Goal: Transaction & Acquisition: Download file/media

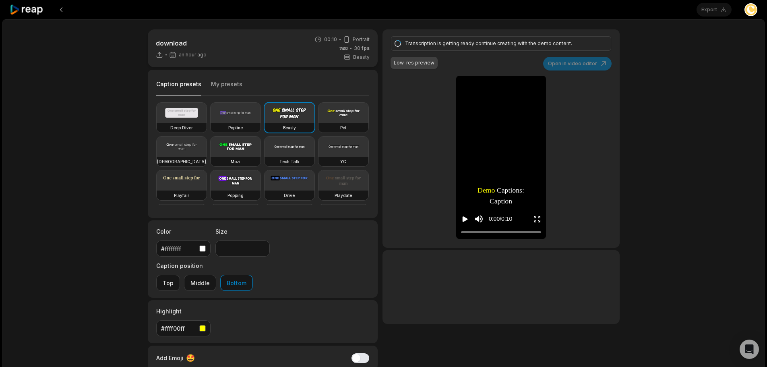
drag, startPoint x: 586, startPoint y: 62, endPoint x: 580, endPoint y: 62, distance: 6.0
click at [585, 62] on div "Transcription is getting ready continue creating with the demo content. Low-res…" at bounding box center [500, 138] width 237 height 218
click at [61, 7] on button at bounding box center [61, 9] width 14 height 14
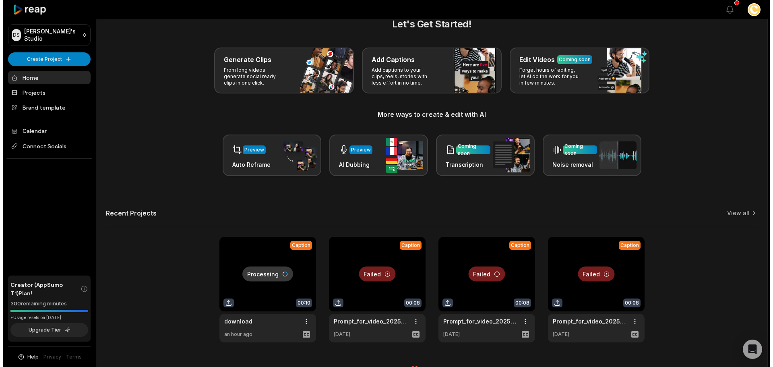
scroll to position [35, 0]
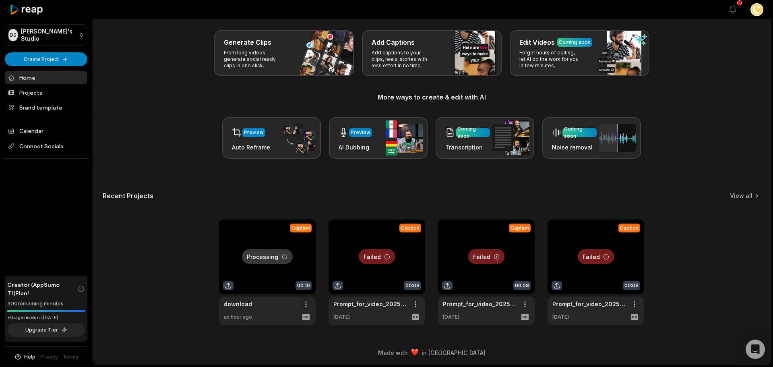
click at [300, 304] on html "DS Dan's Studio Create Project Home Projects Brand template Calendar Connect So…" at bounding box center [386, 148] width 773 height 367
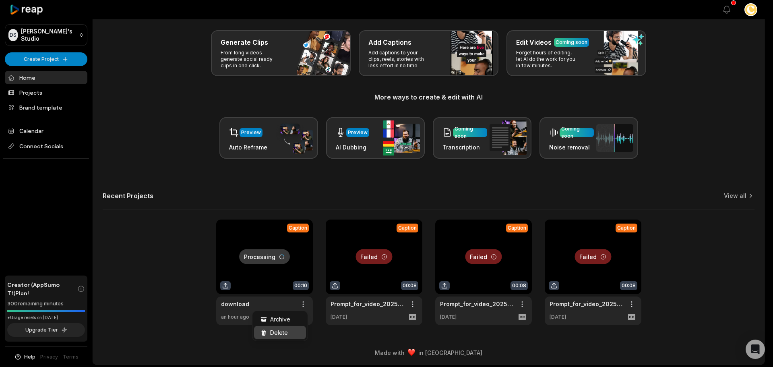
click at [297, 328] on div "Delete" at bounding box center [280, 332] width 52 height 13
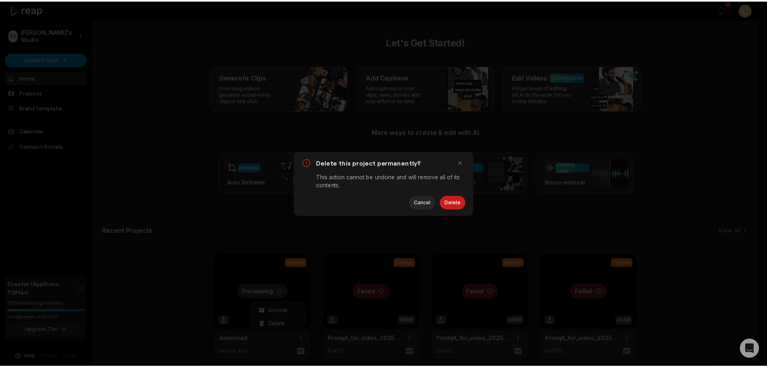
scroll to position [0, 0]
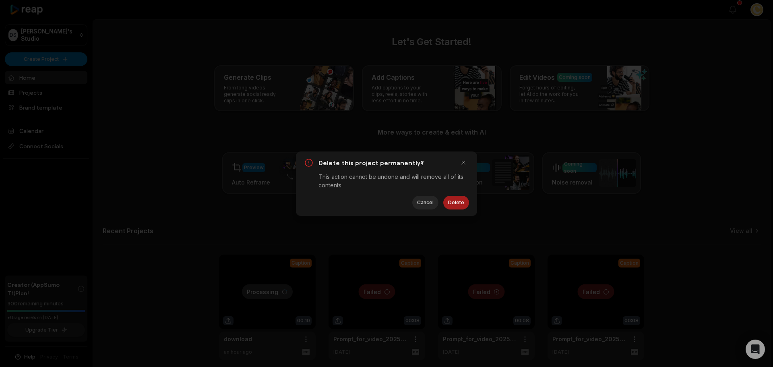
drag, startPoint x: 469, startPoint y: 201, endPoint x: 460, endPoint y: 200, distance: 9.3
click at [463, 200] on div "Delete this project permanently? This action cannot be undone and will remove a…" at bounding box center [386, 183] width 181 height 64
click at [460, 200] on button "Delete" at bounding box center [456, 203] width 26 height 14
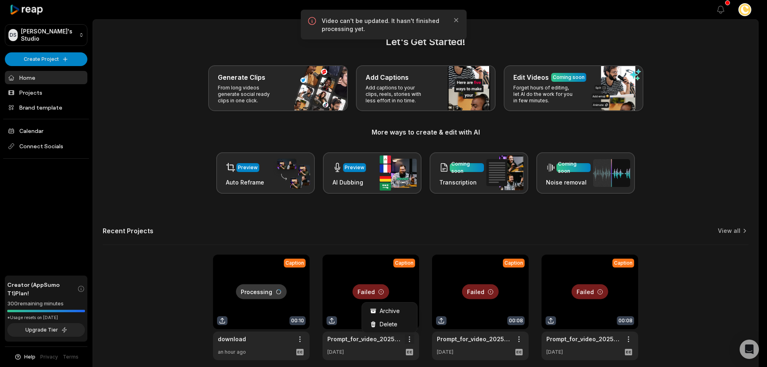
click at [411, 339] on html "DS Dan's Studio Create Project Home Projects Brand template Calendar Connect So…" at bounding box center [383, 183] width 767 height 367
click at [407, 328] on div "Archive Delete" at bounding box center [389, 317] width 56 height 31
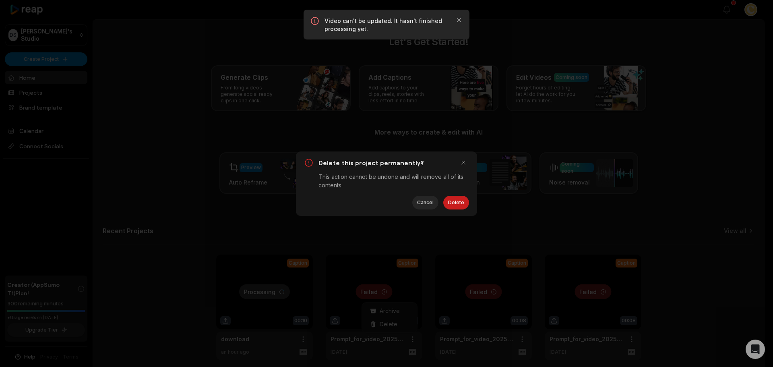
click at [406, 327] on div "Delete this project permanently? This action cannot be undone and will remove a…" at bounding box center [386, 183] width 773 height 367
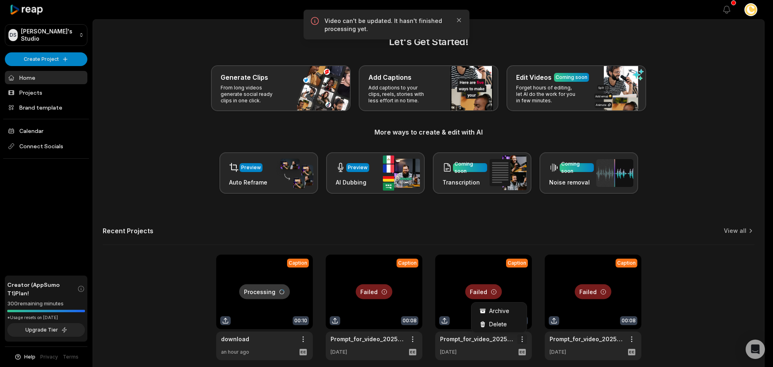
click at [525, 339] on html "DS Dan's Studio Create Project Home Projects Brand template Calendar Connect So…" at bounding box center [386, 183] width 773 height 367
click at [515, 328] on div "Delete" at bounding box center [499, 323] width 52 height 13
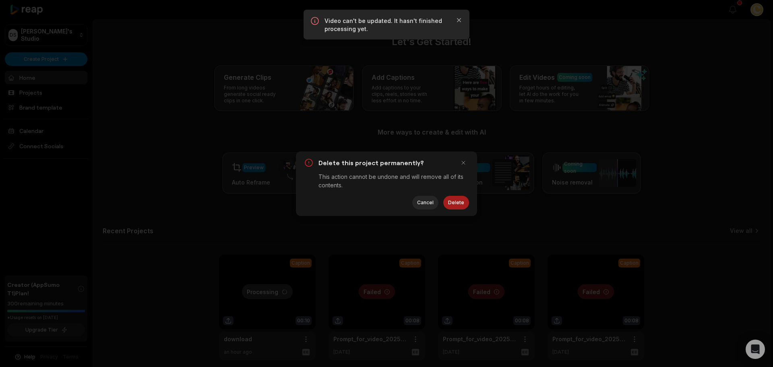
click at [453, 202] on button "Delete" at bounding box center [456, 203] width 26 height 14
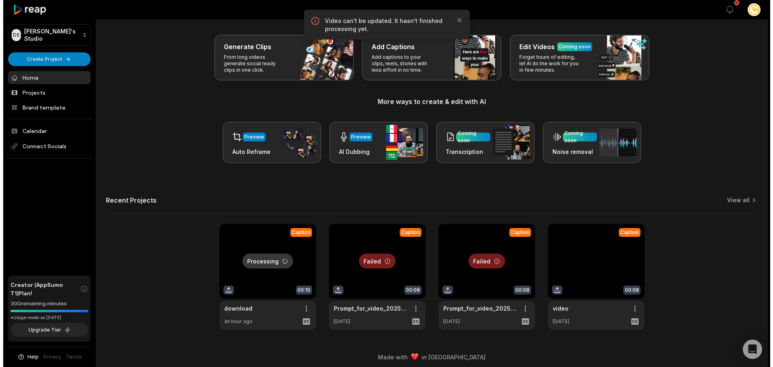
scroll to position [35, 0]
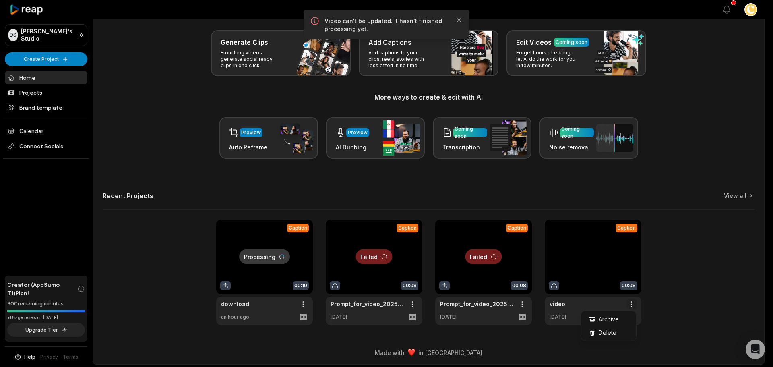
click at [632, 304] on html "DS Dan's Studio Create Project Home Projects Brand template Calendar Connect So…" at bounding box center [386, 148] width 773 height 367
click at [608, 326] on div "Delete" at bounding box center [609, 332] width 52 height 13
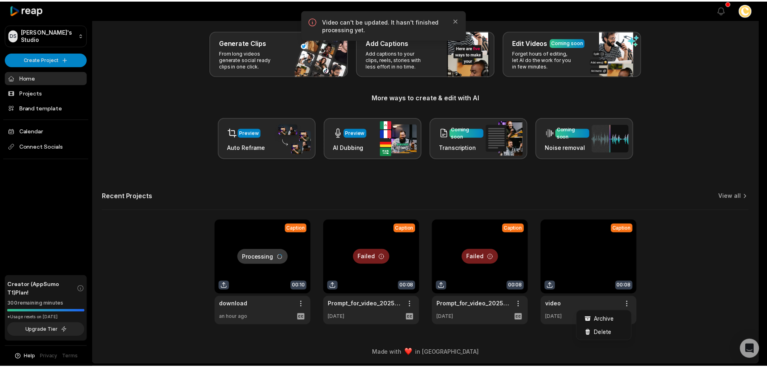
scroll to position [0, 0]
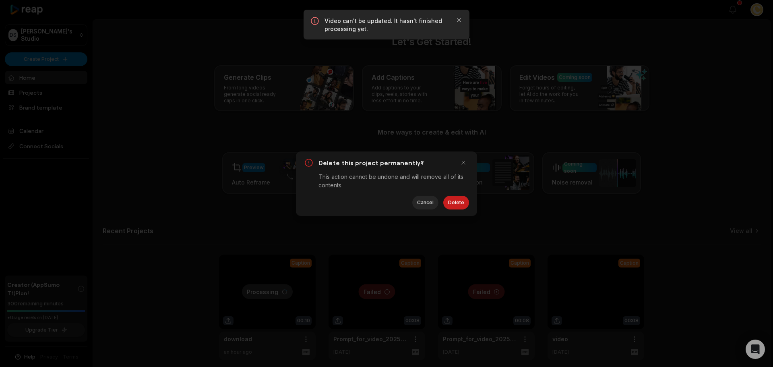
click at [608, 327] on div "Delete this project permanently? This action cannot be undone and will remove a…" at bounding box center [386, 183] width 773 height 367
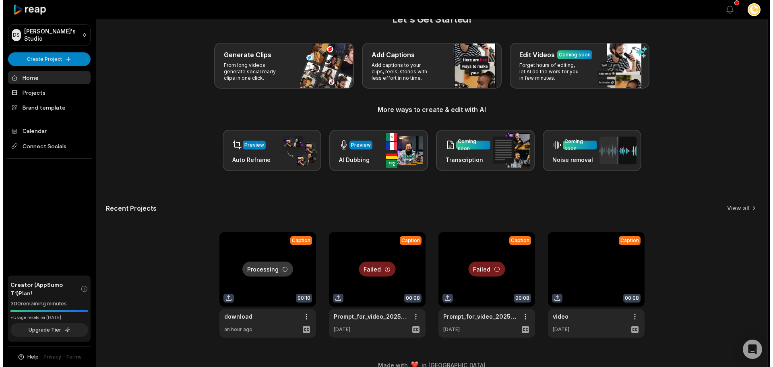
scroll to position [35, 0]
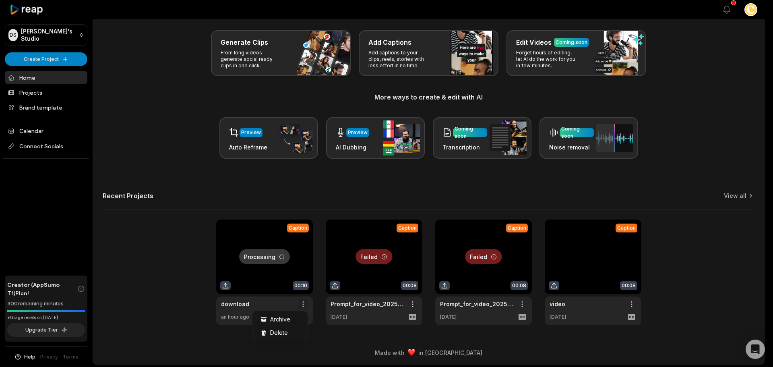
click at [301, 306] on html "DS Dan's Studio Create Project Home Projects Brand template Calendar Connect So…" at bounding box center [386, 148] width 773 height 367
click at [284, 328] on span "Delete" at bounding box center [279, 332] width 18 height 8
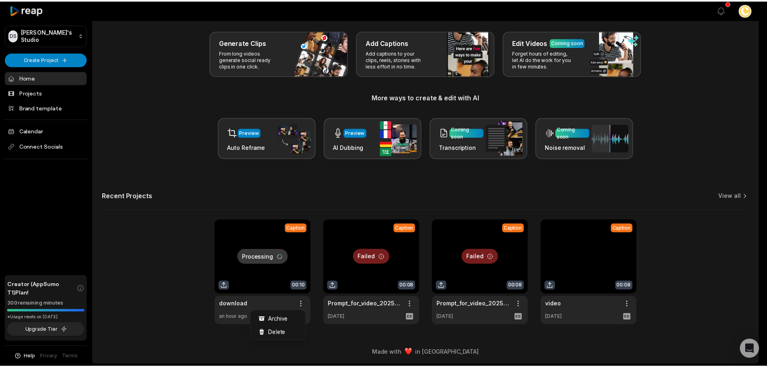
scroll to position [0, 0]
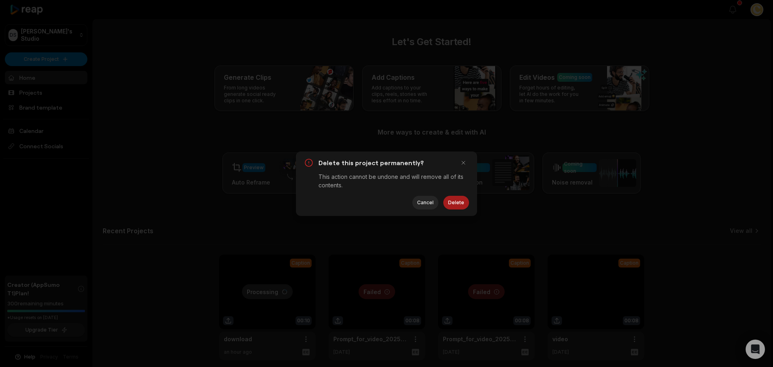
click at [461, 203] on button "Delete" at bounding box center [456, 203] width 26 height 14
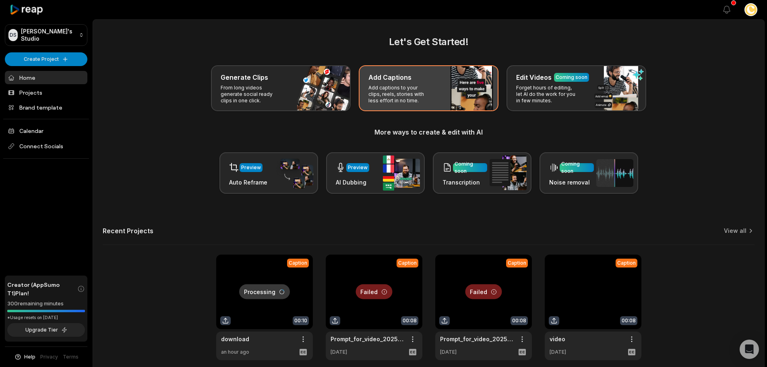
click at [456, 89] on div "Add Captions Add captions to your clips, reels, stories with less effort in no …" at bounding box center [429, 88] width 140 height 46
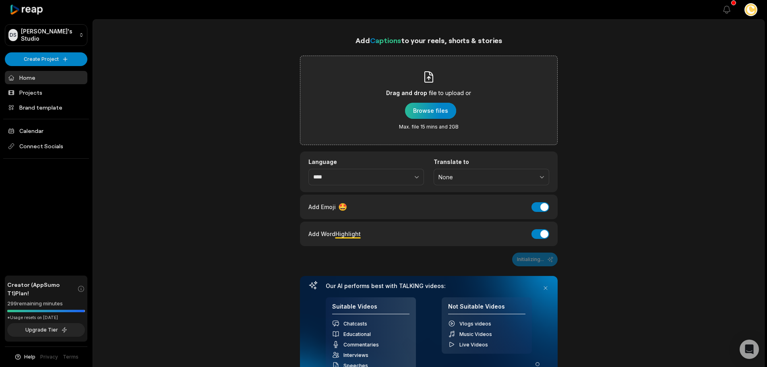
click at [442, 113] on div "button" at bounding box center [430, 111] width 51 height 16
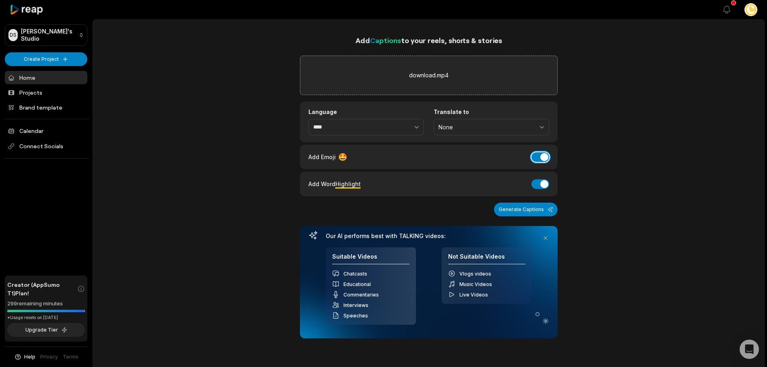
drag, startPoint x: 543, startPoint y: 159, endPoint x: 540, endPoint y: 165, distance: 6.7
click at [543, 159] on button "Add Emoji" at bounding box center [540, 157] width 18 height 10
drag, startPoint x: 544, startPoint y: 158, endPoint x: 543, endPoint y: 187, distance: 29.0
click at [544, 158] on button "Add Emoji" at bounding box center [540, 157] width 18 height 10
click at [539, 209] on button "Generate Captions" at bounding box center [526, 209] width 64 height 14
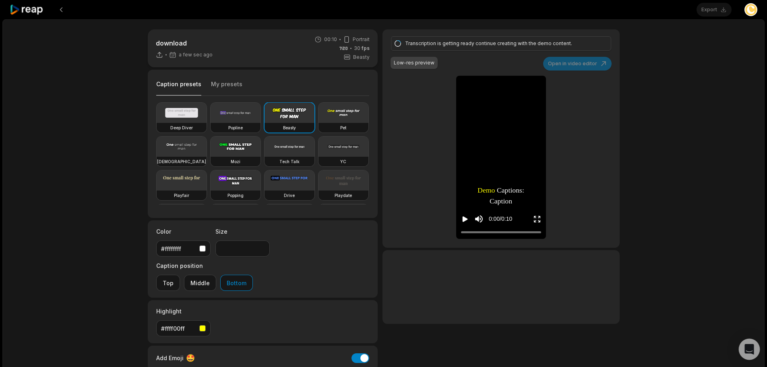
click at [754, 344] on div "Open Intercom Messenger" at bounding box center [749, 349] width 21 height 21
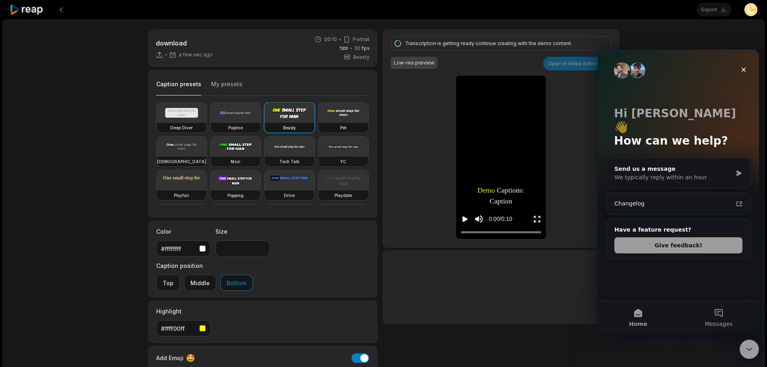
drag, startPoint x: 598, startPoint y: 214, endPoint x: 1159, endPoint y: 194, distance: 561.9
click at [598, 214] on div "Hi Dan 👋 How can we help? Send us a message We typically reply within an hour C…" at bounding box center [678, 175] width 161 height 251
click at [743, 70] on icon "Close" at bounding box center [744, 70] width 4 height 4
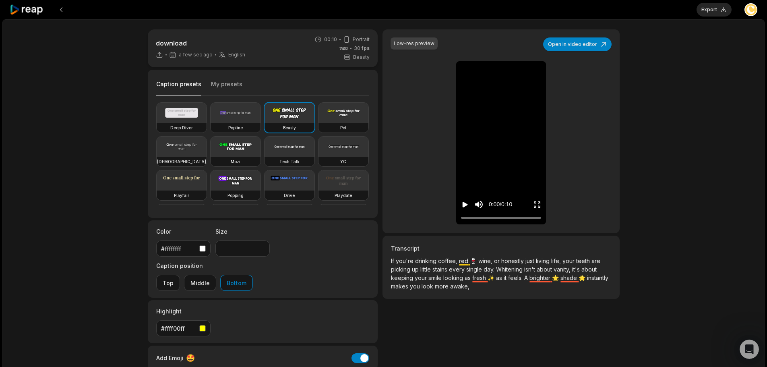
click at [224, 78] on div "Caption presets My presets" at bounding box center [262, 85] width 213 height 19
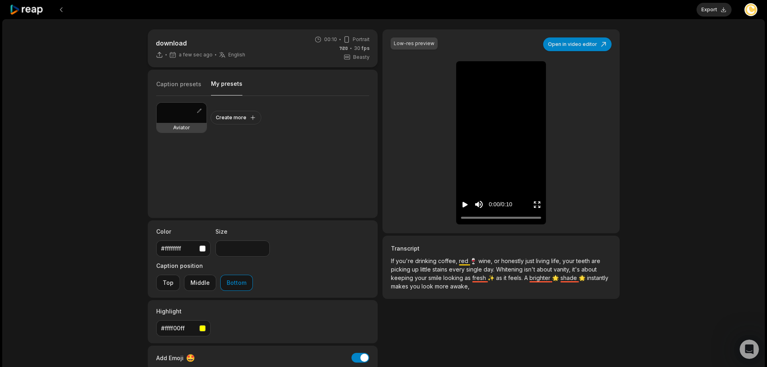
click at [222, 83] on button "My presets" at bounding box center [226, 88] width 31 height 16
click at [184, 112] on div at bounding box center [182, 113] width 50 height 20
click at [465, 207] on icon "Play video" at bounding box center [465, 204] width 8 height 8
click at [464, 206] on icon "Play video" at bounding box center [465, 205] width 5 height 6
click at [465, 202] on icon "Play video" at bounding box center [465, 204] width 8 height 8
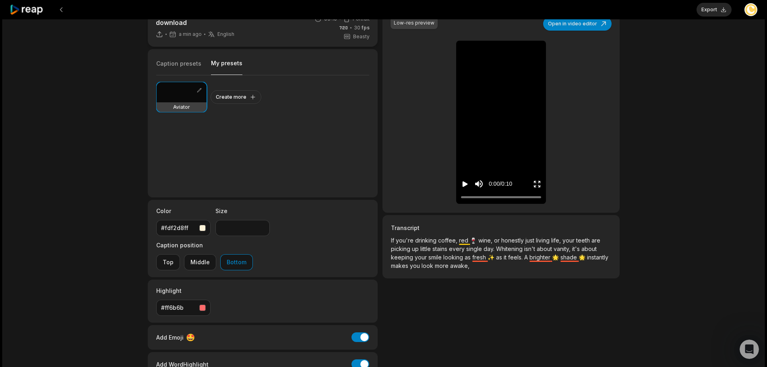
scroll to position [59, 0]
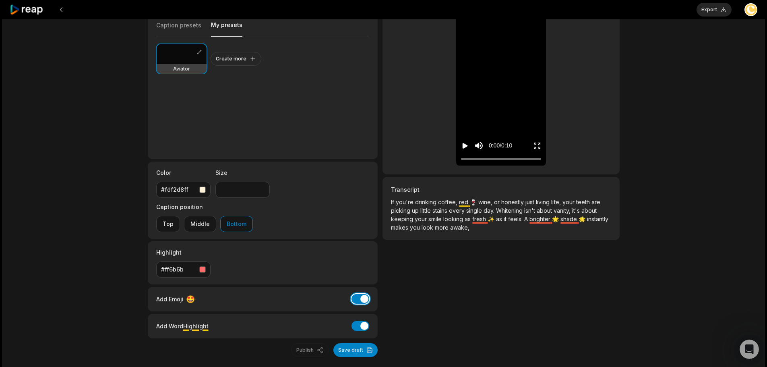
click at [359, 294] on button "Add Emoji" at bounding box center [360, 299] width 18 height 10
click at [461, 145] on icon "Play video" at bounding box center [465, 146] width 8 height 8
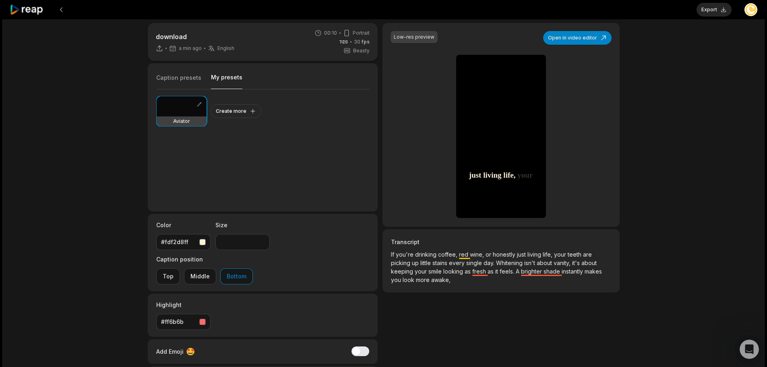
scroll to position [0, 0]
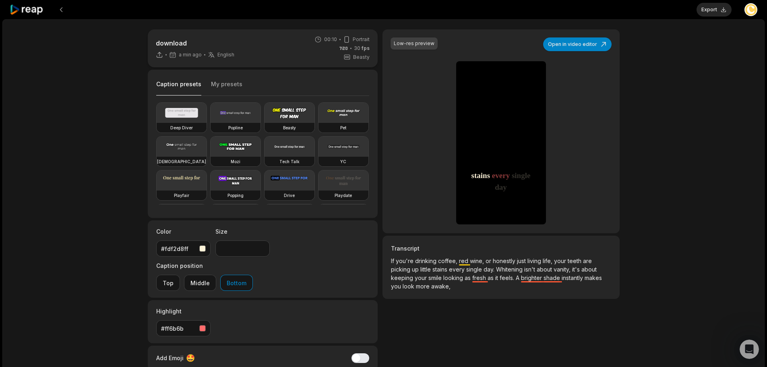
click at [181, 89] on button "Caption presets" at bounding box center [178, 88] width 45 height 16
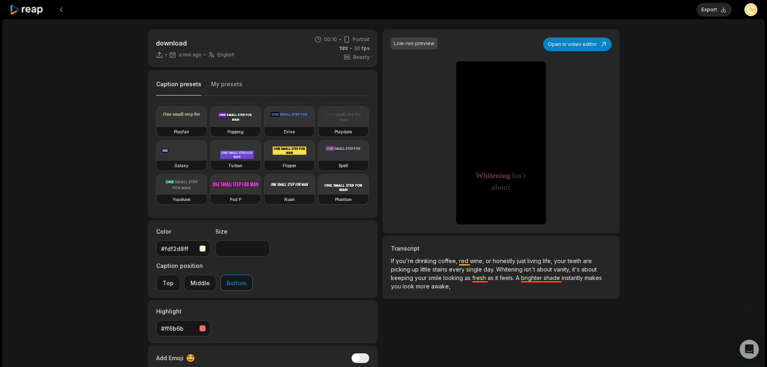
scroll to position [121, 0]
click at [185, 140] on video at bounding box center [182, 150] width 50 height 20
type input "**"
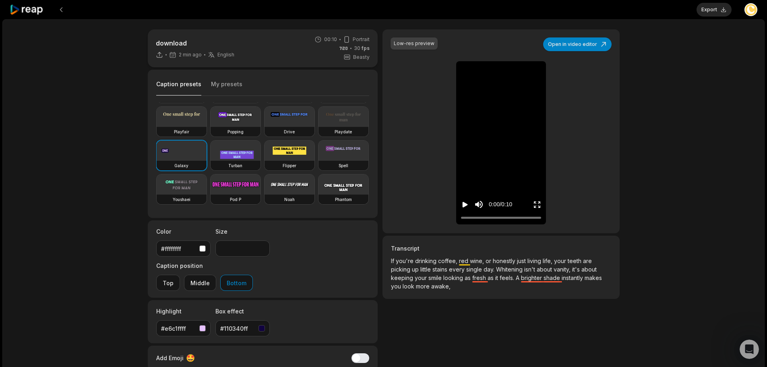
click at [475, 202] on icon "Mute sound" at bounding box center [479, 204] width 10 height 10
click at [466, 203] on icon "Play video" at bounding box center [465, 204] width 8 height 8
click at [478, 206] on icon "Unmute sound" at bounding box center [479, 204] width 8 height 7
drag, startPoint x: 262, startPoint y: 293, endPoint x: 254, endPoint y: 295, distance: 7.5
click at [261, 325] on div "button" at bounding box center [261, 328] width 6 height 6
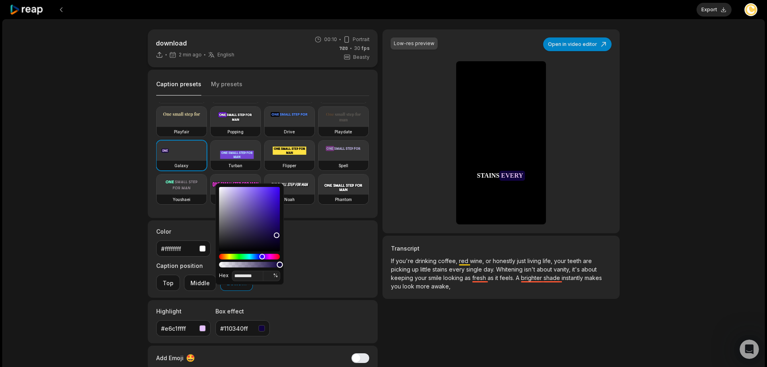
type input "*********"
type input "**"
click at [242, 264] on div "Alpha" at bounding box center [249, 265] width 61 height 6
click at [242, 275] on input "*********" at bounding box center [247, 276] width 31 height 10
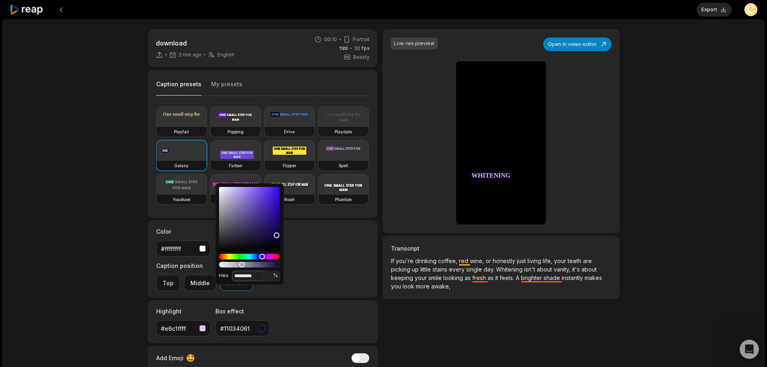
click at [242, 275] on input "*********" at bounding box center [247, 276] width 31 height 10
paste input
type input "*******"
type input "***"
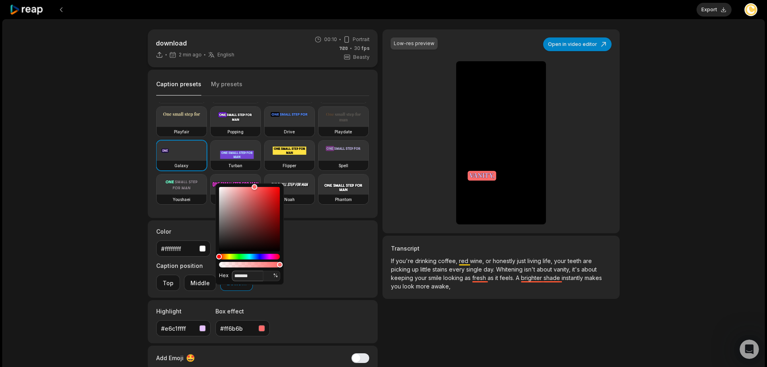
type input "*******"
click at [305, 300] on div "Highlight #e6c1ffff Box effect #ff6b6b" at bounding box center [263, 321] width 230 height 43
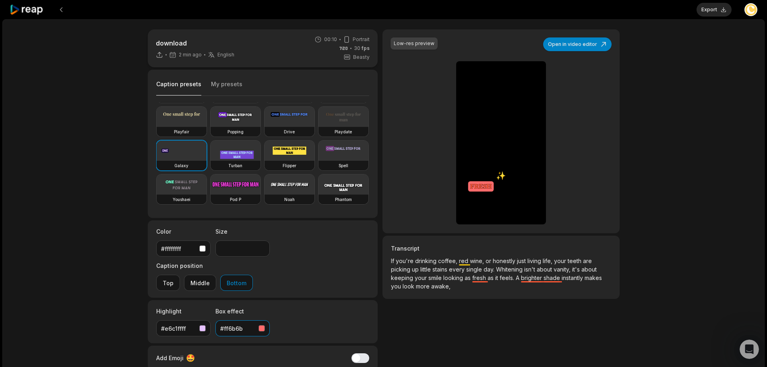
click at [205, 325] on div "button" at bounding box center [202, 328] width 6 height 6
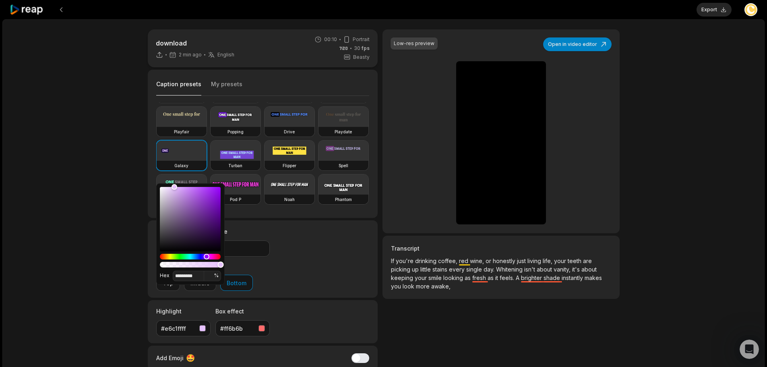
type input "*********"
type input "**"
type input "*********"
type input "**"
type input "*********"
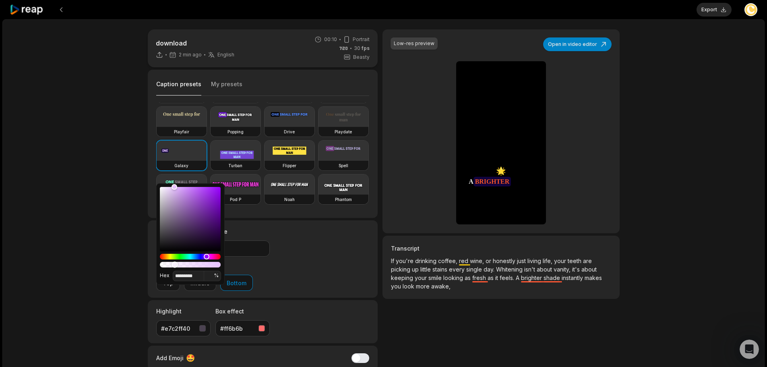
type input "**"
type input "*********"
type input "*"
drag, startPoint x: 174, startPoint y: 266, endPoint x: 143, endPoint y: 264, distance: 31.4
click at [143, 264] on body "Export Open user menu download 2 min ago English en 00:10 Portrait 30 fps Beast…" at bounding box center [383, 183] width 767 height 367
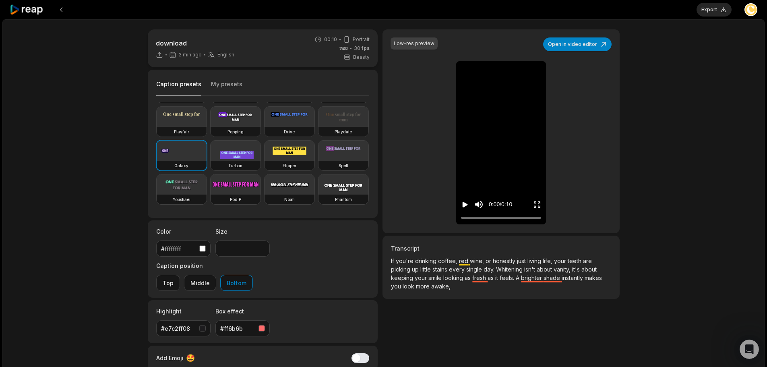
click at [200, 325] on div "button" at bounding box center [202, 328] width 6 height 6
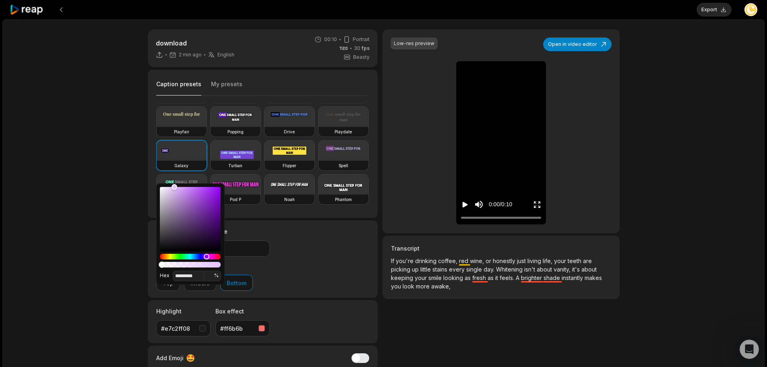
type input "*********"
type input "**"
type input "*********"
type input "**"
type input "*********"
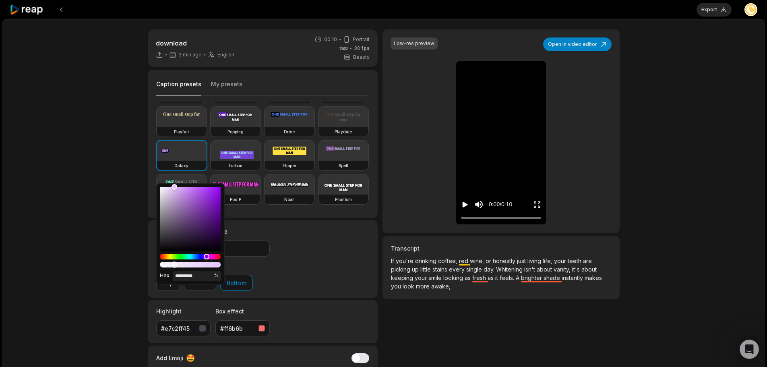
type input "**"
type input "*********"
type input "*"
type input "*********"
type input "*"
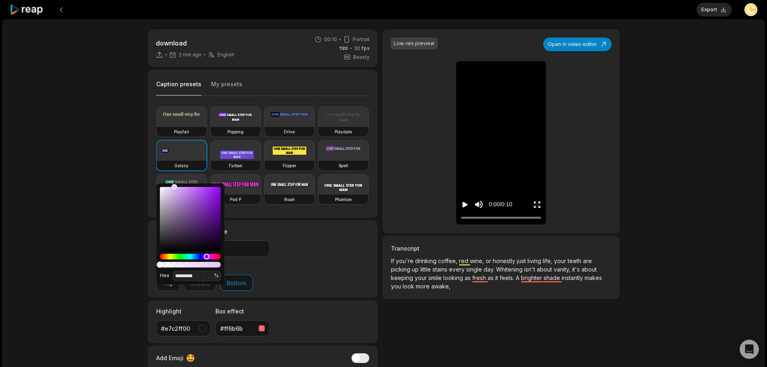
drag, startPoint x: 174, startPoint y: 266, endPoint x: 149, endPoint y: 266, distance: 25.4
click at [149, 266] on body "Export Open user menu download 2 min ago English en 00:10 Portrait 30 fps Beast…" at bounding box center [383, 183] width 767 height 367
click at [318, 300] on div "Highlight #e7c2ff00 Box effect #ff6b6b" at bounding box center [263, 321] width 230 height 43
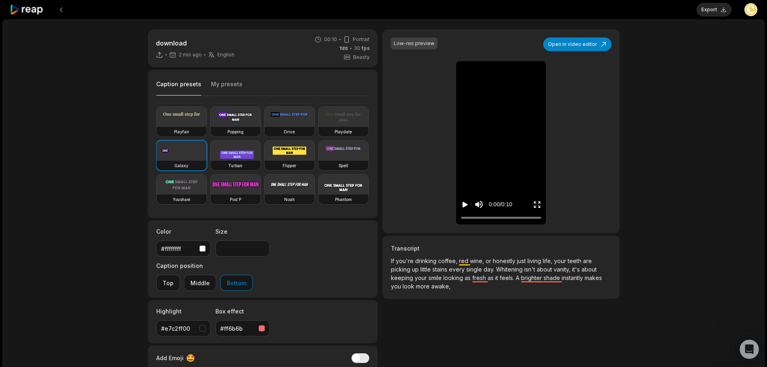
click at [465, 204] on icon "Play video" at bounding box center [465, 204] width 8 height 8
click at [205, 320] on button "#e7c2ff00" at bounding box center [183, 328] width 54 height 16
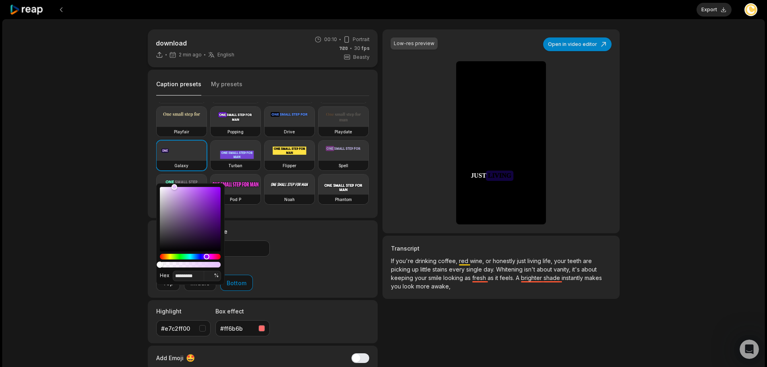
type input "*********"
type input "*"
type input "*********"
type input "*"
click at [158, 264] on div "Alpha" at bounding box center [160, 264] width 6 height 6
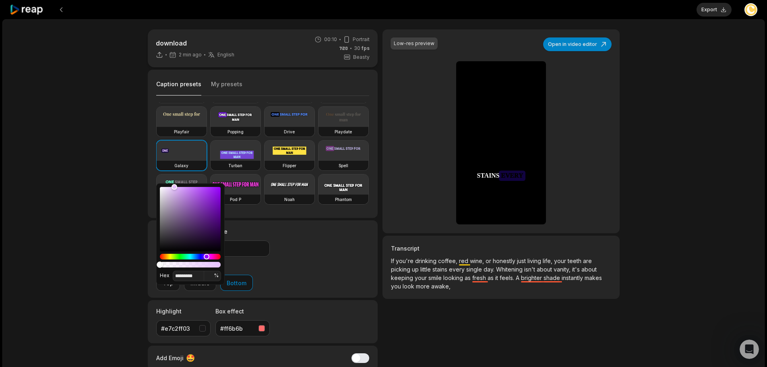
type input "*********"
type input "**"
click at [167, 265] on div "Alpha" at bounding box center [190, 265] width 61 height 6
type input "*********"
type input "**"
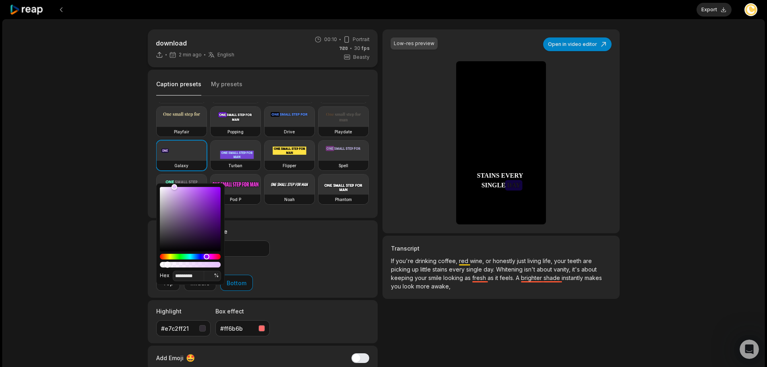
type input "*********"
type input "*"
type input "*********"
type input "*"
drag, startPoint x: 167, startPoint y: 264, endPoint x: 138, endPoint y: 250, distance: 31.5
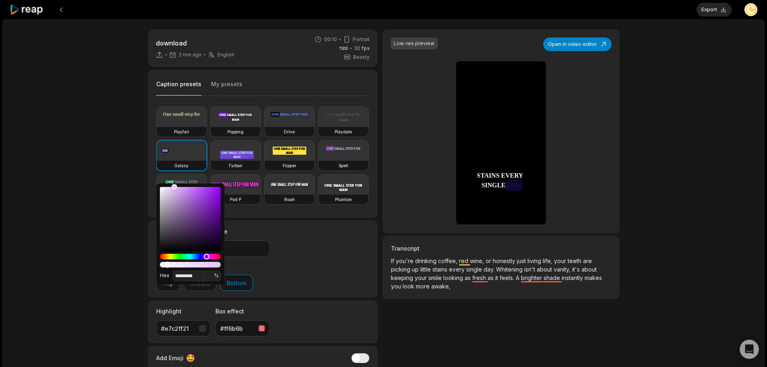
click at [135, 258] on body "Export Open user menu download 2 min ago English en 00:10 Portrait 30 fps Beast…" at bounding box center [383, 183] width 767 height 367
drag, startPoint x: 174, startPoint y: 183, endPoint x: 146, endPoint y: 185, distance: 28.6
click at [146, 185] on body "Export Open user menu download 2 min ago English en 00:10 Portrait 30 fps Beast…" at bounding box center [383, 183] width 767 height 367
drag, startPoint x: 174, startPoint y: 186, endPoint x: 138, endPoint y: 187, distance: 35.0
click at [138, 187] on body "Export Open user menu download 2 min ago English en 00:10 Portrait 30 fps Beast…" at bounding box center [383, 183] width 767 height 367
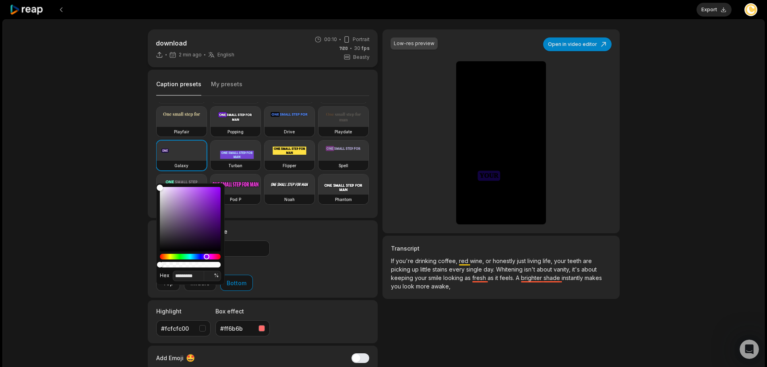
type input "*********"
click at [304, 300] on div "Highlight #fdfdfd00 Box effect #ff6b6b" at bounding box center [263, 321] width 230 height 43
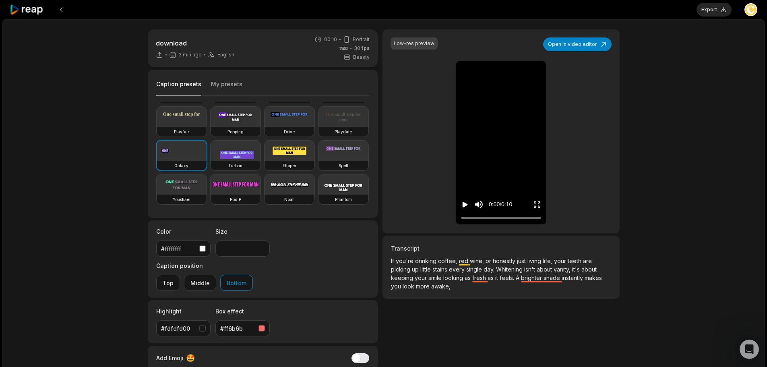
click at [194, 324] on div "#fdfdfd00" at bounding box center [178, 328] width 35 height 8
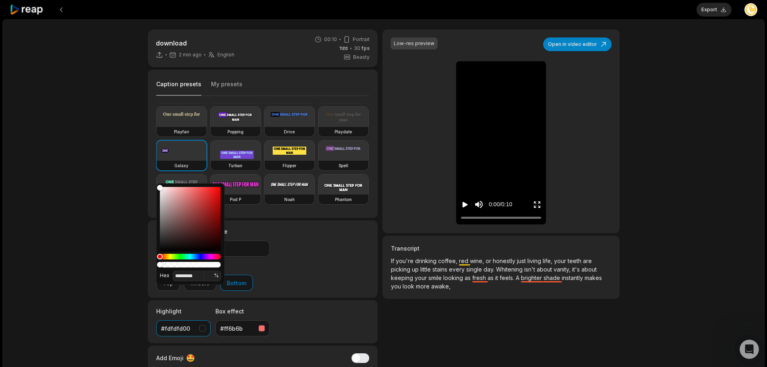
click at [175, 324] on div "#fdfdfd00" at bounding box center [178, 328] width 35 height 8
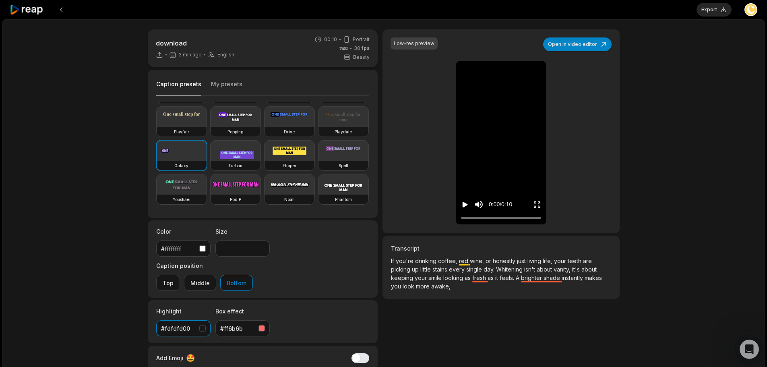
drag, startPoint x: 182, startPoint y: 294, endPoint x: 185, endPoint y: 285, distance: 9.8
click at [182, 324] on div "#fdfdfd00" at bounding box center [178, 328] width 35 height 8
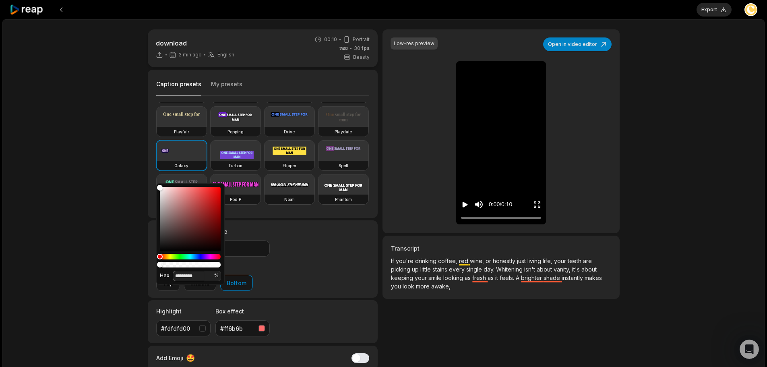
click at [189, 273] on input "*********" at bounding box center [188, 276] width 31 height 10
paste input
type input "*******"
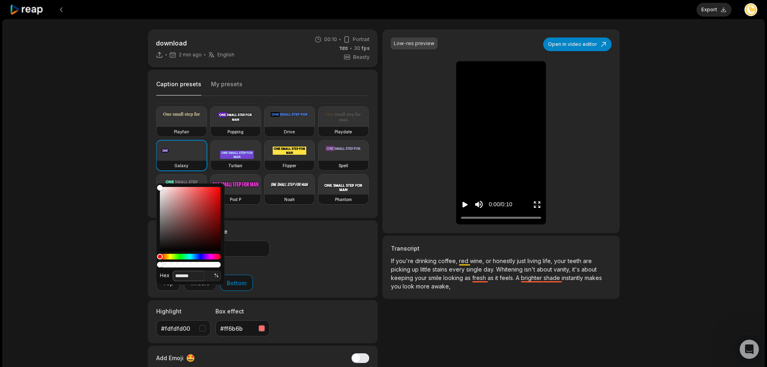
type input "***"
type input "*******"
click at [329, 300] on div "Highlight #ffffff Box effect #ff6b6b" at bounding box center [263, 321] width 230 height 43
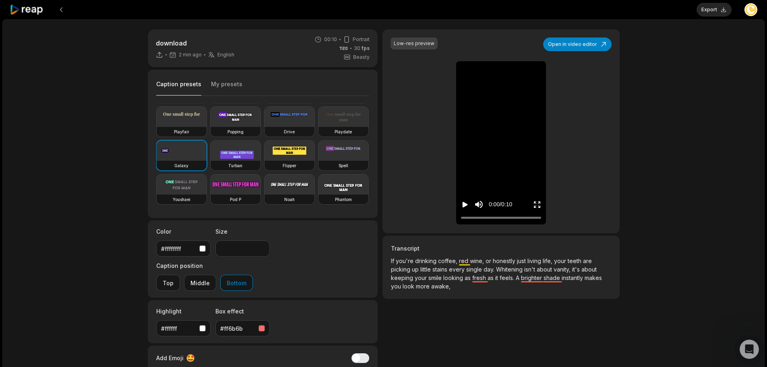
click at [463, 203] on icon "Play video" at bounding box center [465, 205] width 5 height 6
click at [321, 300] on div "Highlight #ffffff Box effect #ff6b6b" at bounding box center [263, 321] width 230 height 43
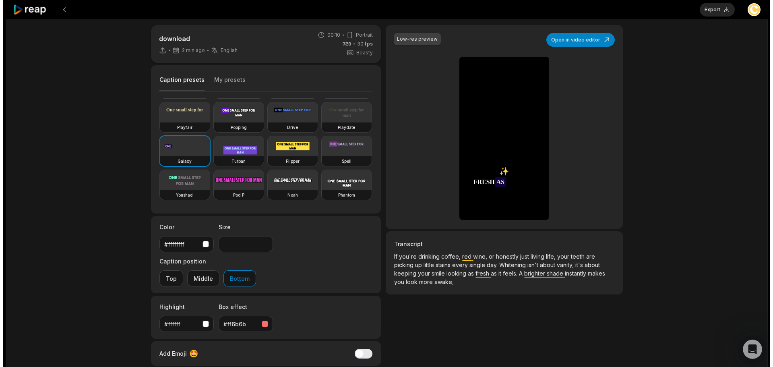
scroll to position [0, 0]
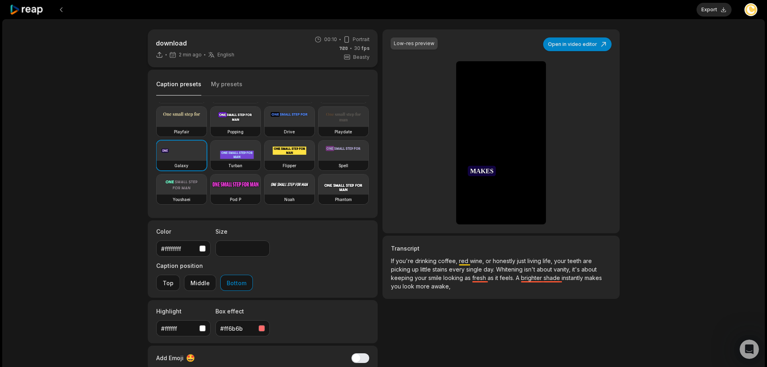
click at [231, 84] on button "My presets" at bounding box center [226, 87] width 31 height 15
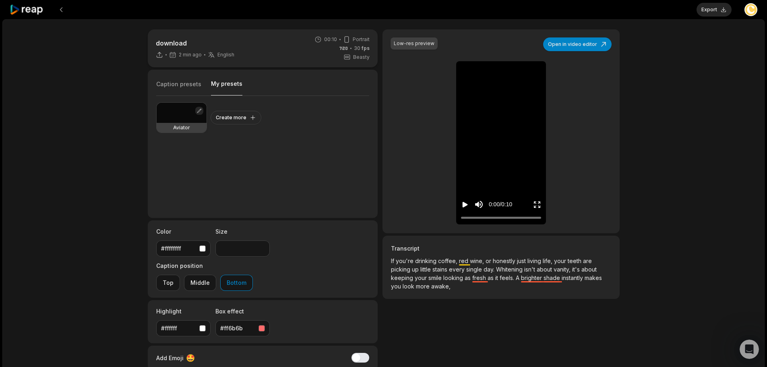
click at [198, 112] on button "button" at bounding box center [199, 111] width 8 height 8
type input "**"
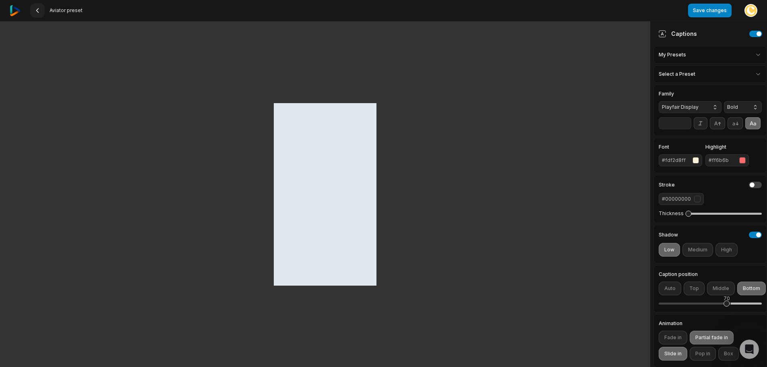
click at [39, 8] on icon at bounding box center [37, 10] width 6 height 6
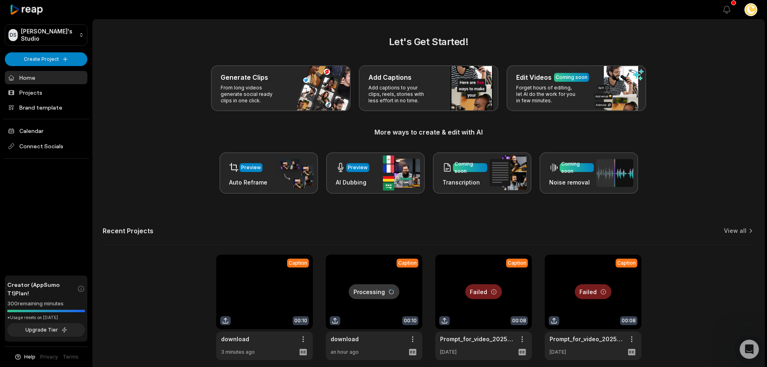
click at [278, 294] on link at bounding box center [264, 306] width 97 height 105
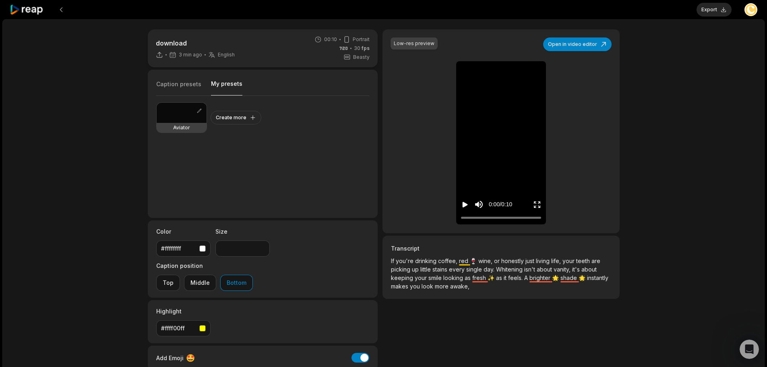
drag, startPoint x: 234, startPoint y: 88, endPoint x: 233, endPoint y: 92, distance: 4.1
click at [234, 88] on button "My presets" at bounding box center [226, 88] width 31 height 16
click at [231, 120] on button "Create more" at bounding box center [236, 118] width 51 height 14
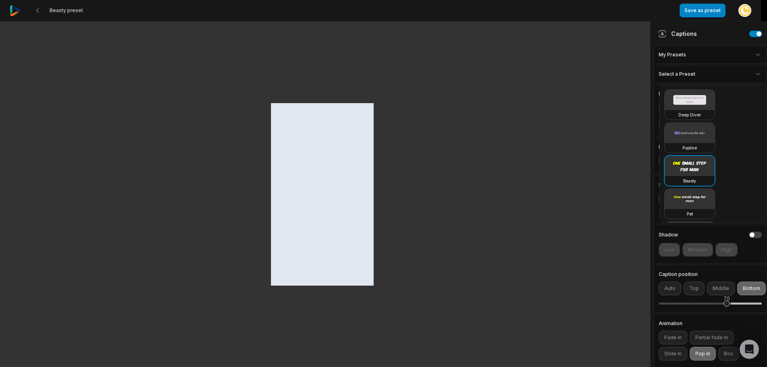
click at [712, 70] on html "Beasty preset Save as preset Open user menu Captions My Presets Select a Preset…" at bounding box center [383, 183] width 767 height 367
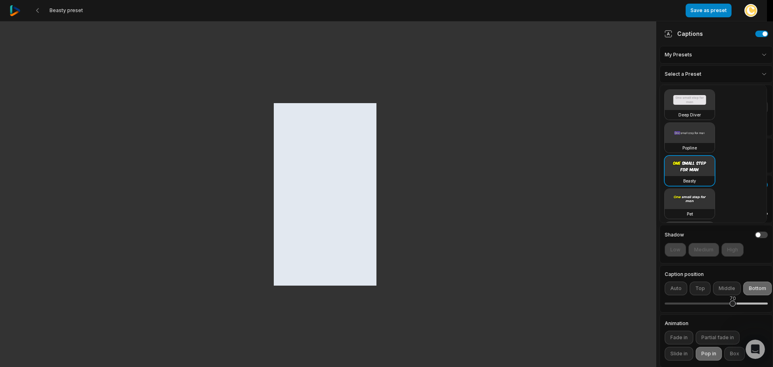
click at [692, 142] on video at bounding box center [690, 133] width 50 height 20
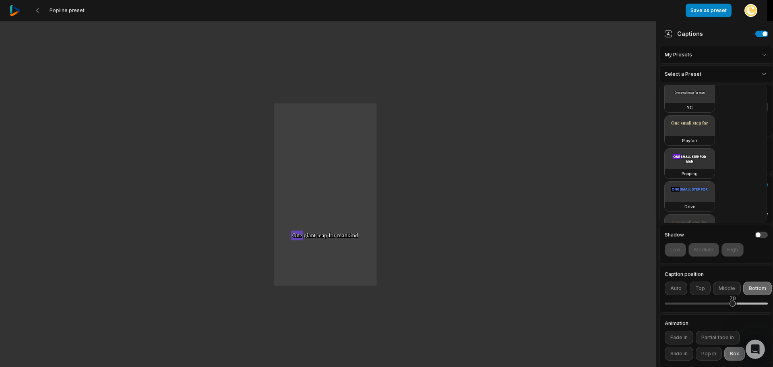
scroll to position [242, 0]
click at [698, 153] on video at bounding box center [690, 155] width 50 height 20
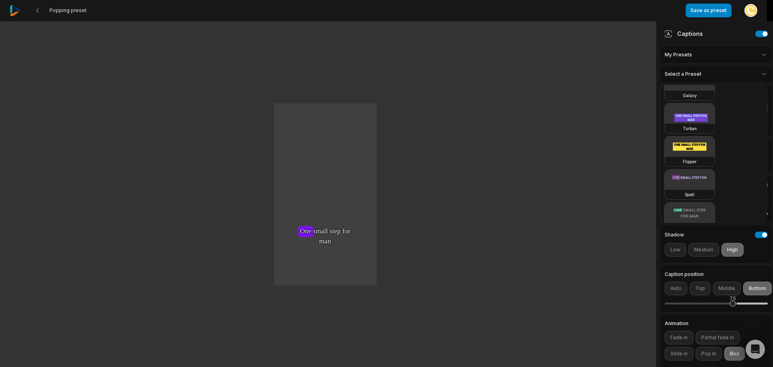
scroll to position [403, 0]
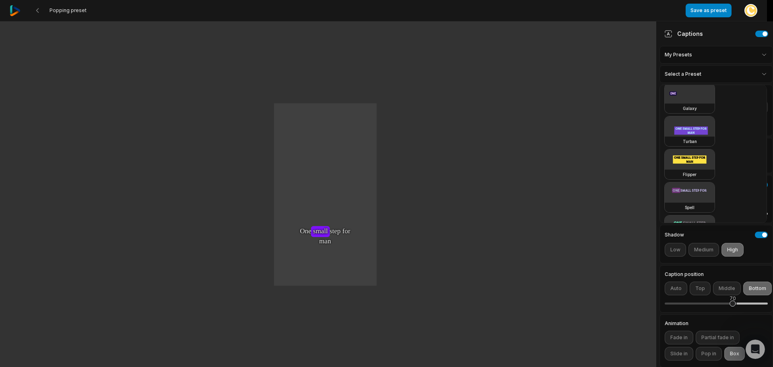
click at [696, 182] on video at bounding box center [690, 192] width 50 height 20
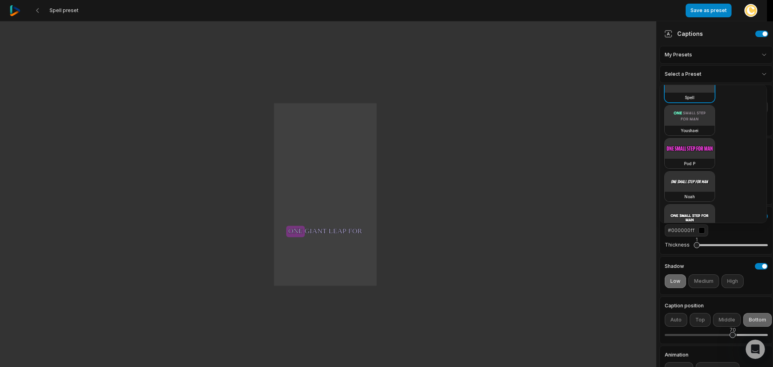
scroll to position [523, 0]
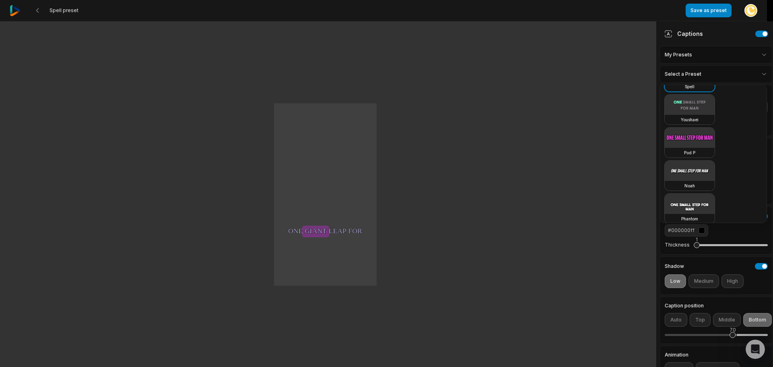
click at [698, 103] on video at bounding box center [690, 105] width 50 height 20
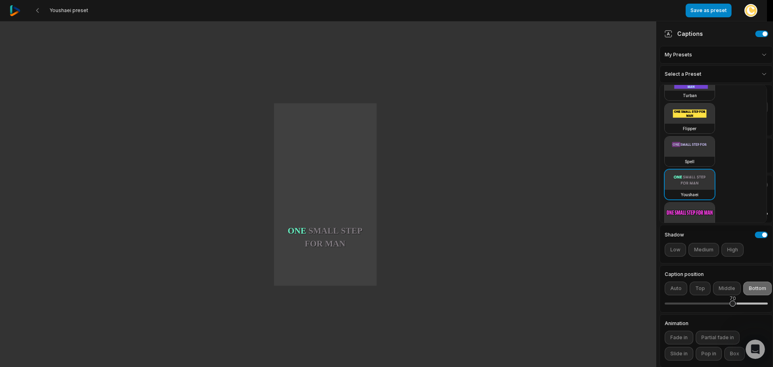
click at [696, 149] on video at bounding box center [690, 146] width 50 height 20
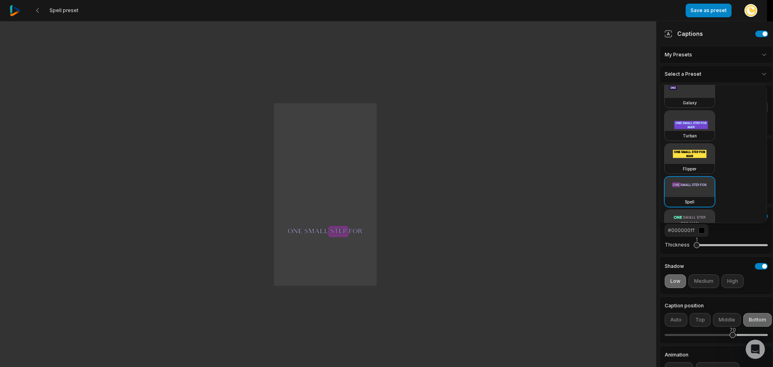
click at [698, 161] on video at bounding box center [690, 154] width 50 height 20
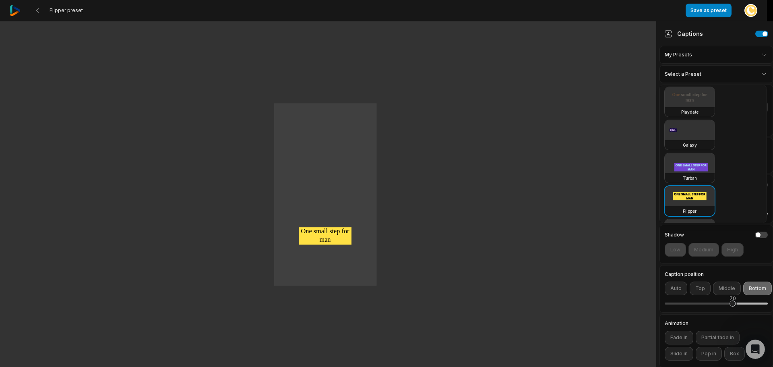
scroll to position [328, 0]
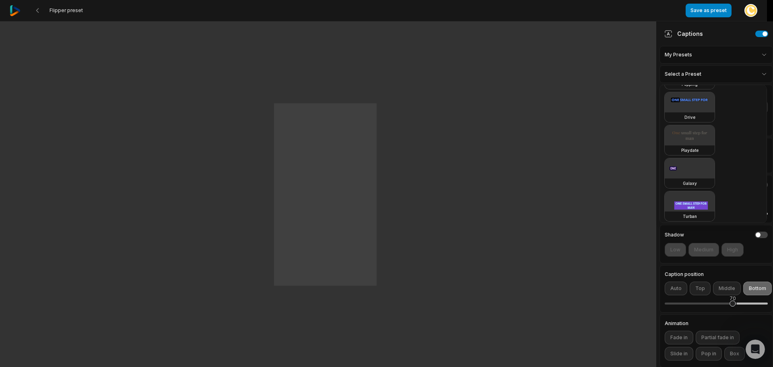
click at [705, 165] on video at bounding box center [690, 168] width 50 height 20
type input "**"
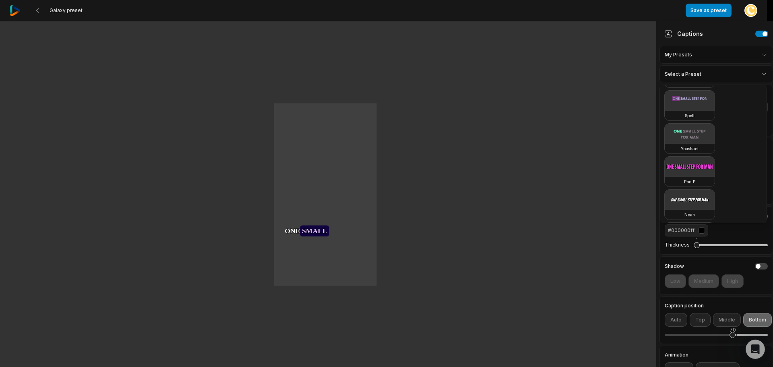
scroll to position [529, 0]
click at [759, 74] on html "Galaxy preset Save as preset Open user menu One One small small step step for f…" at bounding box center [386, 183] width 773 height 367
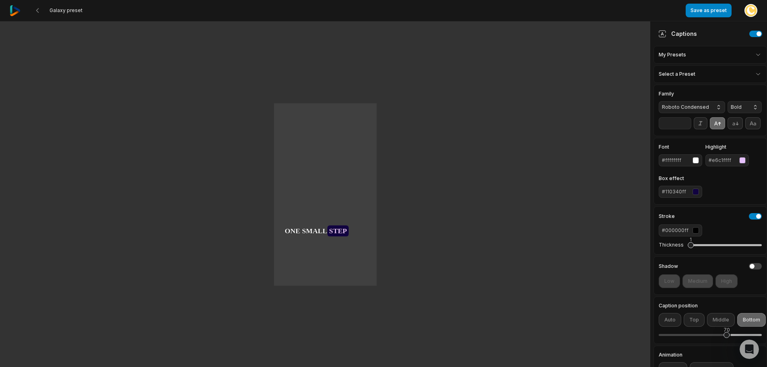
click at [696, 195] on div "button" at bounding box center [695, 191] width 6 height 6
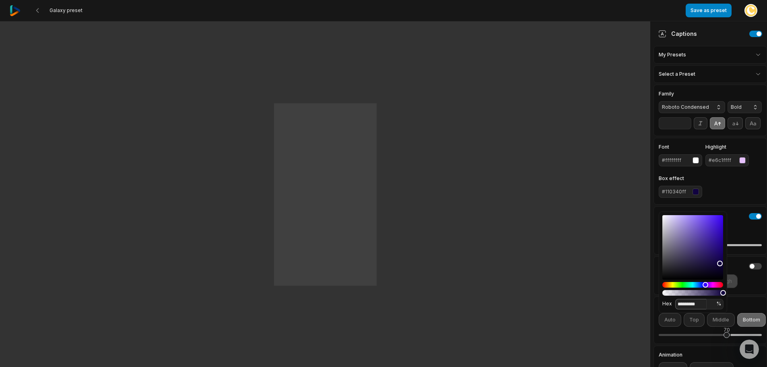
click at [696, 304] on input "*********" at bounding box center [690, 304] width 31 height 10
paste input
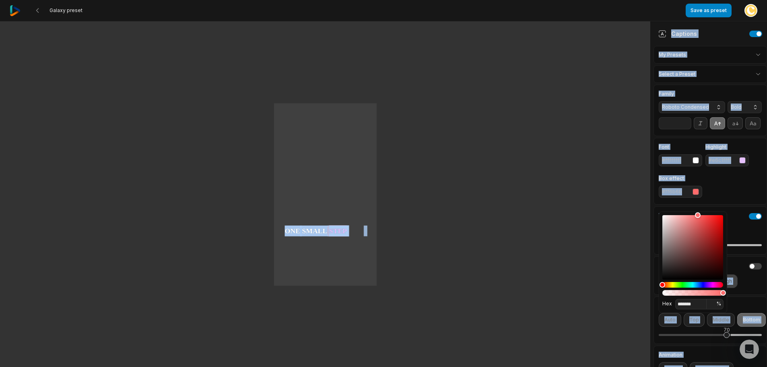
drag, startPoint x: 663, startPoint y: 214, endPoint x: 627, endPoint y: 196, distance: 39.6
click at [617, 194] on body "Galaxy preset Save as preset Open user menu One One small small step step step …" at bounding box center [383, 183] width 767 height 367
type input "*******"
drag, startPoint x: 680, startPoint y: 221, endPoint x: 631, endPoint y: 206, distance: 50.8
click at [631, 206] on body "Galaxy preset Save as preset Open user menu One One small small step step for f…" at bounding box center [383, 183] width 767 height 367
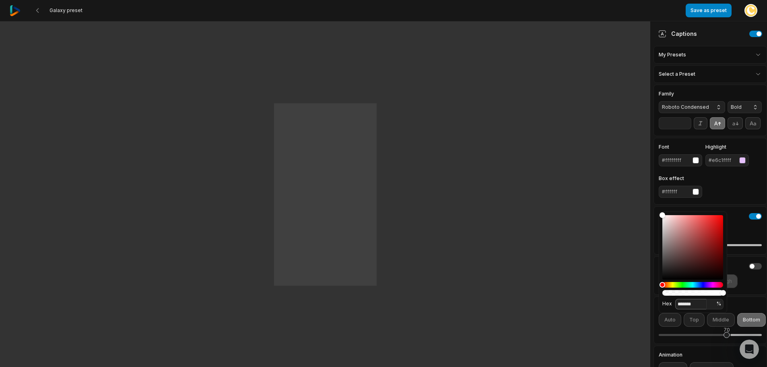
click at [686, 306] on input "*******" at bounding box center [690, 304] width 31 height 10
click at [726, 233] on div "Hex ******* *** %" at bounding box center [693, 261] width 68 height 101
click at [742, 163] on div "button" at bounding box center [742, 160] width 6 height 6
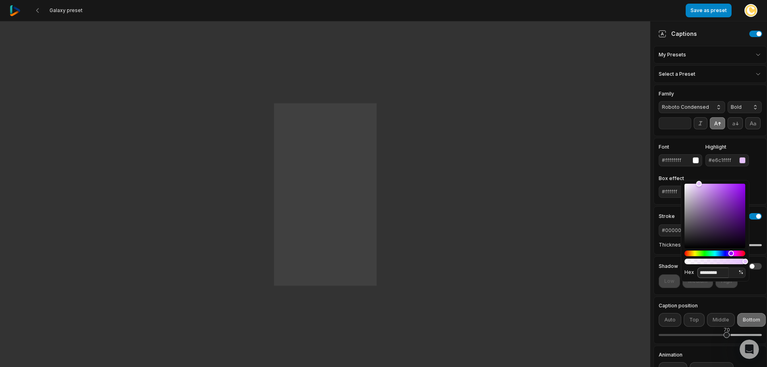
click at [721, 275] on input "*********" at bounding box center [712, 272] width 31 height 10
paste input
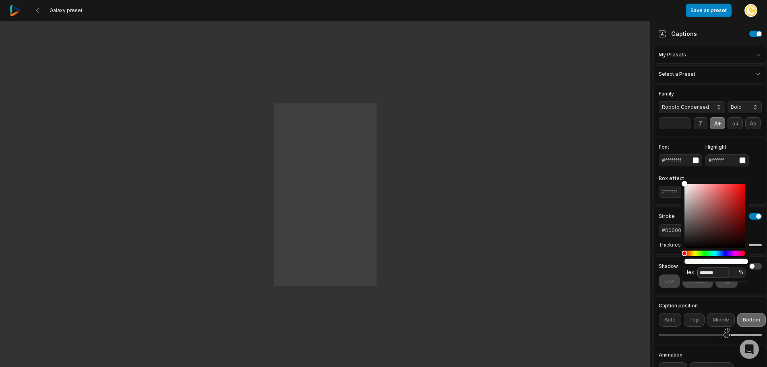
type input "*******"
click at [739, 163] on div "button" at bounding box center [742, 160] width 6 height 6
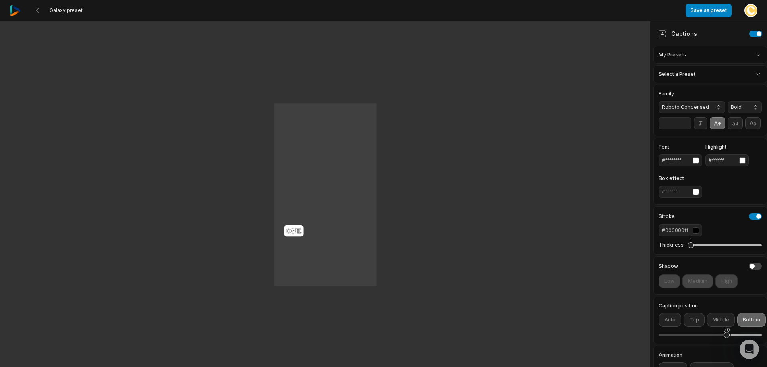
click at [745, 163] on div "button" at bounding box center [742, 160] width 6 height 6
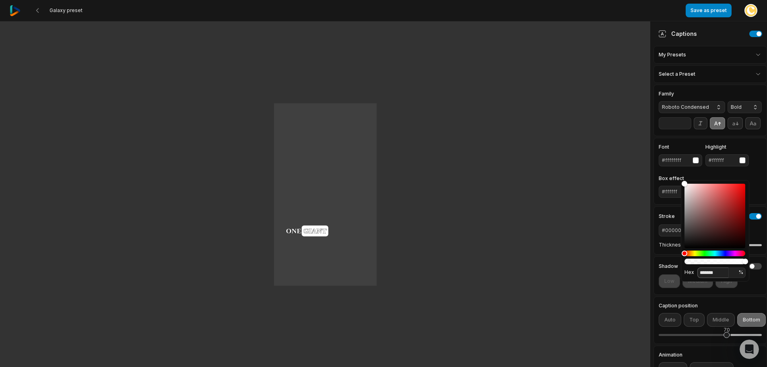
click at [704, 276] on div "Hex ******* *** %" at bounding box center [715, 230] width 68 height 101
click at [708, 274] on input "*******" at bounding box center [712, 272] width 31 height 10
drag, startPoint x: 719, startPoint y: 272, endPoint x: 661, endPoint y: 234, distance: 68.6
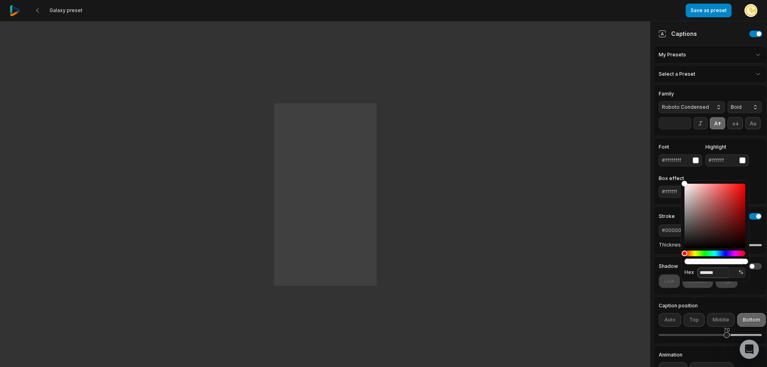
click at [686, 266] on div "Hex ******* *** %" at bounding box center [714, 271] width 61 height 11
click at [709, 273] on input "*******" at bounding box center [712, 272] width 31 height 10
paste input
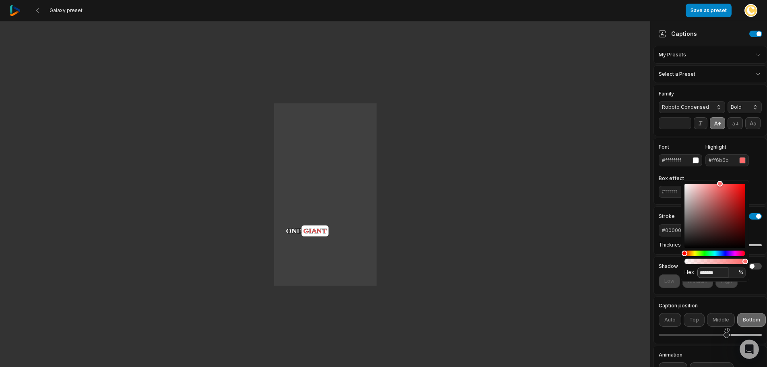
type input "*******"
click at [751, 186] on div "Font #ffffffff Highlight #ff6b6b Box effect #ffffff" at bounding box center [710, 171] width 103 height 53
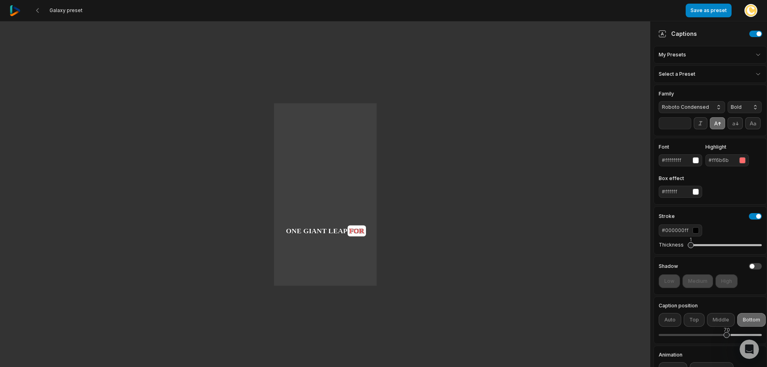
click at [750, 187] on div "Font #ffffffff Highlight #ff6b6b Box effect #ffffff" at bounding box center [710, 171] width 103 height 53
click at [696, 106] on span "Roboto Condensed" at bounding box center [685, 106] width 47 height 7
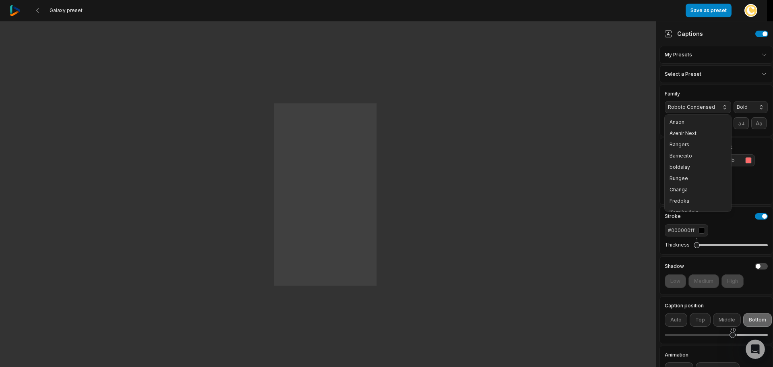
scroll to position [108, 0]
click at [690, 139] on span "Montserrat" at bounding box center [692, 138] width 47 height 6
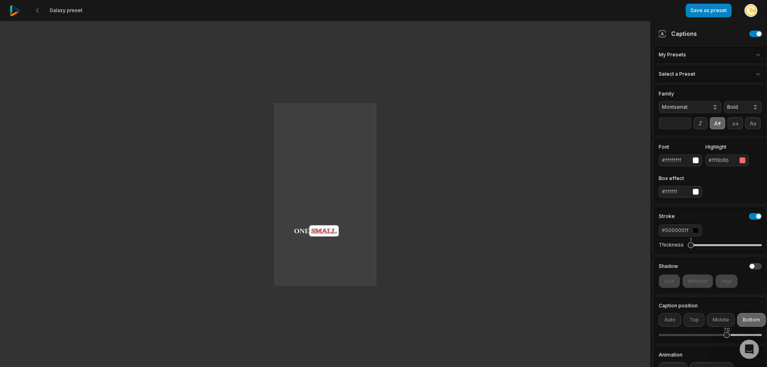
click at [692, 105] on span "Montserrat" at bounding box center [683, 106] width 43 height 7
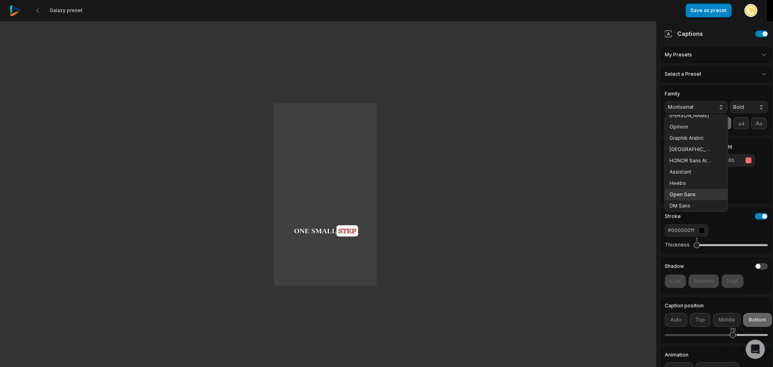
scroll to position [324, 0]
click at [698, 193] on span "Open Sans" at bounding box center [690, 193] width 43 height 6
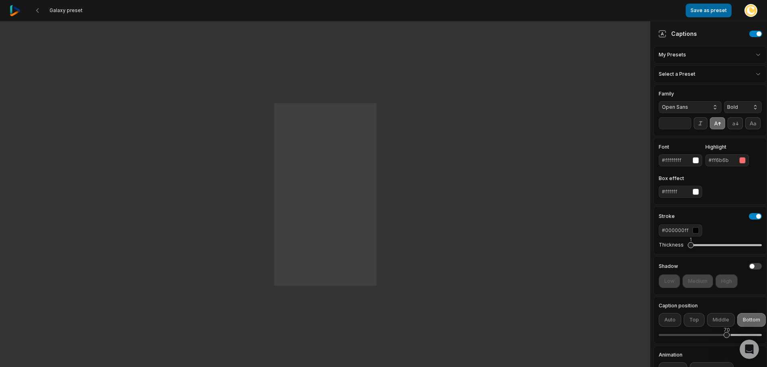
click at [723, 10] on button "Save as preset" at bounding box center [709, 11] width 46 height 14
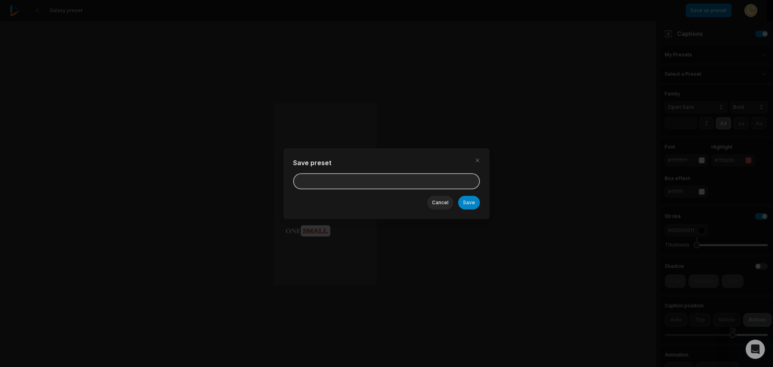
click at [426, 189] on input at bounding box center [386, 181] width 187 height 16
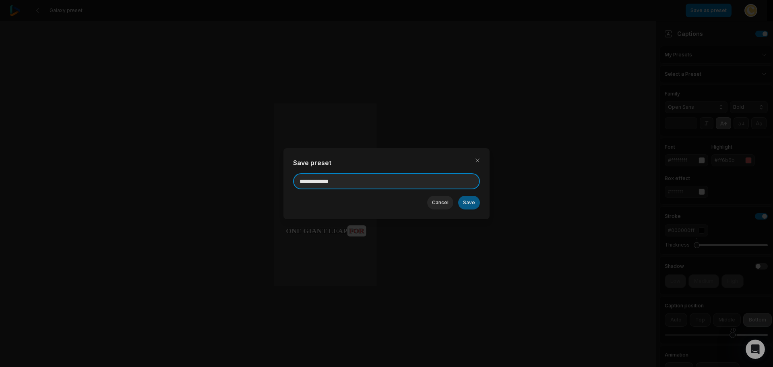
type input "**********"
click at [465, 203] on button "Save" at bounding box center [469, 203] width 22 height 14
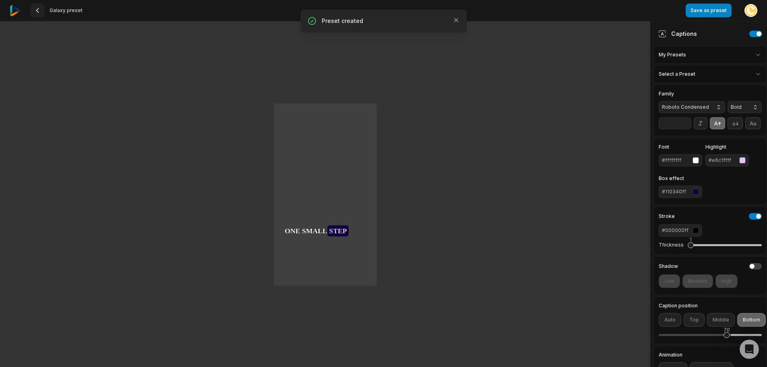
click at [36, 8] on icon at bounding box center [37, 10] width 6 height 6
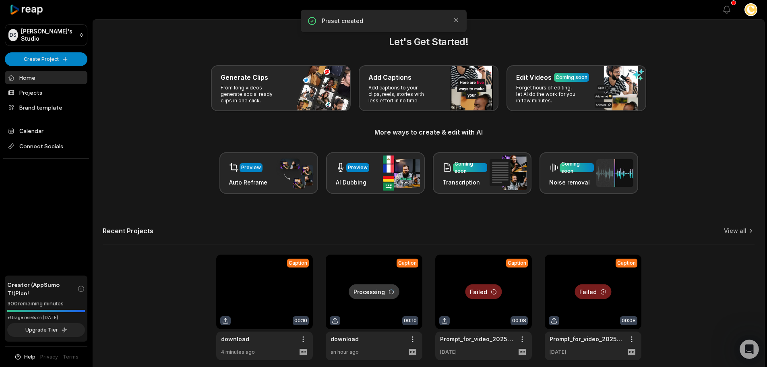
click at [264, 301] on link at bounding box center [264, 306] width 97 height 105
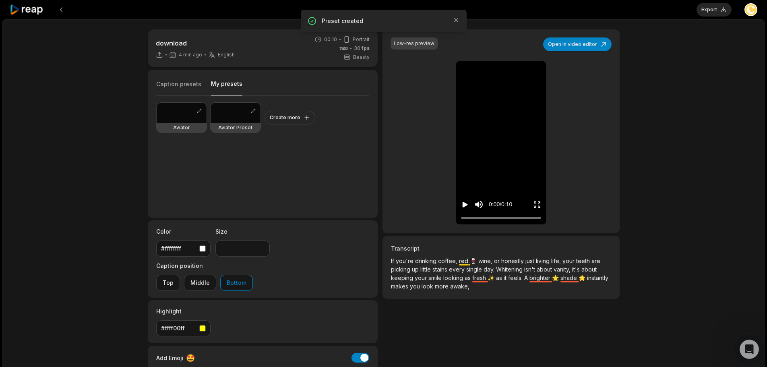
click at [229, 91] on button "My presets" at bounding box center [226, 88] width 31 height 16
click at [231, 117] on div at bounding box center [236, 113] width 50 height 20
type input "**"
click at [463, 202] on button "Play video" at bounding box center [465, 204] width 8 height 15
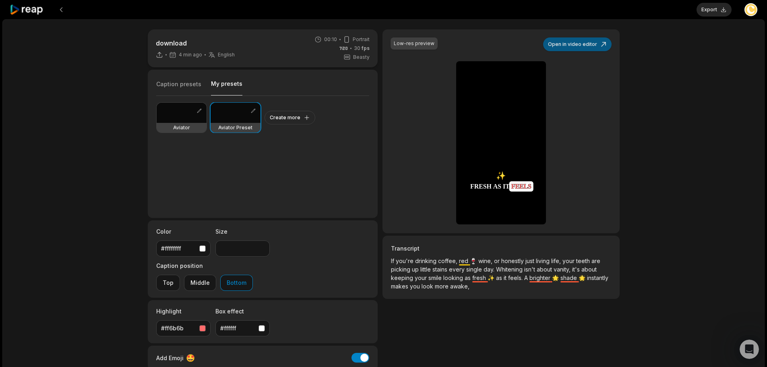
click at [588, 45] on button "Open in video editor" at bounding box center [577, 44] width 68 height 14
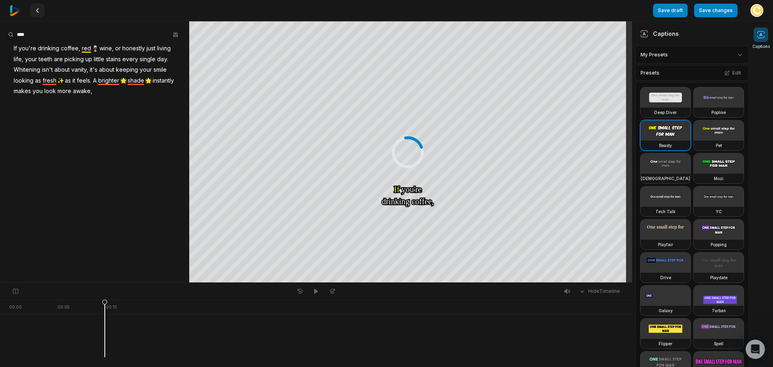
click at [33, 10] on button at bounding box center [37, 10] width 14 height 14
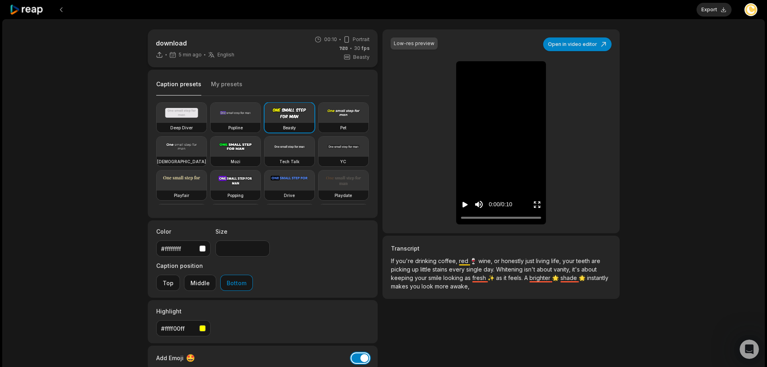
click at [358, 353] on button "Add Emoji" at bounding box center [360, 358] width 18 height 10
click at [463, 207] on icon "Play video" at bounding box center [465, 204] width 8 height 8
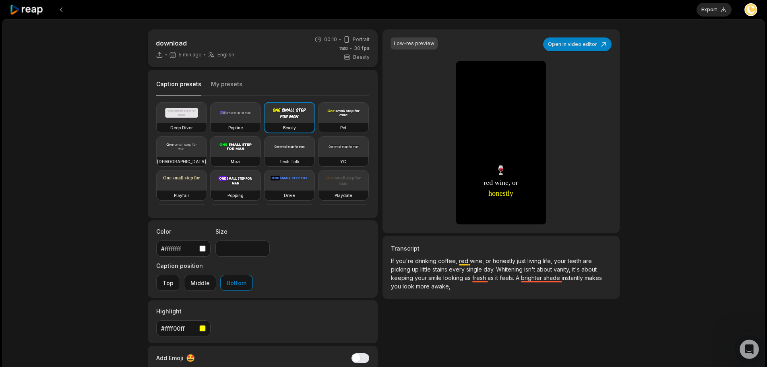
drag, startPoint x: 217, startPoint y: 83, endPoint x: 217, endPoint y: 88, distance: 4.4
click at [217, 84] on button "My presets" at bounding box center [226, 87] width 31 height 15
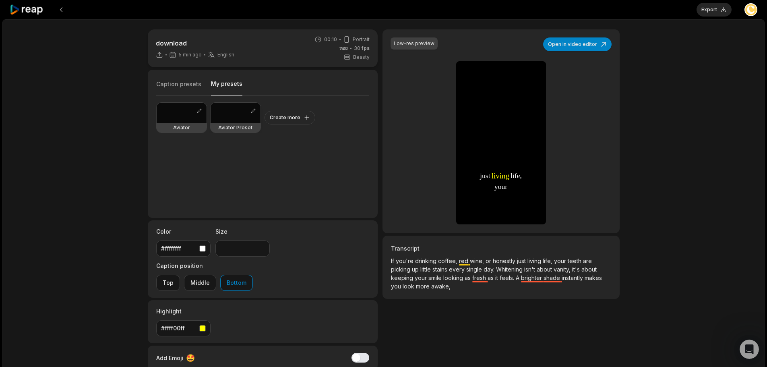
click at [221, 116] on div at bounding box center [236, 113] width 50 height 20
type input "**"
click at [578, 43] on button "Open in video editor" at bounding box center [577, 44] width 68 height 14
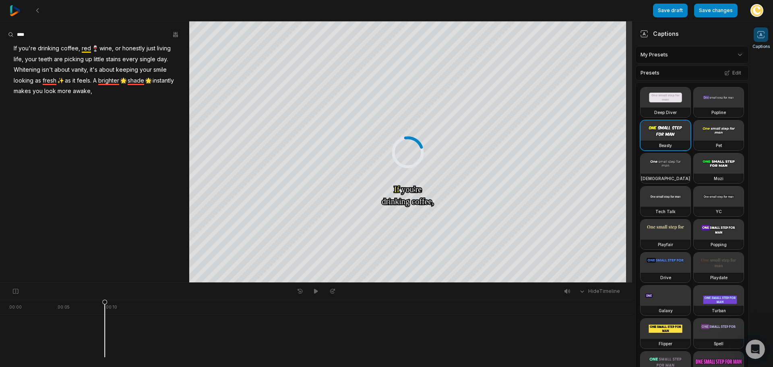
click at [731, 53] on html "Save draft Save changes Open user menu Captions Your browser does not support m…" at bounding box center [386, 183] width 773 height 367
click at [682, 104] on div "Aviator Preset Open options" at bounding box center [688, 107] width 103 height 16
click at [165, 141] on aside "If you're drinking coffee, red 🍷 wine, or honestly just living life, your teeth…" at bounding box center [94, 151] width 189 height 261
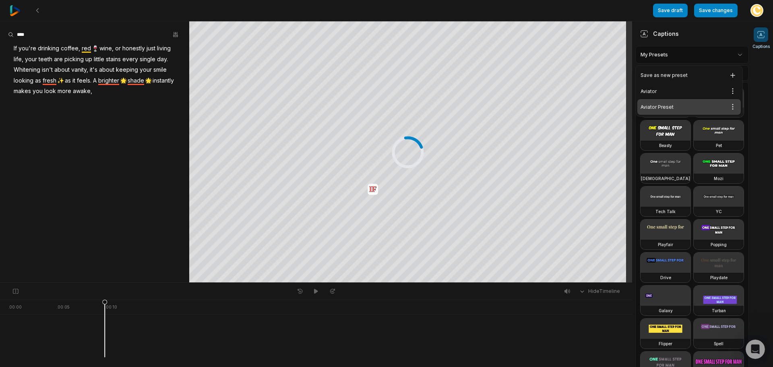
click at [736, 60] on html "Save draft Save changes Open user menu Captions Your browser does not support m…" at bounding box center [386, 183] width 773 height 367
click at [731, 57] on html "Save draft Save changes Open user menu Captions Your browser does not support m…" at bounding box center [386, 183] width 773 height 367
click at [700, 72] on div "Presets Edit" at bounding box center [692, 72] width 114 height 15
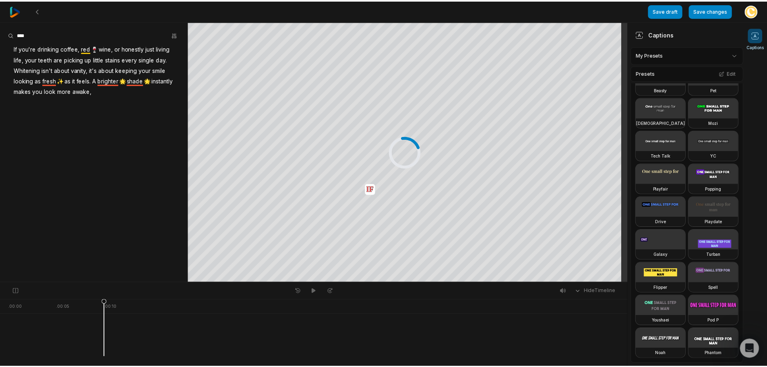
scroll to position [225, 0]
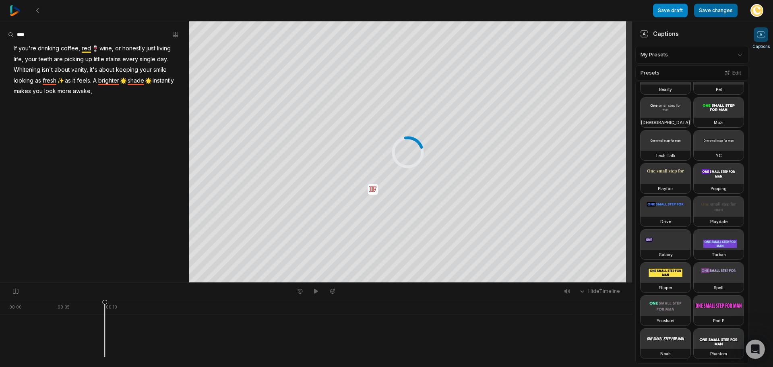
click at [717, 9] on button "Save changes" at bounding box center [715, 11] width 43 height 14
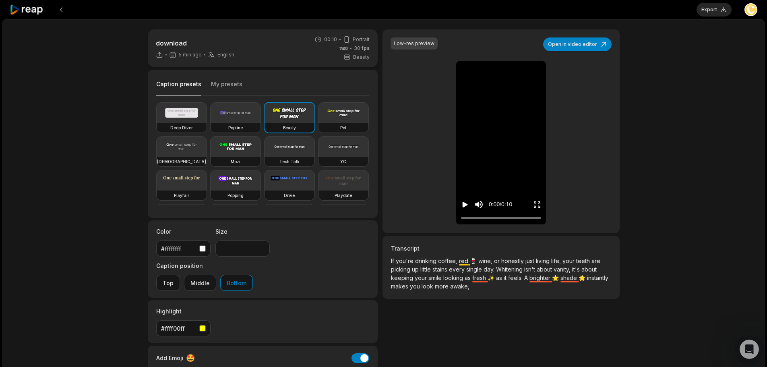
type input "**"
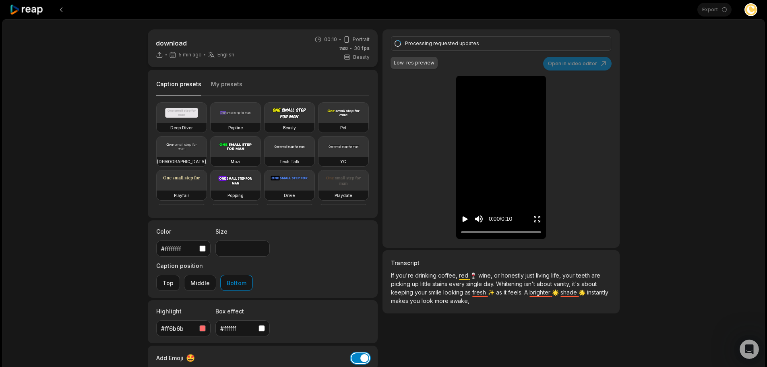
click at [361, 353] on button "Add Emoji" at bounding box center [360, 358] width 18 height 10
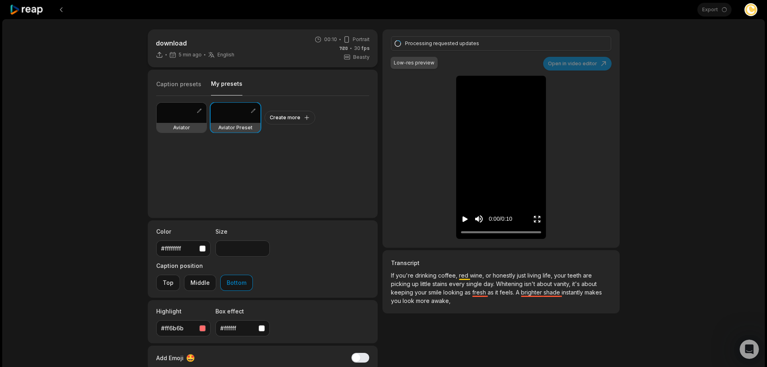
click at [213, 83] on button "My presets" at bounding box center [226, 88] width 31 height 16
click at [602, 101] on div "Processing requested updates Low-res preview Open in video editor If If you're …" at bounding box center [500, 138] width 237 height 218
click at [423, 60] on div "Low-res preview" at bounding box center [414, 62] width 41 height 7
click at [62, 12] on button at bounding box center [61, 9] width 14 height 14
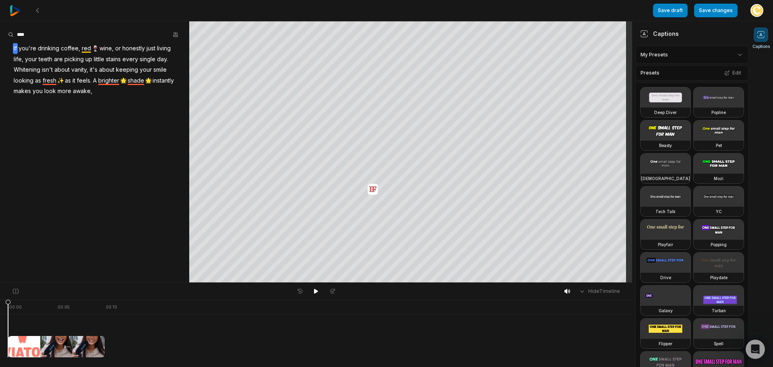
click at [6, 5] on div "Save draft Save changes Open user menu" at bounding box center [386, 10] width 773 height 21
click at [13, 8] on img at bounding box center [15, 10] width 11 height 11
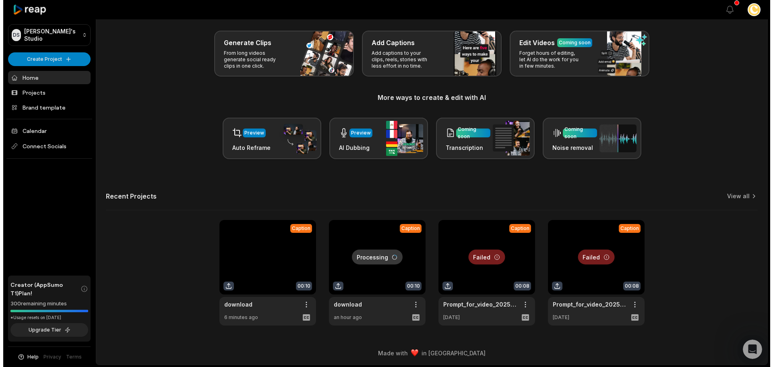
scroll to position [35, 0]
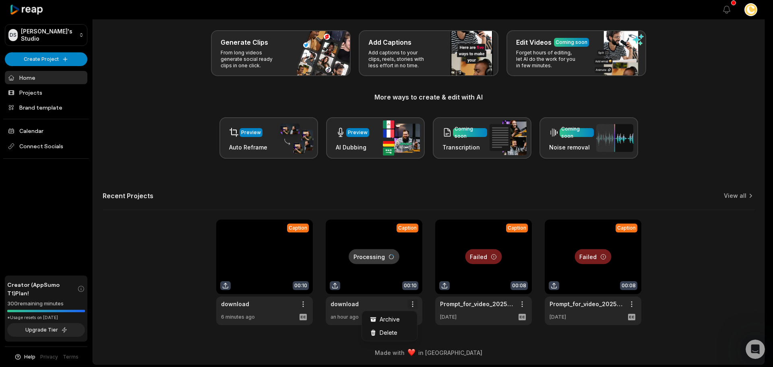
click at [413, 302] on html "DS Dan's Studio Create Project Home Projects Brand template Calendar Connect So…" at bounding box center [386, 148] width 773 height 367
click at [401, 317] on div "Archive" at bounding box center [390, 318] width 52 height 13
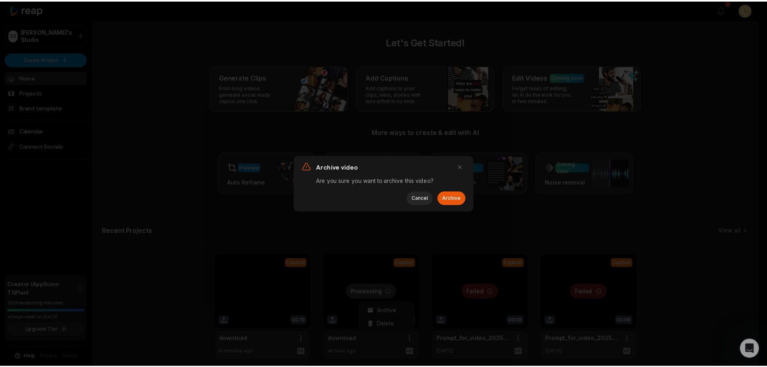
scroll to position [0, 0]
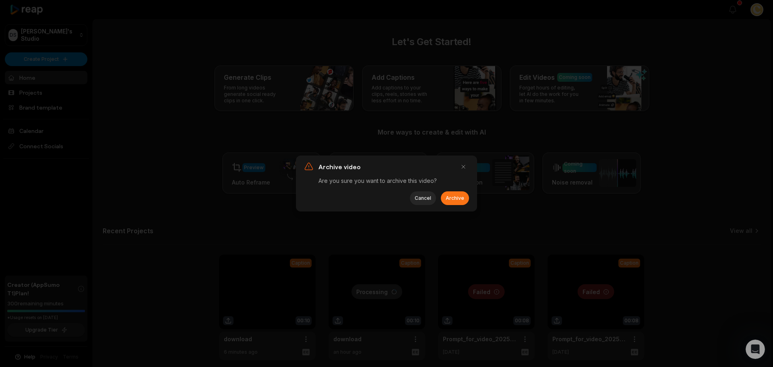
click at [459, 198] on button "Archive" at bounding box center [455, 198] width 28 height 14
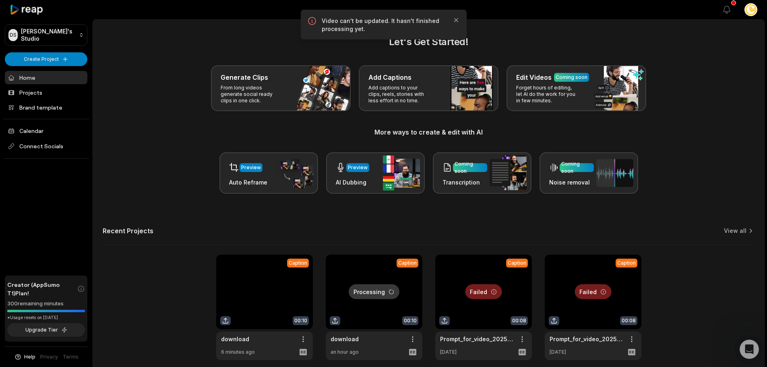
click at [298, 302] on link at bounding box center [264, 306] width 97 height 105
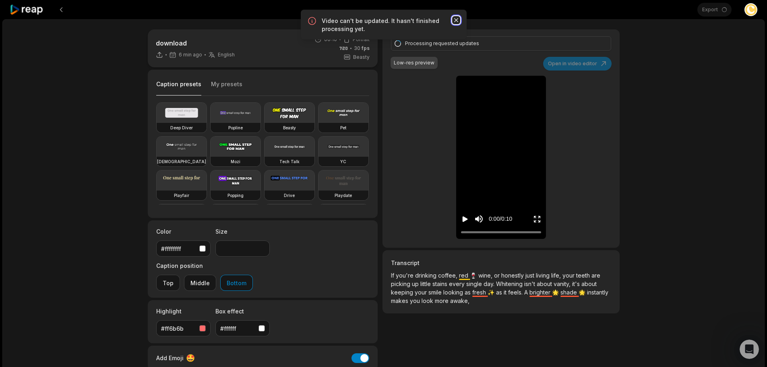
click at [458, 21] on icon "button" at bounding box center [456, 20] width 8 height 8
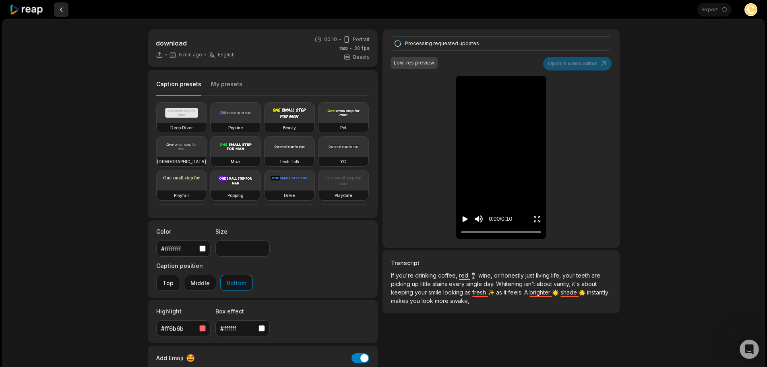
click at [62, 9] on button at bounding box center [61, 9] width 14 height 14
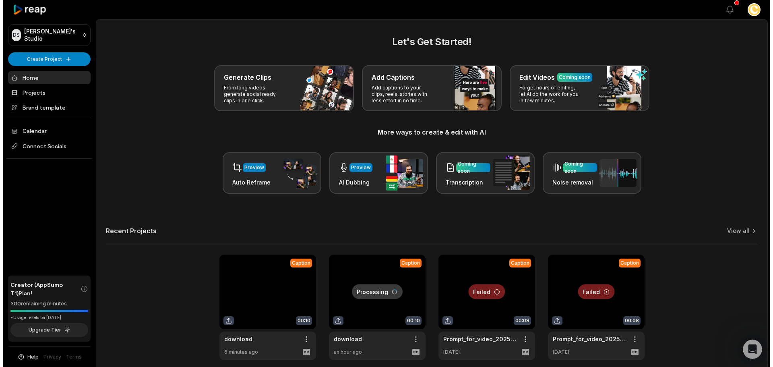
scroll to position [35, 0]
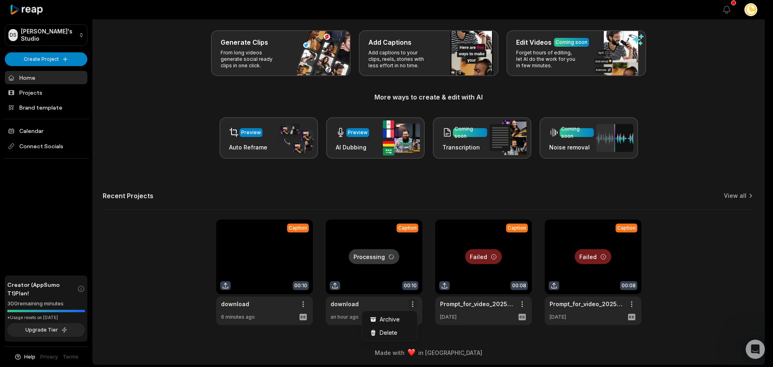
click at [412, 302] on html "DS Dan's Studio Create Project Home Projects Brand template Calendar Connect So…" at bounding box center [386, 148] width 773 height 367
click at [400, 321] on div "Archive" at bounding box center [390, 318] width 52 height 13
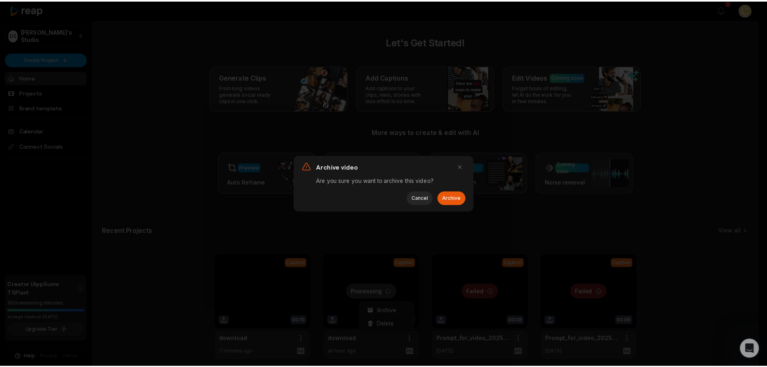
scroll to position [0, 0]
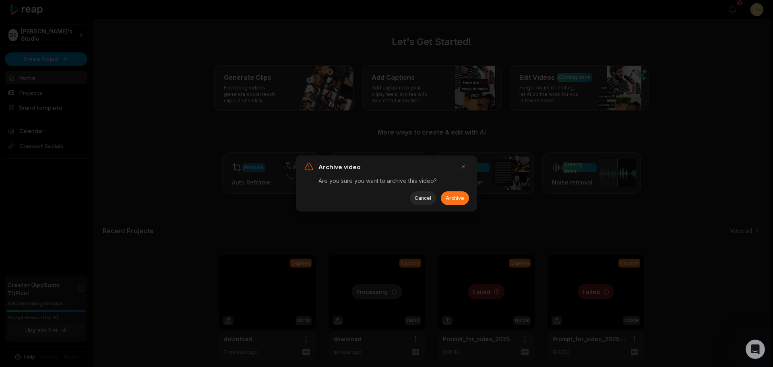
click at [463, 197] on button "Archive" at bounding box center [455, 198] width 28 height 14
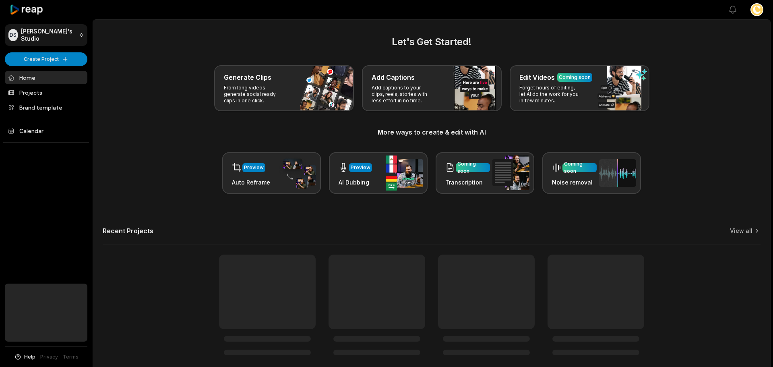
click at [60, 33] on html "DS [PERSON_NAME]'s Studio Create Project Home Projects Brand template Calendar …" at bounding box center [386, 183] width 773 height 367
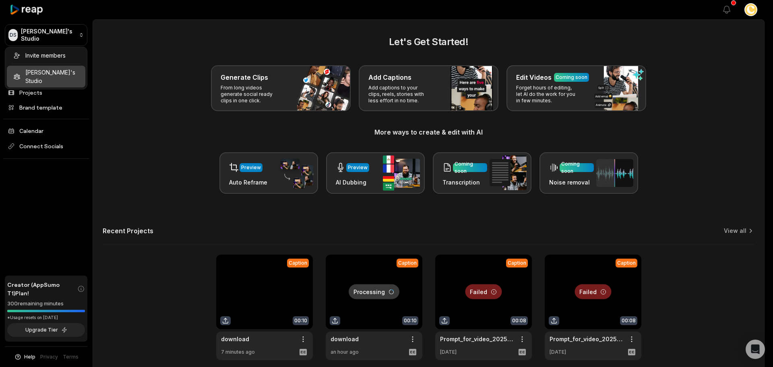
click at [128, 70] on html "DS Dan's Studio Create Project Home Projects Brand template Calendar Connect So…" at bounding box center [386, 183] width 773 height 367
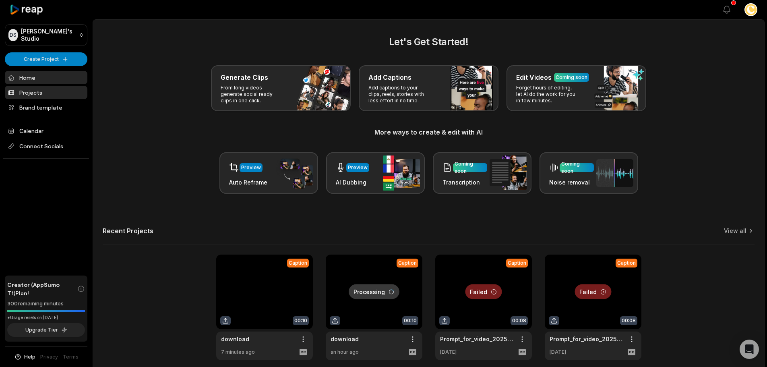
click at [45, 90] on link "Projects" at bounding box center [46, 92] width 83 height 13
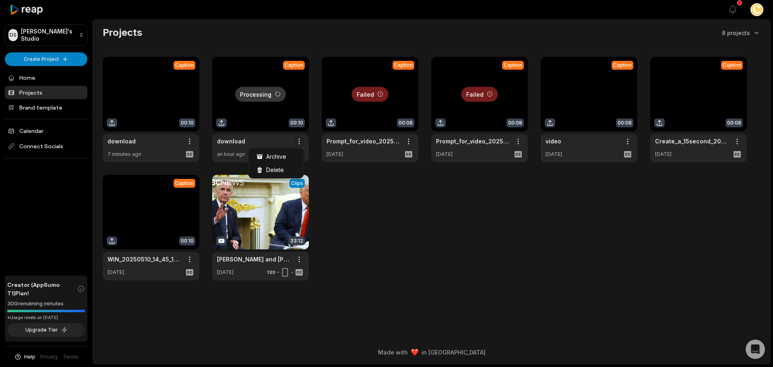
click at [299, 141] on html "DS [PERSON_NAME]'s Studio Create Project Home Projects Brand template Calendar …" at bounding box center [386, 183] width 773 height 367
click at [281, 167] on span "Delete" at bounding box center [275, 169] width 18 height 8
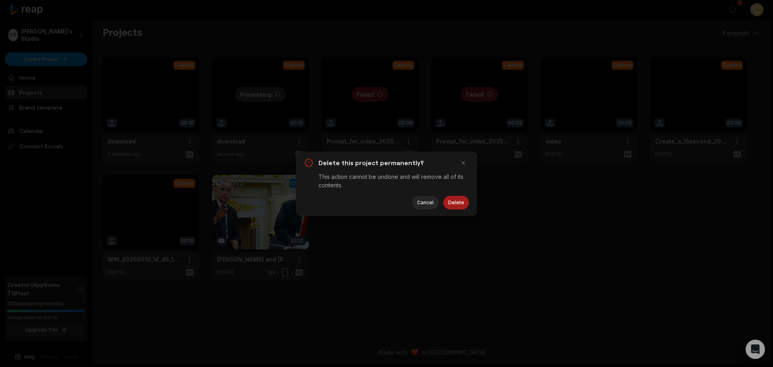
click at [457, 200] on button "Delete" at bounding box center [456, 203] width 26 height 14
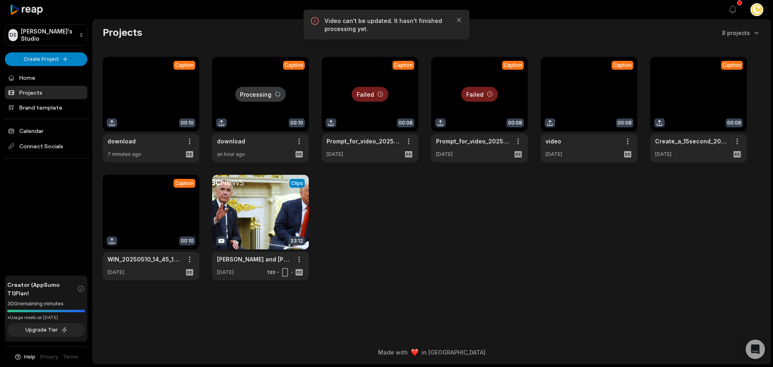
click at [259, 81] on link at bounding box center [260, 109] width 97 height 105
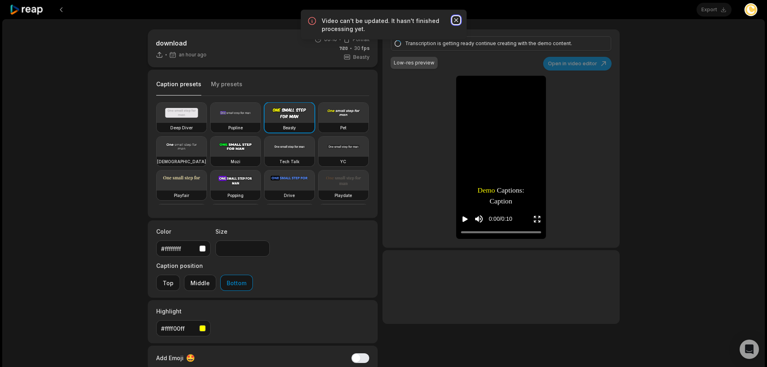
click at [457, 21] on icon "button" at bounding box center [456, 20] width 4 height 4
click at [570, 45] on div "Transcription is getting ready continue creating with the demo content." at bounding box center [499, 43] width 189 height 7
drag, startPoint x: 468, startPoint y: 42, endPoint x: 449, endPoint y: 45, distance: 18.7
click at [467, 43] on div "Transcription is getting ready continue creating with the demo content." at bounding box center [499, 43] width 189 height 7
click at [249, 116] on video at bounding box center [236, 113] width 50 height 20
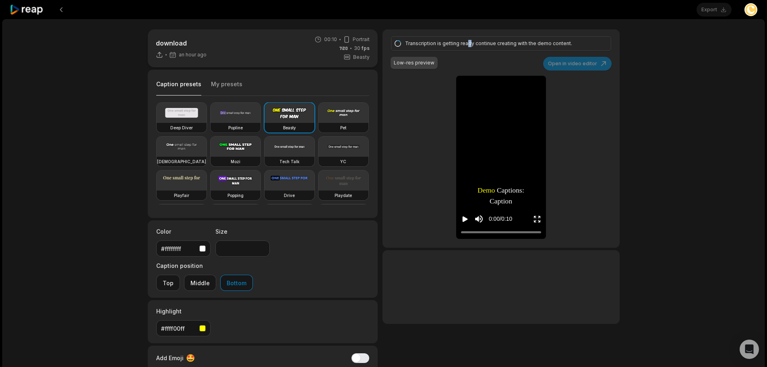
type input "**"
click at [652, 82] on div "download an hour ago 00:10 Portrait 30 fps Beasty Caption presets My presets De…" at bounding box center [383, 238] width 762 height 438
click at [591, 60] on div "Transcription is getting ready continue creating with the demo content. Low-res…" at bounding box center [500, 138] width 237 height 218
click at [755, 12] on html "Export Open user menu download an hour ago 00:10 Portrait 30 fps Beasty Caption…" at bounding box center [383, 183] width 767 height 367
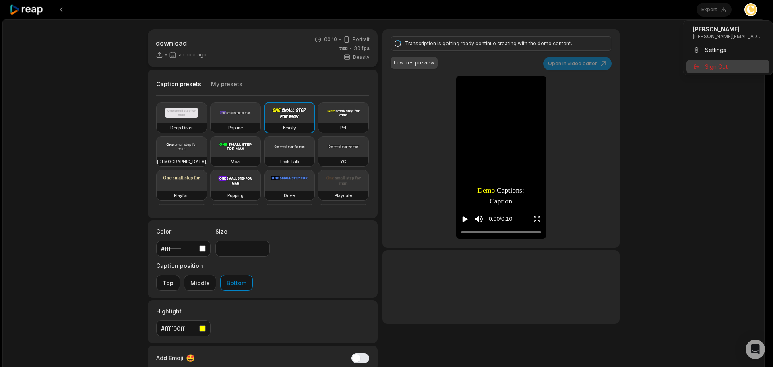
click at [720, 67] on span "Sign Out" at bounding box center [716, 66] width 23 height 8
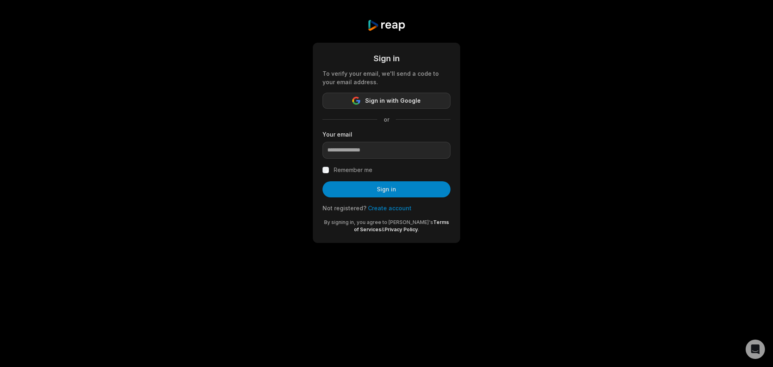
click at [393, 100] on span "Sign in with Google" at bounding box center [393, 101] width 56 height 10
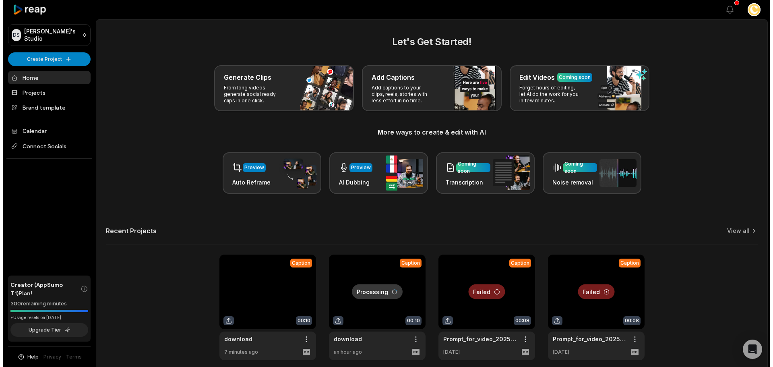
scroll to position [35, 0]
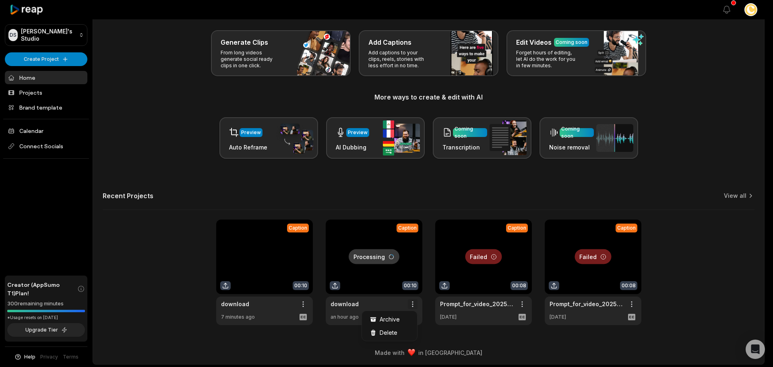
click at [411, 305] on html "DS [PERSON_NAME]'s Studio Create Project Home Projects Brand template Calendar …" at bounding box center [386, 148] width 773 height 367
click at [399, 334] on div "Delete" at bounding box center [390, 332] width 52 height 13
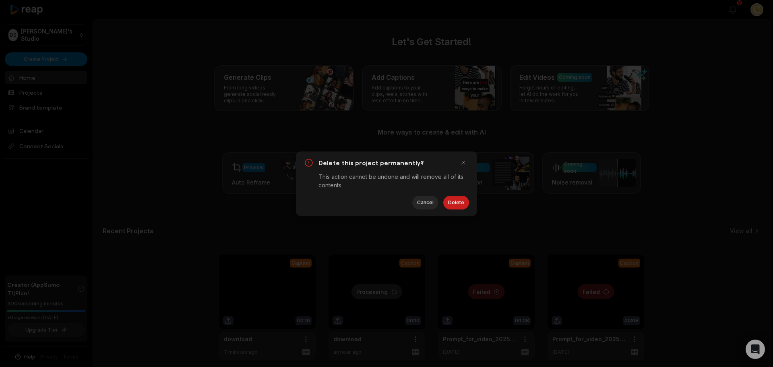
click at [460, 193] on div "Delete this project permanently? This action cannot be undone and will remove a…" at bounding box center [386, 183] width 181 height 64
click at [459, 201] on button "Delete" at bounding box center [456, 203] width 26 height 14
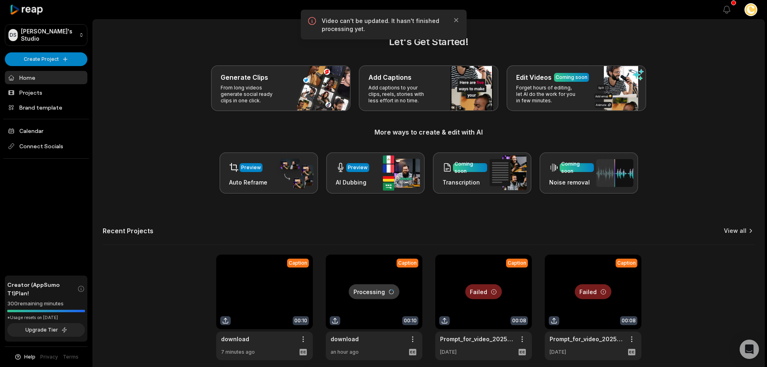
click at [742, 229] on link "View all" at bounding box center [735, 231] width 23 height 8
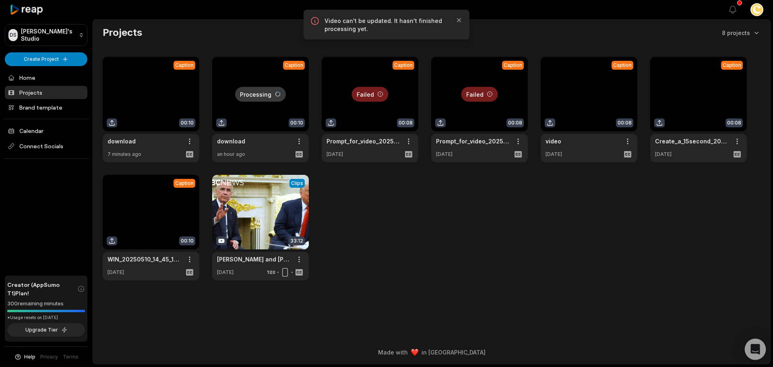
click at [756, 349] on icon "Open Intercom Messenger" at bounding box center [754, 349] width 9 height 10
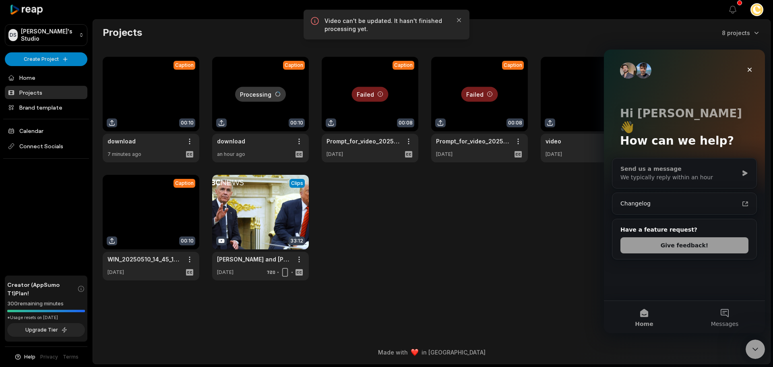
drag, startPoint x: 676, startPoint y: 238, endPoint x: 694, endPoint y: 169, distance: 71.5
click at [689, 173] on div "Send us a message We typically reply within an hour Changelog Have a feature re…" at bounding box center [684, 210] width 145 height 105
click at [705, 165] on div "Send us a message" at bounding box center [679, 169] width 118 height 8
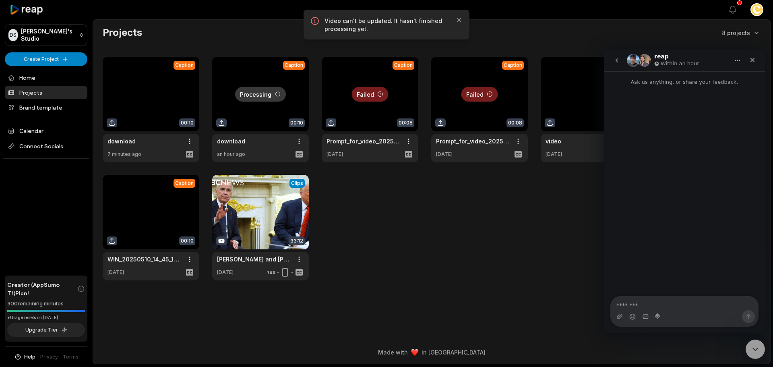
click at [649, 305] on textarea "Message…" at bounding box center [684, 303] width 147 height 14
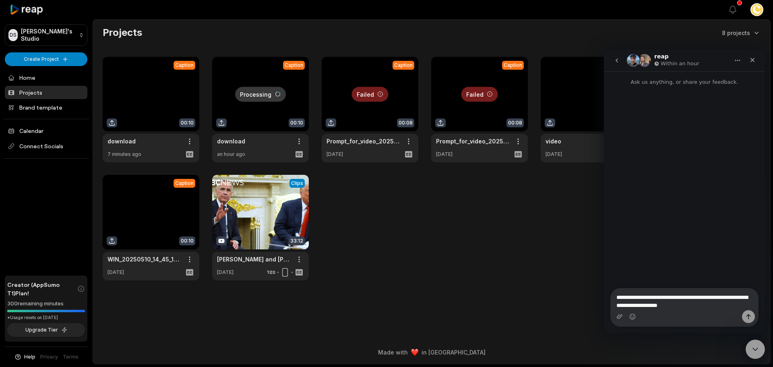
type textarea "**********"
click at [751, 315] on icon "Send a message…" at bounding box center [748, 316] width 6 height 6
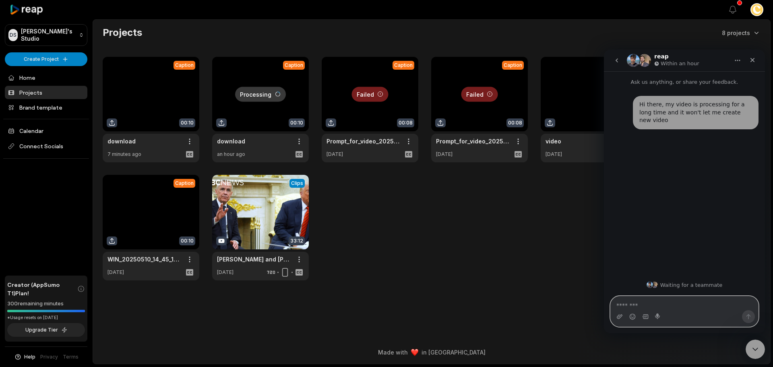
click at [694, 300] on textarea "Message…" at bounding box center [684, 303] width 147 height 14
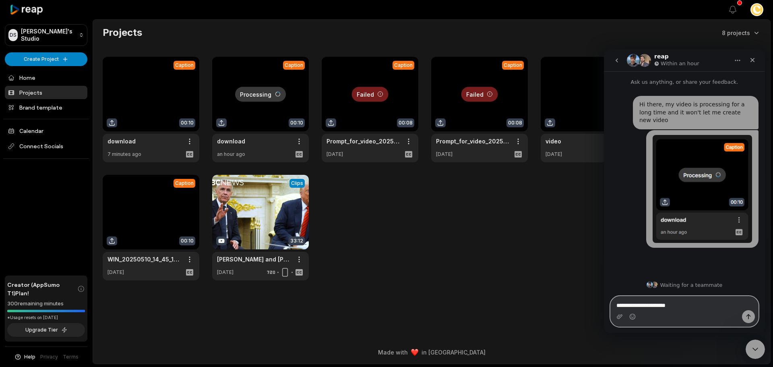
type textarea "**********"
click at [300, 139] on html "DS Dan's Studio Create Project Home Projects Brand template Calendar Connect So…" at bounding box center [386, 183] width 773 height 367
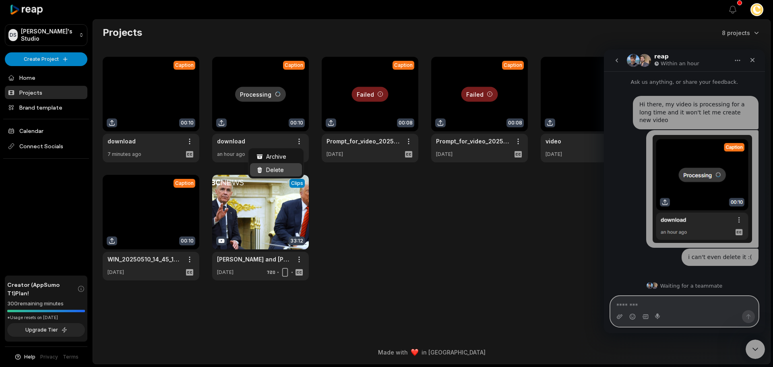
click at [272, 170] on span "Delete" at bounding box center [275, 169] width 18 height 8
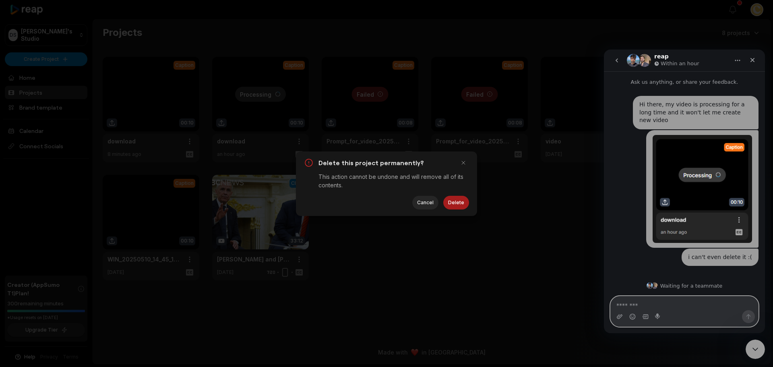
click at [454, 202] on button "Delete" at bounding box center [456, 203] width 26 height 14
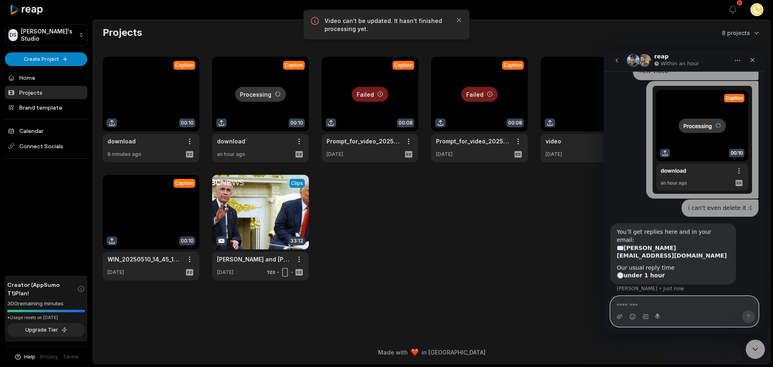
scroll to position [53, 0]
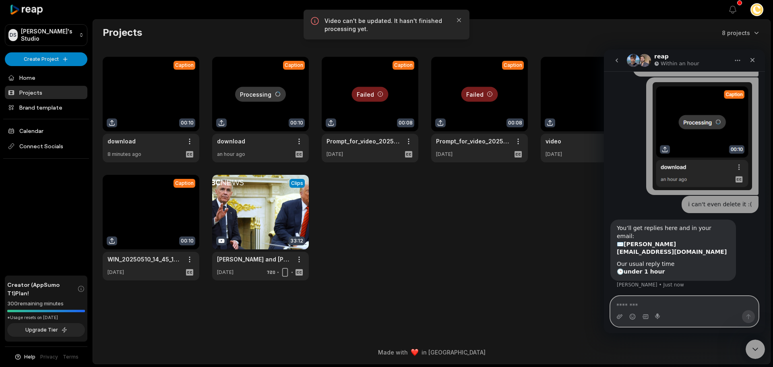
click at [684, 304] on textarea "Message…" at bounding box center [684, 303] width 147 height 14
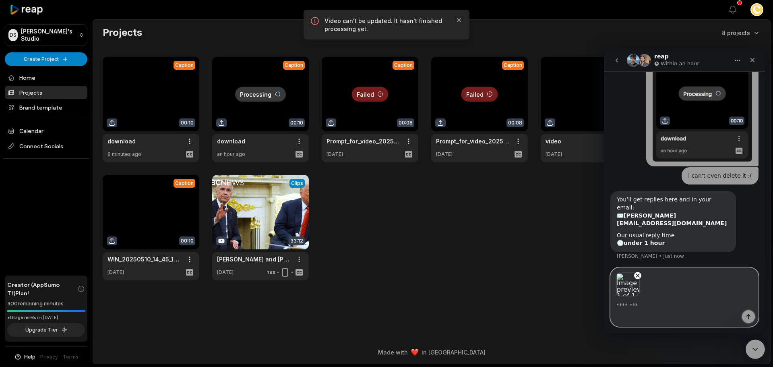
click at [745, 318] on icon "Send a message…" at bounding box center [748, 316] width 6 height 6
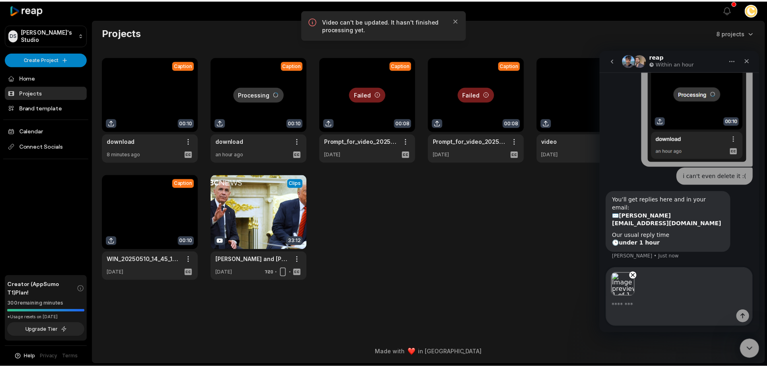
scroll to position [149, 0]
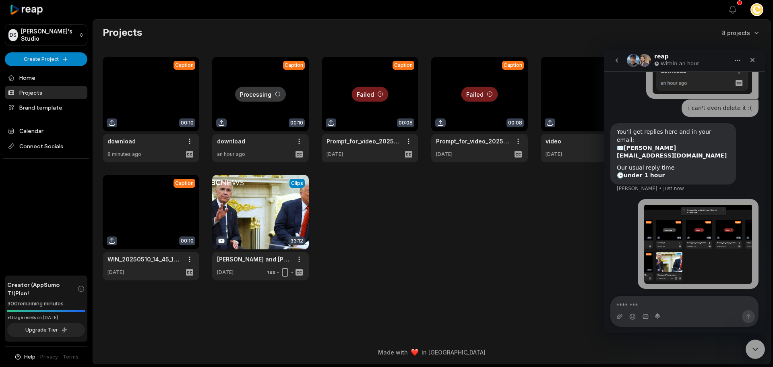
click at [110, 120] on link at bounding box center [151, 109] width 97 height 105
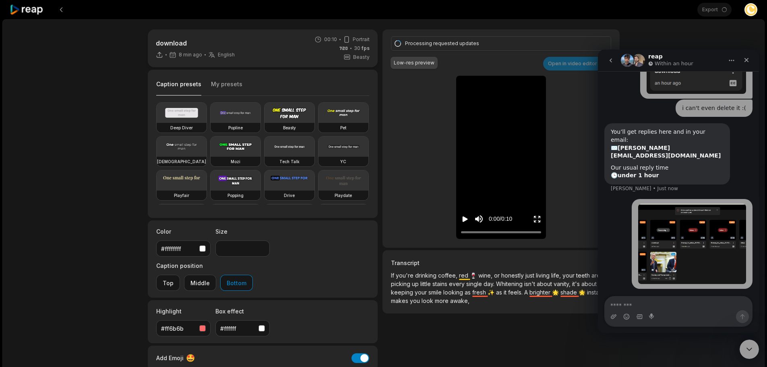
click at [220, 83] on button "My presets" at bounding box center [226, 87] width 31 height 15
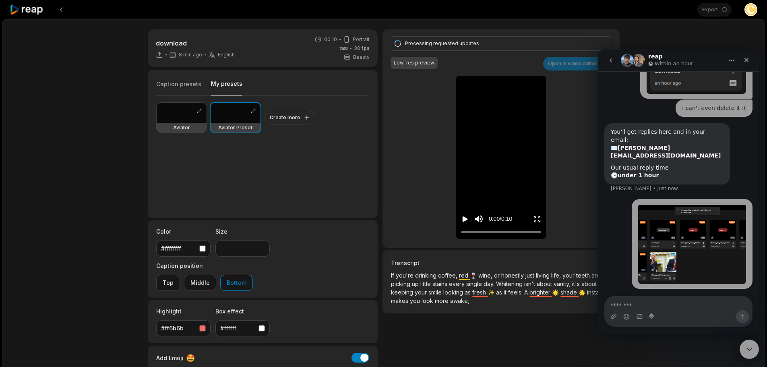
click at [462, 223] on button "Play video" at bounding box center [465, 218] width 8 height 15
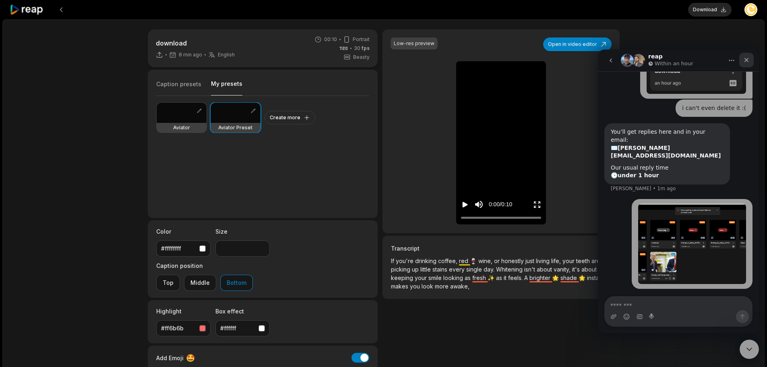
click at [750, 60] on div "Close" at bounding box center [746, 60] width 14 height 14
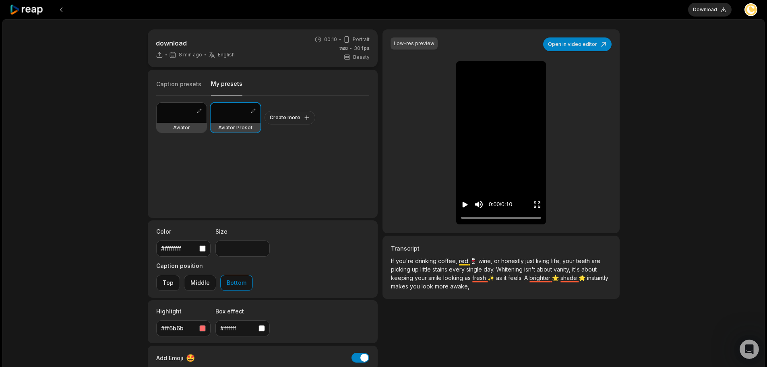
scroll to position [149, 0]
click at [364, 353] on button "Add Emoji" at bounding box center [360, 358] width 18 height 10
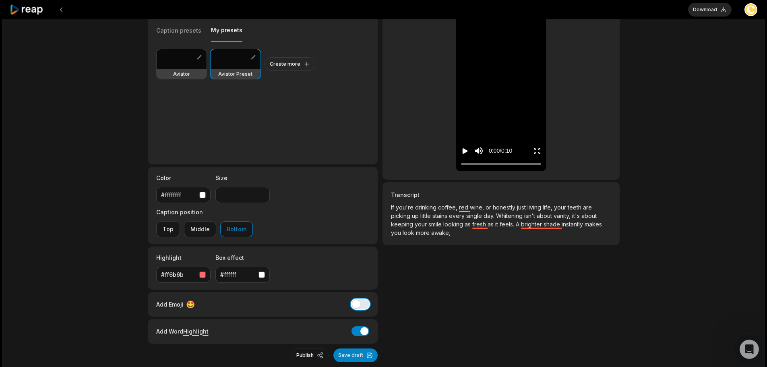
scroll to position [59, 0]
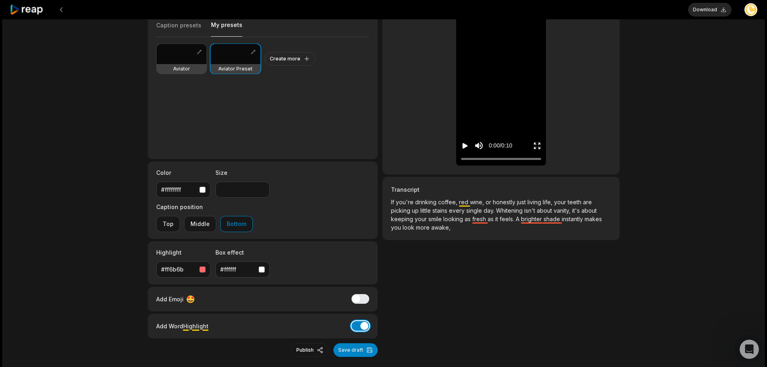
click at [361, 321] on button "Add Word Highlight" at bounding box center [360, 326] width 18 height 10
click at [471, 144] on div "0:00 / 0:10" at bounding box center [489, 145] width 56 height 15
click at [469, 145] on icon "Play video" at bounding box center [465, 146] width 8 height 8
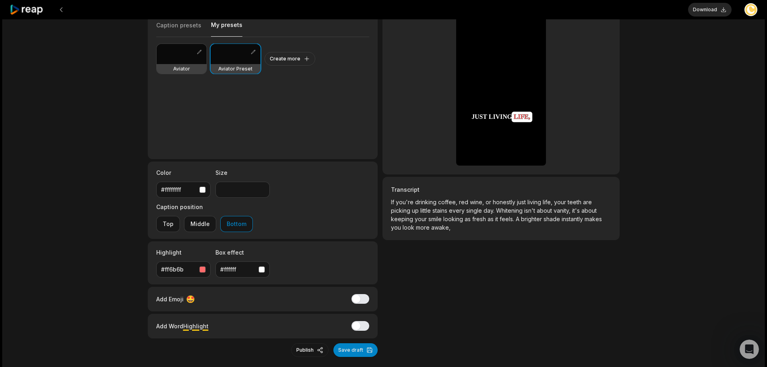
click at [686, 178] on div "download 10 min ago English en 00:10 Portrait 30 fps Beasty Caption presets My …" at bounding box center [383, 180] width 762 height 438
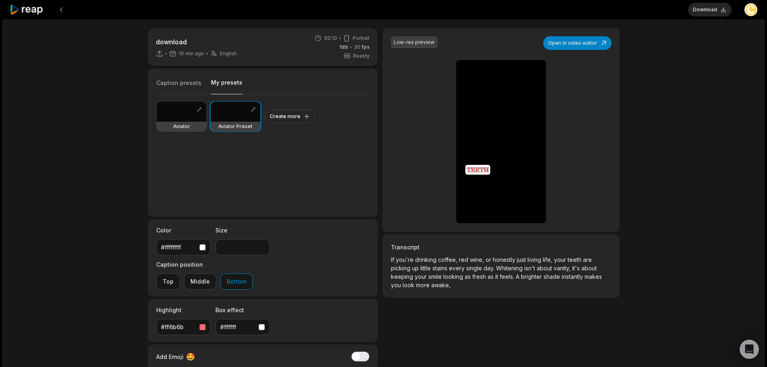
scroll to position [0, 0]
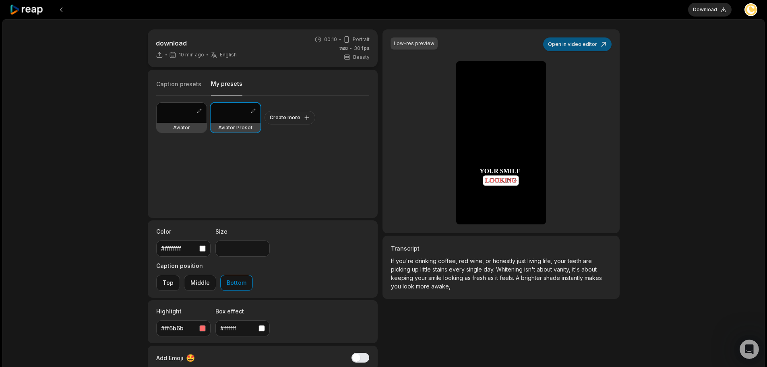
click at [589, 43] on button "Open in video editor" at bounding box center [577, 44] width 68 height 14
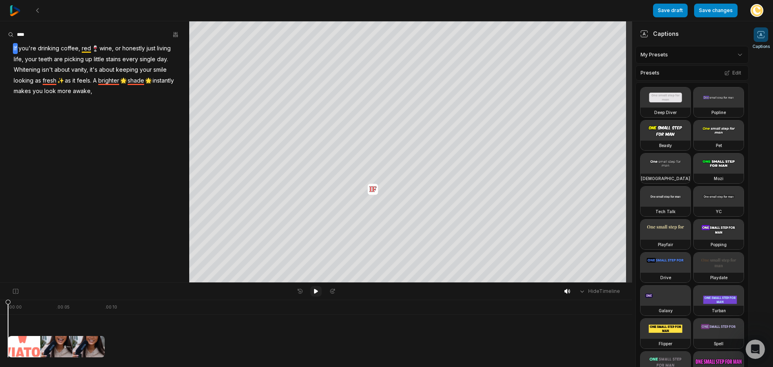
click at [319, 288] on button at bounding box center [315, 291] width 11 height 10
drag, startPoint x: 48, startPoint y: 299, endPoint x: 63, endPoint y: 301, distance: 15.4
click at [43, 301] on div "Hide Timeline . 00:00 . 00:05 . 00:10" at bounding box center [316, 324] width 632 height 85
click at [725, 12] on button "Save changes" at bounding box center [715, 11] width 43 height 14
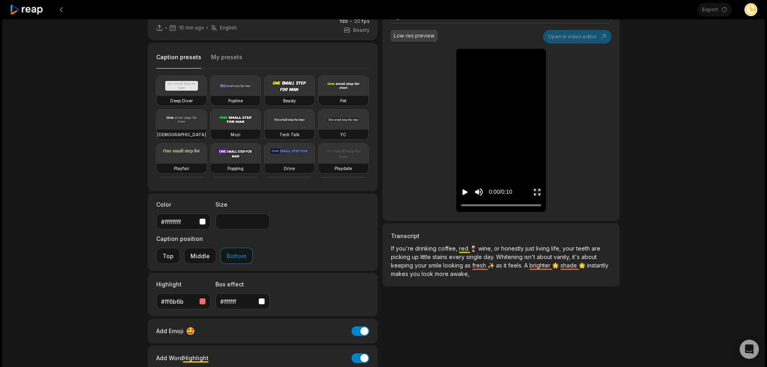
scroll to position [59, 0]
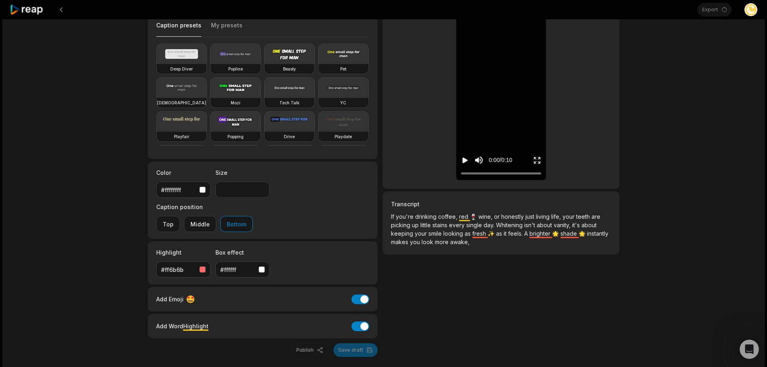
click at [462, 158] on icon "Play video" at bounding box center [465, 160] width 8 height 8
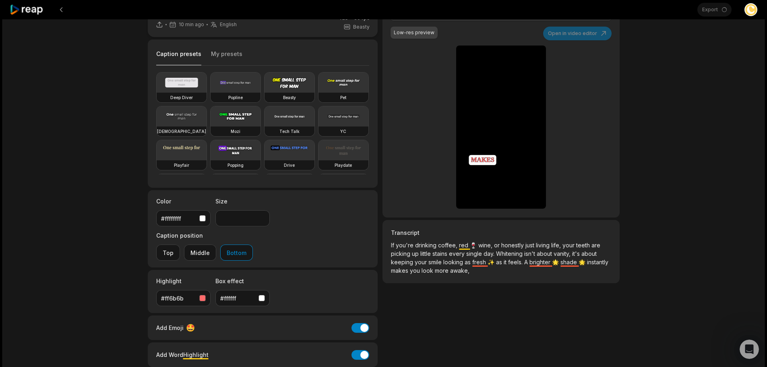
scroll to position [0, 0]
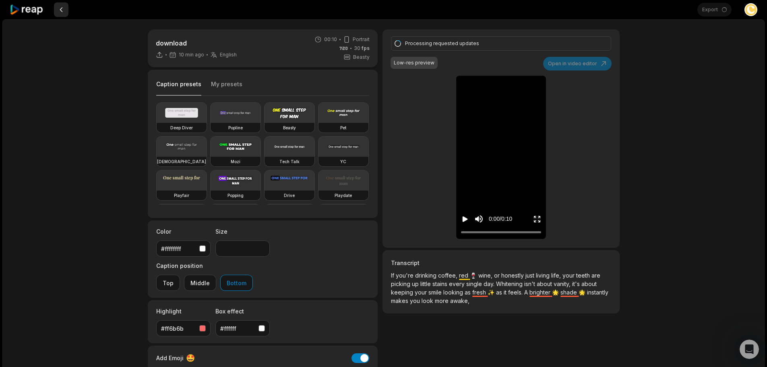
click at [59, 11] on button at bounding box center [61, 9] width 14 height 14
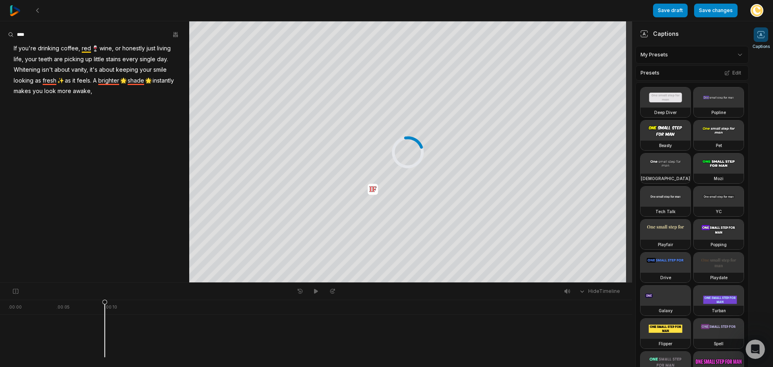
click at [10, 17] on div at bounding box center [15, 10] width 11 height 21
click at [18, 13] on img at bounding box center [15, 10] width 11 height 11
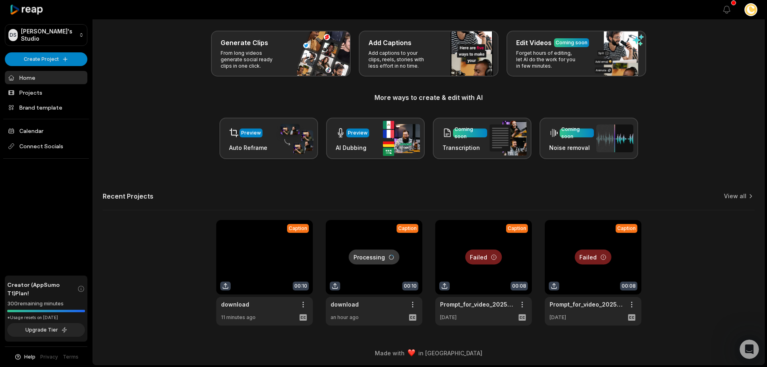
scroll to position [35, 0]
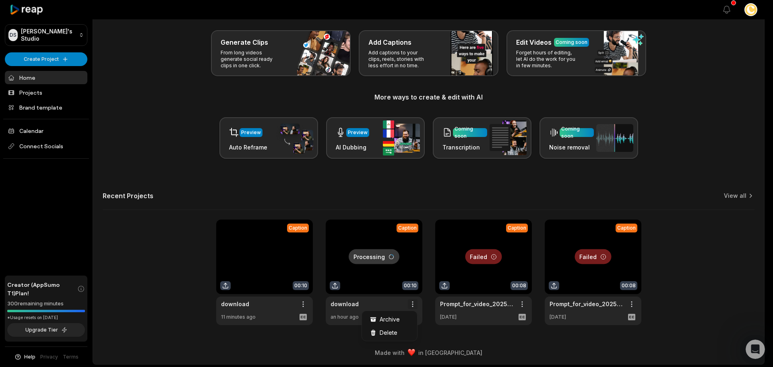
click at [411, 306] on html "DS Dan's Studio Create Project Home Projects Brand template Calendar Connect So…" at bounding box center [386, 148] width 773 height 367
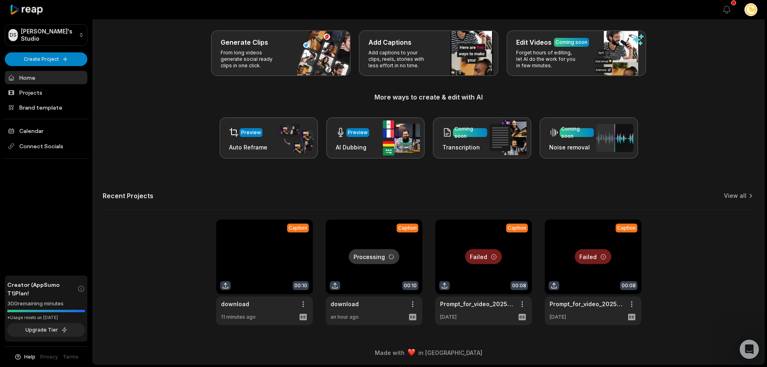
click at [225, 285] on link at bounding box center [264, 271] width 97 height 105
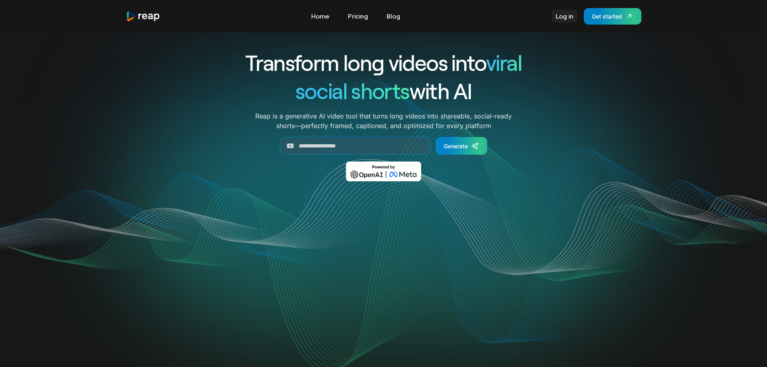
click at [568, 18] on link "Log in" at bounding box center [565, 16] width 26 height 13
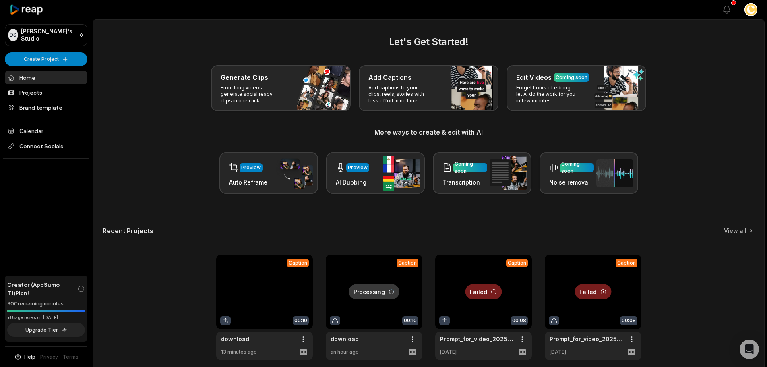
click at [269, 285] on link at bounding box center [264, 306] width 97 height 105
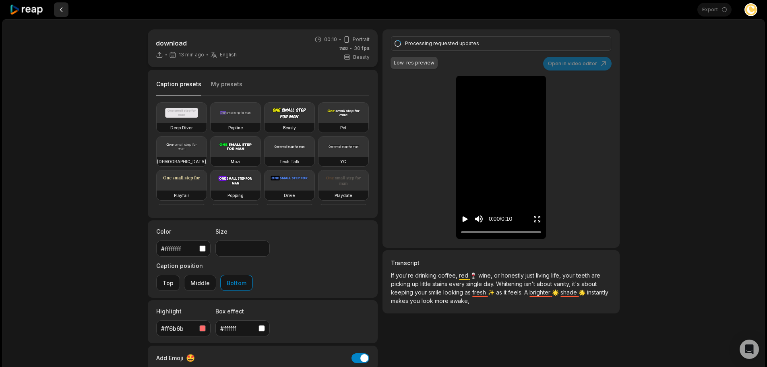
click at [61, 11] on button at bounding box center [61, 9] width 14 height 14
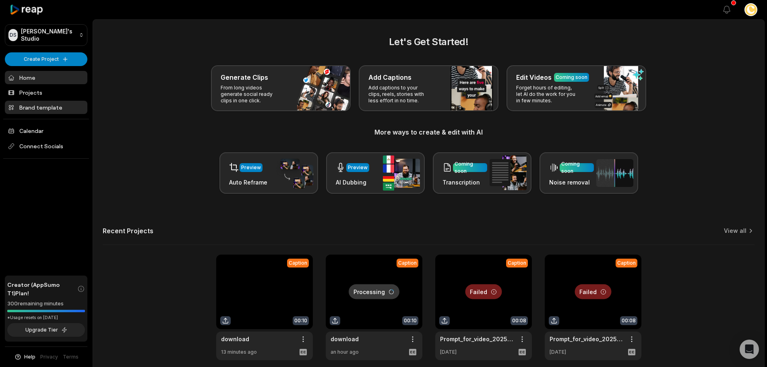
click at [47, 111] on link "Brand template" at bounding box center [46, 107] width 83 height 13
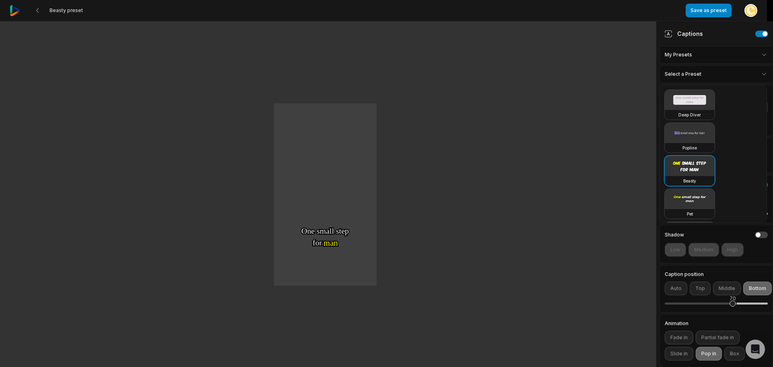
click at [716, 74] on html "Beasty preset Save as preset Open user menu One One small small step step for f…" at bounding box center [386, 183] width 773 height 367
click at [733, 73] on html "Beasty preset Save as preset Open user menu One One small small step step for f…" at bounding box center [386, 183] width 773 height 367
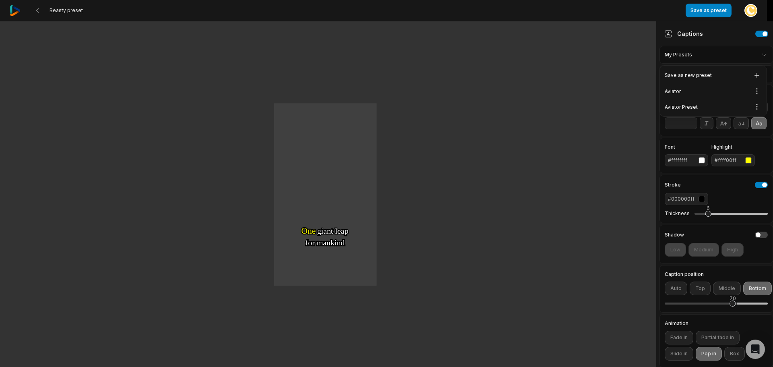
click at [740, 51] on html "Beasty preset Save as preset Open user menu One One small small step step for f…" at bounding box center [386, 183] width 773 height 367
click at [758, 87] on html "Beasty preset Save as preset Open user menu One One small small step step for f…" at bounding box center [386, 183] width 773 height 367
click at [738, 121] on span "Delete" at bounding box center [736, 119] width 16 height 6
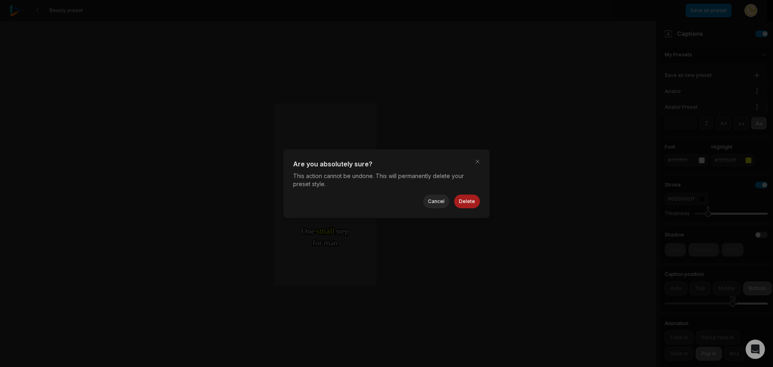
click at [473, 202] on button "Delete" at bounding box center [467, 201] width 26 height 14
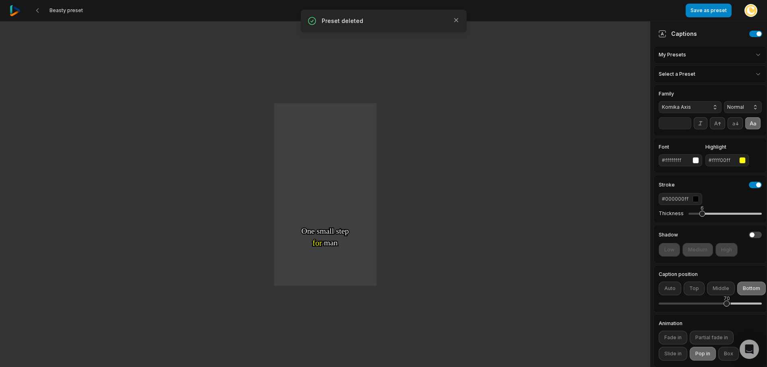
click at [752, 52] on html "Beasty preset Save as preset Open user menu One One small small step step for f…" at bounding box center [383, 183] width 767 height 367
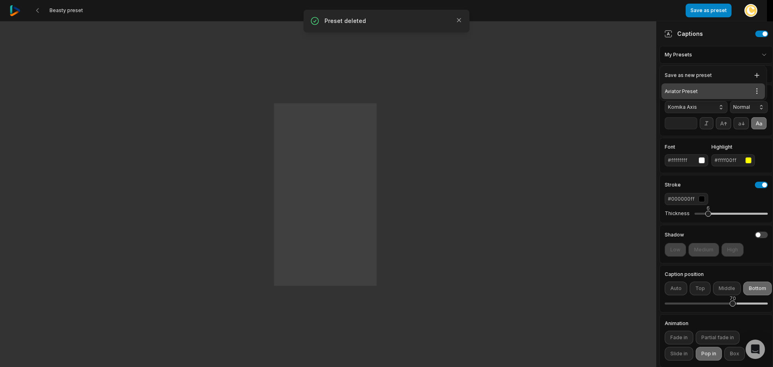
click at [692, 95] on div "Aviator Preset Open options" at bounding box center [712, 91] width 103 height 16
type input "**"
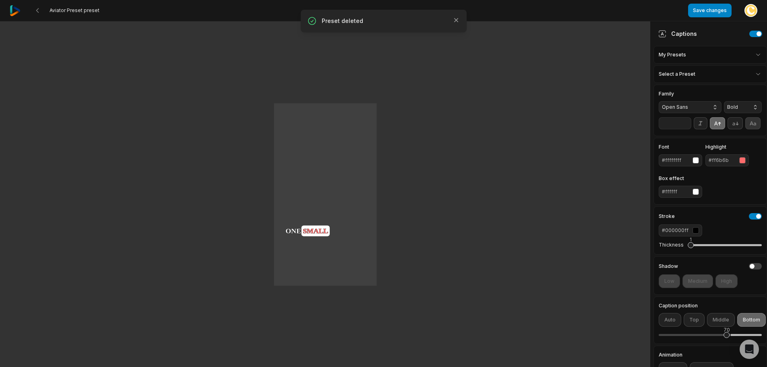
click at [748, 128] on icon at bounding box center [752, 123] width 9 height 9
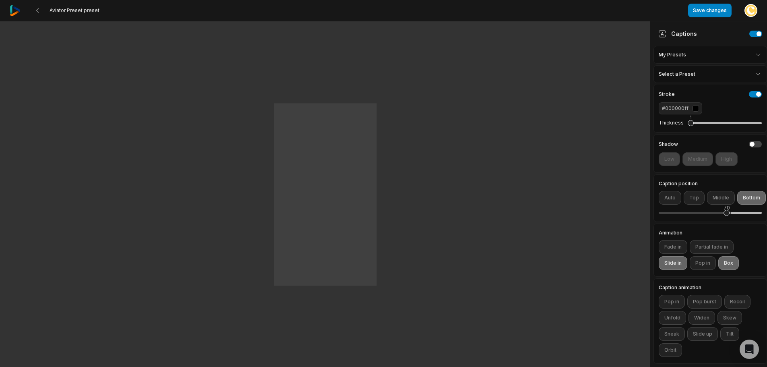
scroll to position [140, 0]
click at [703, 260] on button "Pop in" at bounding box center [703, 263] width 26 height 14
click at [672, 263] on div "Animation Fade in Partial fade in Slide in Pop in Box" at bounding box center [710, 249] width 114 height 53
click at [672, 263] on button "Slide in" at bounding box center [673, 263] width 29 height 14
click at [674, 257] on button "Slide in" at bounding box center [673, 263] width 29 height 14
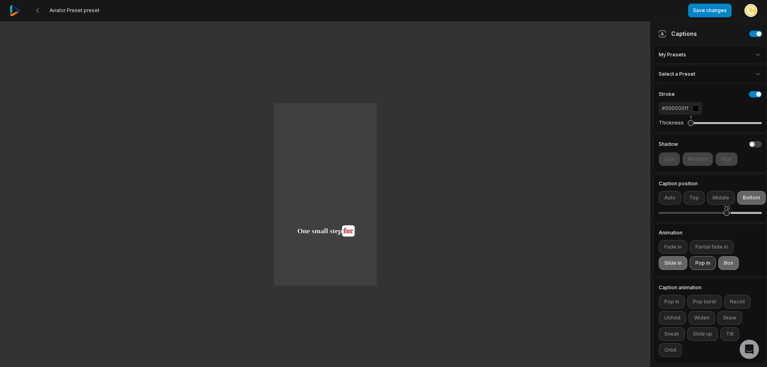
click at [700, 260] on button "Pop in" at bounding box center [703, 263] width 26 height 14
click at [675, 295] on button "Pop in" at bounding box center [672, 302] width 26 height 14
click at [675, 296] on button "Pop in" at bounding box center [672, 302] width 26 height 14
click at [726, 327] on button "Tilt" at bounding box center [729, 334] width 19 height 14
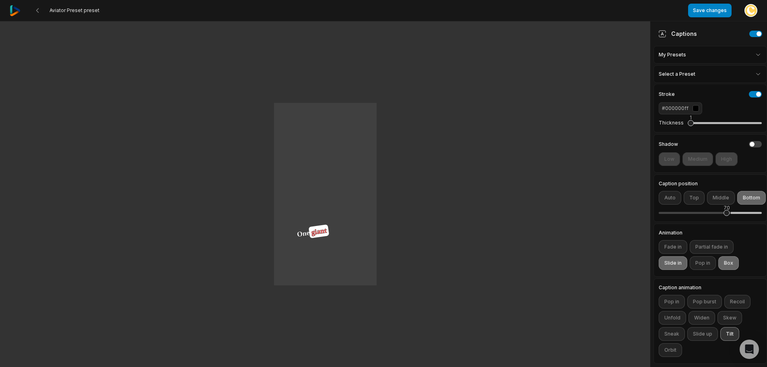
click at [729, 327] on button "Tilt" at bounding box center [729, 334] width 19 height 14
click at [708, 295] on button "Pop burst" at bounding box center [704, 302] width 35 height 14
click at [708, 296] on button "Pop burst" at bounding box center [704, 302] width 35 height 14
click at [668, 314] on button "Unfold" at bounding box center [672, 318] width 27 height 14
click at [678, 315] on button "Unfold" at bounding box center [672, 318] width 27 height 14
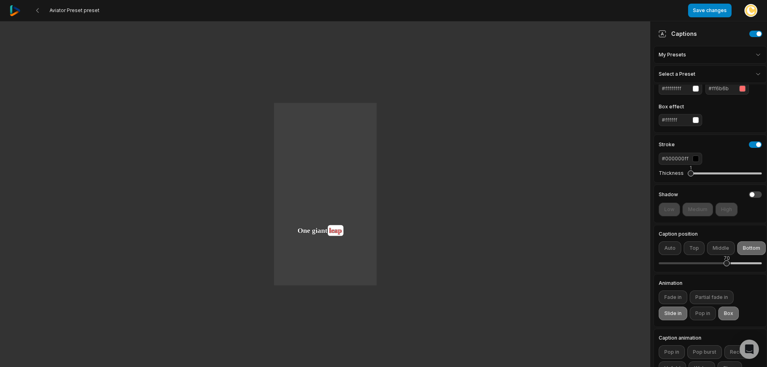
scroll to position [0, 0]
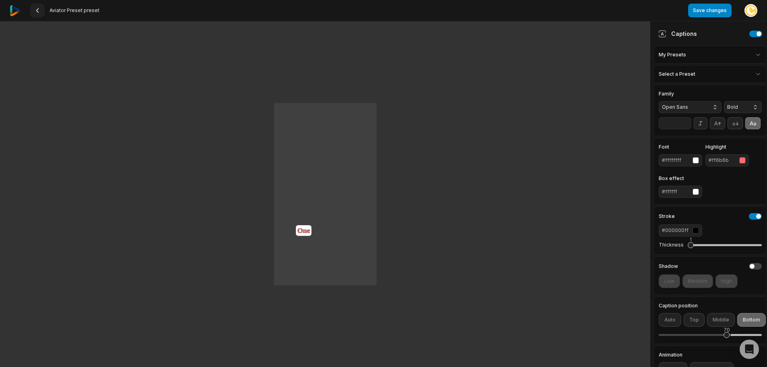
click at [38, 10] on icon at bounding box center [37, 10] width 6 height 6
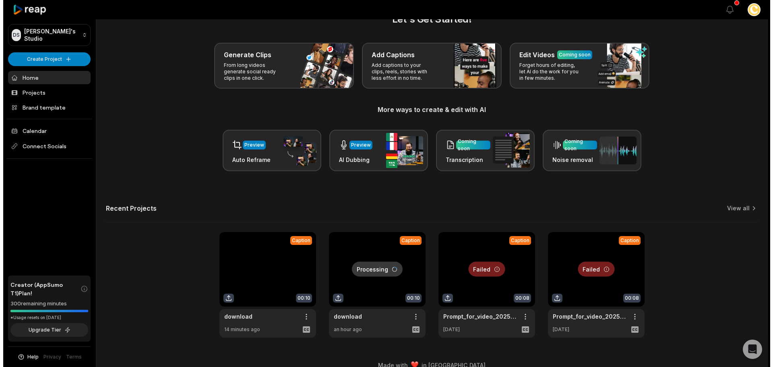
scroll to position [35, 0]
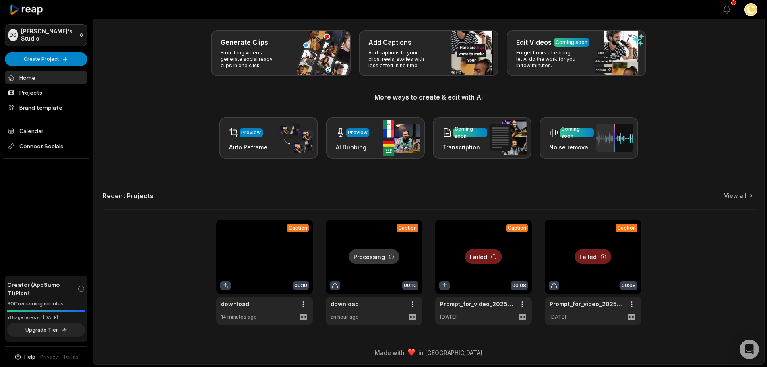
click at [81, 35] on html "DS [PERSON_NAME]'s Studio Create Project Home Projects Brand template Calendar …" at bounding box center [383, 148] width 767 height 367
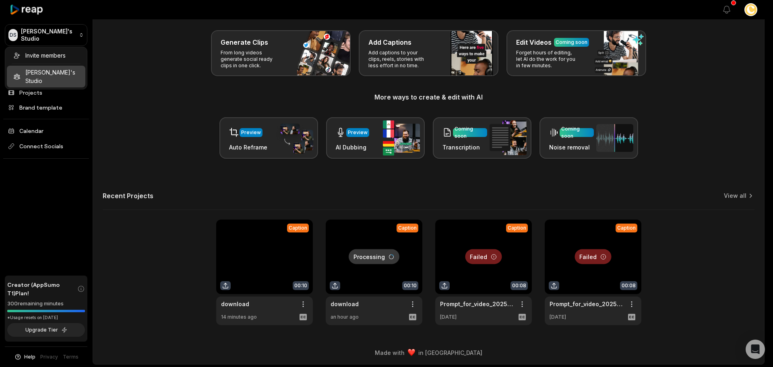
click at [748, 16] on html "DS [PERSON_NAME]'s Studio Create Project Home Projects Brand template Calendar …" at bounding box center [386, 148] width 773 height 367
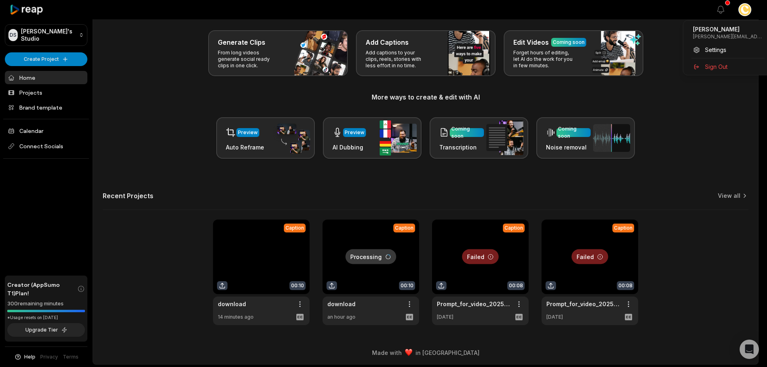
click at [748, 14] on html "DS [PERSON_NAME]'s Studio Create Project Home Projects Brand template Calendar …" at bounding box center [383, 148] width 767 height 367
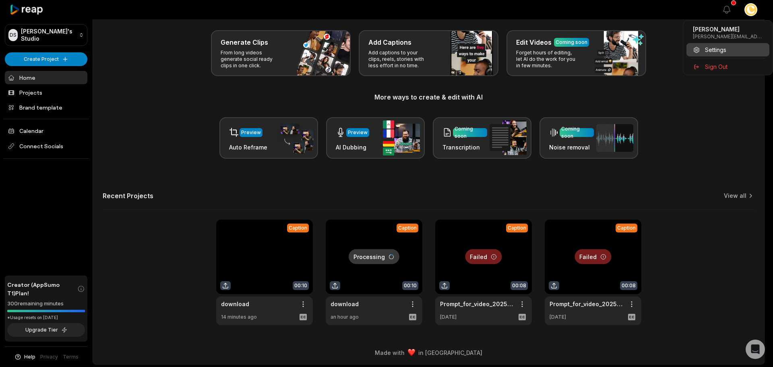
click at [737, 46] on div "Settings" at bounding box center [727, 49] width 83 height 13
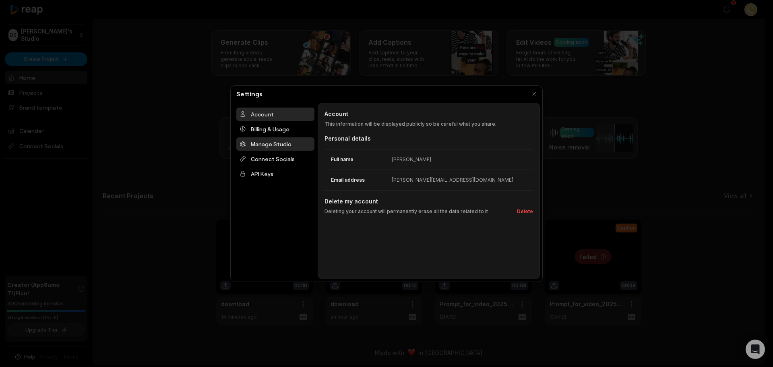
click at [279, 147] on div "Manage Studio" at bounding box center [275, 143] width 78 height 13
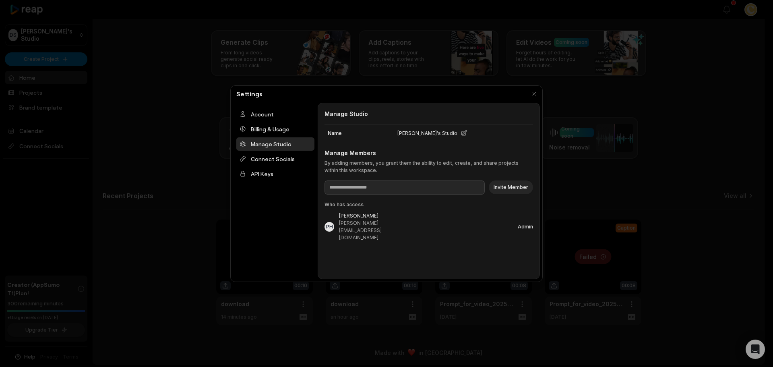
click at [461, 135] on icon at bounding box center [463, 132] width 5 height 5
drag, startPoint x: 443, startPoint y: 131, endPoint x: 292, endPoint y: 116, distance: 151.3
click at [292, 117] on div "**********" at bounding box center [386, 191] width 307 height 176
type input "**********"
click at [502, 134] on button "Save" at bounding box center [500, 133] width 12 height 7
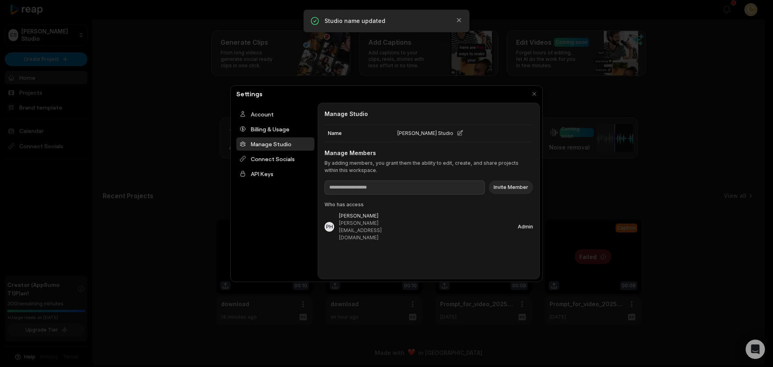
click at [278, 149] on div "Manage Studio" at bounding box center [275, 143] width 78 height 13
click at [278, 157] on div "Connect Socials" at bounding box center [275, 158] width 78 height 13
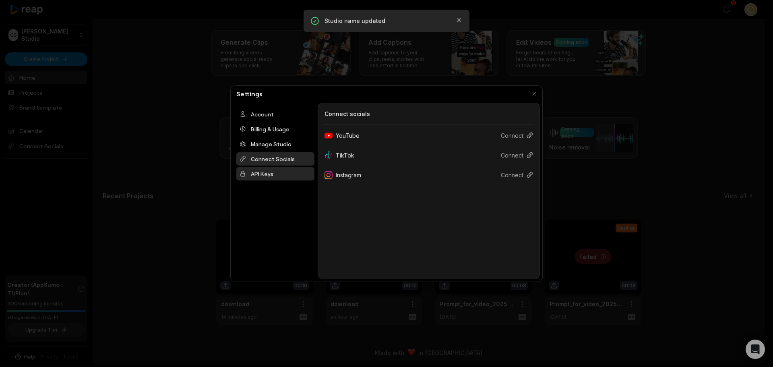
click at [278, 176] on div "API Keys" at bounding box center [275, 173] width 78 height 13
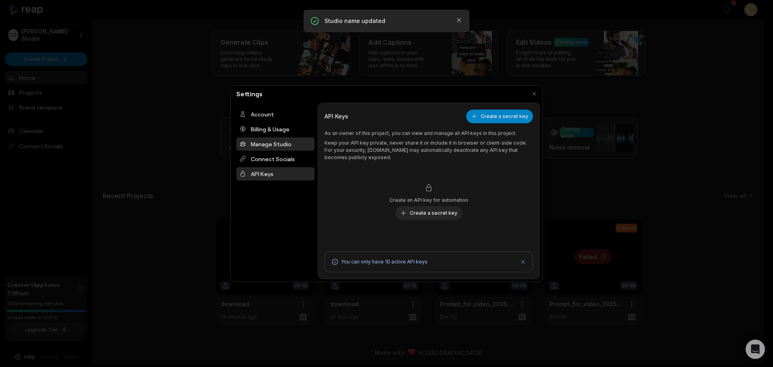
click at [282, 147] on div "Manage Studio" at bounding box center [275, 143] width 78 height 13
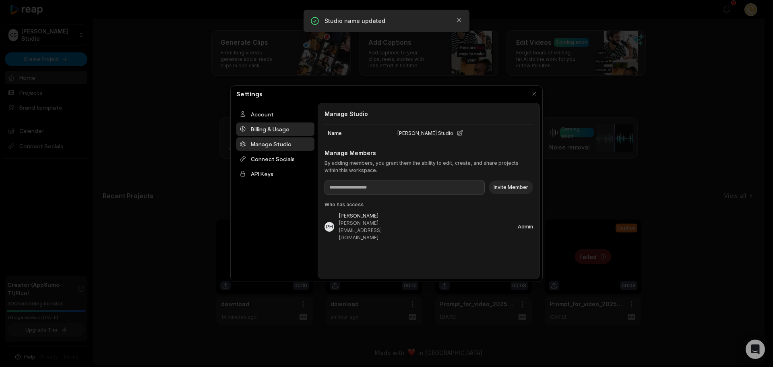
click at [289, 131] on div "Billing & Usage" at bounding box center [275, 128] width 78 height 13
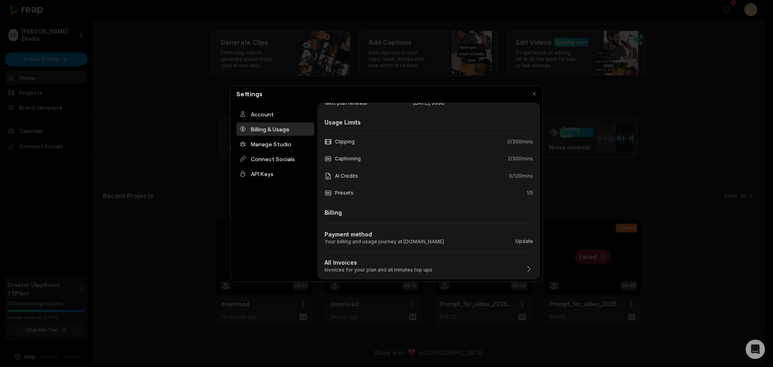
scroll to position [74, 0]
click at [273, 113] on div "Account" at bounding box center [275, 113] width 78 height 13
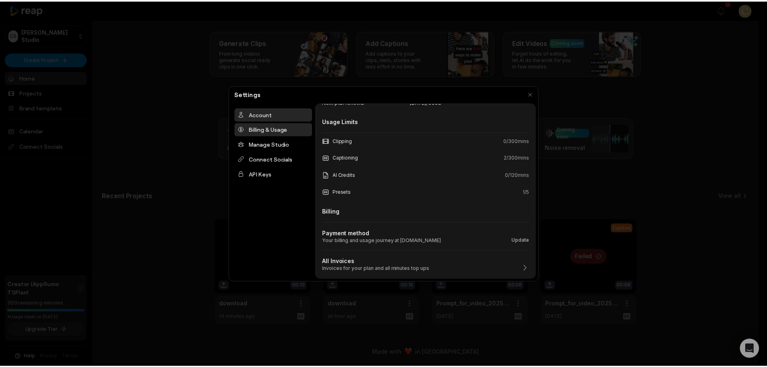
scroll to position [0, 0]
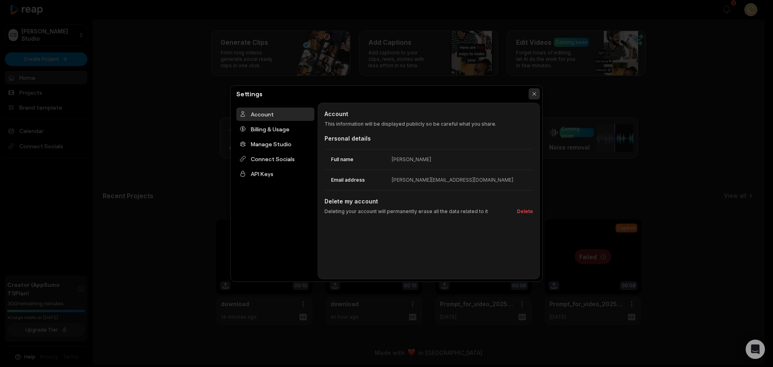
click at [531, 92] on button "button" at bounding box center [534, 93] width 11 height 11
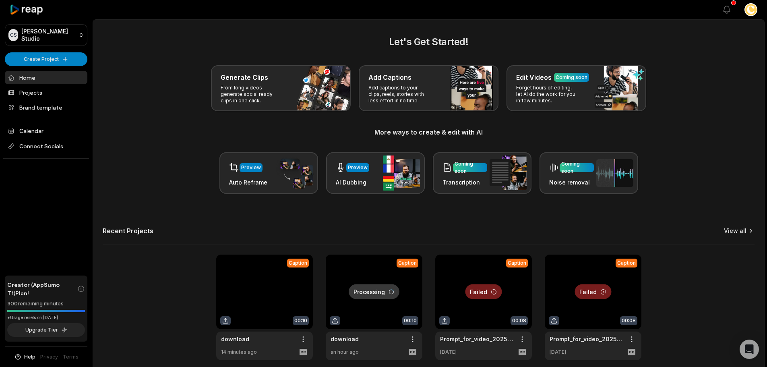
click at [736, 230] on link "View all" at bounding box center [735, 231] width 23 height 8
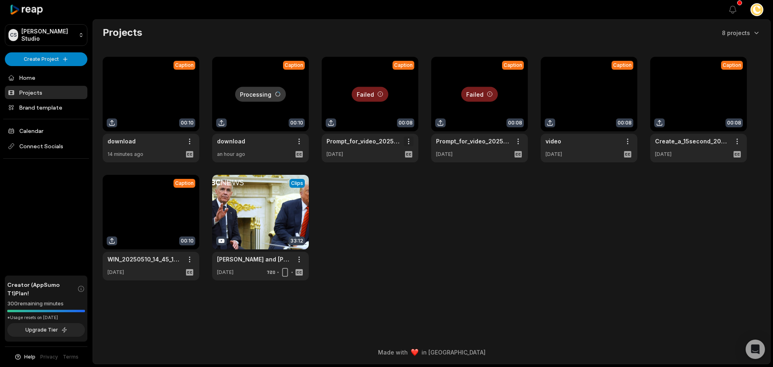
click at [411, 141] on html "[PERSON_NAME] Studio Create Project Home Projects Brand template Calendar Conne…" at bounding box center [386, 183] width 773 height 367
click at [388, 172] on span "Delete" at bounding box center [385, 169] width 18 height 8
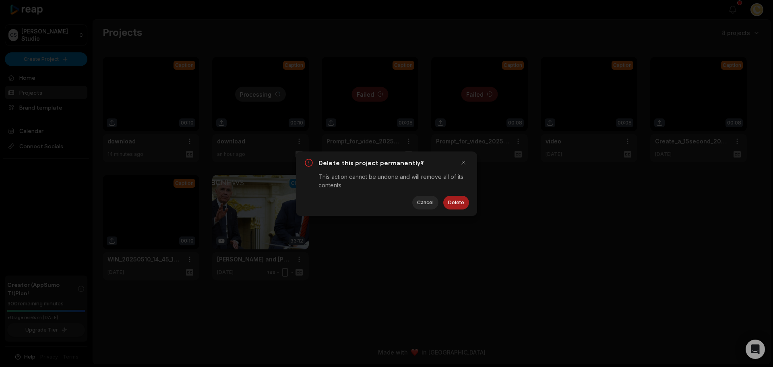
drag, startPoint x: 450, startPoint y: 198, endPoint x: 459, endPoint y: 200, distance: 9.3
click at [450, 198] on button "Delete" at bounding box center [456, 203] width 26 height 14
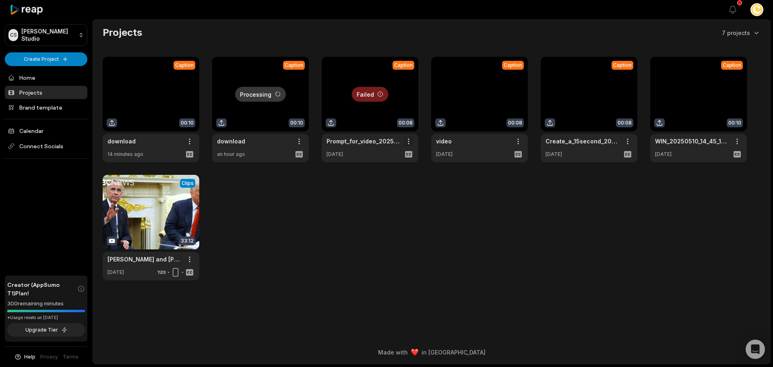
drag, startPoint x: 412, startPoint y: 136, endPoint x: 407, endPoint y: 137, distance: 5.8
click at [407, 137] on div "Failed Caption 00:08 Prompt_for_video_202506212223_jcf9r Open options [DATE]" at bounding box center [370, 109] width 97 height 105
click at [407, 137] on html "[PERSON_NAME] Studio Create Project Home Projects Brand template Calendar Conne…" at bounding box center [386, 183] width 773 height 367
click at [403, 165] on div "Delete" at bounding box center [385, 169] width 52 height 13
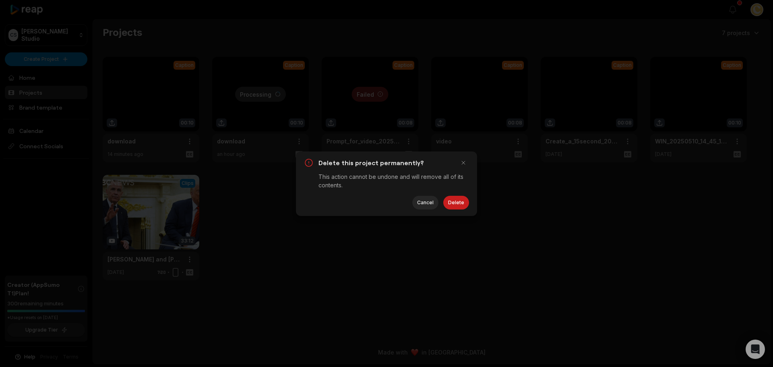
click at [443, 197] on div "Delete Cancel" at bounding box center [386, 203] width 165 height 14
click at [447, 196] on div "Delete Cancel" at bounding box center [386, 203] width 165 height 14
click at [454, 200] on button "Delete" at bounding box center [456, 203] width 26 height 14
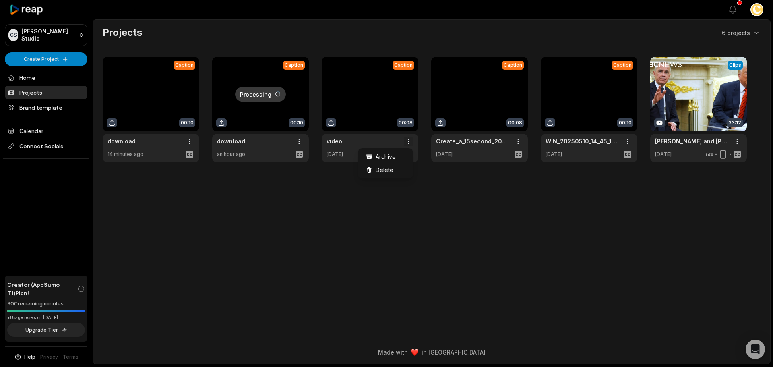
click at [409, 141] on html "CS CREAL Studio Create Project Home Projects Brand template Calendar Connect So…" at bounding box center [386, 183] width 773 height 367
click at [400, 171] on div "Delete" at bounding box center [385, 169] width 52 height 13
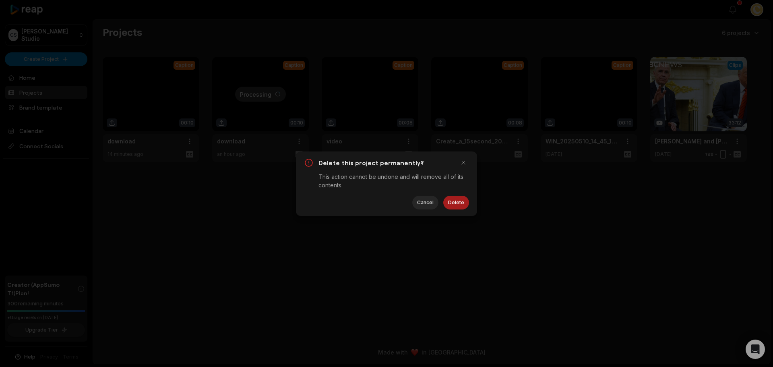
drag, startPoint x: 469, startPoint y: 199, endPoint x: 459, endPoint y: 199, distance: 10.5
click at [467, 198] on div "Delete this project permanently? This action cannot be undone and will remove a…" at bounding box center [386, 183] width 181 height 64
click at [459, 199] on button "Delete" at bounding box center [456, 203] width 26 height 14
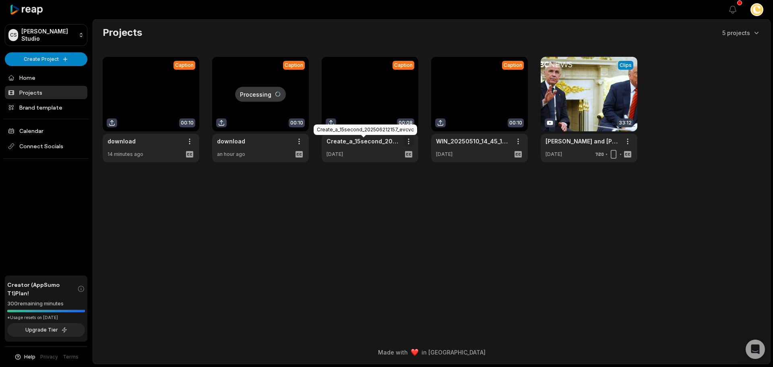
click at [408, 139] on html "CS CREAL Studio Create Project Home Projects Brand template Calendar Connect So…" at bounding box center [386, 183] width 773 height 367
click at [395, 165] on div "Delete" at bounding box center [385, 169] width 52 height 13
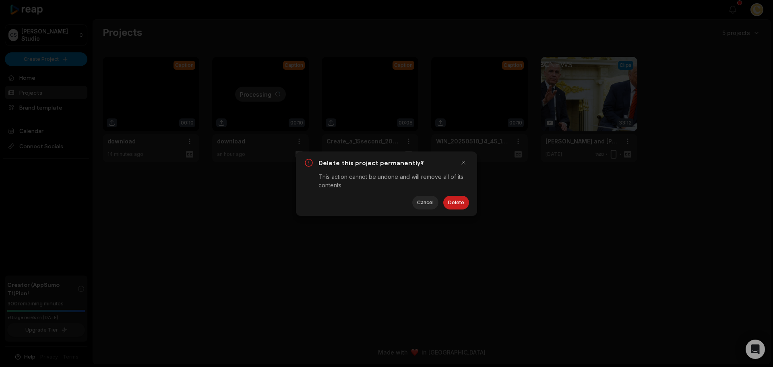
click at [450, 192] on div "Delete this project permanently? This action cannot be undone and will remove a…" at bounding box center [386, 183] width 181 height 64
click at [457, 200] on button "Delete" at bounding box center [456, 203] width 26 height 14
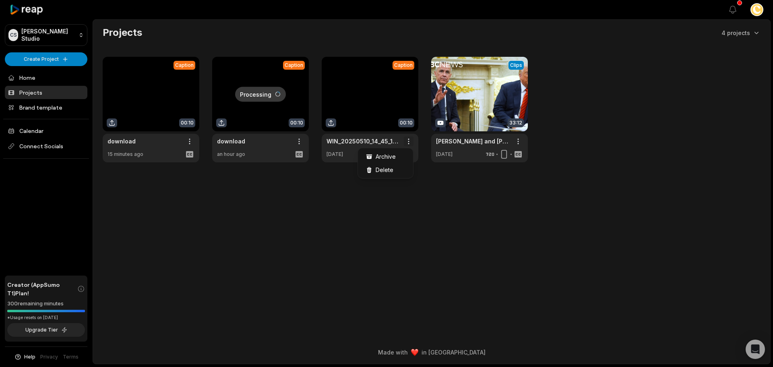
click at [407, 141] on html "CS CREAL Studio Create Project Home Projects Brand template Calendar Connect So…" at bounding box center [386, 183] width 773 height 367
click at [397, 174] on div "Delete" at bounding box center [385, 169] width 52 height 13
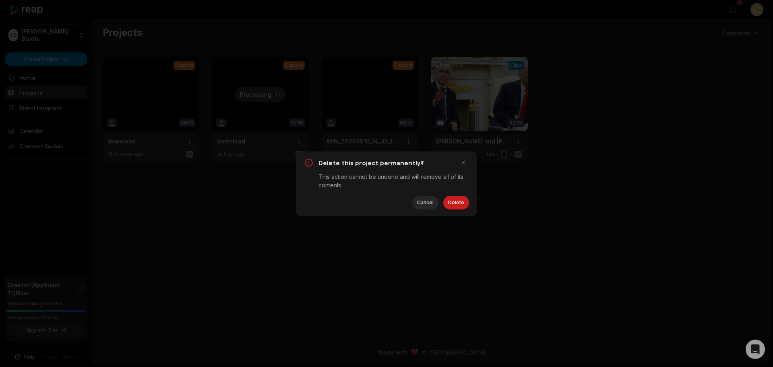
drag, startPoint x: 479, startPoint y: 205, endPoint x: 465, endPoint y: 202, distance: 14.5
click at [478, 205] on div "Delete this project permanently? This action cannot be undone and will remove a…" at bounding box center [386, 183] width 773 height 367
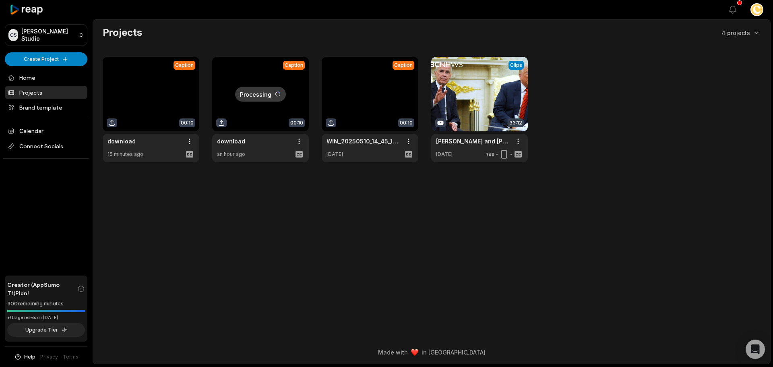
click at [461, 201] on button "Delete" at bounding box center [452, 201] width 25 height 13
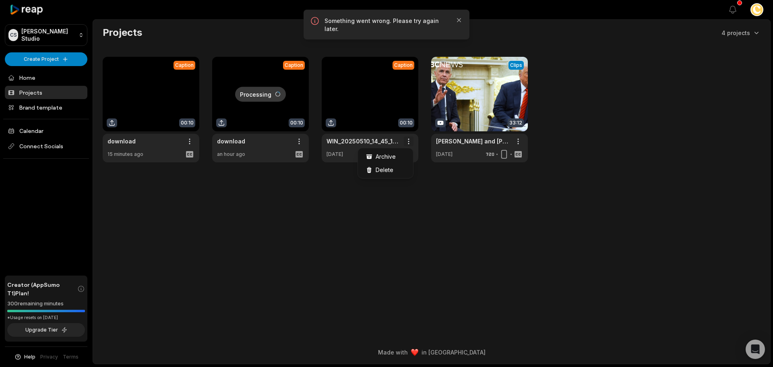
click at [411, 141] on html "CS CREAL Studio Create Project Home Projects Brand template Calendar Connect So…" at bounding box center [386, 183] width 773 height 367
click at [394, 169] on div "Delete" at bounding box center [385, 169] width 52 height 13
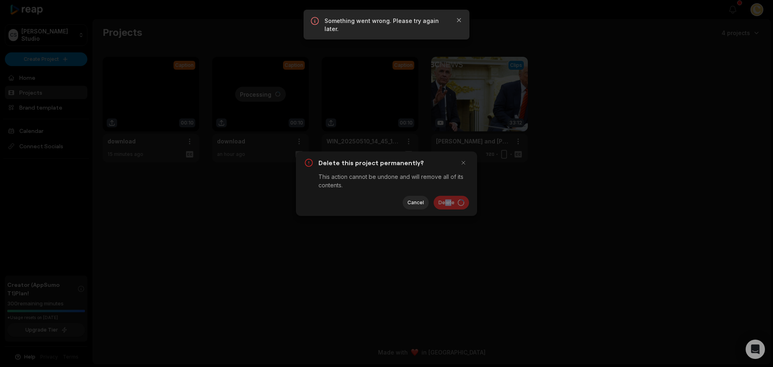
click at [453, 198] on div "Delete this project permanently? This action cannot be undone and will remove a…" at bounding box center [386, 183] width 181 height 64
click at [521, 183] on div "Delete this project permanently? This action cannot be undone and will remove a…" at bounding box center [386, 183] width 773 height 367
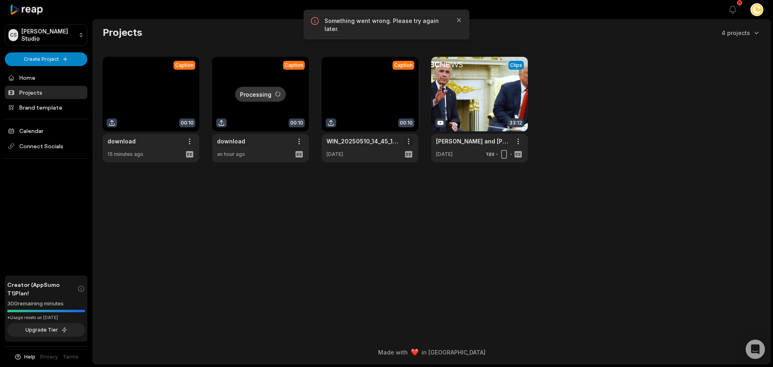
click at [411, 139] on html "CS CREAL Studio Create Project Home Projects Brand template Calendar Connect So…" at bounding box center [386, 183] width 773 height 367
click at [395, 169] on div "Delete" at bounding box center [385, 169] width 52 height 13
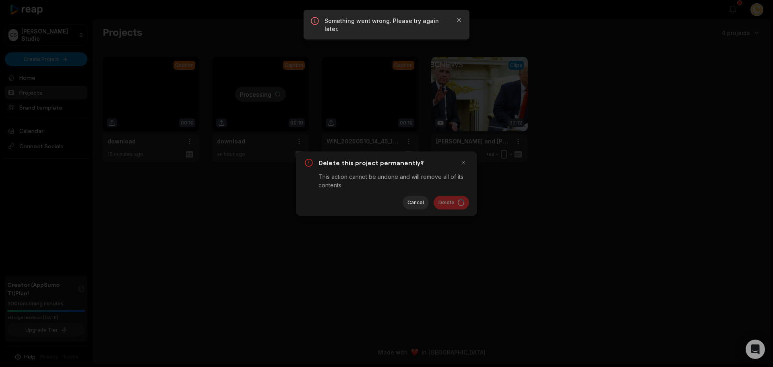
click at [454, 194] on div "Delete this project permanently? This action cannot be undone and will remove a…" at bounding box center [386, 183] width 181 height 64
drag, startPoint x: 459, startPoint y: 197, endPoint x: 452, endPoint y: 197, distance: 6.5
click at [458, 197] on div "Delete Cancel" at bounding box center [386, 203] width 165 height 14
click at [465, 161] on button "button" at bounding box center [463, 162] width 11 height 11
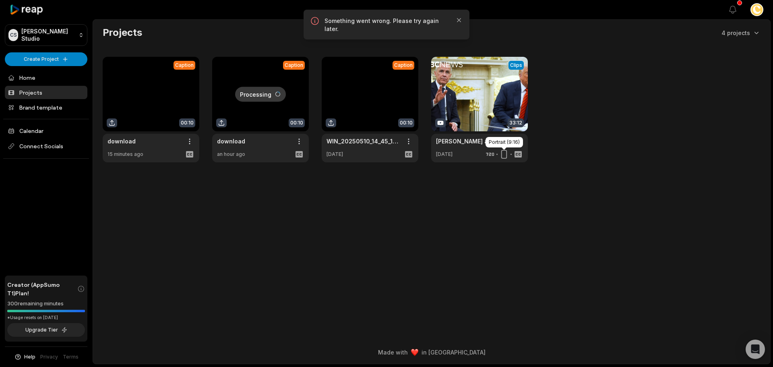
drag, startPoint x: 518, startPoint y: 140, endPoint x: 538, endPoint y: 142, distance: 19.4
click at [521, 140] on div "Portrait (9:16)" at bounding box center [503, 142] width 37 height 10
drag, startPoint x: 532, startPoint y: 144, endPoint x: 514, endPoint y: 143, distance: 17.3
click at [530, 144] on div "Caption 00:10 download Open options 15 minutes ago Processing Caption 00:10 dow…" at bounding box center [432, 109] width 658 height 105
click at [514, 143] on html "CS CREAL Studio Create Project Home Projects Brand template Calendar Connect So…" at bounding box center [386, 183] width 773 height 367
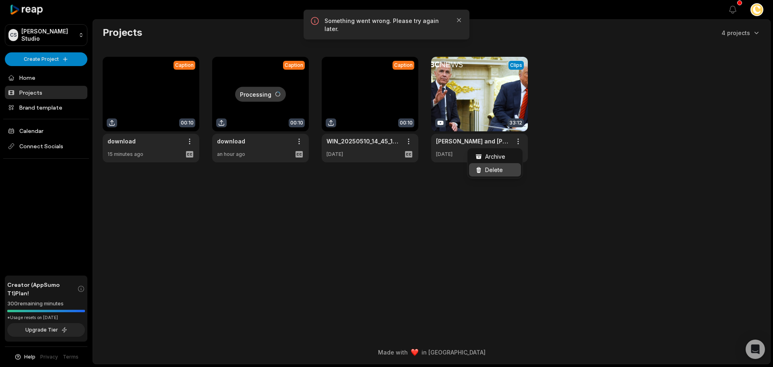
click at [497, 171] on span "Delete" at bounding box center [494, 169] width 18 height 8
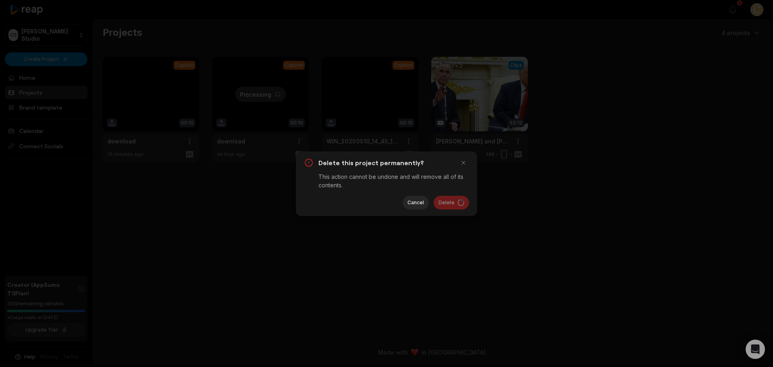
click at [463, 204] on div "Delete Cancel" at bounding box center [386, 203] width 165 height 14
click at [468, 156] on div at bounding box center [467, 159] width 19 height 17
click at [466, 157] on button "button" at bounding box center [463, 162] width 11 height 11
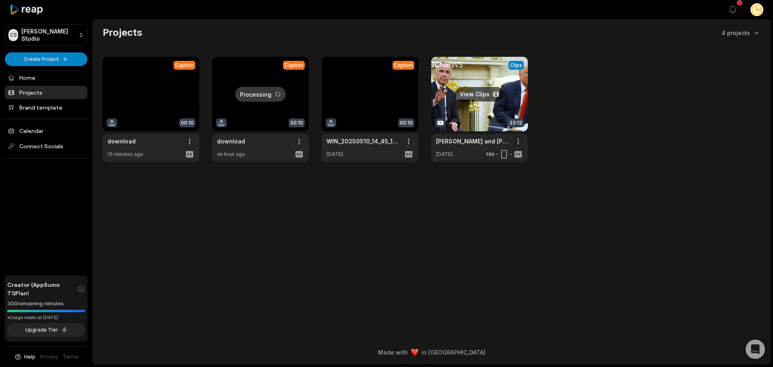
click at [520, 140] on html "[PERSON_NAME] Studio Create Project Home Projects Brand template Calendar Conne…" at bounding box center [386, 183] width 773 height 367
click at [507, 170] on div "Delete" at bounding box center [495, 169] width 52 height 13
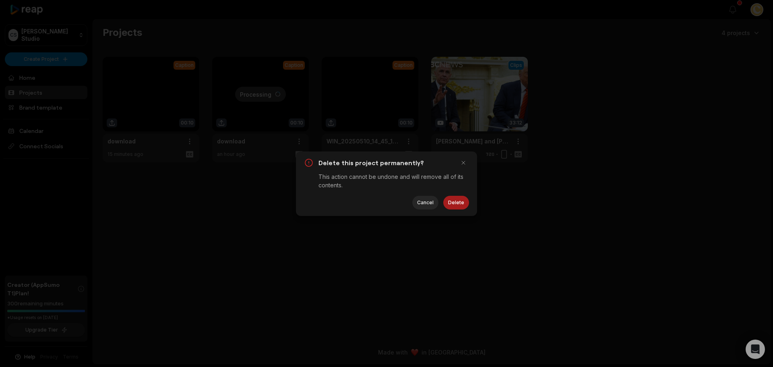
click at [453, 199] on button "Delete" at bounding box center [456, 203] width 26 height 14
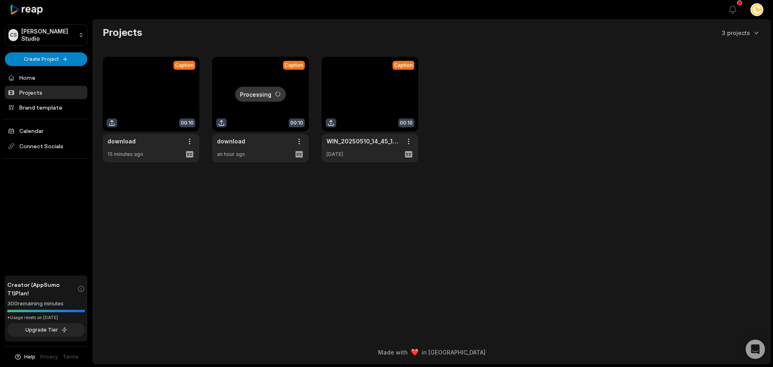
click at [414, 144] on link at bounding box center [370, 109] width 97 height 105
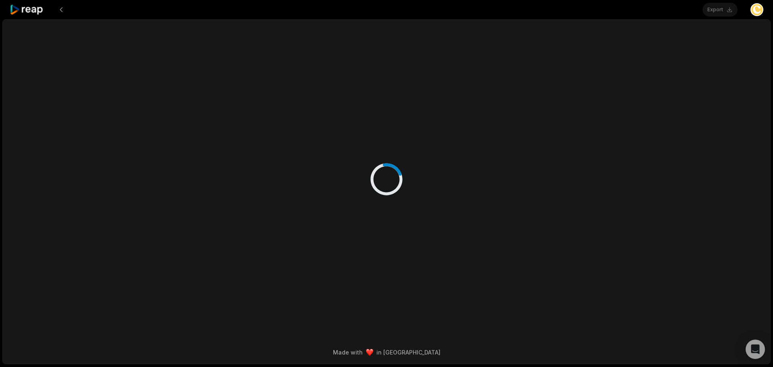
click at [411, 142] on div at bounding box center [387, 171] width 488 height 302
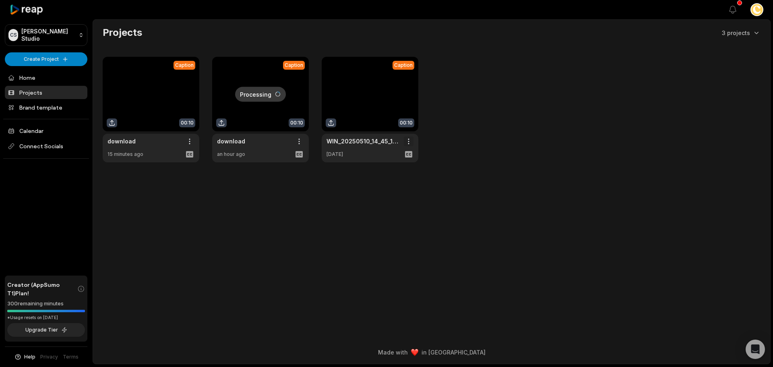
click at [407, 140] on html "[PERSON_NAME] Studio Create Project Home Projects Brand template Calendar Conne…" at bounding box center [386, 183] width 773 height 367
click at [390, 167] on span "Delete" at bounding box center [385, 169] width 18 height 8
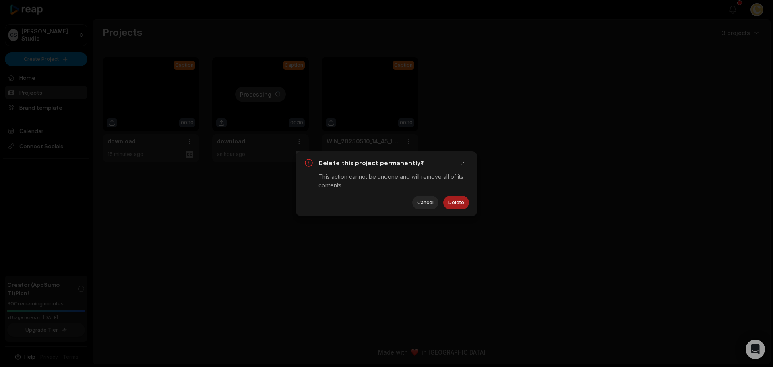
click at [449, 202] on button "Delete" at bounding box center [456, 203] width 26 height 14
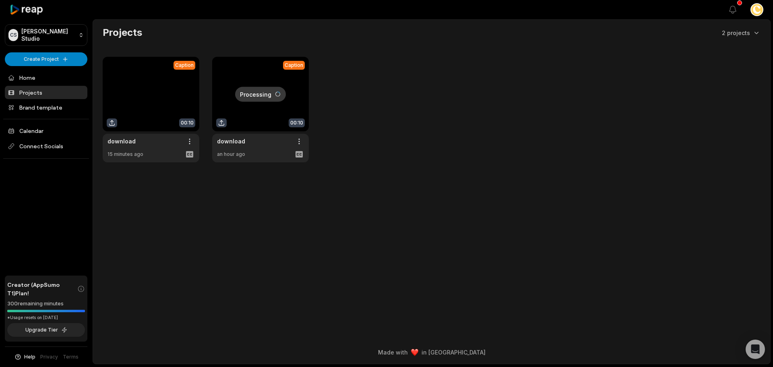
click at [247, 101] on link at bounding box center [260, 109] width 97 height 105
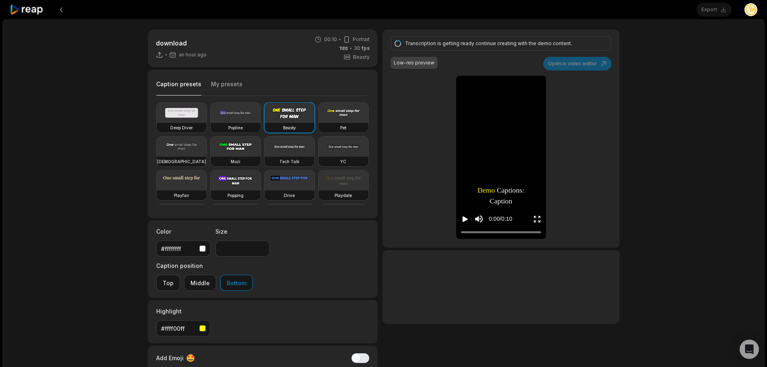
click at [245, 114] on video at bounding box center [236, 113] width 50 height 20
type input "**"
drag, startPoint x: 407, startPoint y: 60, endPoint x: 446, endPoint y: 60, distance: 39.0
click at [409, 60] on div "Low-res preview" at bounding box center [414, 62] width 41 height 7
click at [545, 42] on div "Transcription is getting ready continue creating with the demo content." at bounding box center [499, 43] width 189 height 7
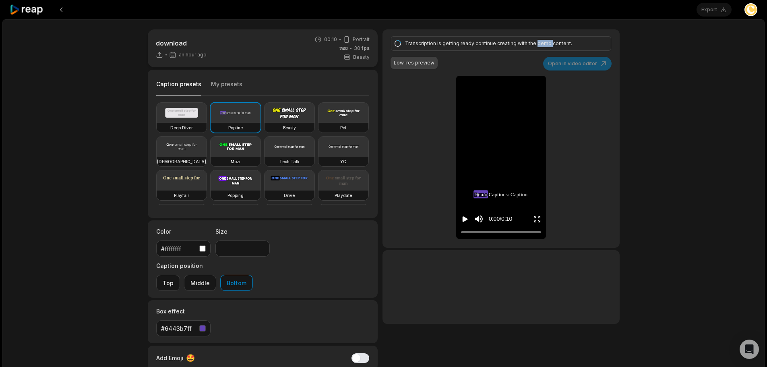
click at [545, 42] on div "Transcription is getting ready continue creating with the demo content." at bounding box center [499, 43] width 189 height 7
drag, startPoint x: 545, startPoint y: 42, endPoint x: 297, endPoint y: 49, distance: 248.1
click at [541, 43] on div "Transcription is getting ready continue creating with the demo content." at bounding box center [499, 43] width 189 height 7
click at [159, 56] on icon at bounding box center [159, 54] width 4 height 4
click at [211, 58] on div "download an hour ago 00:10 Portrait 30 fps Beasty" at bounding box center [263, 48] width 230 height 38
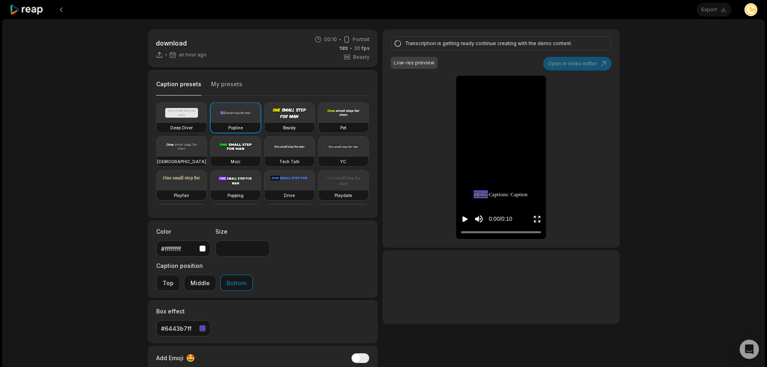
click at [179, 111] on video at bounding box center [182, 113] width 50 height 20
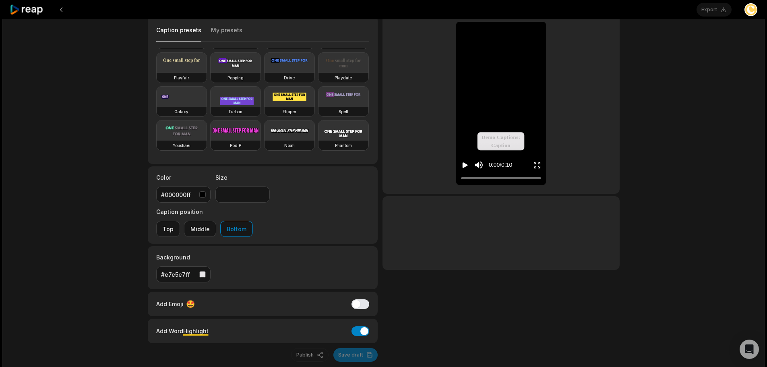
scroll to position [59, 0]
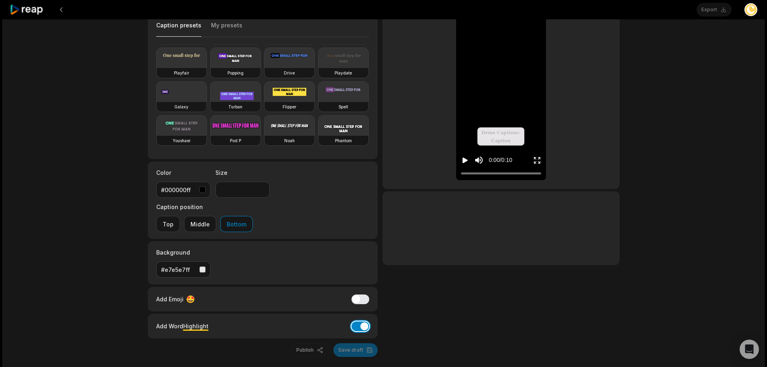
click at [364, 321] on button "Add Word Highlight" at bounding box center [360, 326] width 18 height 10
click at [361, 294] on button "Add Emoji" at bounding box center [360, 299] width 18 height 10
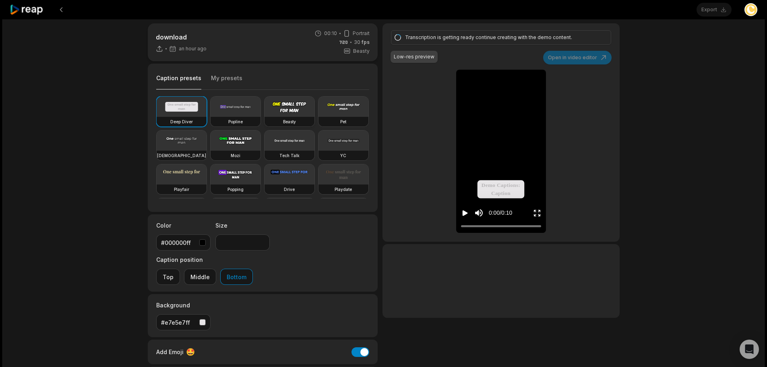
scroll to position [0, 0]
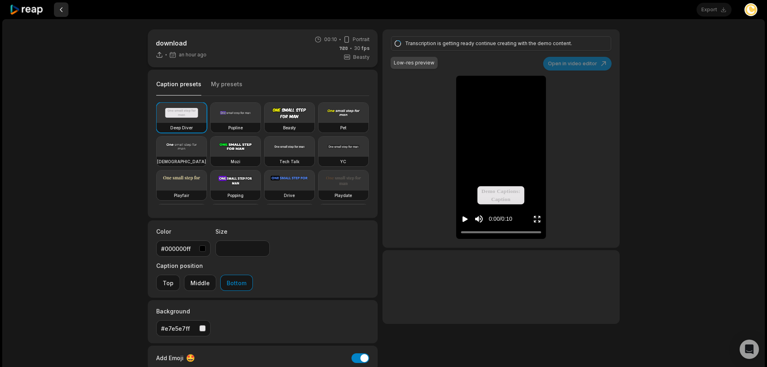
click at [59, 10] on button at bounding box center [61, 9] width 14 height 14
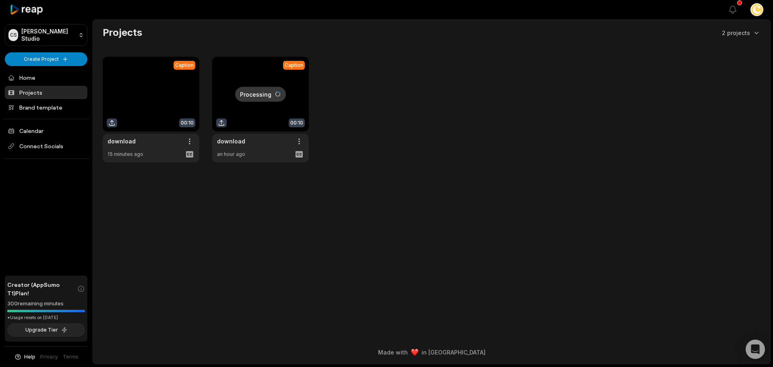
click at [176, 91] on link at bounding box center [151, 109] width 97 height 105
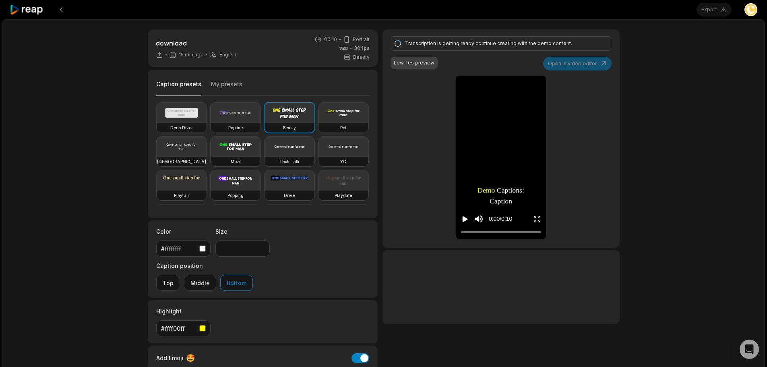
type input "**"
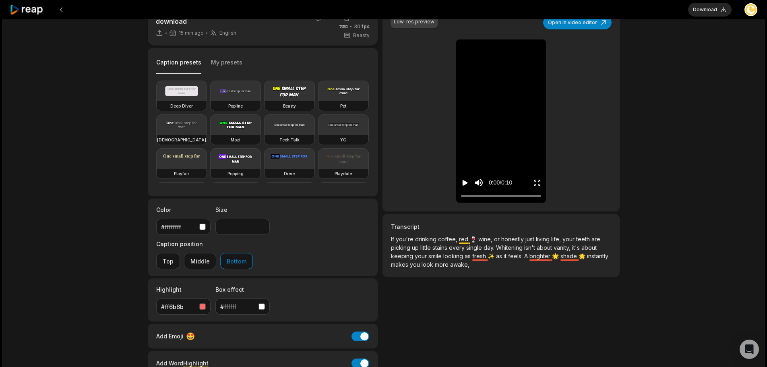
scroll to position [59, 0]
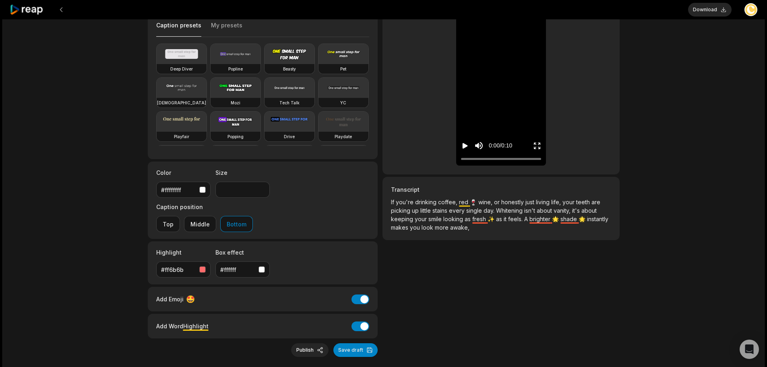
click at [314, 343] on button "Publish" at bounding box center [309, 350] width 37 height 14
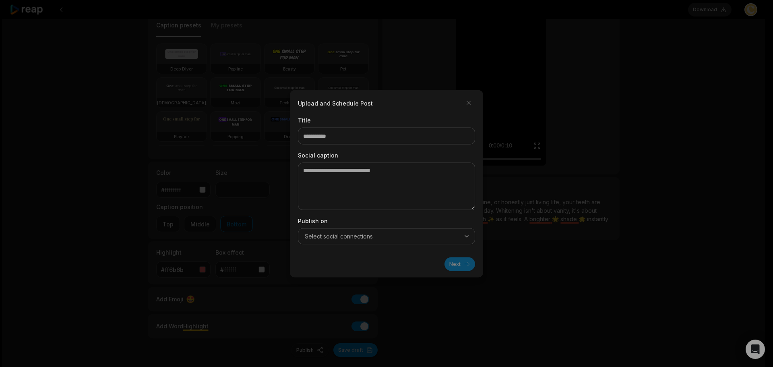
click at [378, 240] on button "Select social connections" at bounding box center [386, 236] width 177 height 16
drag, startPoint x: 631, startPoint y: 318, endPoint x: 463, endPoint y: 318, distance: 168.3
click at [630, 318] on div at bounding box center [386, 183] width 773 height 367
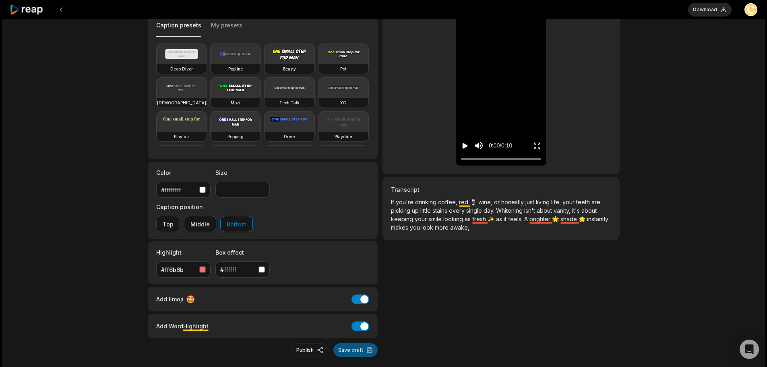
click at [370, 343] on button "Save draft" at bounding box center [355, 350] width 44 height 14
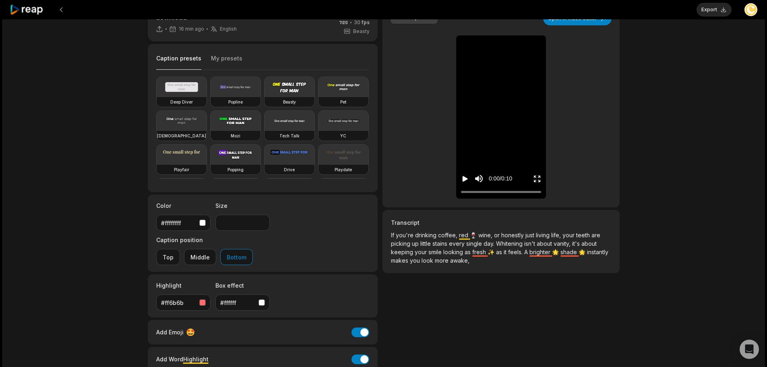
scroll to position [40, 0]
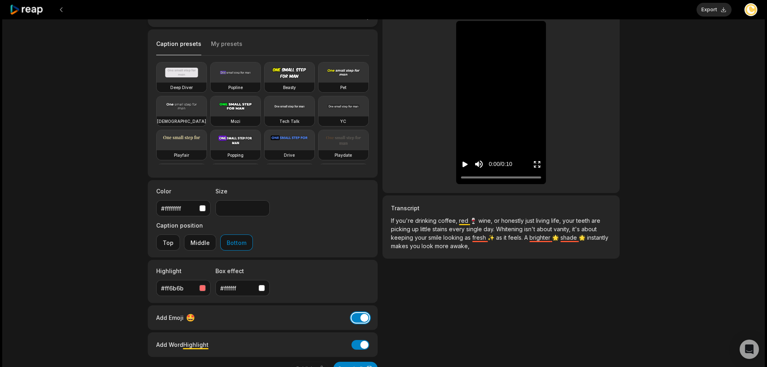
click at [357, 313] on button "Add Emoji" at bounding box center [360, 318] width 18 height 10
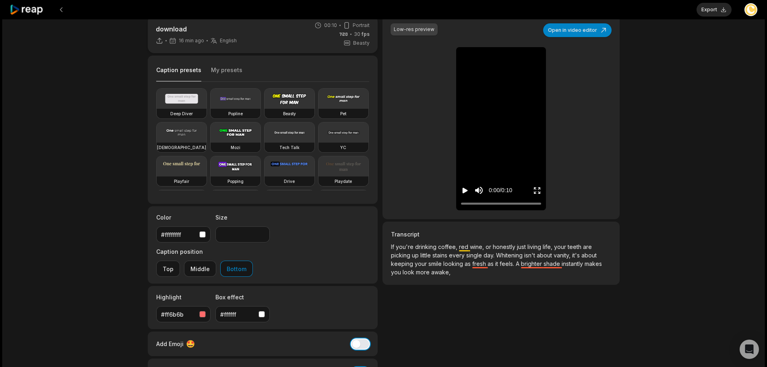
scroll to position [0, 0]
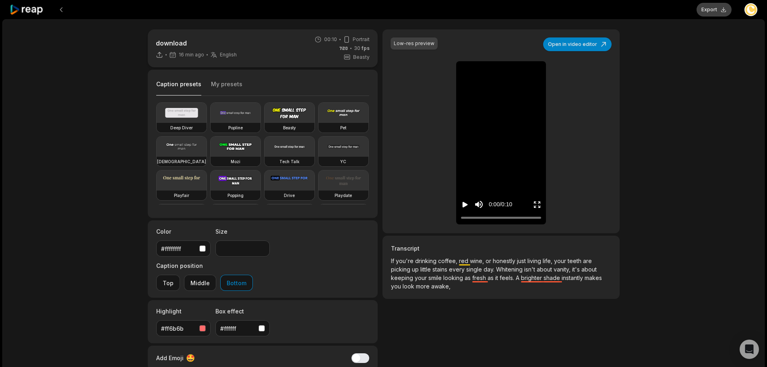
click at [710, 6] on button "Export" at bounding box center [713, 10] width 35 height 14
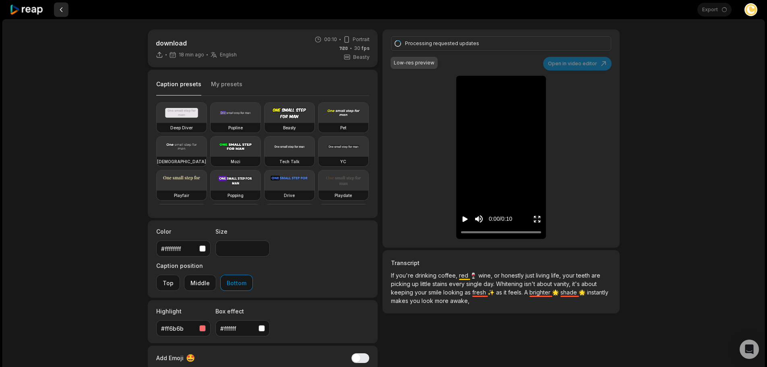
click at [61, 10] on button at bounding box center [61, 9] width 14 height 14
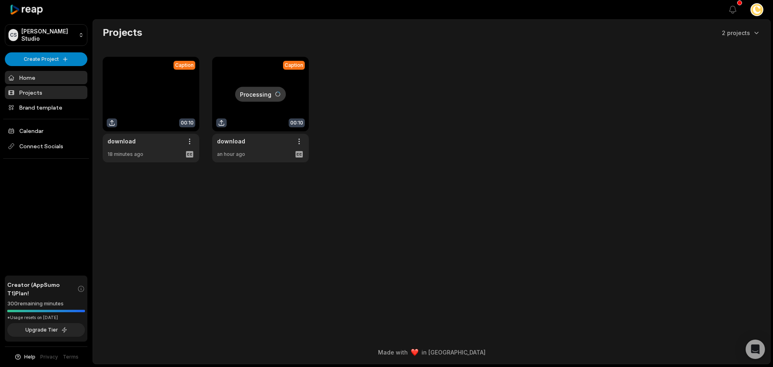
click at [37, 76] on link "Home" at bounding box center [46, 77] width 83 height 13
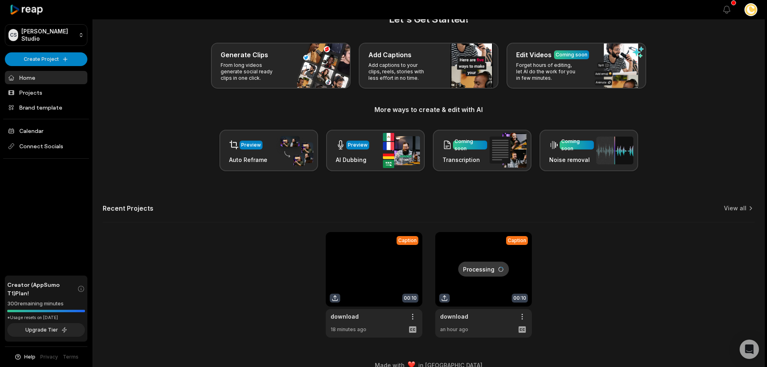
scroll to position [35, 0]
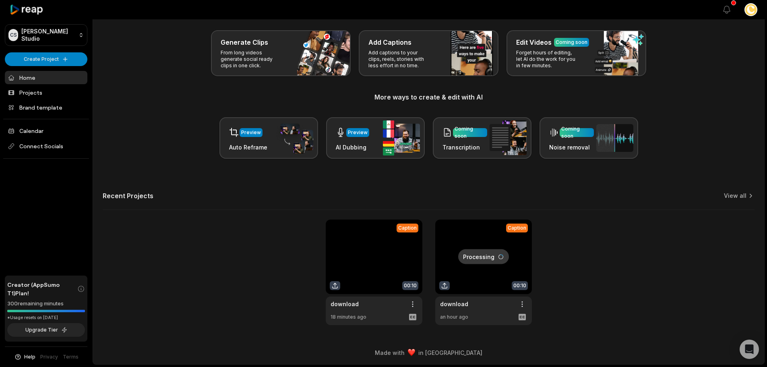
click at [503, 252] on link at bounding box center [483, 271] width 97 height 105
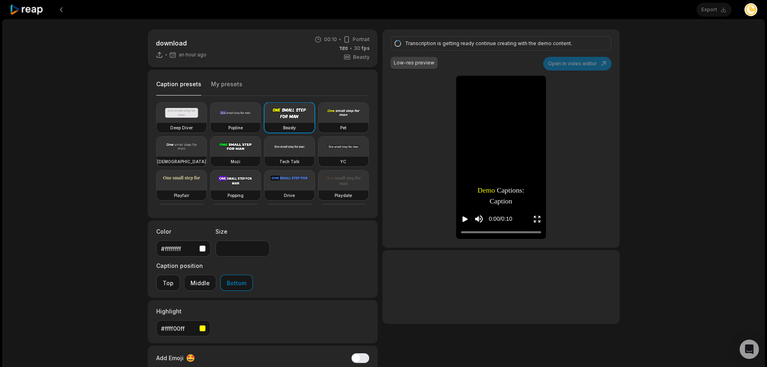
click at [417, 64] on div "Low-res preview" at bounding box center [414, 62] width 41 height 7
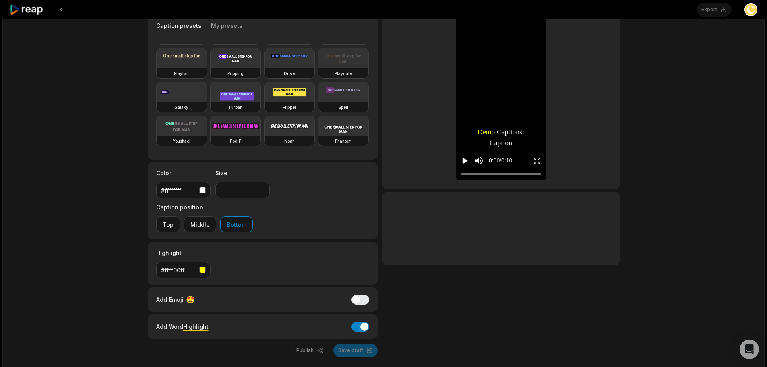
scroll to position [59, 0]
click at [359, 343] on div "Publish Save draft" at bounding box center [263, 350] width 230 height 14
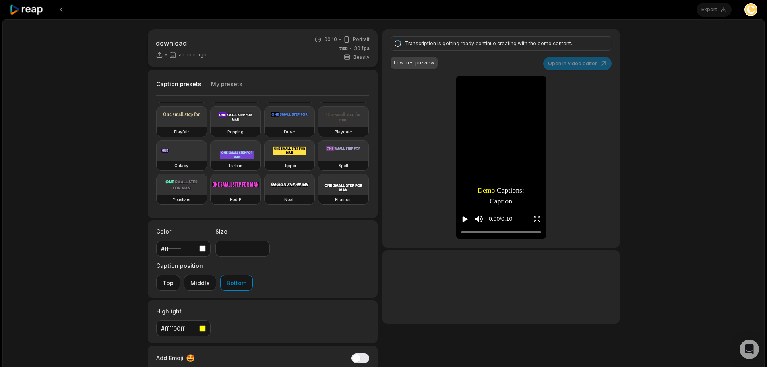
scroll to position [91, 0]
click at [64, 9] on button at bounding box center [61, 9] width 14 height 14
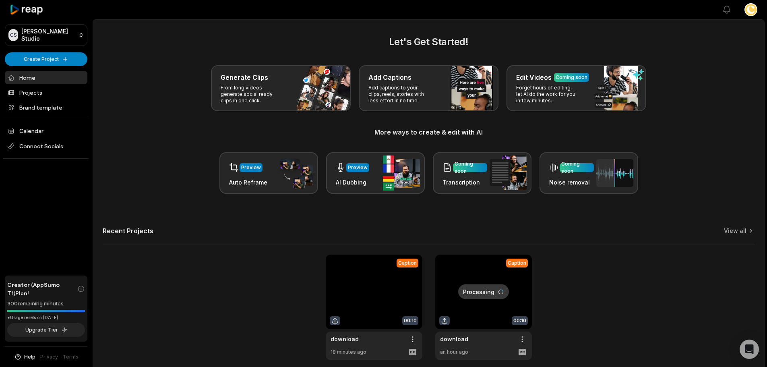
scroll to position [35, 0]
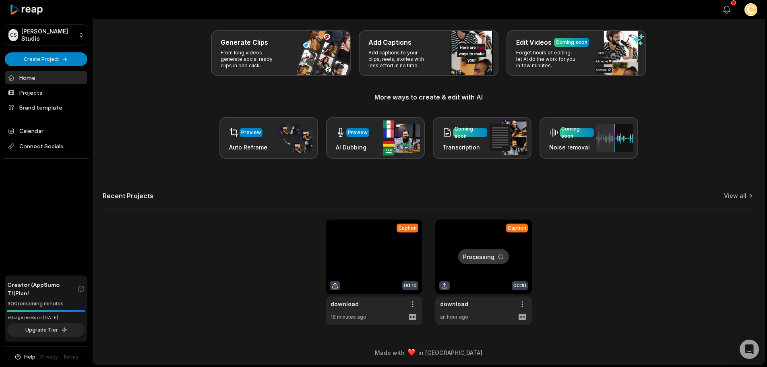
click at [730, 10] on icon "button" at bounding box center [727, 10] width 10 height 10
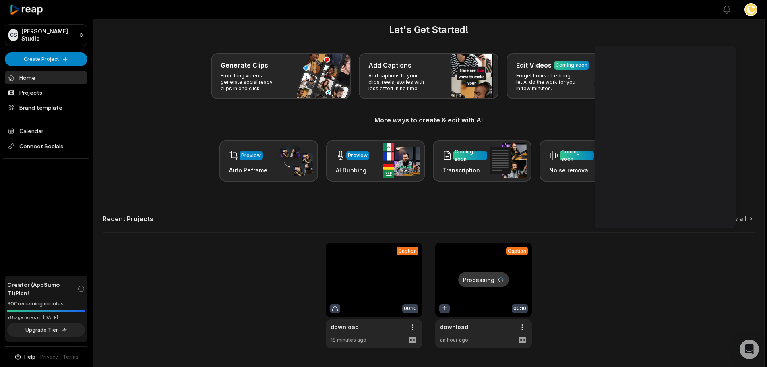
scroll to position [0, 0]
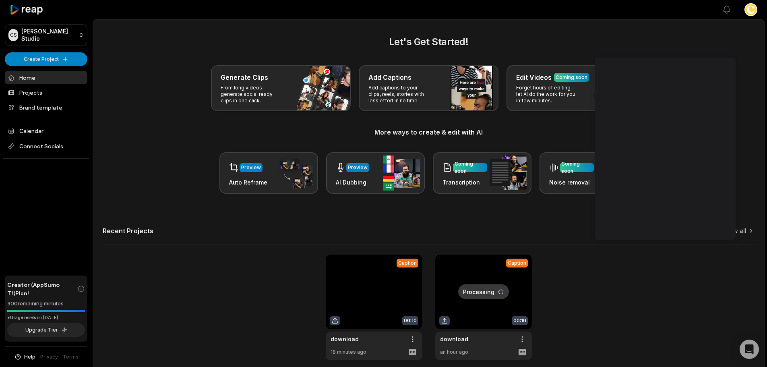
drag, startPoint x: 608, startPoint y: 340, endPoint x: 554, endPoint y: 310, distance: 61.1
click at [604, 335] on div "Caption 00:10 download Open options 18 minutes ago Processing Caption 00:10 dow…" at bounding box center [429, 306] width 652 height 105
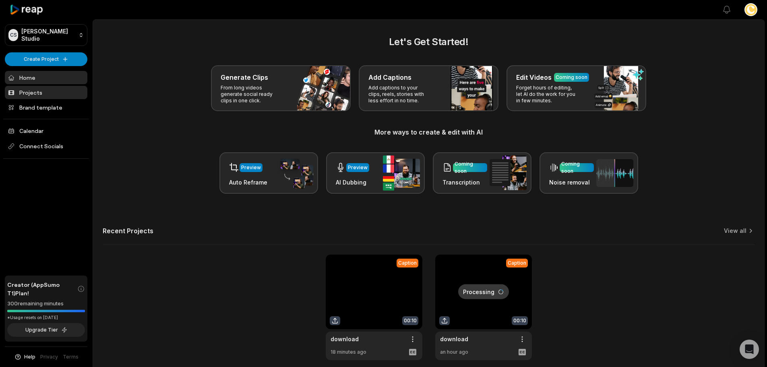
click at [35, 94] on link "Projects" at bounding box center [46, 92] width 83 height 13
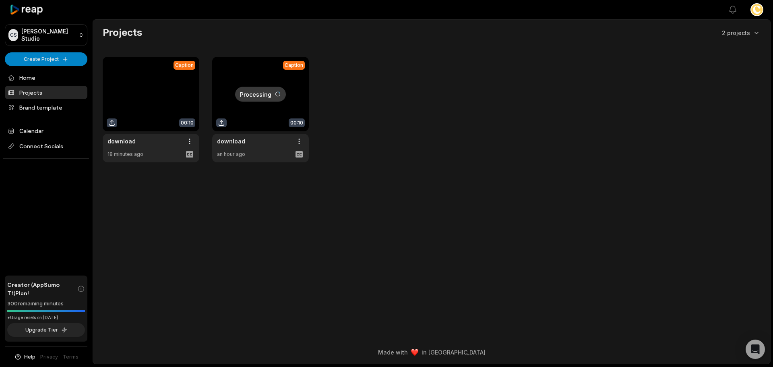
click at [157, 141] on link at bounding box center [151, 109] width 97 height 105
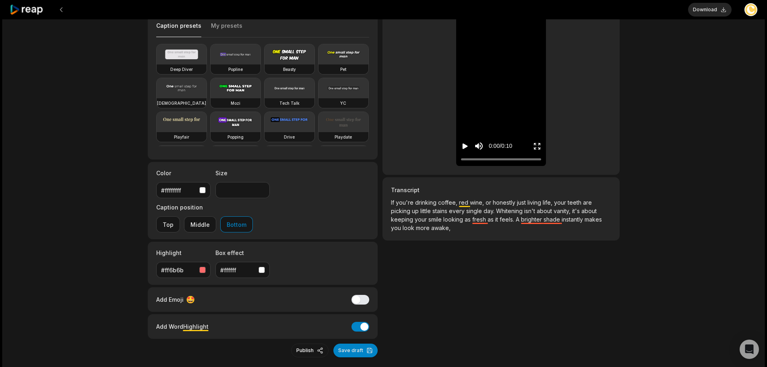
scroll to position [59, 0]
click at [708, 10] on button "Download" at bounding box center [709, 10] width 43 height 14
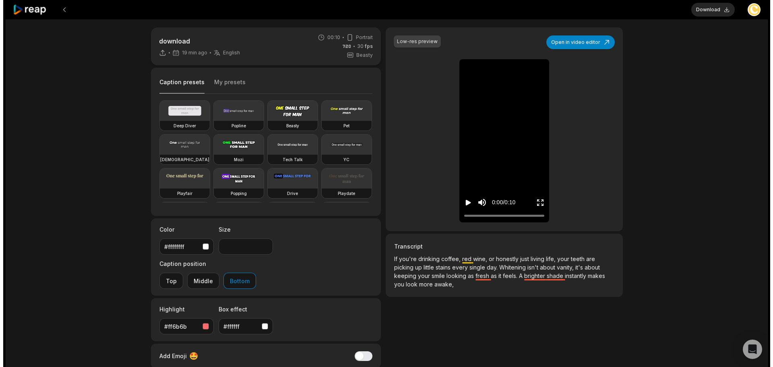
scroll to position [0, 0]
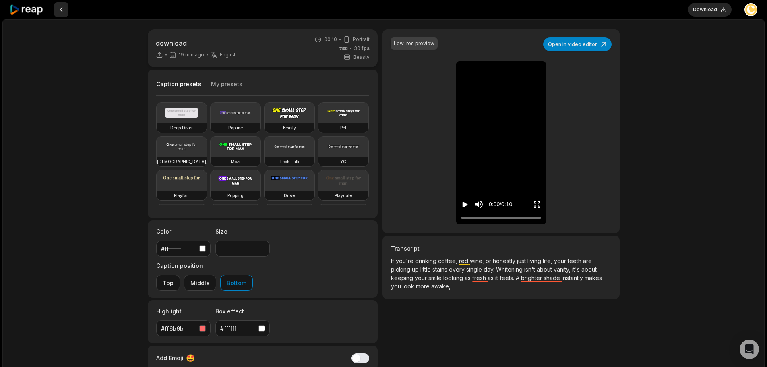
click at [64, 8] on button at bounding box center [61, 9] width 14 height 14
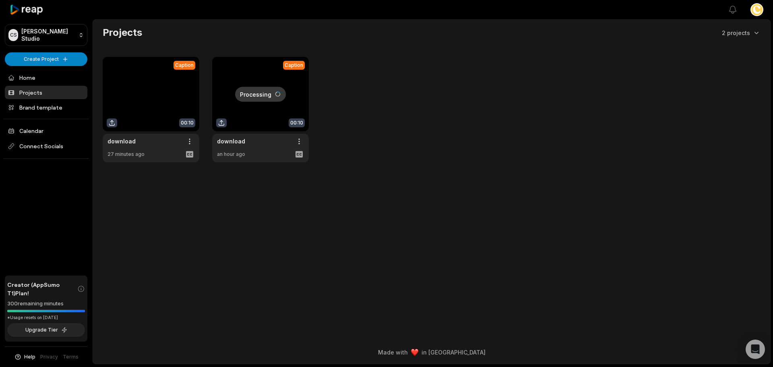
click at [46, 88] on link "Projects" at bounding box center [46, 92] width 83 height 13
click at [39, 59] on html "[PERSON_NAME] Studio Create Project Home Projects Brand template Calendar Conne…" at bounding box center [386, 183] width 773 height 367
click at [53, 89] on link "Add Captions" at bounding box center [46, 88] width 78 height 13
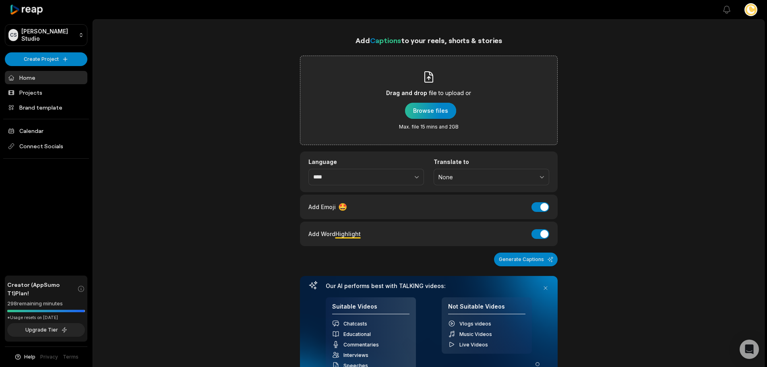
click at [429, 111] on div "button" at bounding box center [430, 111] width 51 height 16
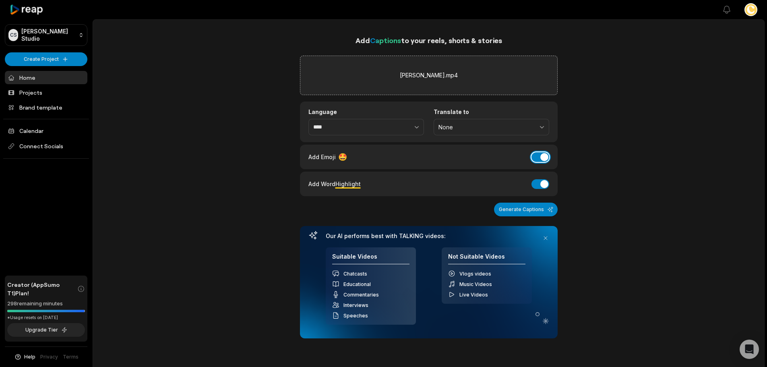
click at [543, 157] on button "Add Emoji" at bounding box center [540, 157] width 18 height 10
click at [522, 210] on button "Generate Captions" at bounding box center [526, 209] width 64 height 14
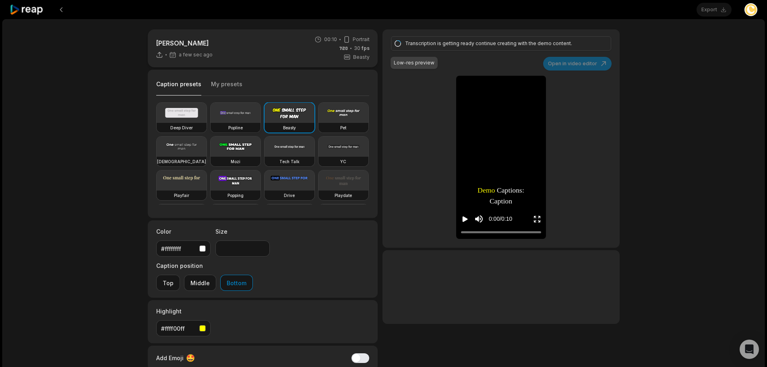
click at [237, 119] on video at bounding box center [236, 113] width 50 height 20
click at [264, 157] on video at bounding box center [289, 146] width 50 height 20
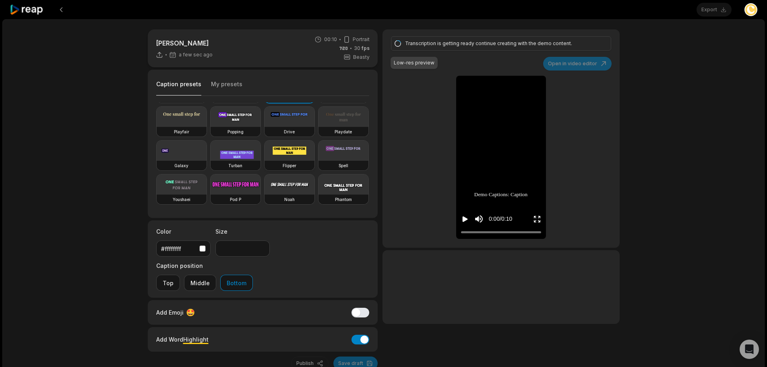
scroll to position [81, 0]
click at [465, 221] on icon "Play video" at bounding box center [465, 219] width 5 height 6
click at [289, 161] on video at bounding box center [289, 150] width 50 height 20
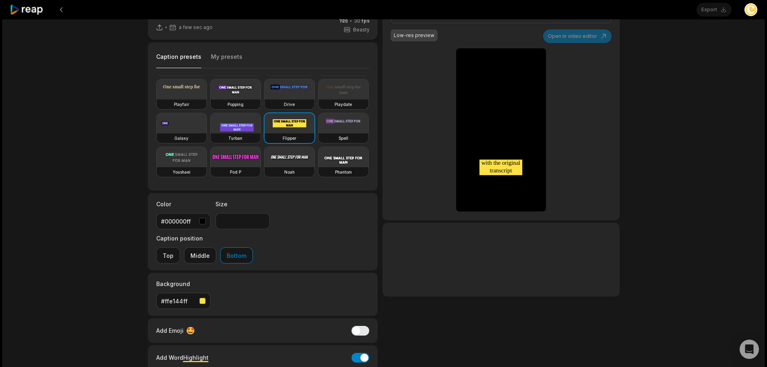
scroll to position [40, 0]
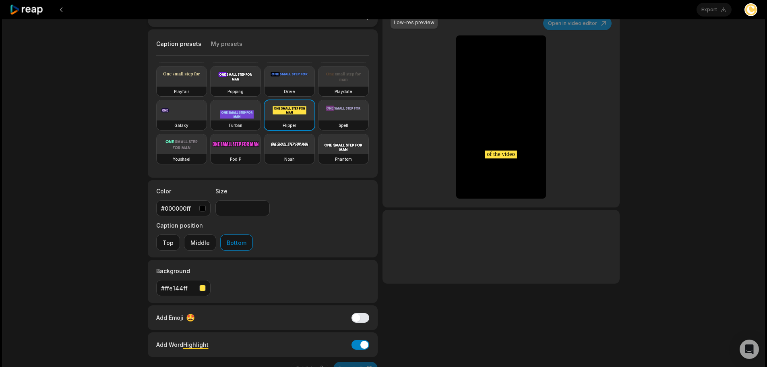
click at [318, 105] on video at bounding box center [343, 110] width 50 height 20
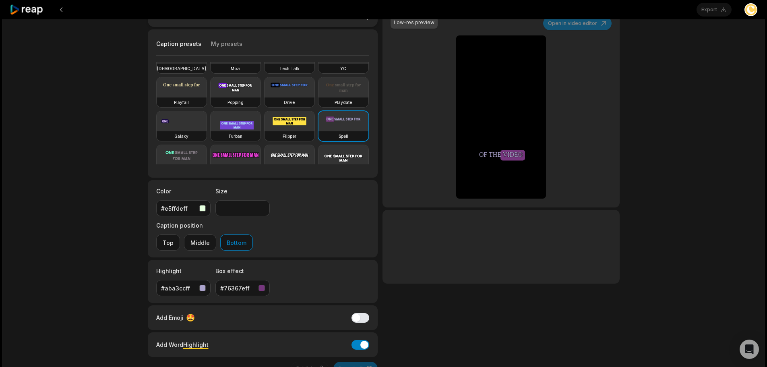
scroll to position [51, 0]
click at [264, 99] on video at bounding box center [289, 89] width 50 height 20
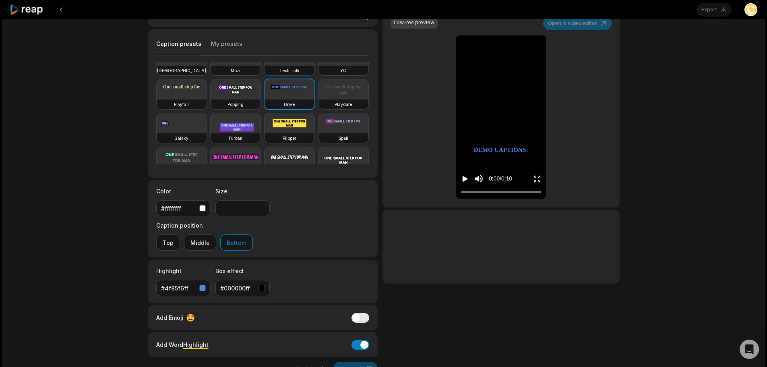
click at [467, 178] on icon "Play video" at bounding box center [465, 179] width 5 height 6
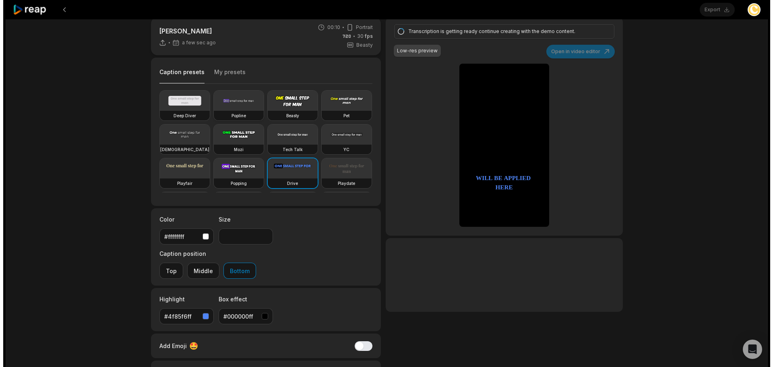
scroll to position [0, 0]
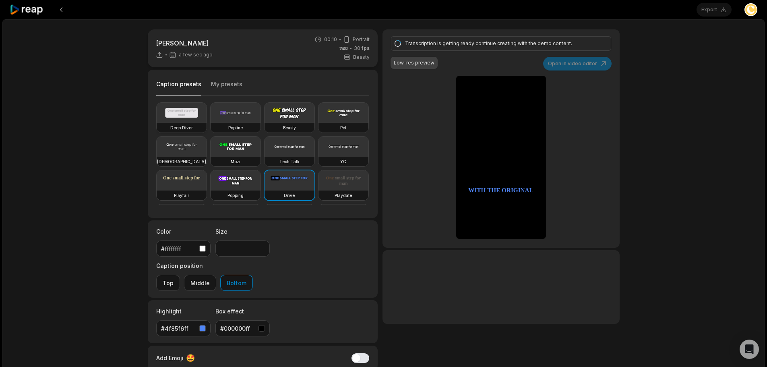
click at [181, 113] on video at bounding box center [182, 113] width 50 height 20
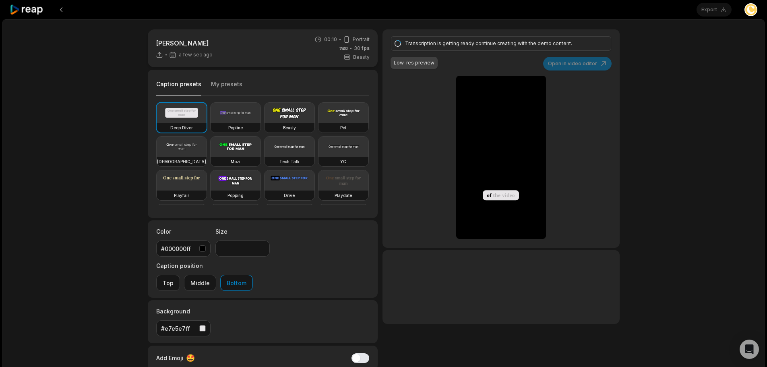
click at [318, 123] on video at bounding box center [343, 113] width 50 height 20
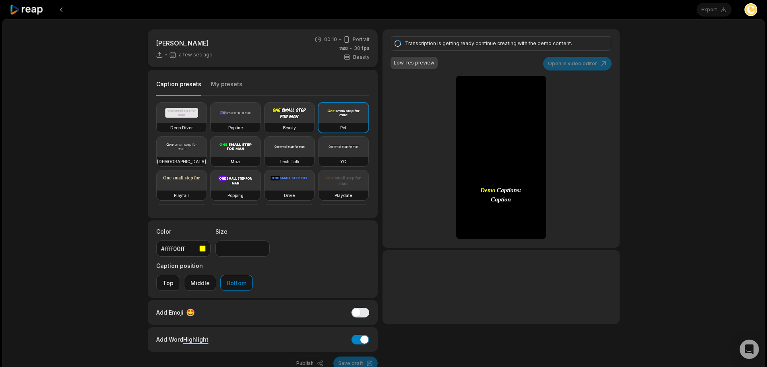
click at [207, 150] on video at bounding box center [182, 146] width 50 height 20
click at [234, 119] on video at bounding box center [236, 113] width 50 height 20
type input "**"
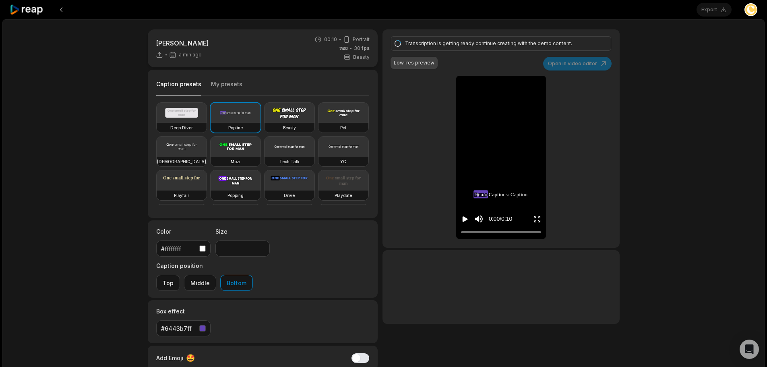
click at [461, 216] on div "0:00 / 0:10" at bounding box center [501, 216] width 90 height 43
click at [465, 219] on icon "Play video" at bounding box center [465, 219] width 5 height 6
click at [223, 83] on button "My presets" at bounding box center [226, 87] width 31 height 15
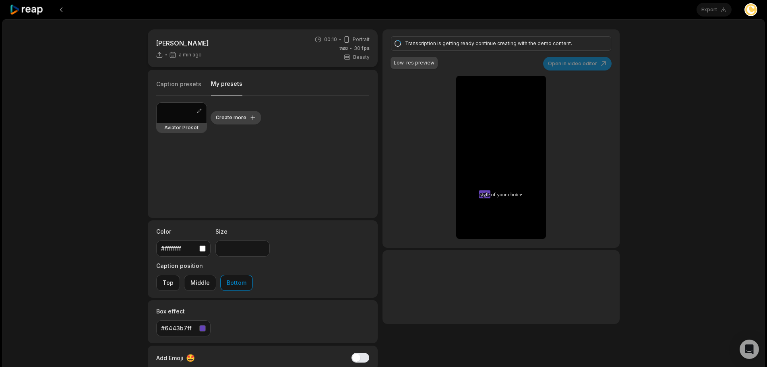
click at [240, 116] on button "Create more" at bounding box center [236, 118] width 51 height 14
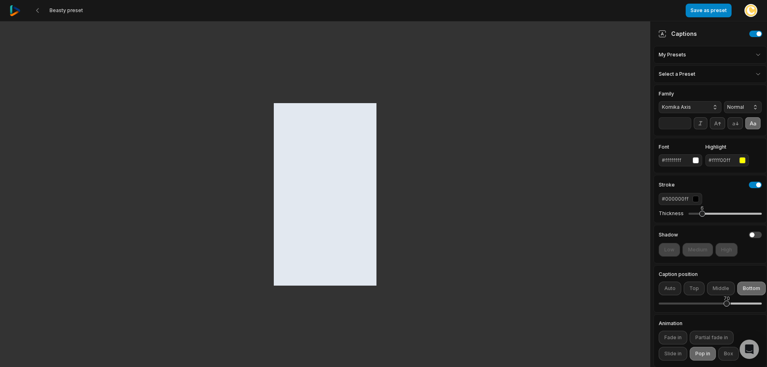
click at [697, 108] on span "Komika Axis" at bounding box center [683, 106] width 43 height 7
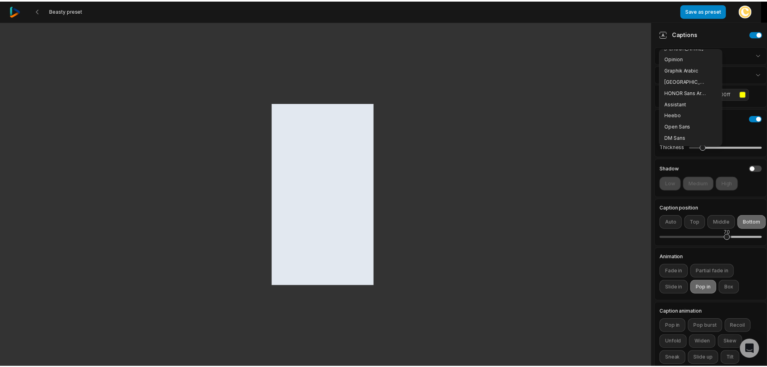
scroll to position [81, 0]
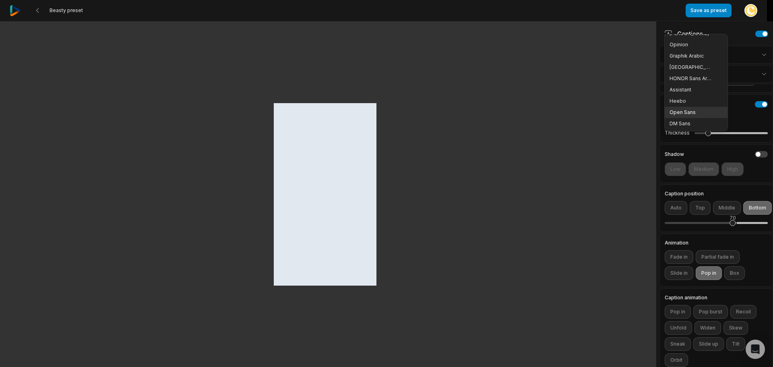
click at [688, 112] on span "Open Sans" at bounding box center [690, 112] width 43 height 6
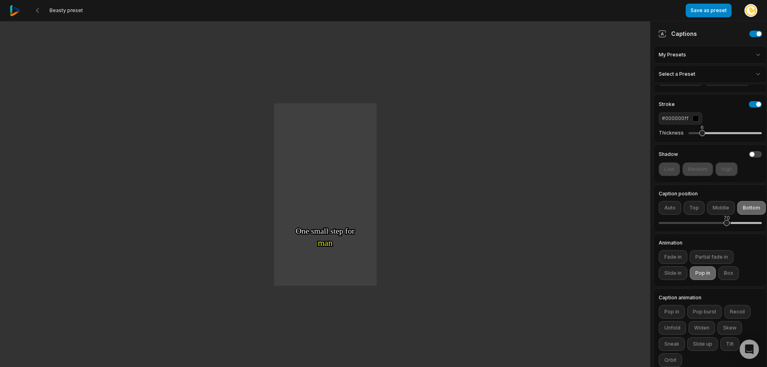
click at [744, 83] on div "button" at bounding box center [742, 79] width 6 height 6
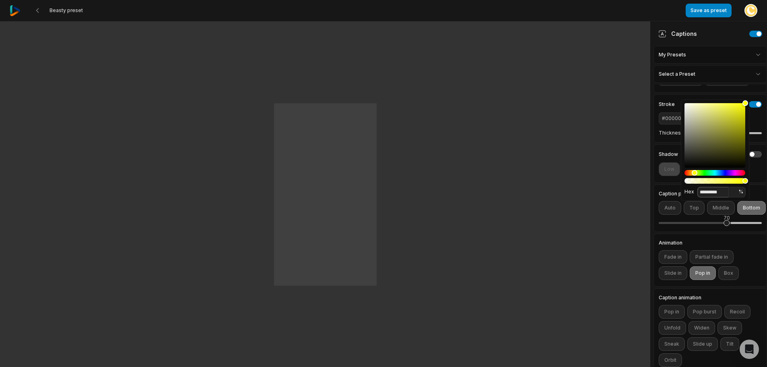
click at [711, 189] on input "*********" at bounding box center [712, 192] width 31 height 10
paste input
drag, startPoint x: 724, startPoint y: 190, endPoint x: 728, endPoint y: 188, distance: 4.1
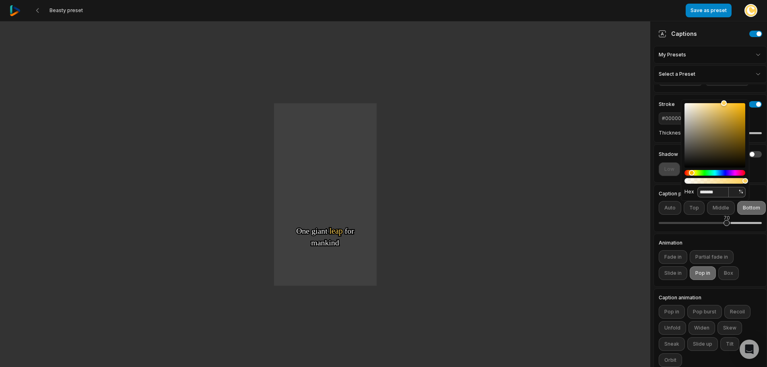
click at [724, 190] on input "*******" at bounding box center [712, 192] width 31 height 10
type input "*******"
click at [752, 124] on div "#000000ff" at bounding box center [710, 118] width 103 height 12
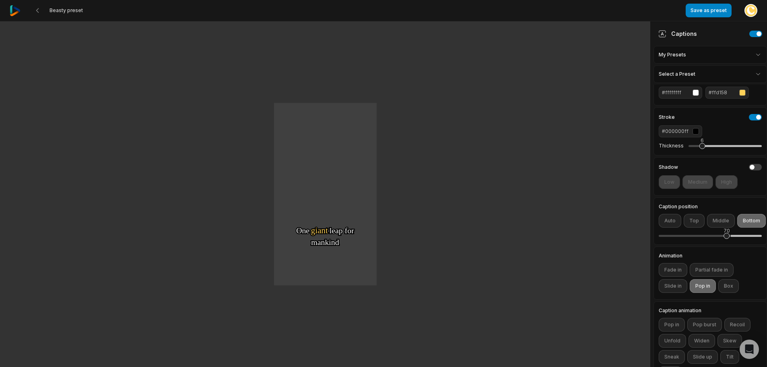
scroll to position [0, 0]
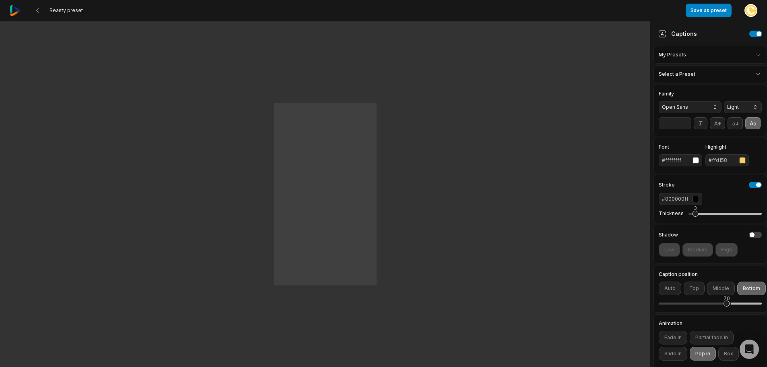
drag, startPoint x: 699, startPoint y: 228, endPoint x: 693, endPoint y: 228, distance: 6.1
click at [693, 217] on div "3" at bounding box center [695, 214] width 6 height 6
click at [743, 109] on button "Light" at bounding box center [743, 107] width 38 height 12
click at [742, 165] on span "Bold" at bounding box center [744, 167] width 19 height 6
click at [720, 14] on button "Save as preset" at bounding box center [709, 11] width 46 height 14
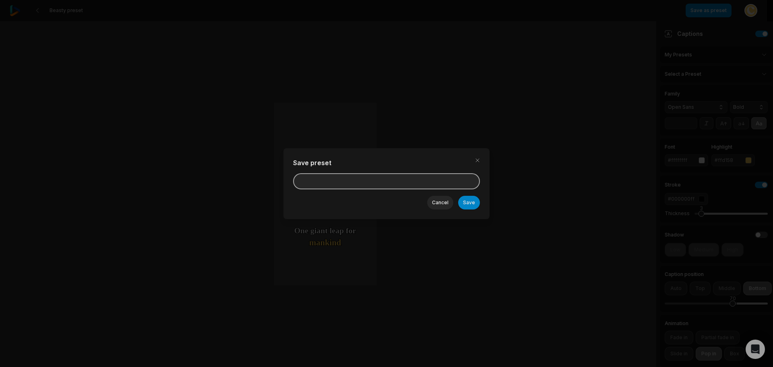
drag, startPoint x: 322, startPoint y: 182, endPoint x: 325, endPoint y: 178, distance: 4.4
click at [324, 181] on input at bounding box center [386, 181] width 187 height 16
type input "*****"
click at [473, 199] on button "Save" at bounding box center [469, 203] width 22 height 14
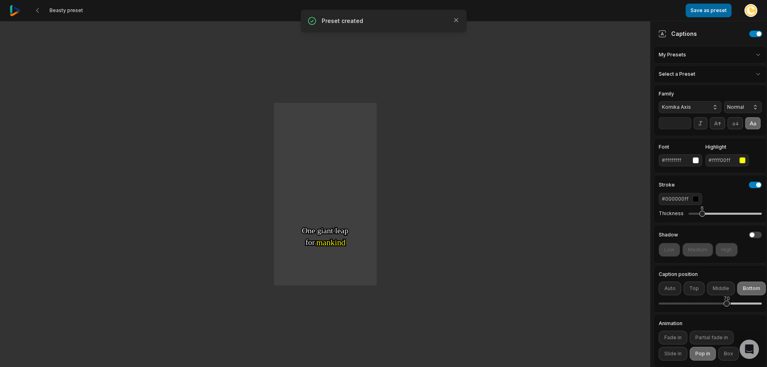
click at [698, 11] on button "Save as preset" at bounding box center [709, 11] width 46 height 14
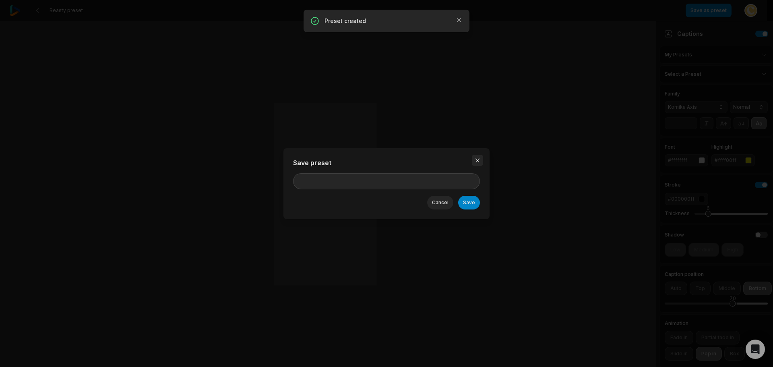
click at [478, 159] on button "button" at bounding box center [477, 160] width 11 height 11
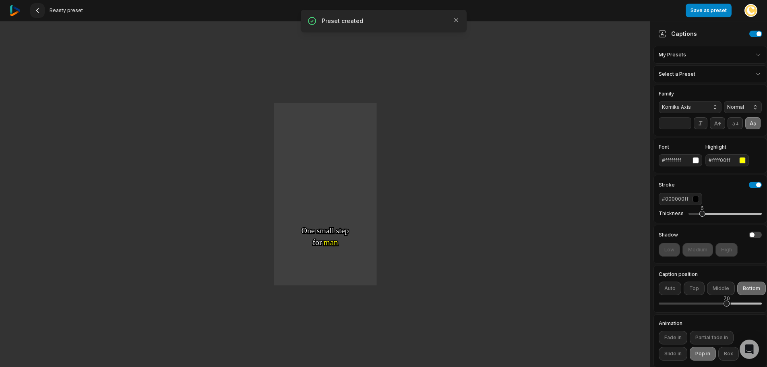
click at [35, 12] on icon at bounding box center [37, 10] width 6 height 6
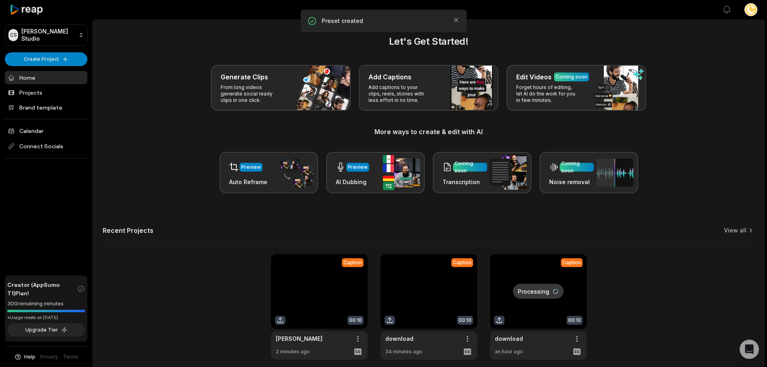
click at [320, 302] on link at bounding box center [319, 306] width 97 height 105
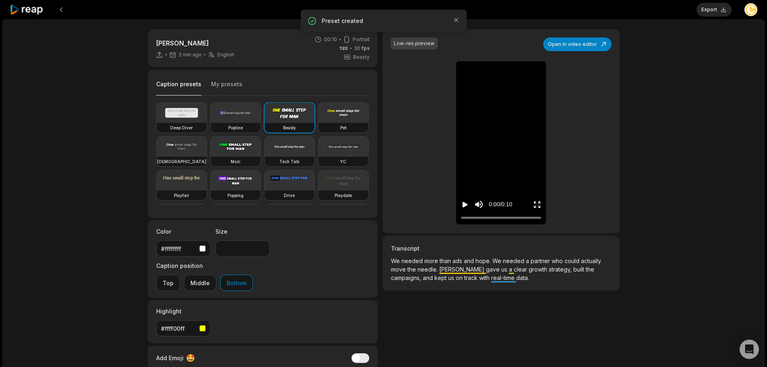
click at [228, 89] on button "My presets" at bounding box center [226, 87] width 31 height 15
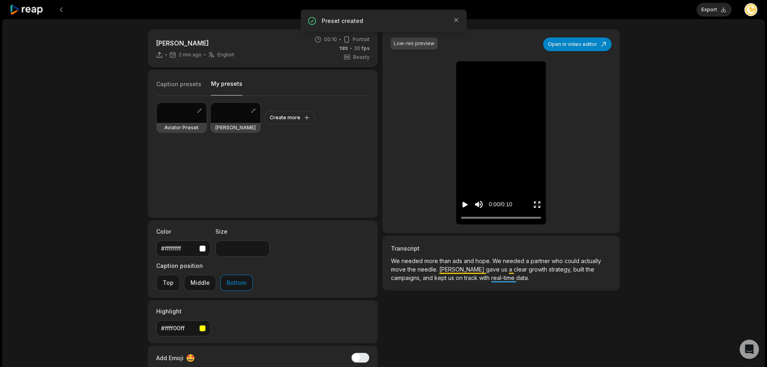
click at [233, 115] on div at bounding box center [236, 113] width 50 height 20
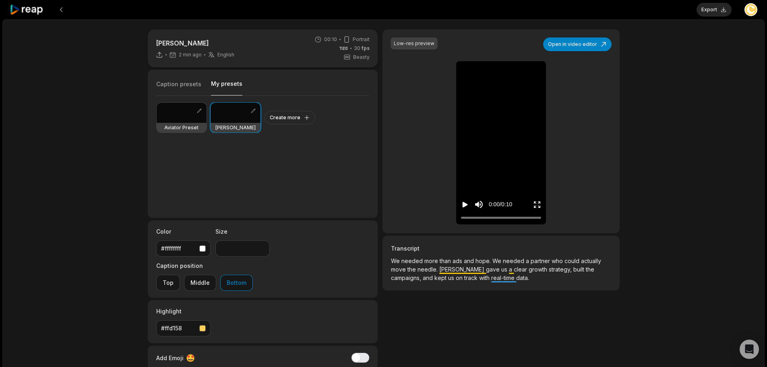
click at [461, 203] on div "0:00 / 0:10" at bounding box center [501, 202] width 90 height 43
click at [466, 202] on icon "Play video" at bounding box center [465, 204] width 8 height 8
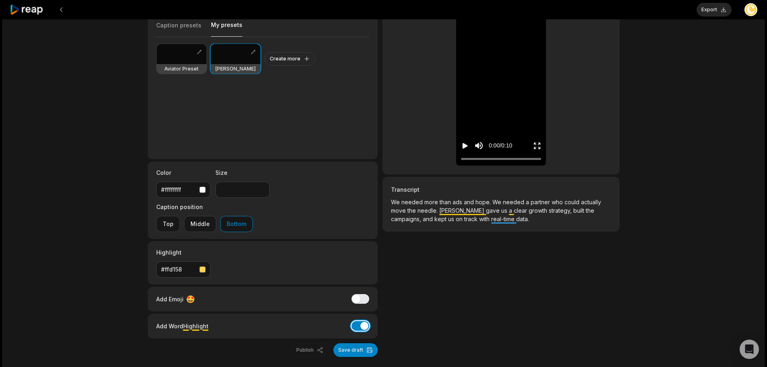
click at [361, 321] on button "Add Word Highlight" at bounding box center [360, 326] width 18 height 10
click at [460, 147] on div "0:00 / 0:10" at bounding box center [501, 143] width 90 height 43
click at [465, 147] on icon "Pause video" at bounding box center [465, 146] width 8 height 8
click at [467, 148] on icon "Play video" at bounding box center [465, 146] width 8 height 8
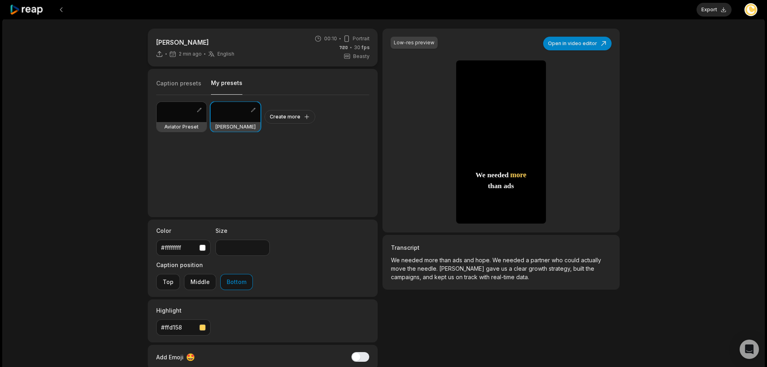
scroll to position [0, 0]
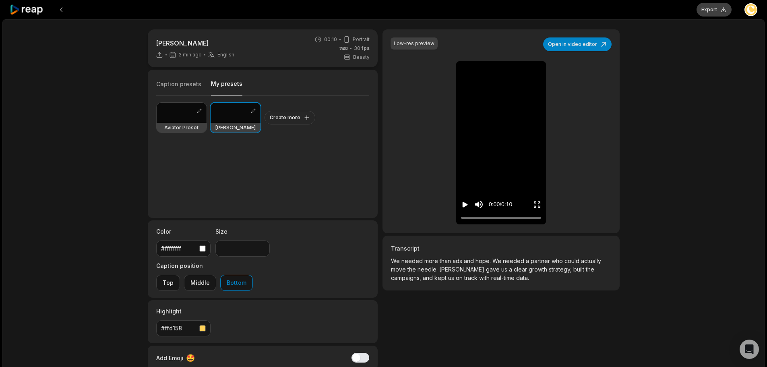
click at [717, 11] on button "Export" at bounding box center [713, 10] width 35 height 14
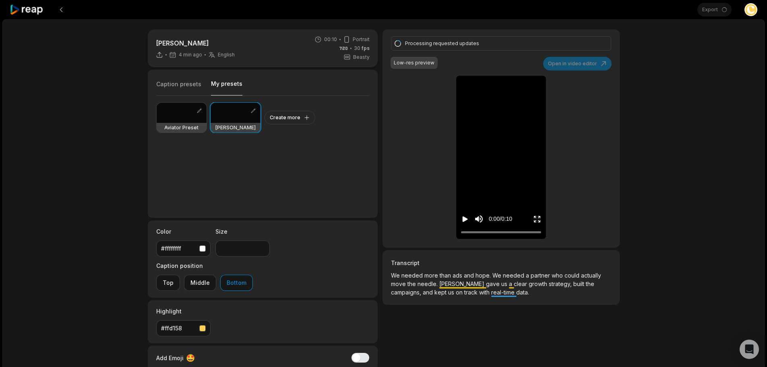
click at [462, 217] on icon "Play video" at bounding box center [465, 219] width 8 height 8
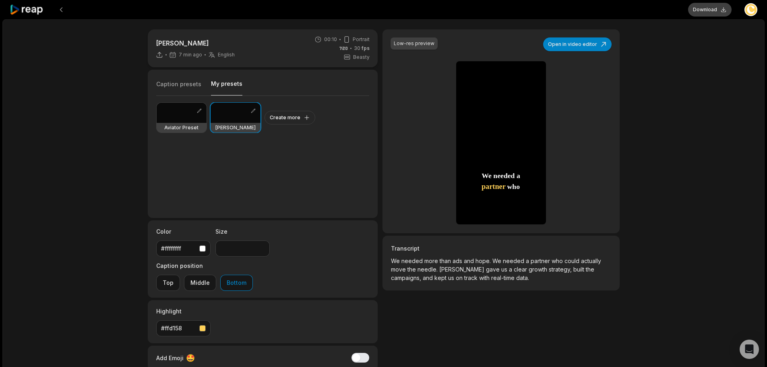
click at [716, 9] on button "Download" at bounding box center [709, 10] width 43 height 14
click at [706, 13] on button "Download" at bounding box center [709, 10] width 43 height 14
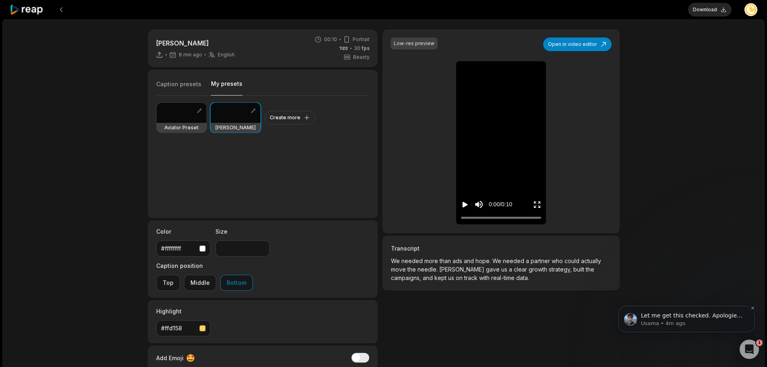
click at [684, 320] on p "Usama • 4m ago" at bounding box center [693, 323] width 104 height 7
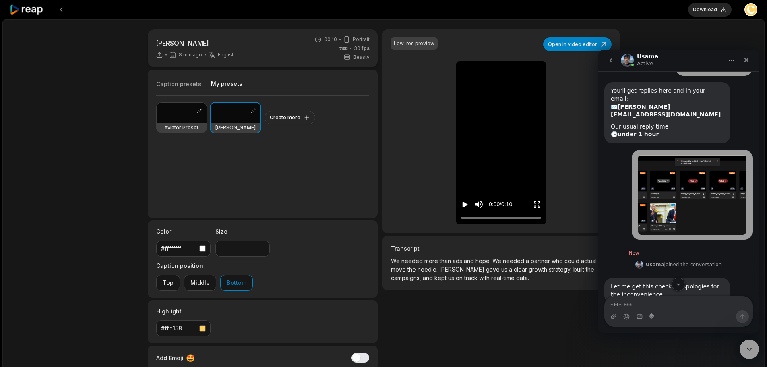
scroll to position [190, 0]
click at [662, 306] on textarea "Message…" at bounding box center [678, 303] width 147 height 14
type textarea "**********"
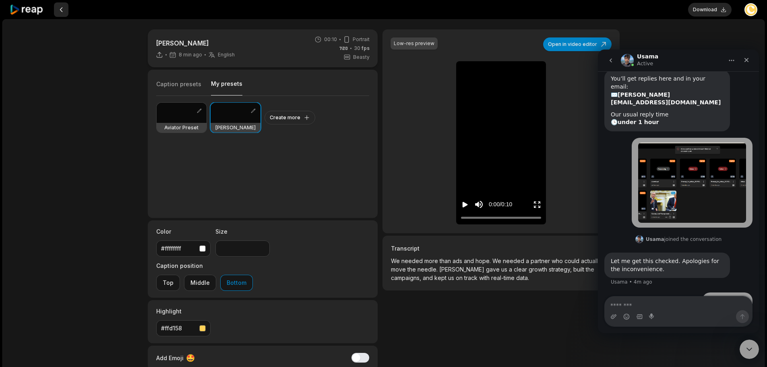
click at [64, 8] on button at bounding box center [61, 9] width 14 height 14
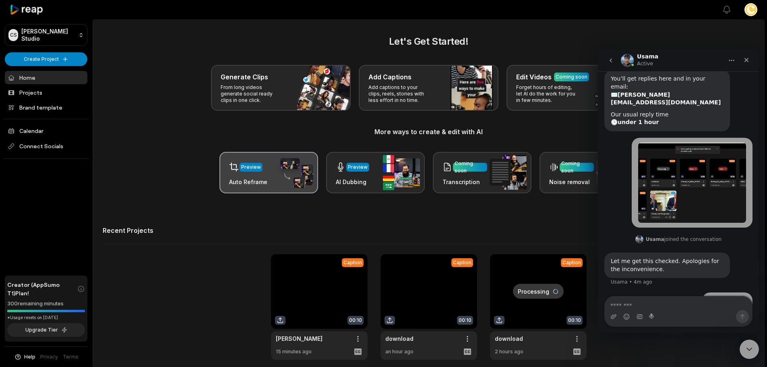
scroll to position [35, 0]
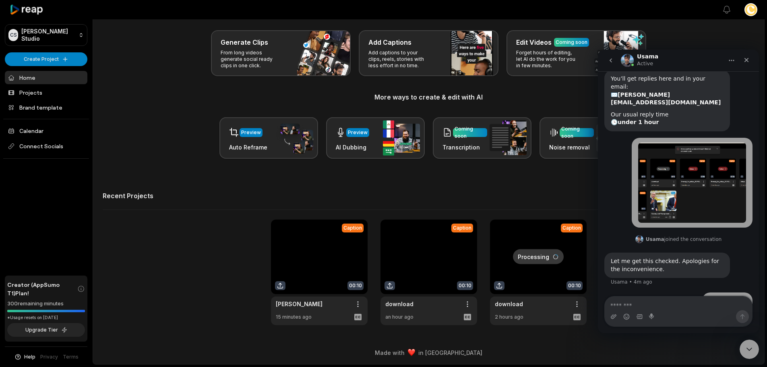
click at [754, 59] on nav "Usama Active" at bounding box center [678, 61] width 161 height 22
click at [748, 60] on icon "Close" at bounding box center [746, 60] width 6 height 6
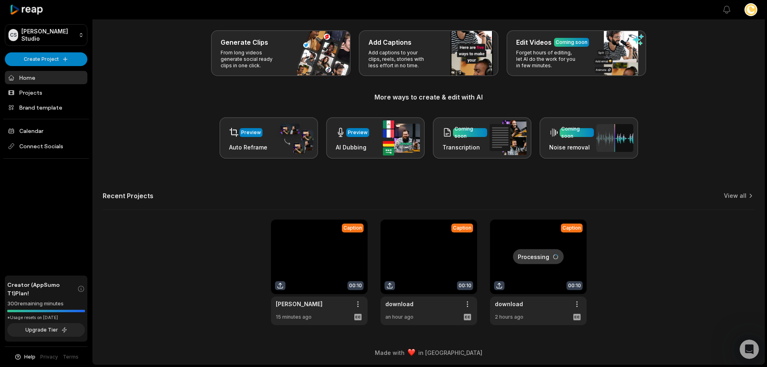
scroll to position [201, 0]
click at [740, 332] on body "CS CREAL Studio Create Project Home Projects Brand template Calendar Connect So…" at bounding box center [383, 148] width 767 height 367
click at [752, 354] on div "Open Intercom Messenger" at bounding box center [748, 348] width 27 height 27
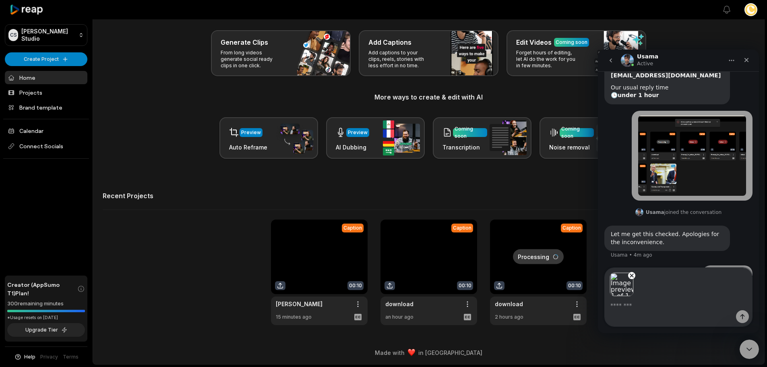
scroll to position [229, 0]
type textarea "*"
type textarea "**********"
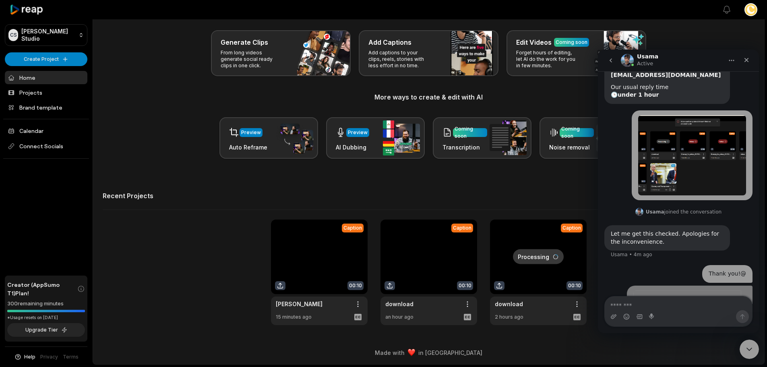
scroll to position [271, 0]
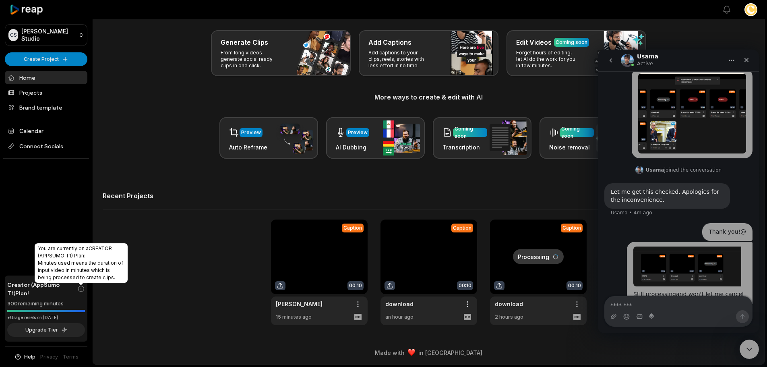
click at [47, 287] on span "Creator (AppSumo T1) Plan!" at bounding box center [42, 288] width 70 height 17
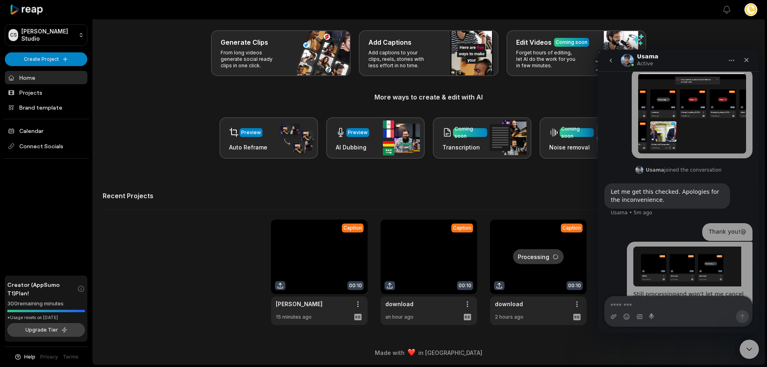
click at [66, 328] on button "Upgrade Tier" at bounding box center [46, 330] width 78 height 14
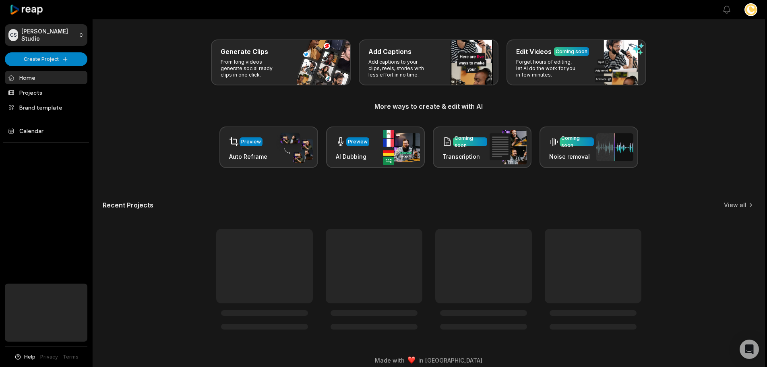
scroll to position [26, 0]
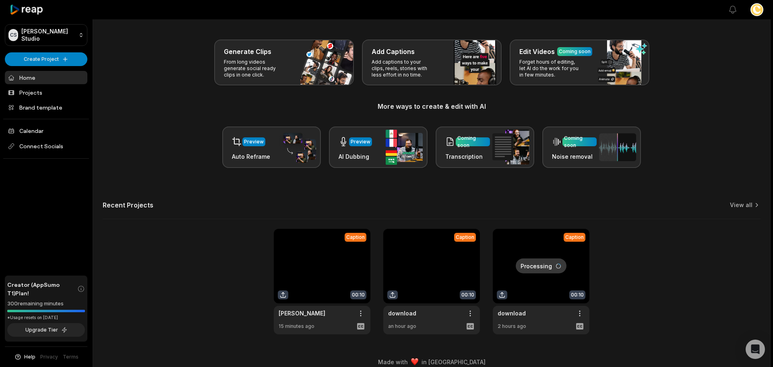
click at [748, 10] on html "[PERSON_NAME] Studio Create Project Home Projects Brand template Calendar Conne…" at bounding box center [386, 157] width 773 height 367
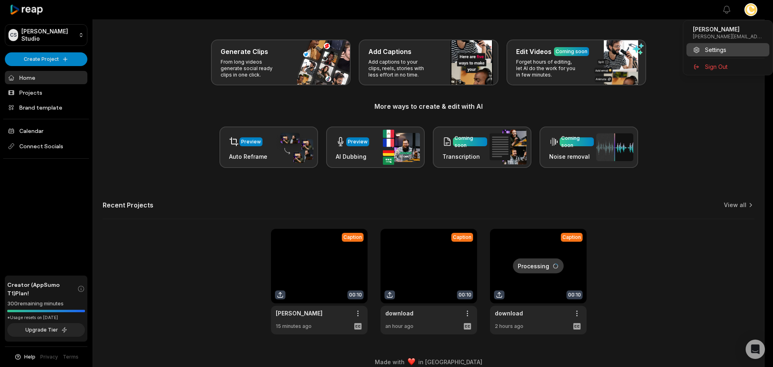
click at [721, 46] on span "Settings" at bounding box center [715, 49] width 21 height 8
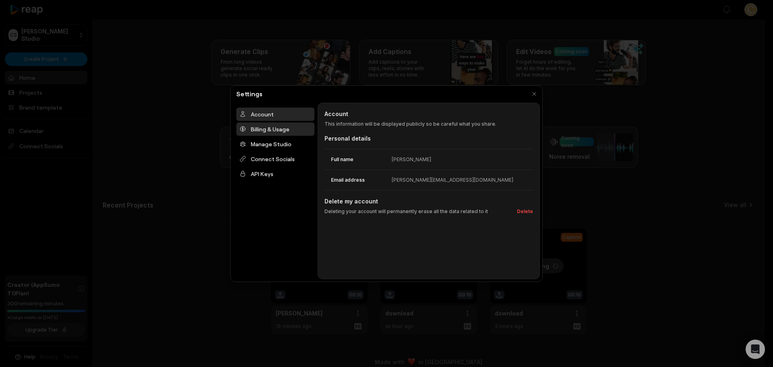
click at [279, 130] on div "Billing & Usage" at bounding box center [275, 128] width 78 height 13
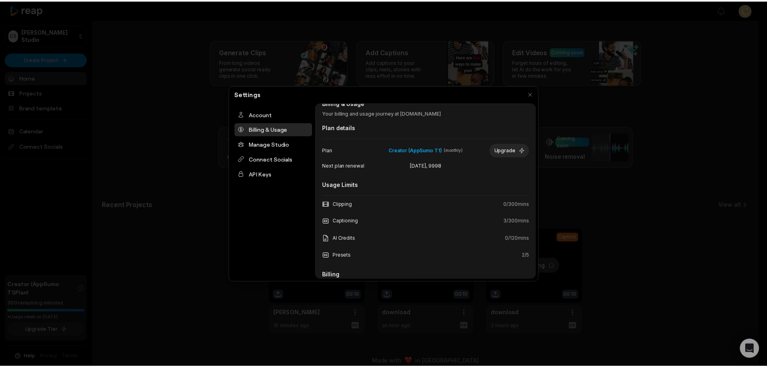
scroll to position [0, 0]
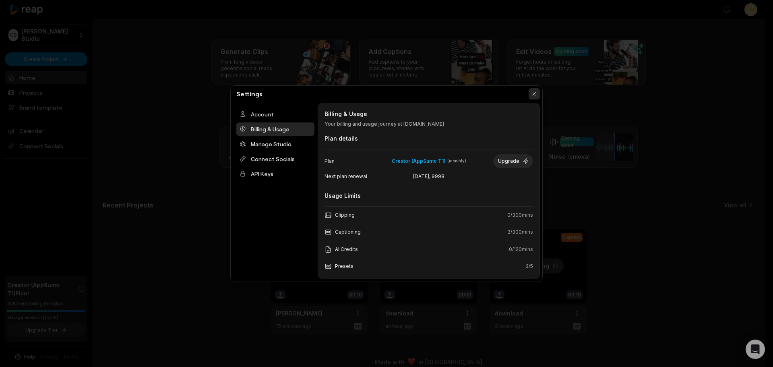
click at [537, 95] on button "button" at bounding box center [534, 93] width 11 height 11
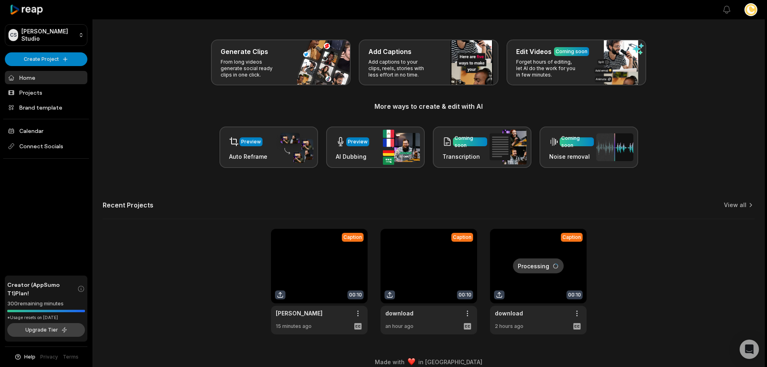
click at [65, 326] on button "Upgrade Tier" at bounding box center [46, 330] width 78 height 14
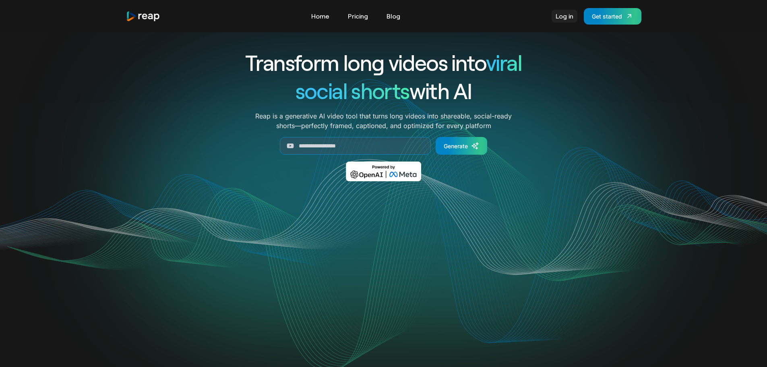
click at [561, 13] on link "Log in" at bounding box center [565, 16] width 26 height 13
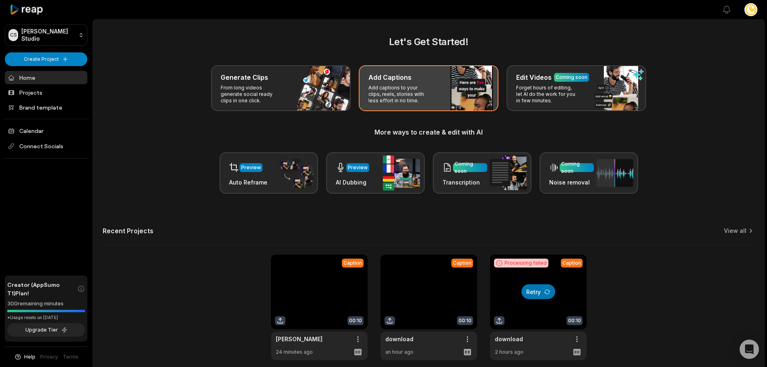
click at [430, 95] on p "Add captions to your clips, reels, stories with less effort in no time." at bounding box center [399, 94] width 62 height 19
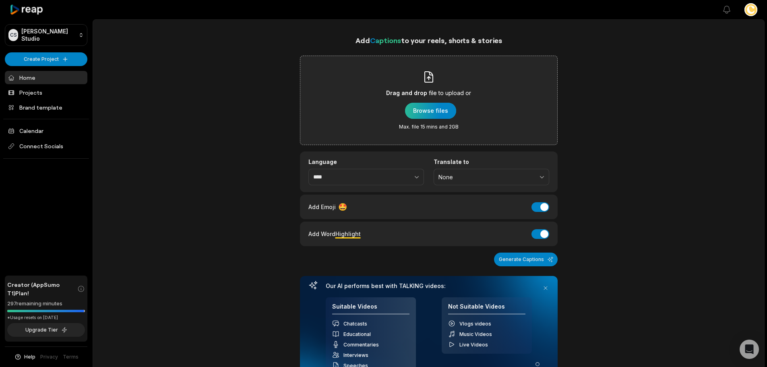
click at [426, 112] on div "button" at bounding box center [430, 111] width 51 height 16
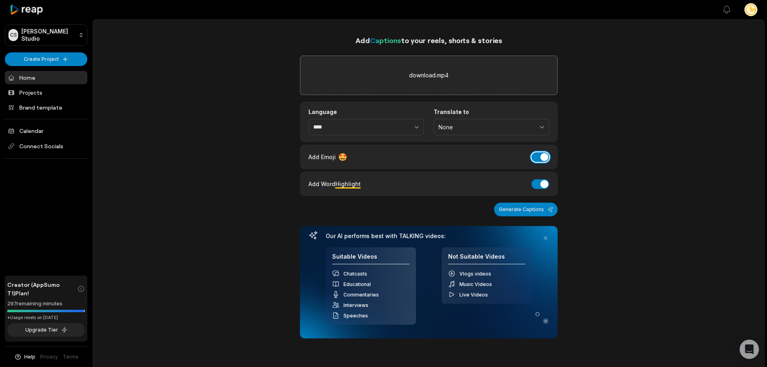
click at [537, 157] on button "Add Emoji" at bounding box center [540, 157] width 18 height 10
click at [543, 185] on button "Add Word Highlight" at bounding box center [540, 184] width 18 height 10
click at [533, 211] on button "Generate Captions" at bounding box center [526, 209] width 64 height 14
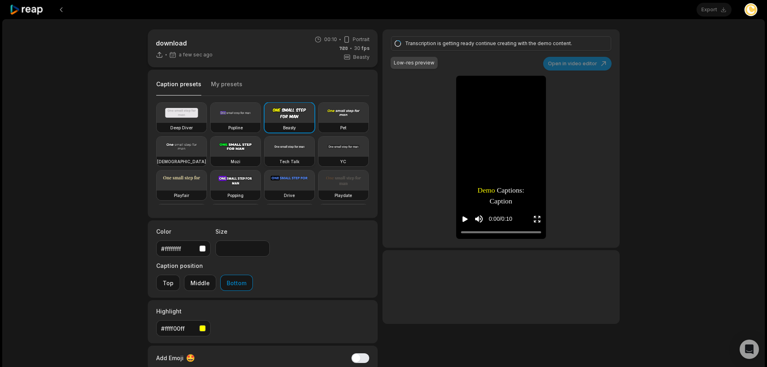
click at [264, 157] on video at bounding box center [289, 146] width 50 height 20
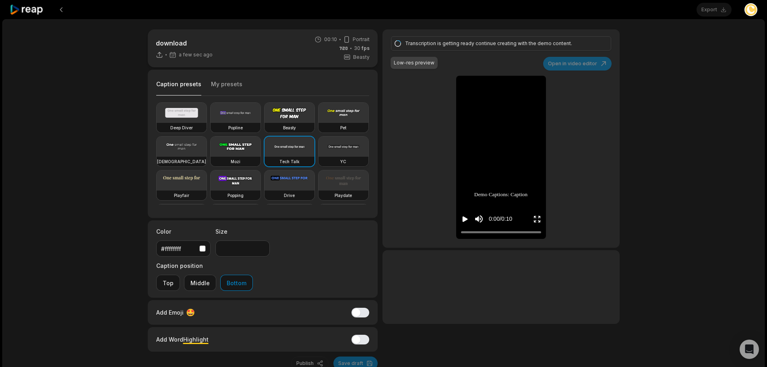
click at [318, 157] on video at bounding box center [343, 146] width 50 height 20
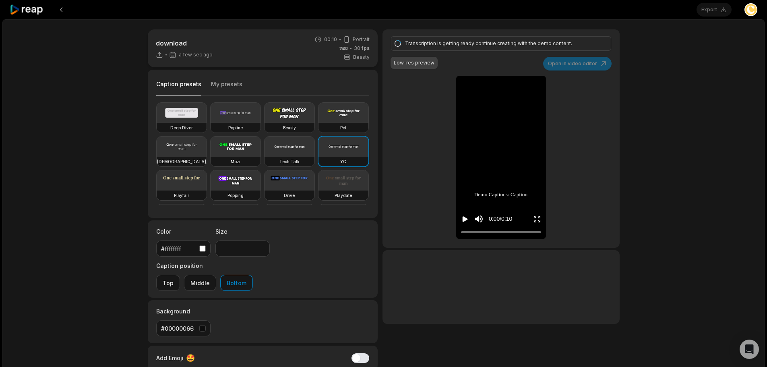
click at [462, 219] on icon "Play video" at bounding box center [465, 219] width 8 height 8
click at [465, 221] on icon "Pause video" at bounding box center [465, 219] width 8 height 8
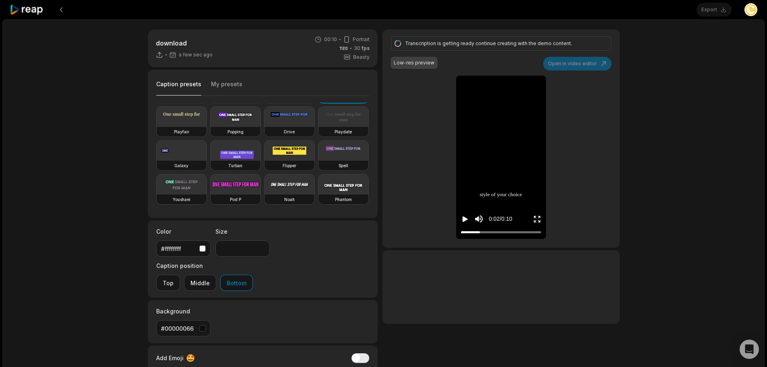
scroll to position [121, 0]
click at [191, 140] on video at bounding box center [182, 150] width 50 height 20
click at [461, 222] on icon "Play video" at bounding box center [465, 219] width 8 height 8
click at [462, 220] on icon "Play video" at bounding box center [465, 219] width 8 height 8
type input "**"
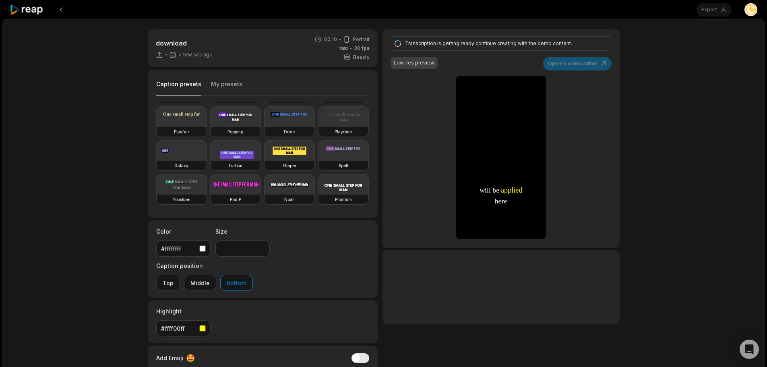
click at [462, 220] on icon "Pause video" at bounding box center [465, 219] width 8 height 8
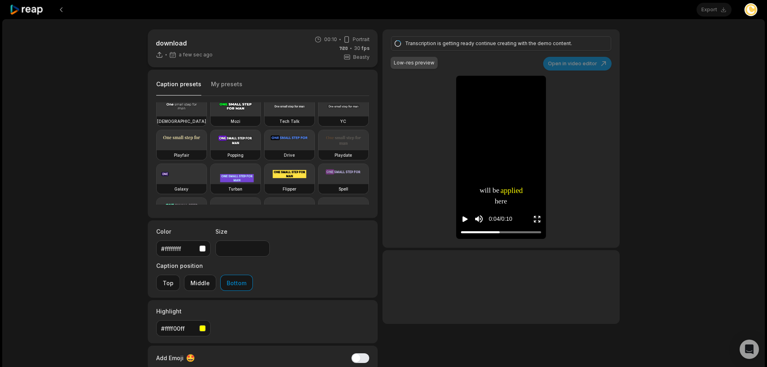
click at [225, 88] on button "My presets" at bounding box center [226, 87] width 31 height 15
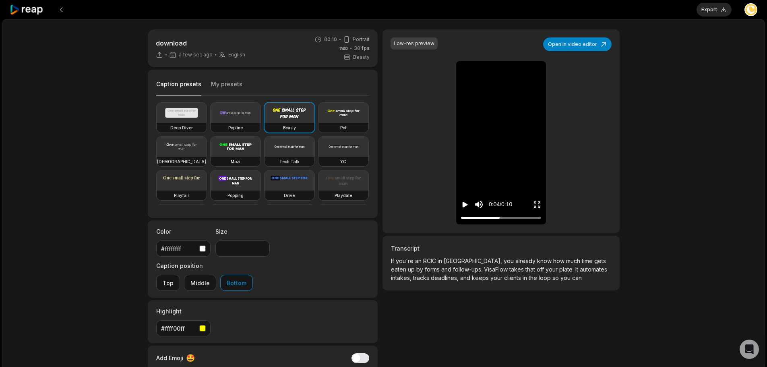
click at [186, 91] on button "Caption presets" at bounding box center [178, 88] width 45 height 16
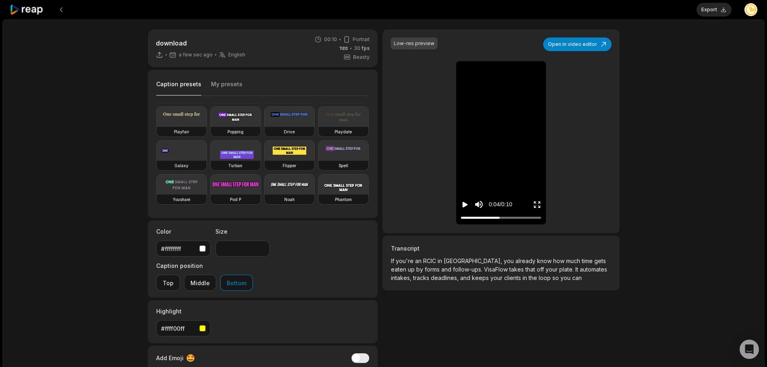
scroll to position [131, 0]
click at [207, 174] on video at bounding box center [182, 184] width 50 height 20
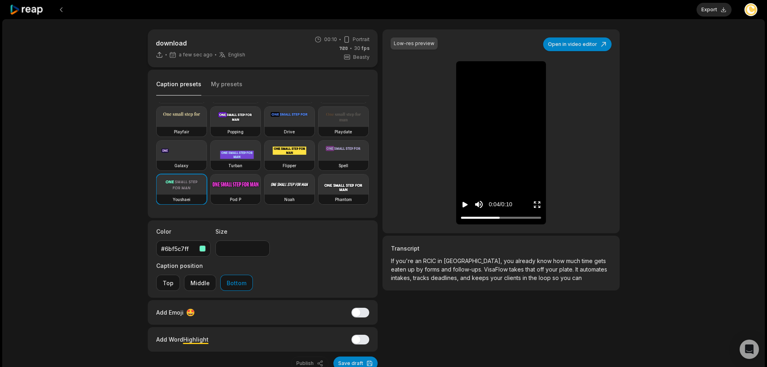
click at [458, 204] on div "0:04 / 0:10" at bounding box center [501, 202] width 90 height 43
click at [466, 205] on icon "Pause video" at bounding box center [466, 205] width 1 height 6
click at [466, 205] on icon "Play video" at bounding box center [465, 205] width 5 height 6
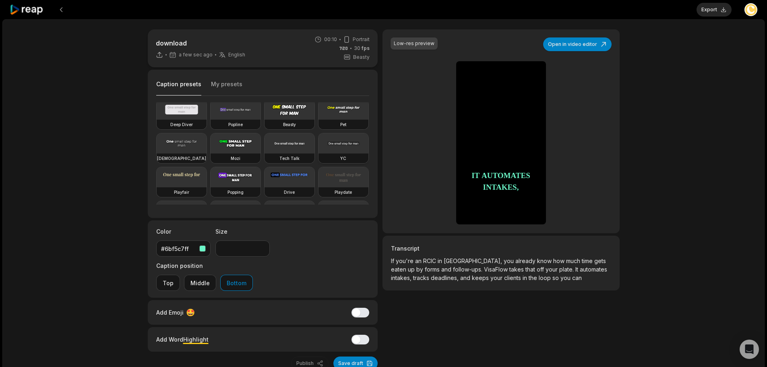
scroll to position [0, 0]
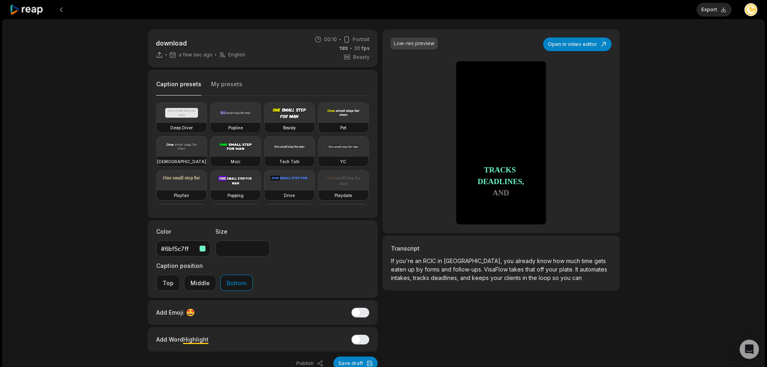
click at [237, 118] on video at bounding box center [236, 113] width 50 height 20
type input "**"
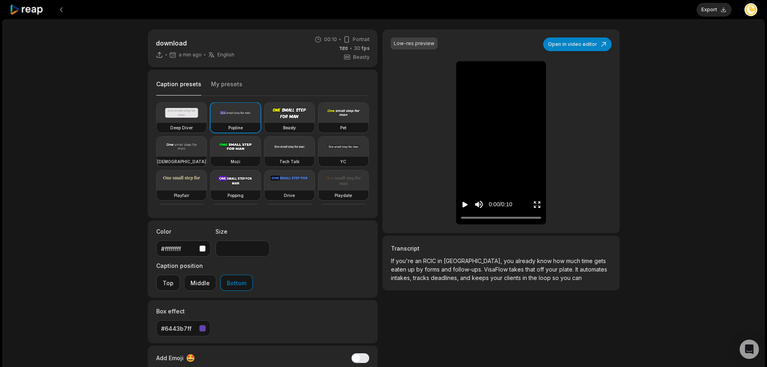
click at [462, 201] on icon "Play video" at bounding box center [465, 204] width 8 height 8
click at [714, 9] on button "Export" at bounding box center [713, 10] width 35 height 14
click at [724, 9] on button "Download" at bounding box center [709, 10] width 43 height 14
click at [58, 10] on button at bounding box center [61, 9] width 14 height 14
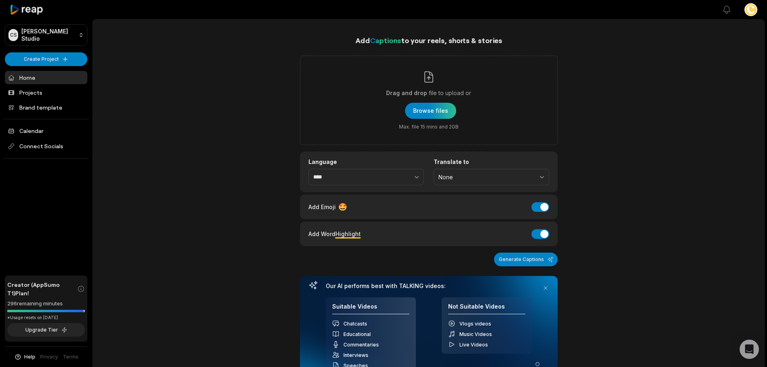
drag, startPoint x: 48, startPoint y: 76, endPoint x: 73, endPoint y: 83, distance: 26.8
click at [49, 77] on link "Home" at bounding box center [46, 77] width 83 height 13
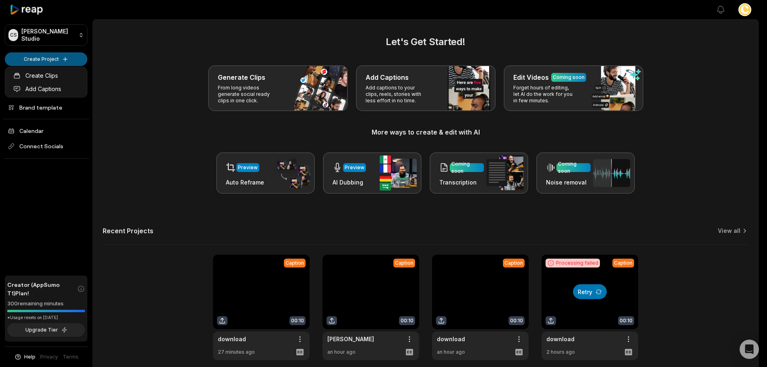
click at [46, 58] on html "[PERSON_NAME] Studio Create Project Home Projects Brand template Calendar Conne…" at bounding box center [383, 183] width 767 height 367
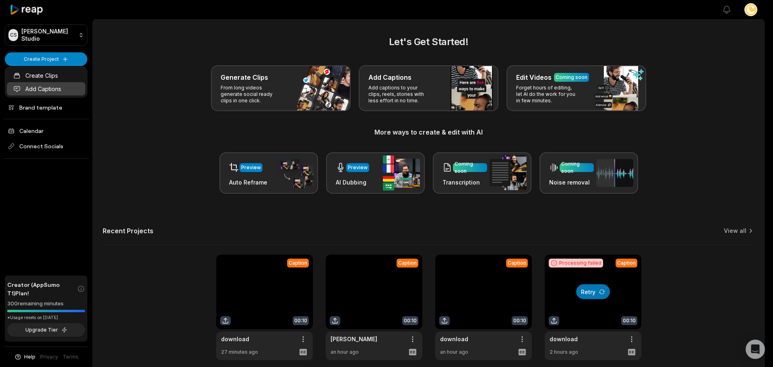
click at [56, 85] on link "Add Captions" at bounding box center [46, 88] width 78 height 13
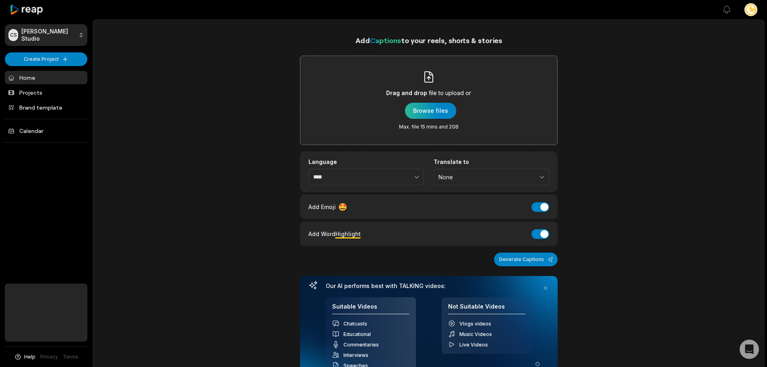
click at [413, 107] on div "button" at bounding box center [430, 111] width 51 height 16
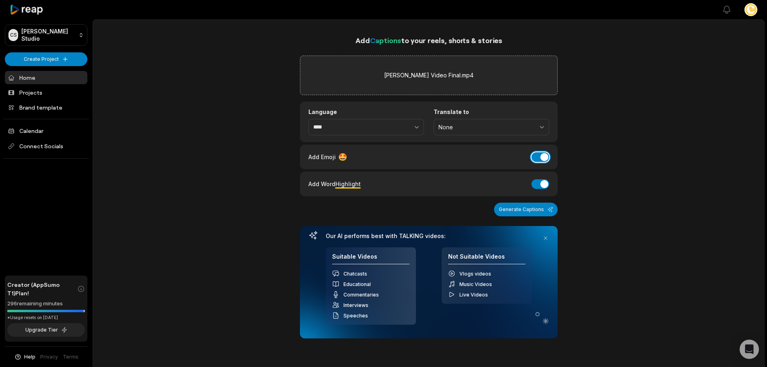
click at [538, 158] on button "Add Emoji" at bounding box center [540, 157] width 18 height 10
click at [547, 210] on button "Generate Captions" at bounding box center [526, 209] width 64 height 14
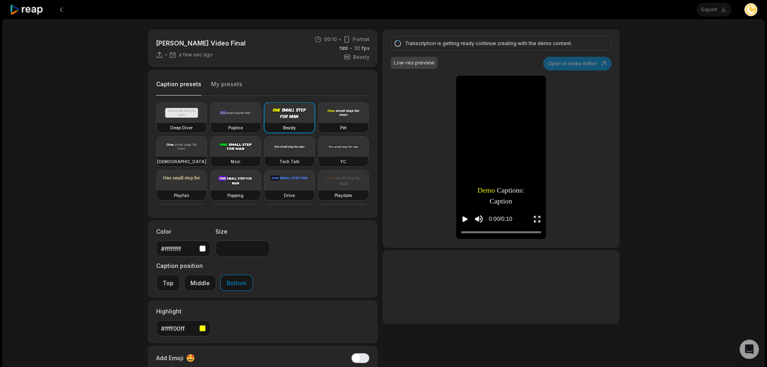
click at [219, 76] on div "Caption presets My presets" at bounding box center [262, 85] width 213 height 19
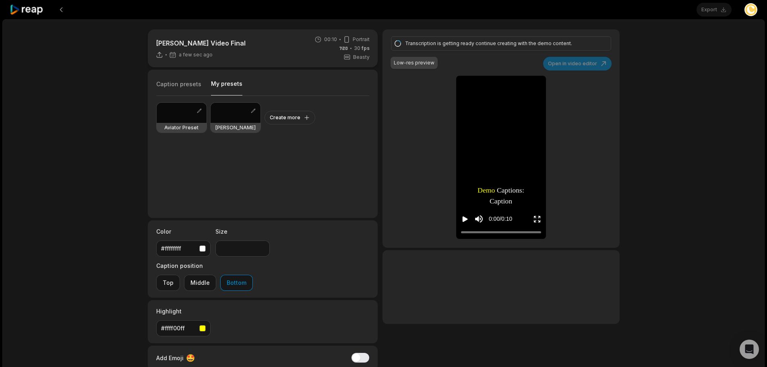
click at [220, 84] on button "My presets" at bounding box center [226, 88] width 31 height 16
click at [228, 113] on div at bounding box center [236, 113] width 50 height 20
click at [462, 220] on icon "Play video" at bounding box center [465, 219] width 8 height 8
click at [670, 101] on div "[PERSON_NAME] Video Final a few sec ago 00:10 Portrait 30 fps Beasty Caption pr…" at bounding box center [383, 238] width 762 height 438
click at [218, 118] on div at bounding box center [236, 113] width 50 height 20
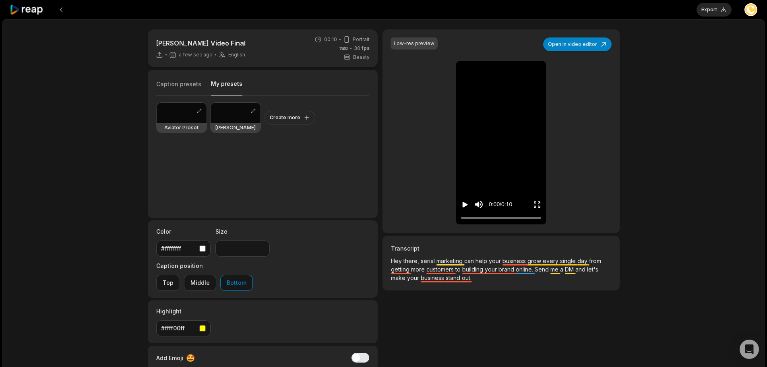
click at [467, 202] on icon "Play video" at bounding box center [465, 204] width 8 height 8
click at [236, 112] on div at bounding box center [236, 113] width 50 height 20
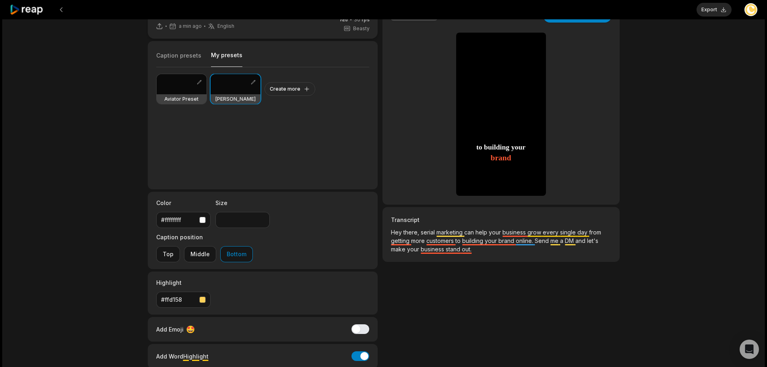
scroll to position [59, 0]
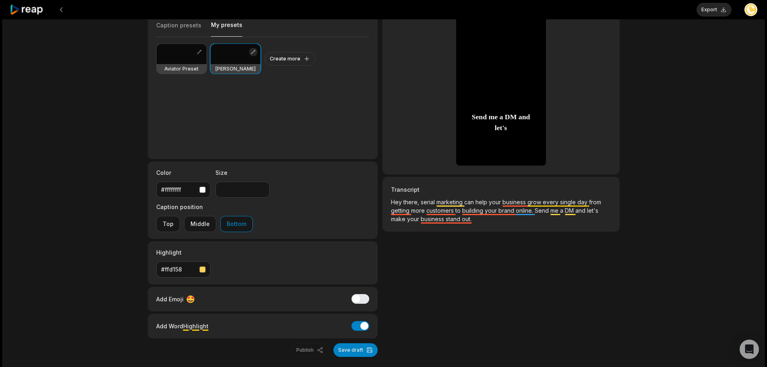
click at [254, 50] on button "button" at bounding box center [253, 52] width 8 height 8
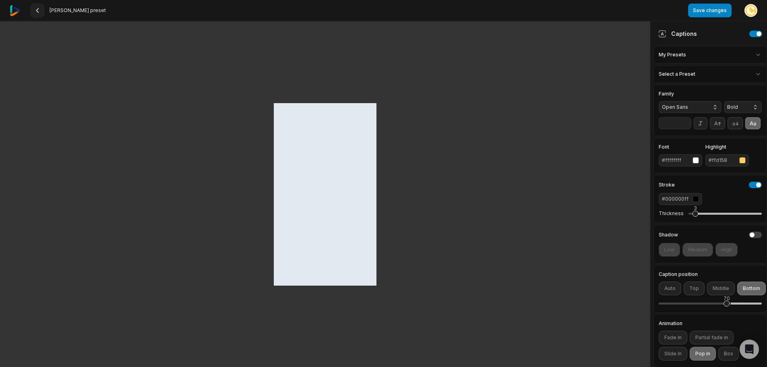
click at [40, 12] on icon at bounding box center [37, 10] width 6 height 6
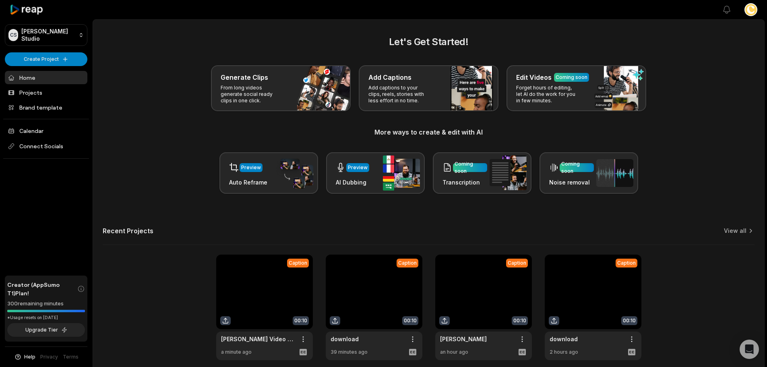
click at [281, 287] on link at bounding box center [264, 306] width 97 height 105
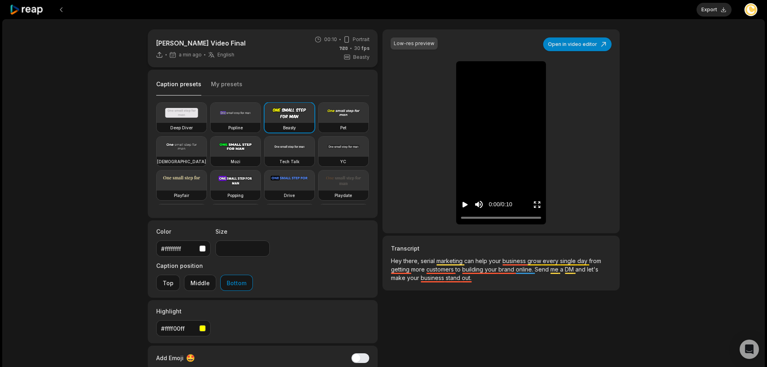
click at [231, 83] on button "My presets" at bounding box center [226, 87] width 31 height 15
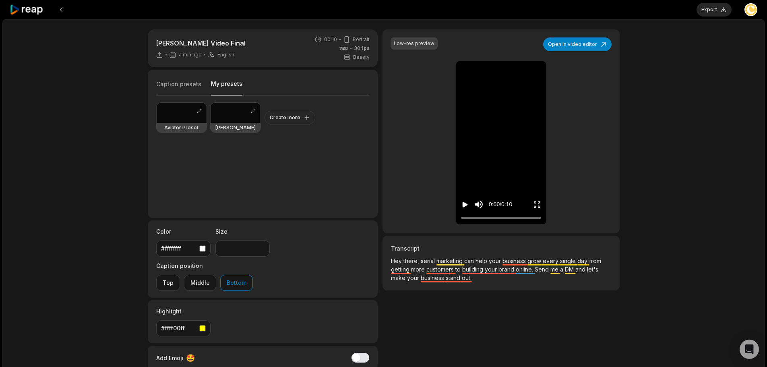
click at [212, 112] on div at bounding box center [236, 113] width 50 height 20
click at [458, 202] on div "Low-res preview Open in video editor Hey Hey there, there, serial serial market…" at bounding box center [500, 131] width 237 height 204
click at [460, 202] on div "0:00 / 0:10" at bounding box center [501, 202] width 90 height 43
click at [465, 204] on icon "Play video" at bounding box center [465, 205] width 5 height 6
click at [433, 258] on span "serial" at bounding box center [429, 260] width 16 height 7
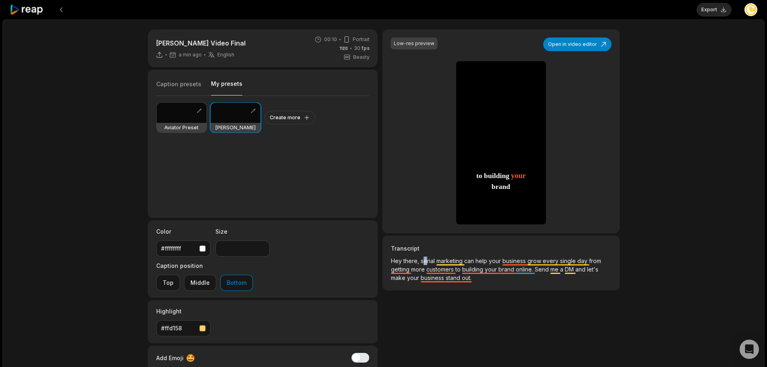
click at [425, 260] on span "serial" at bounding box center [429, 260] width 16 height 7
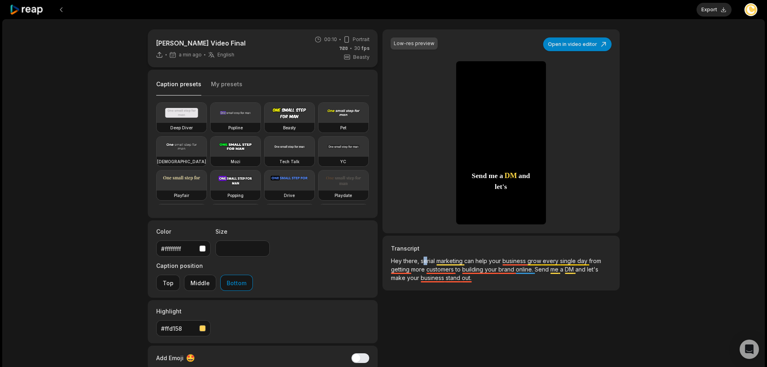
click at [180, 82] on button "Caption presets" at bounding box center [178, 88] width 45 height 16
click at [430, 255] on div "Transcript Hey there, serial marketing can help your business grow every single…" at bounding box center [500, 262] width 237 height 55
click at [431, 260] on span "serial" at bounding box center [429, 260] width 16 height 7
click at [432, 260] on span "serial" at bounding box center [429, 260] width 16 height 7
click at [432, 261] on span "serial" at bounding box center [429, 260] width 16 height 7
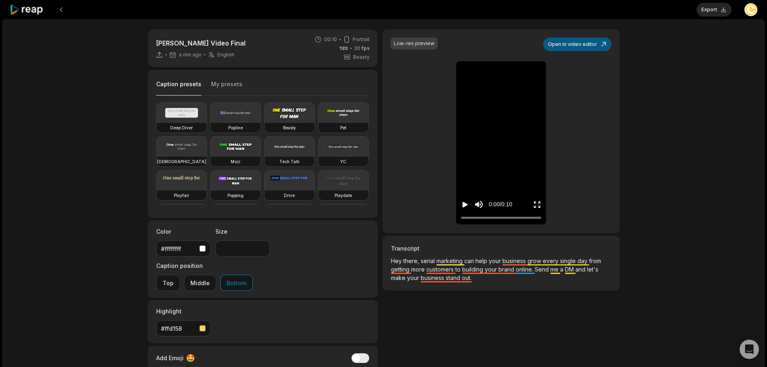
click at [573, 45] on button "Open in video editor" at bounding box center [577, 44] width 68 height 14
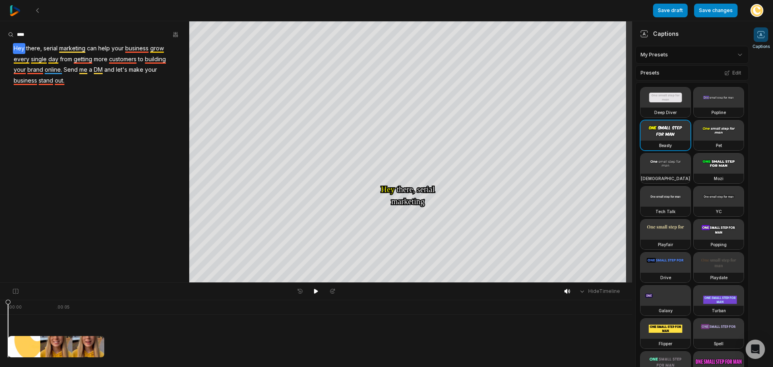
click at [60, 48] on span "marketing" at bounding box center [72, 48] width 28 height 11
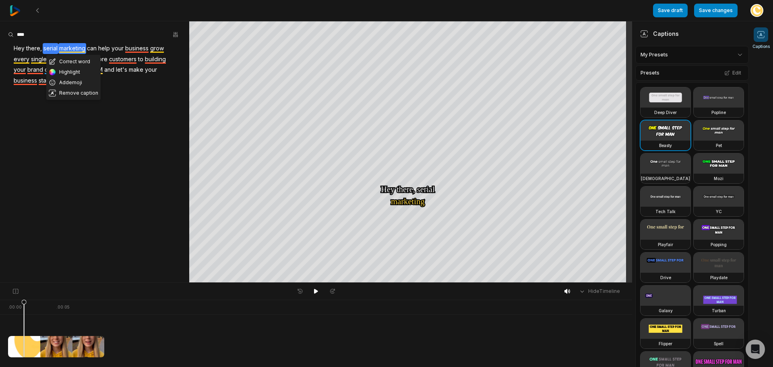
click at [54, 48] on span "serial" at bounding box center [51, 48] width 16 height 11
click at [58, 61] on button "Correct word" at bounding box center [51, 61] width 54 height 10
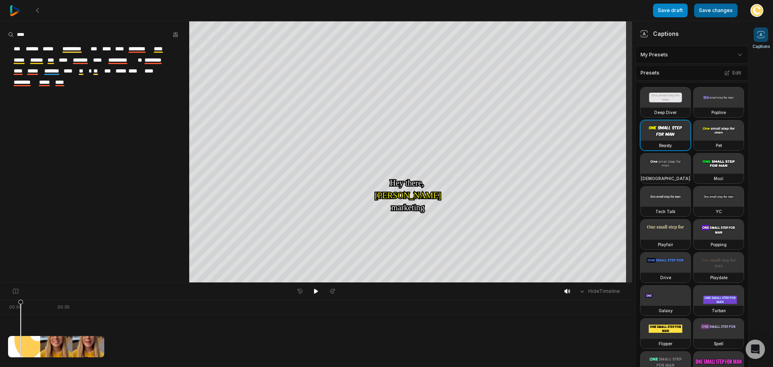
click at [702, 10] on button "Save changes" at bounding box center [715, 11] width 43 height 14
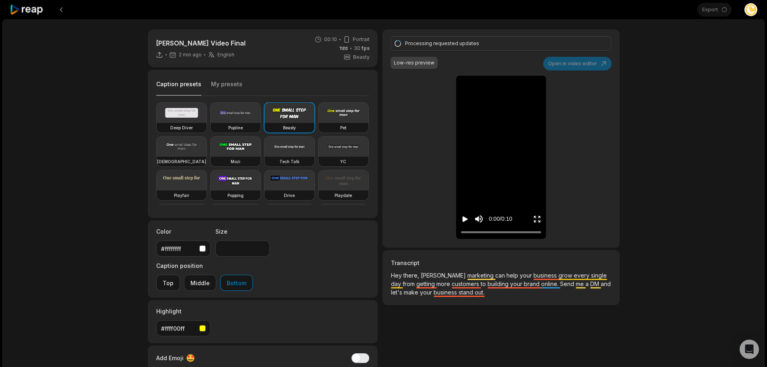
click at [467, 219] on icon "Play video" at bounding box center [465, 219] width 5 height 6
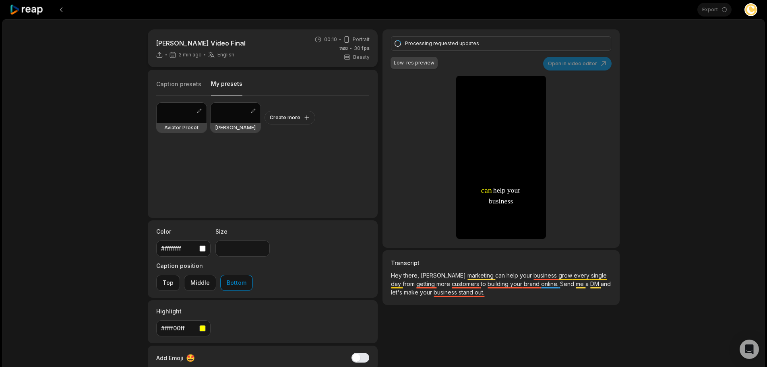
click at [223, 91] on button "My presets" at bounding box center [226, 88] width 31 height 16
click at [231, 118] on div at bounding box center [236, 113] width 50 height 20
drag, startPoint x: 478, startPoint y: 235, endPoint x: 460, endPoint y: 235, distance: 17.7
click at [457, 233] on div "0:00 / 0:10" at bounding box center [501, 216] width 90 height 43
click at [461, 220] on icon "Play video" at bounding box center [465, 219] width 8 height 8
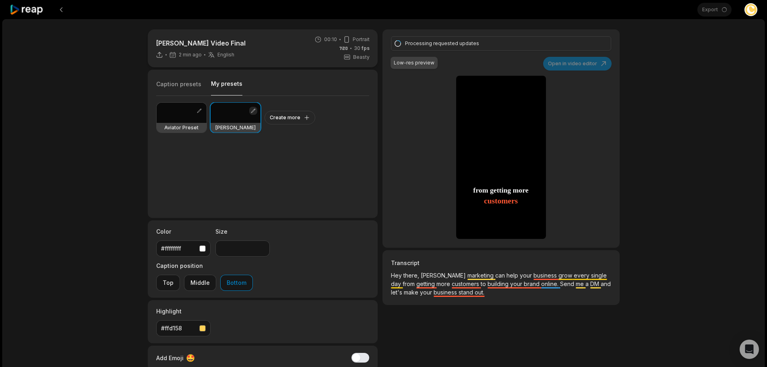
click at [256, 110] on button "button" at bounding box center [253, 111] width 8 height 8
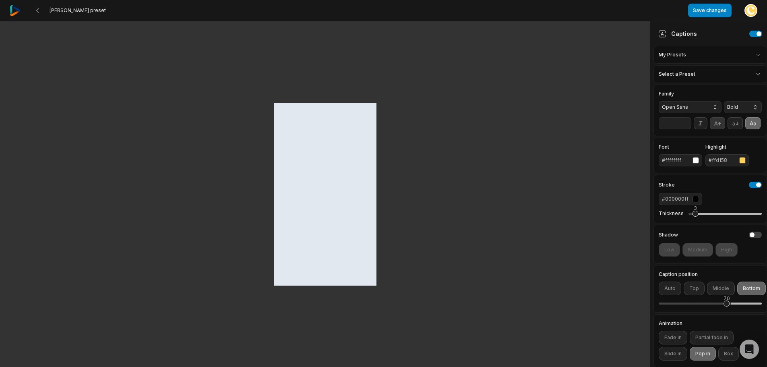
click at [717, 125] on icon at bounding box center [717, 123] width 9 height 9
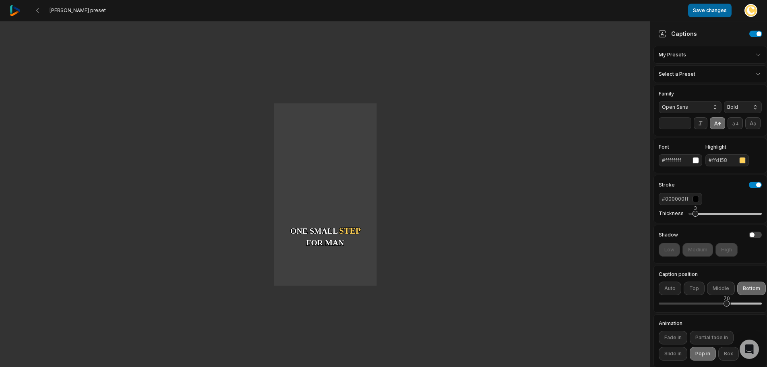
click at [712, 11] on button "Save changes" at bounding box center [709, 11] width 43 height 14
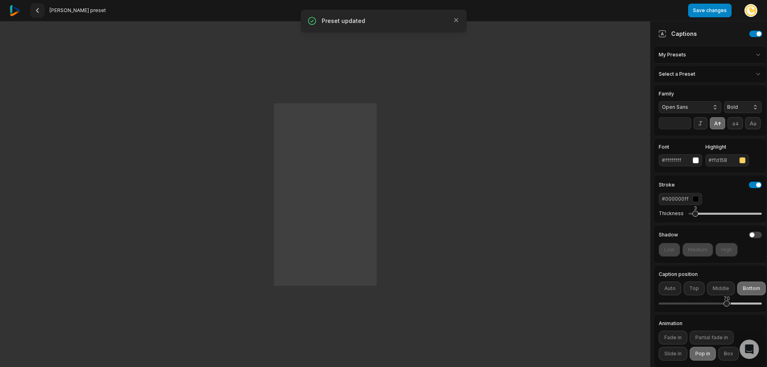
click at [38, 8] on 335 at bounding box center [38, 10] width 2 height 4
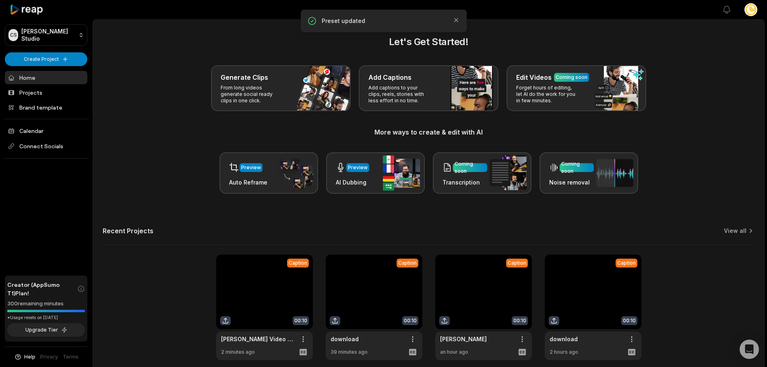
click at [262, 276] on link at bounding box center [264, 306] width 97 height 105
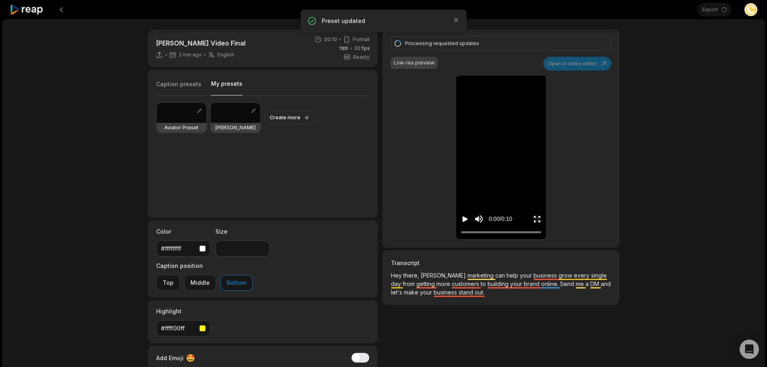
click at [221, 83] on button "My presets" at bounding box center [226, 88] width 31 height 16
click at [227, 113] on div at bounding box center [236, 113] width 50 height 20
click at [463, 220] on icon "Play video" at bounding box center [465, 219] width 5 height 6
click at [463, 217] on icon "Play video" at bounding box center [465, 219] width 5 height 6
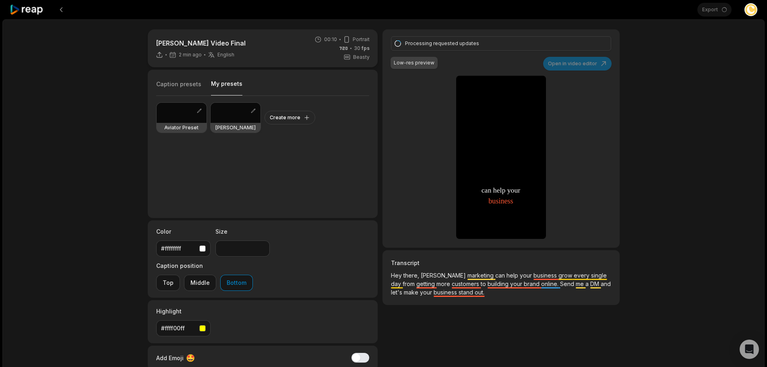
click at [239, 120] on div at bounding box center [236, 113] width 50 height 20
click at [253, 109] on button "button" at bounding box center [253, 111] width 8 height 8
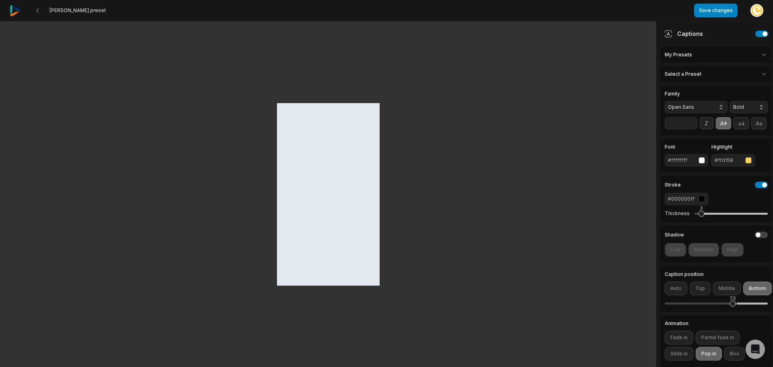
click at [704, 62] on html "CREAL preset Save changes Open user menu Captions My Presets Select a Preset Fa…" at bounding box center [386, 183] width 773 height 367
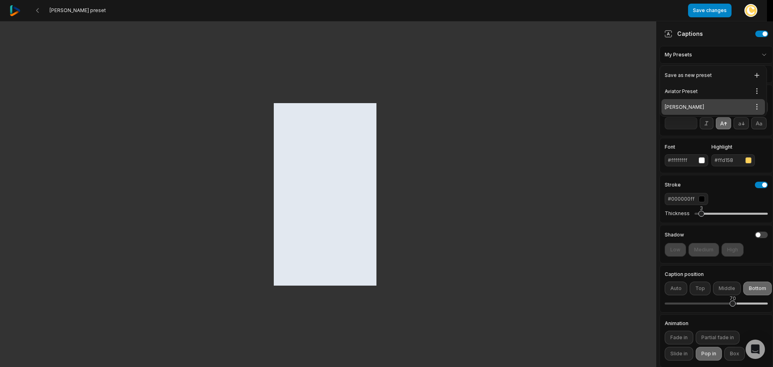
click at [696, 106] on div "CREAL Open options" at bounding box center [712, 107] width 103 height 16
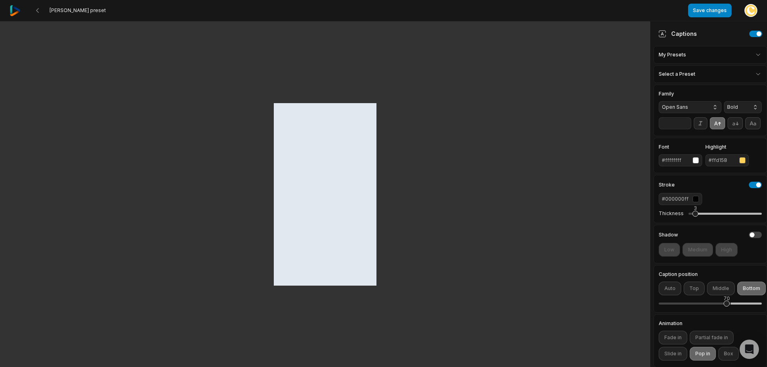
click at [737, 106] on span "Bold" at bounding box center [736, 106] width 19 height 7
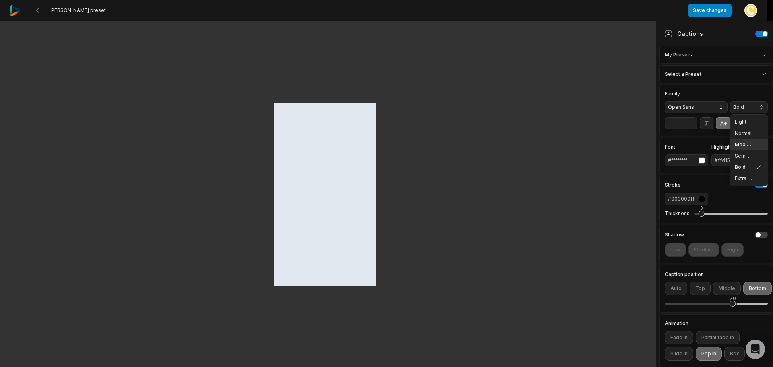
click at [744, 145] on span "Medium" at bounding box center [744, 144] width 19 height 6
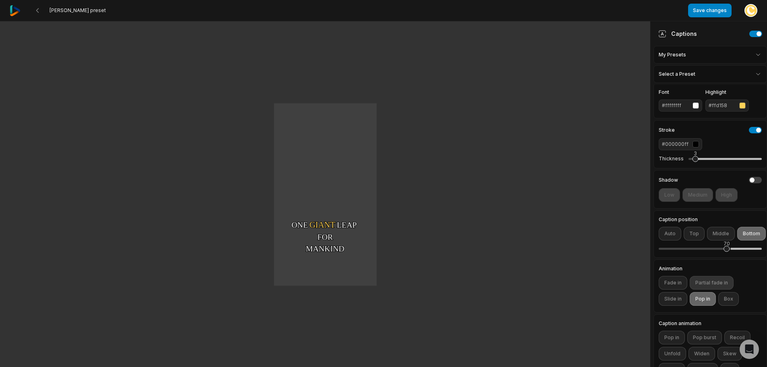
scroll to position [81, 0]
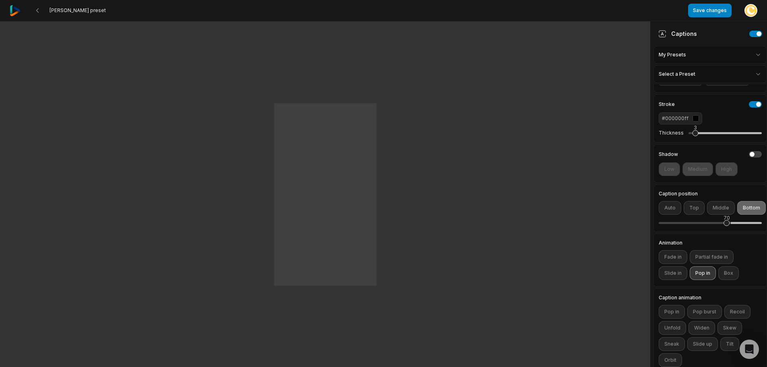
click at [701, 280] on button "Pop in" at bounding box center [703, 273] width 26 height 14
click at [671, 280] on button "Slide in" at bounding box center [673, 273] width 29 height 14
click at [679, 264] on button "Fade in" at bounding box center [673, 257] width 29 height 14
click at [671, 280] on button "Slide in" at bounding box center [673, 273] width 29 height 14
click at [674, 264] on button "Fade in" at bounding box center [673, 257] width 29 height 14
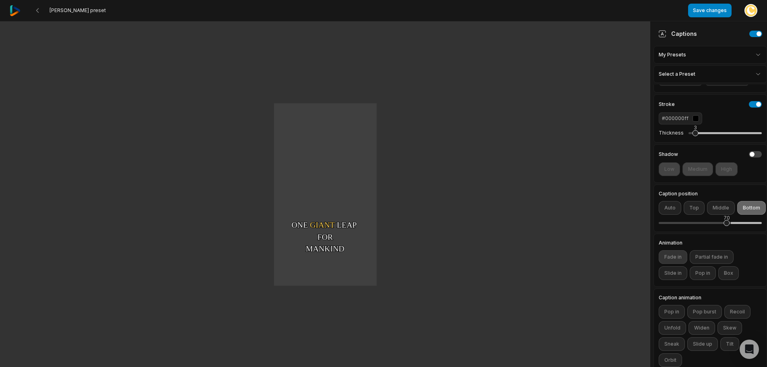
click at [675, 264] on button "Fade in" at bounding box center [673, 257] width 29 height 14
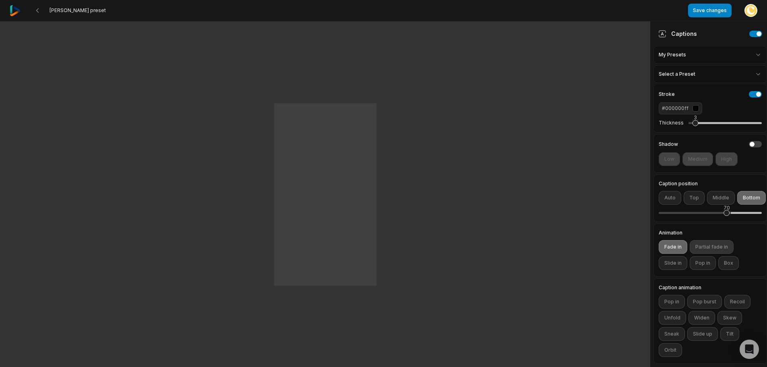
click at [719, 244] on button "Partial fade in" at bounding box center [712, 247] width 44 height 14
click at [663, 241] on button "Fade in" at bounding box center [673, 247] width 29 height 14
click at [671, 240] on button "Fade in" at bounding box center [673, 247] width 29 height 14
click at [731, 258] on button "Box" at bounding box center [728, 263] width 21 height 14
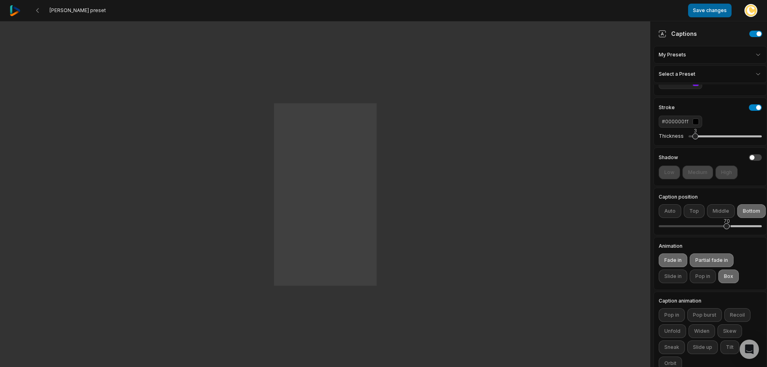
click at [715, 13] on button "Save changes" at bounding box center [709, 11] width 43 height 14
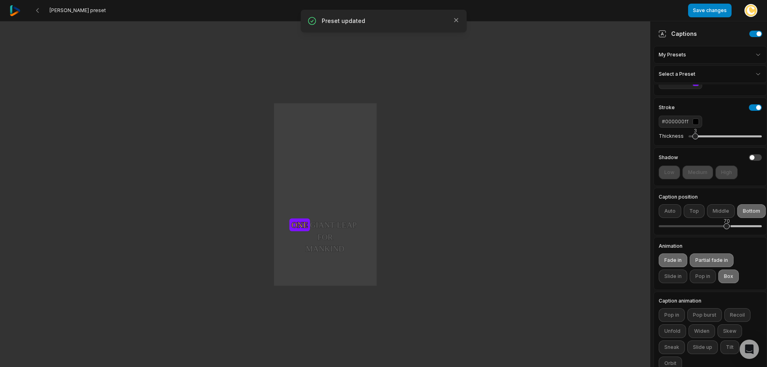
click at [692, 86] on div "button" at bounding box center [695, 83] width 6 height 6
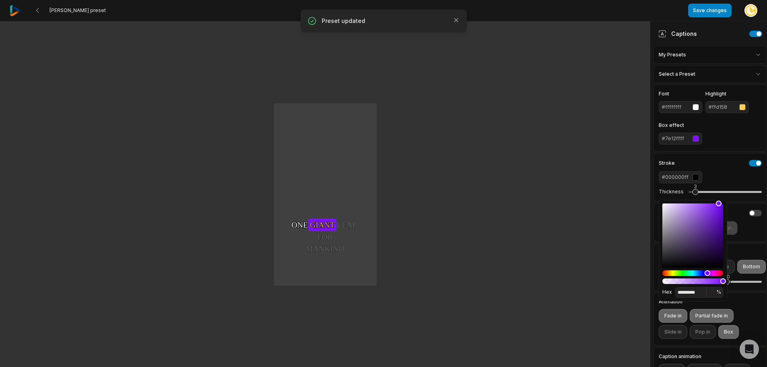
scroll to position [0, 0]
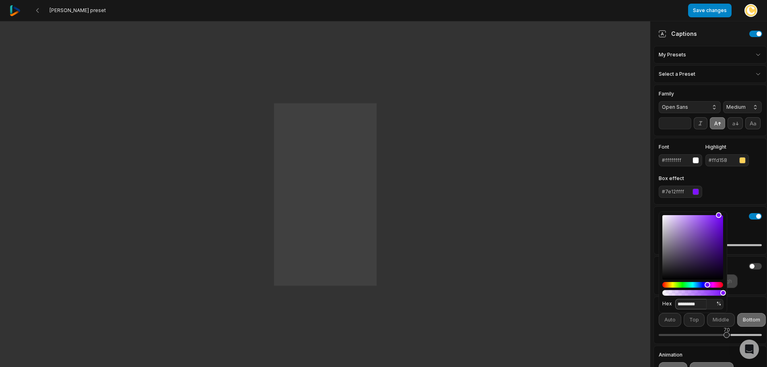
click at [687, 302] on input "*********" at bounding box center [690, 304] width 31 height 10
paste input
type input "*******"
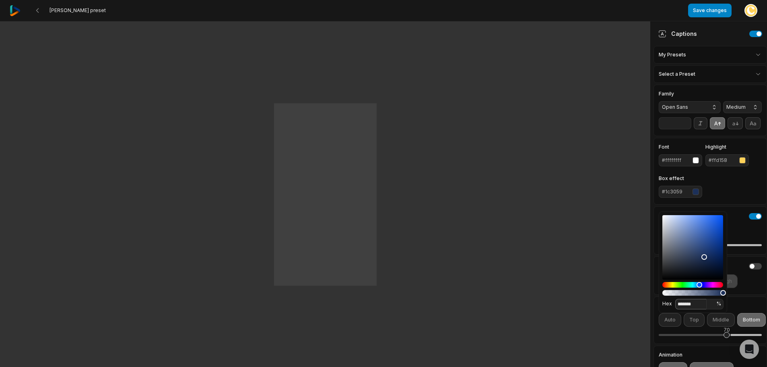
click at [719, 164] on div "#ffd158" at bounding box center [722, 160] width 27 height 7
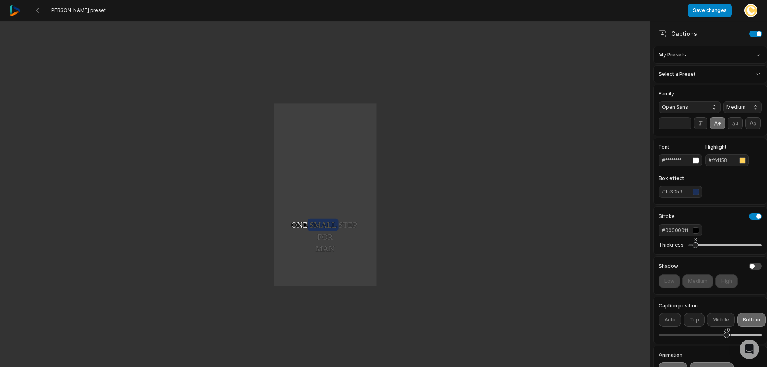
click at [721, 166] on button "#ffd158" at bounding box center [726, 160] width 43 height 12
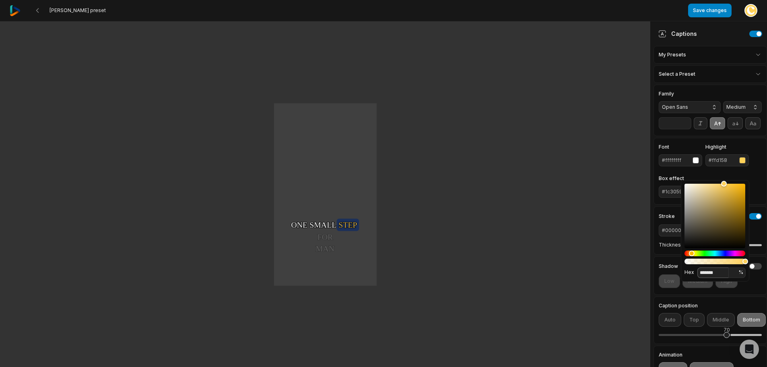
click at [713, 274] on input "*******" at bounding box center [712, 272] width 31 height 10
click at [708, 274] on input "*******" at bounding box center [712, 272] width 31 height 10
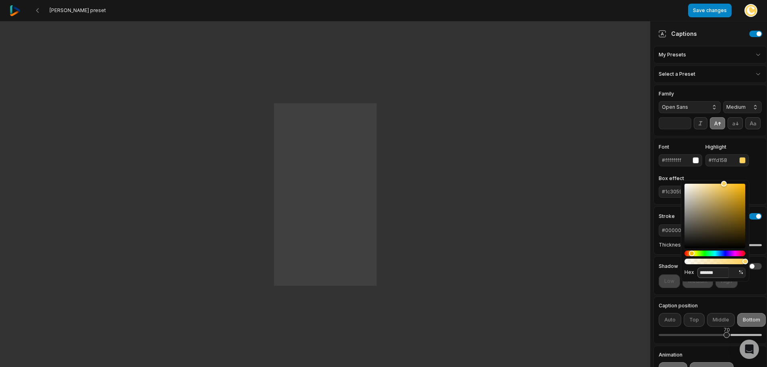
click at [708, 274] on input "*******" at bounding box center [712, 272] width 31 height 10
click at [723, 164] on div "#ffd158" at bounding box center [722, 160] width 27 height 7
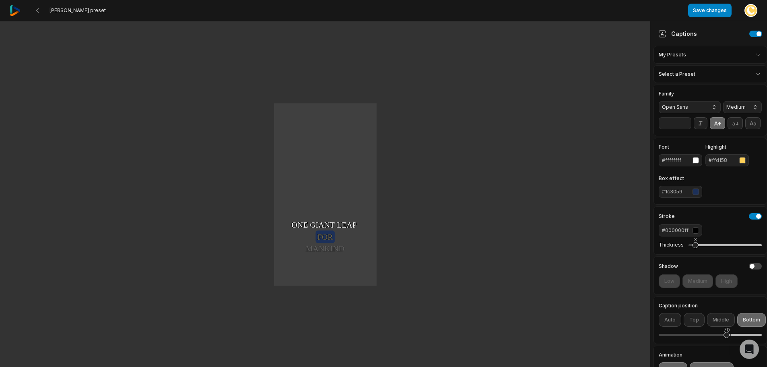
click at [723, 164] on div "#ffd158" at bounding box center [722, 160] width 27 height 7
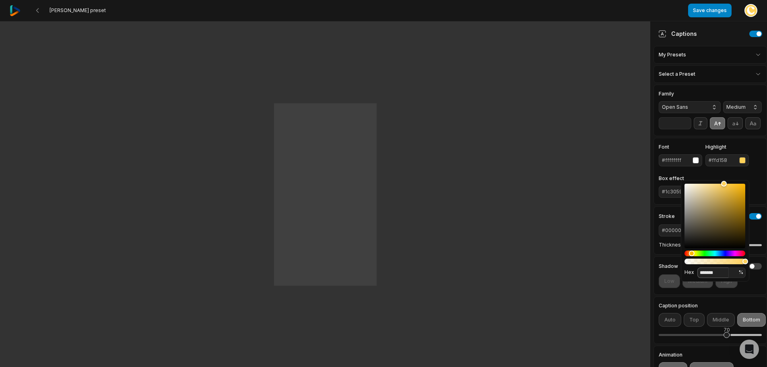
click at [712, 272] on input "*******" at bounding box center [712, 272] width 31 height 10
paste input
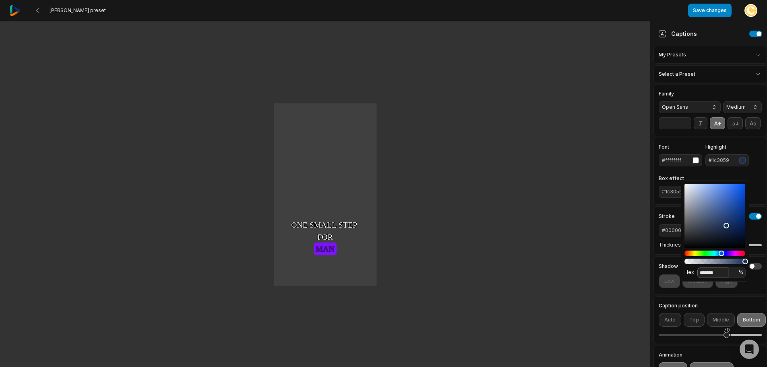
type input "*******"
click at [669, 236] on button "#000000ff" at bounding box center [680, 230] width 43 height 12
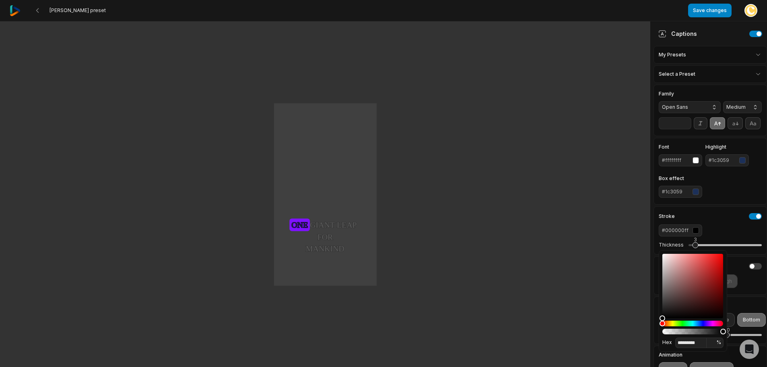
click at [674, 195] on div "#1c3059" at bounding box center [675, 191] width 27 height 7
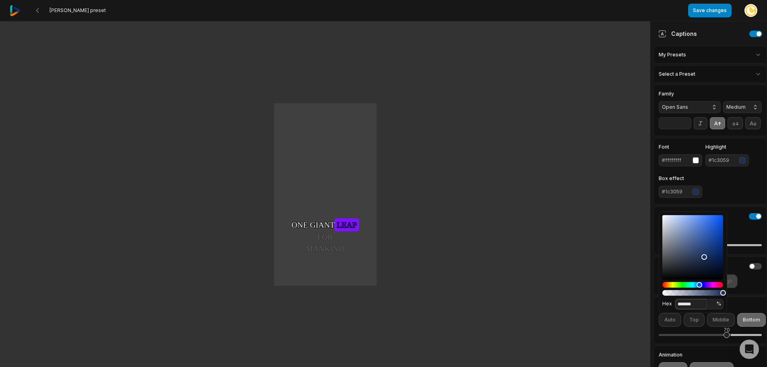
click at [685, 303] on input "*******" at bounding box center [690, 304] width 31 height 10
paste input
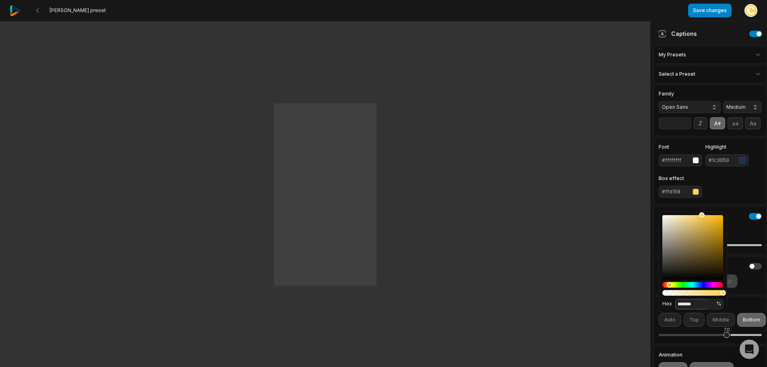
type input "*******"
click at [731, 196] on div "Font #ffffffff Highlight #1c3059 Box effect #ffd158" at bounding box center [710, 171] width 103 height 53
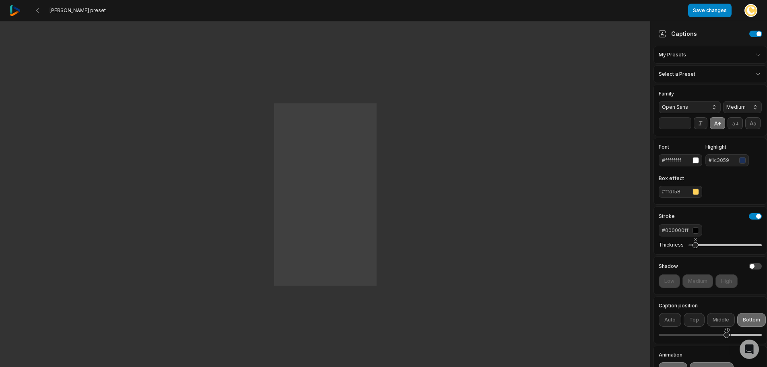
click at [742, 163] on div "button" at bounding box center [742, 160] width 6 height 6
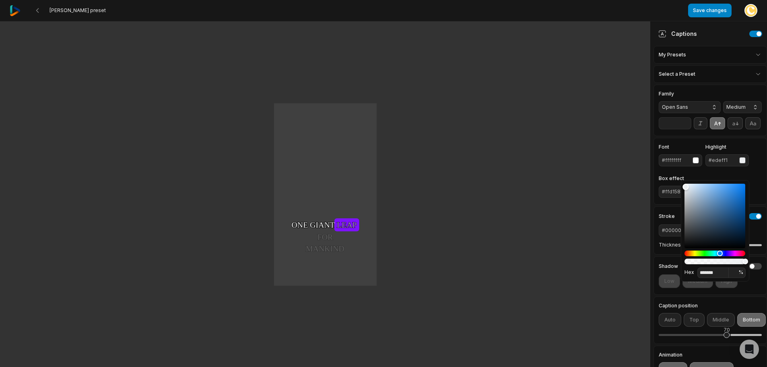
type input "*******"
drag, startPoint x: 685, startPoint y: 187, endPoint x: 682, endPoint y: 179, distance: 8.3
click at [682, 179] on body "CREAL preset Save changes Open user menu One One small small step step for for …" at bounding box center [383, 183] width 767 height 367
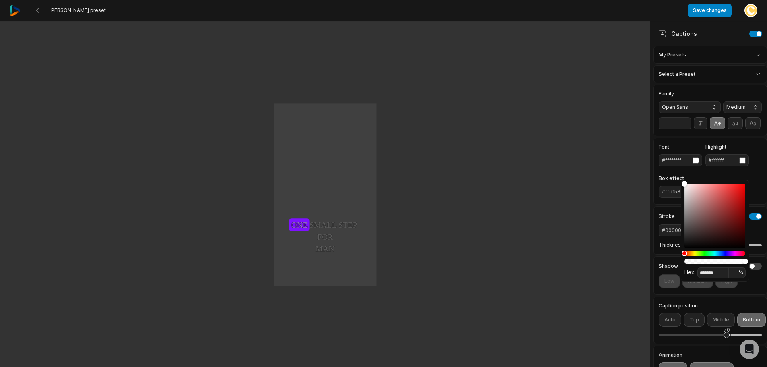
click at [752, 187] on div "Font #ffffffff Highlight #ffffff Box effect #ffd158" at bounding box center [710, 171] width 103 height 53
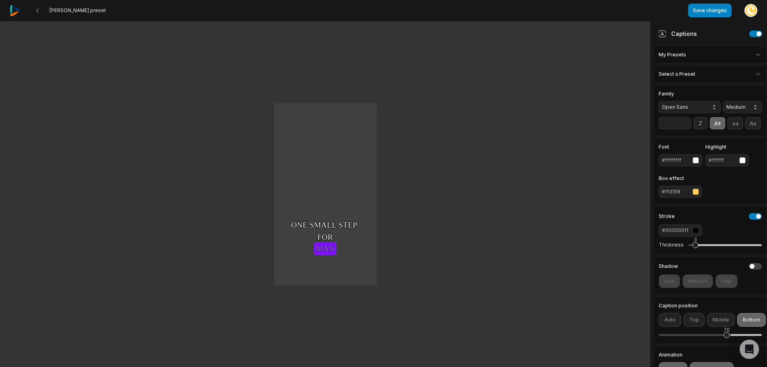
click at [696, 195] on div "button" at bounding box center [695, 191] width 6 height 6
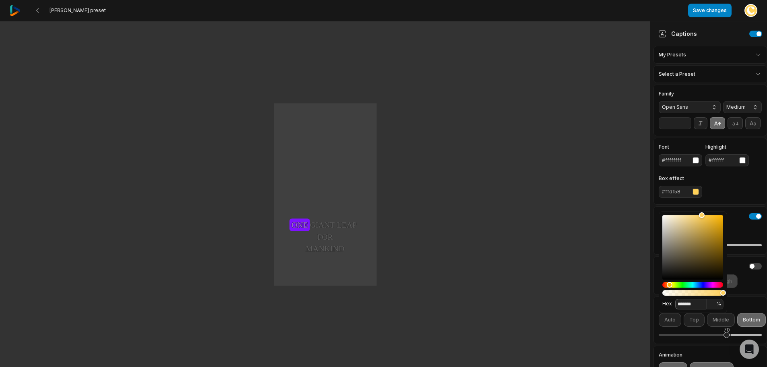
click at [695, 302] on input "*******" at bounding box center [690, 304] width 31 height 10
click at [697, 301] on input "*******" at bounding box center [690, 304] width 31 height 10
click at [740, 198] on div "Font #ffffffff Highlight #ffffff Box effect #ffd158" at bounding box center [710, 171] width 103 height 53
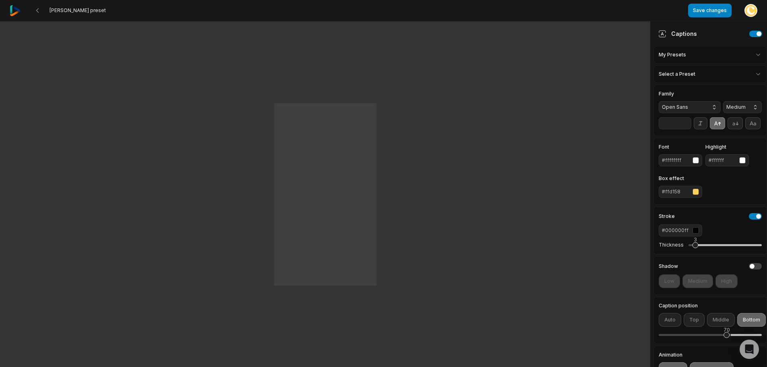
click at [743, 163] on div "button" at bounding box center [742, 160] width 6 height 6
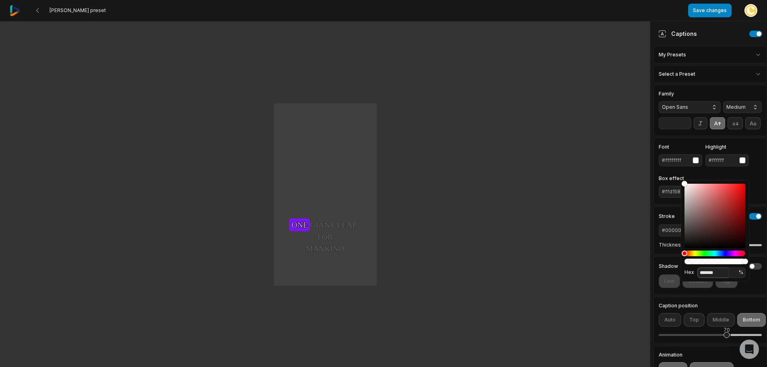
click at [710, 274] on input "*******" at bounding box center [712, 272] width 31 height 10
paste input
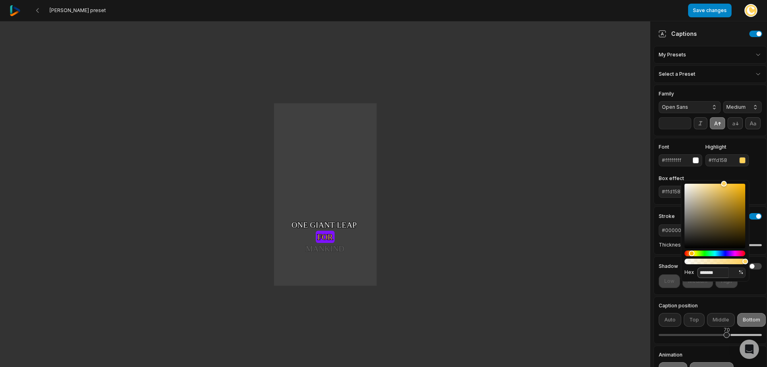
type input "*******"
click at [753, 187] on div "Font #ffffffff Highlight #ffd158 Box effect #ffd158" at bounding box center [710, 171] width 103 height 53
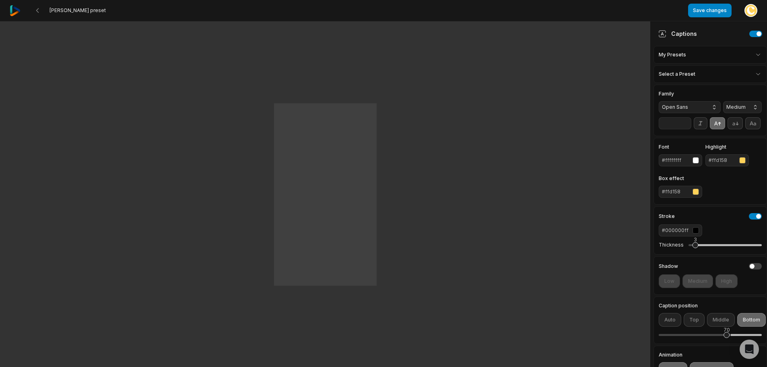
drag, startPoint x: 36, startPoint y: 10, endPoint x: 52, endPoint y: 18, distance: 17.8
click at [37, 10] on icon at bounding box center [37, 10] width 6 height 6
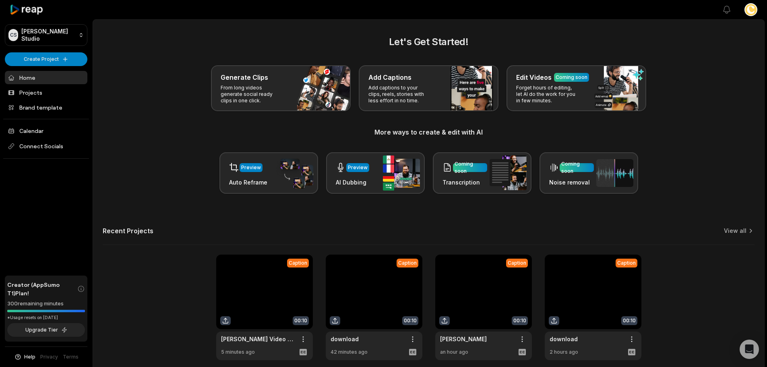
click at [281, 283] on link at bounding box center [264, 306] width 97 height 105
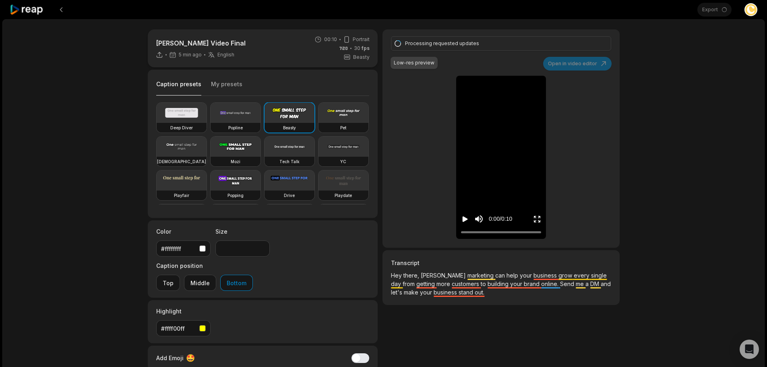
click at [221, 81] on button "My presets" at bounding box center [226, 87] width 31 height 15
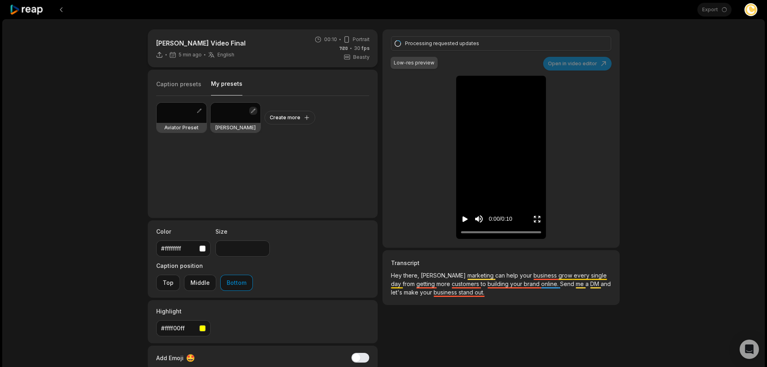
click at [250, 108] on button "button" at bounding box center [253, 111] width 8 height 8
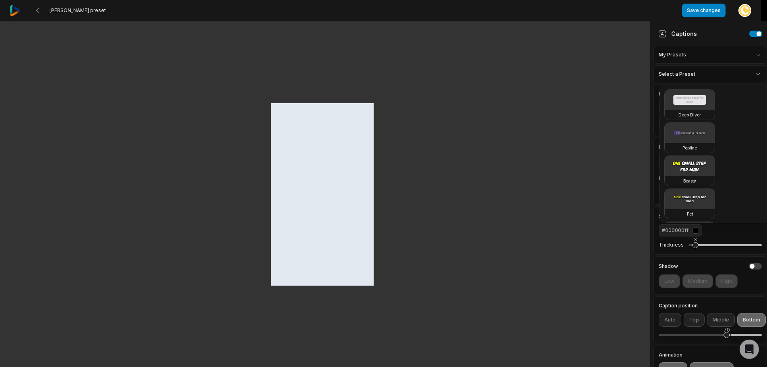
click at [718, 75] on html "CREAL preset Save changes Open user menu Captions My Presets Select a Preset Fa…" at bounding box center [383, 183] width 767 height 367
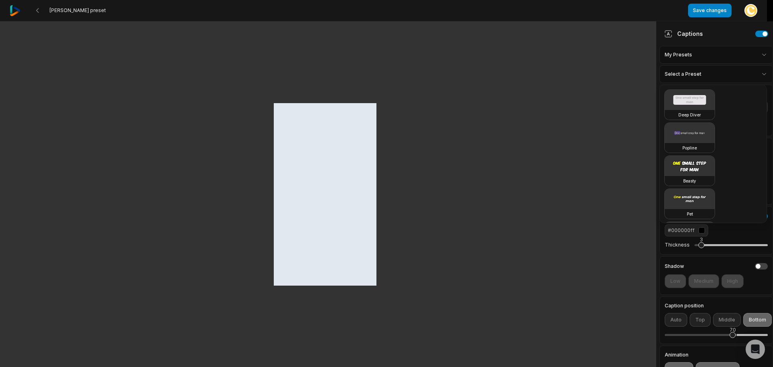
click at [704, 136] on video at bounding box center [690, 133] width 50 height 20
type input "**"
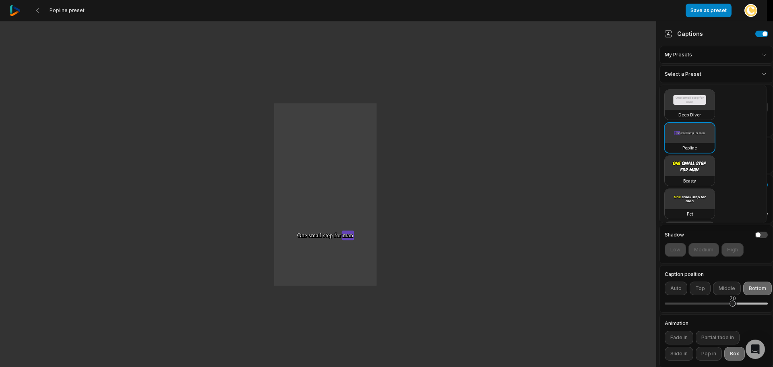
click at [760, 74] on html "Popline preset Save as preset Open user menu One One small small step step for …" at bounding box center [386, 183] width 773 height 367
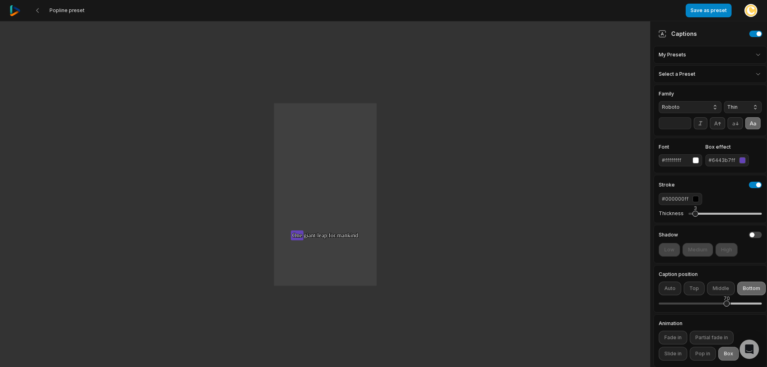
click at [700, 107] on span "Roboto" at bounding box center [683, 106] width 43 height 7
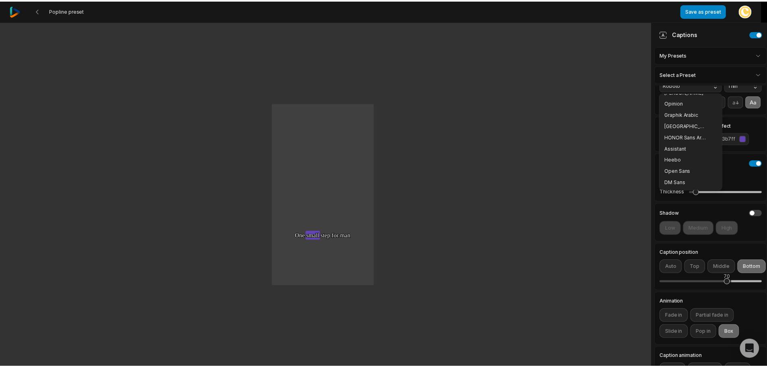
scroll to position [40, 0]
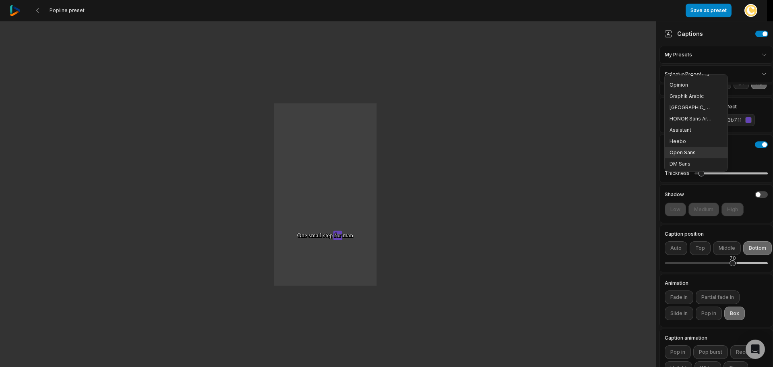
click at [691, 153] on span "Open Sans" at bounding box center [690, 152] width 43 height 6
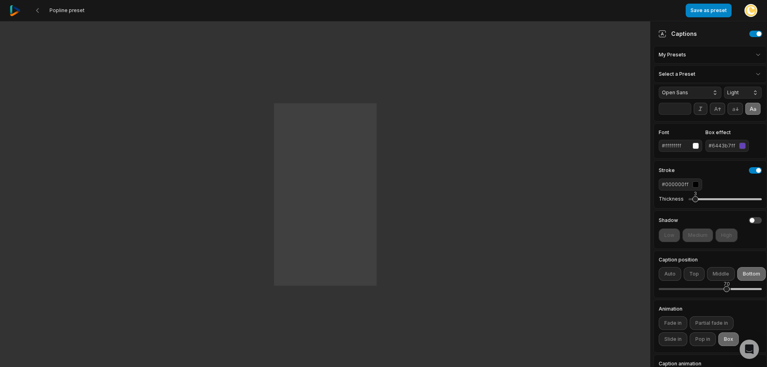
scroll to position [0, 0]
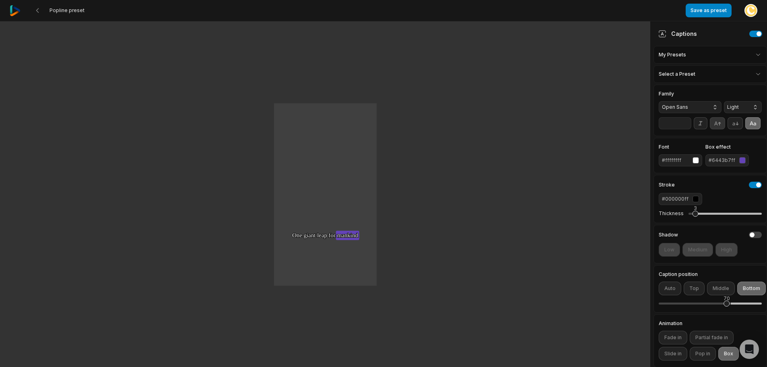
click at [717, 124] on icon at bounding box center [717, 123] width 6 height 4
click at [745, 129] on button at bounding box center [752, 123] width 15 height 12
click at [720, 123] on icon at bounding box center [717, 123] width 9 height 9
click at [741, 163] on div "button" at bounding box center [742, 160] width 6 height 6
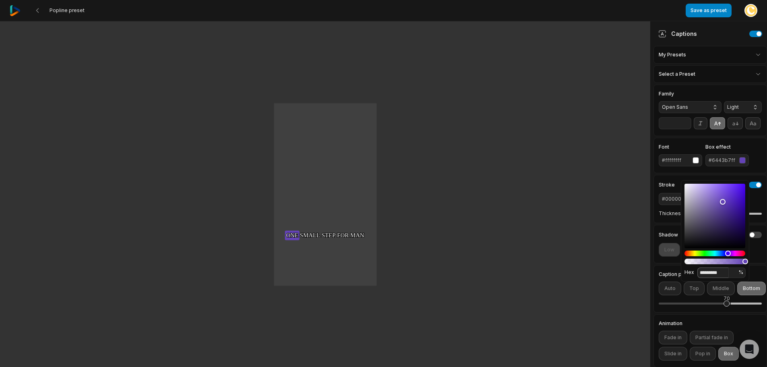
click at [712, 274] on input "*********" at bounding box center [712, 272] width 31 height 10
paste input
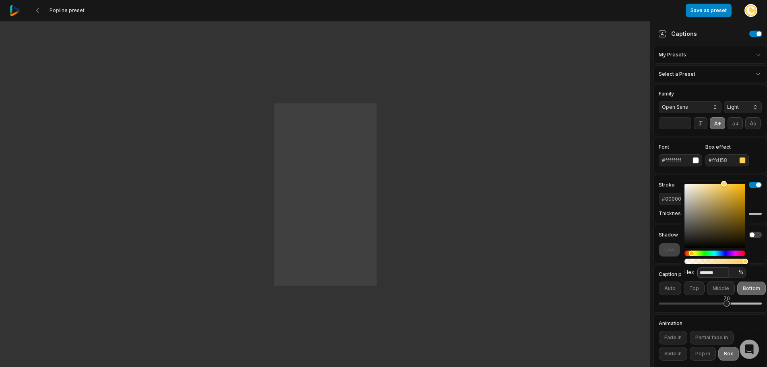
type input "*******"
click at [748, 155] on div "Font #ffffffff Box effect #ffd158" at bounding box center [710, 155] width 114 height 35
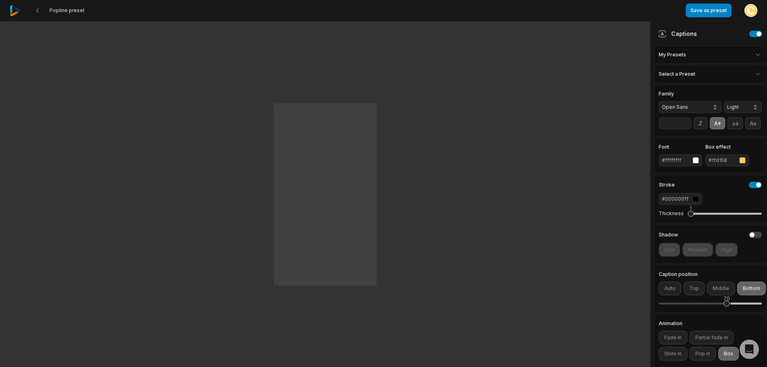
drag, startPoint x: 694, startPoint y: 227, endPoint x: 689, endPoint y: 227, distance: 4.8
click at [689, 217] on div "1" at bounding box center [691, 214] width 6 height 6
click at [691, 222] on div "2" at bounding box center [724, 213] width 73 height 17
click at [741, 109] on button "Light" at bounding box center [743, 107] width 38 height 12
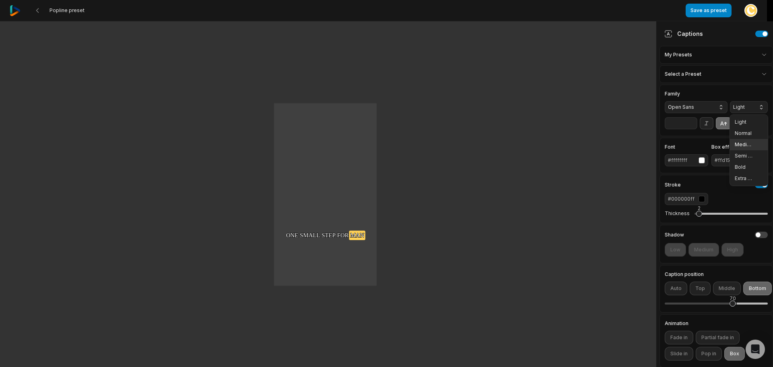
click at [742, 147] on span "Medium" at bounding box center [744, 144] width 19 height 6
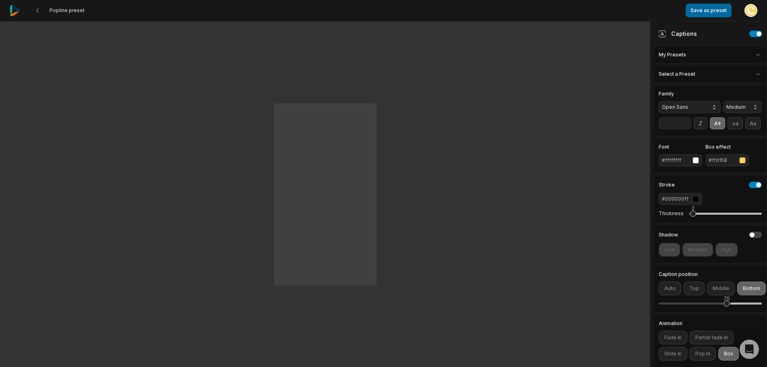
click at [714, 12] on button "Save as preset" at bounding box center [709, 11] width 46 height 14
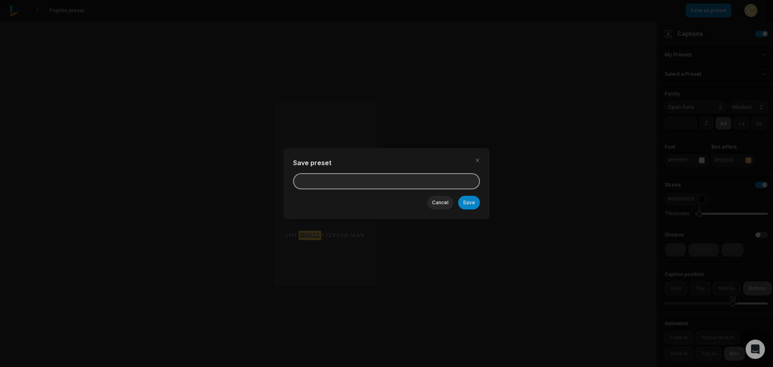
click at [368, 176] on input at bounding box center [386, 181] width 187 height 16
type input "*****"
click at [476, 206] on button "Save" at bounding box center [469, 203] width 22 height 14
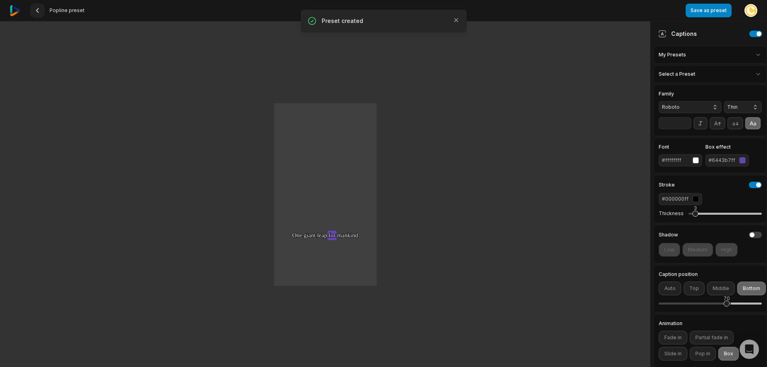
click at [38, 11] on icon at bounding box center [37, 10] width 6 height 6
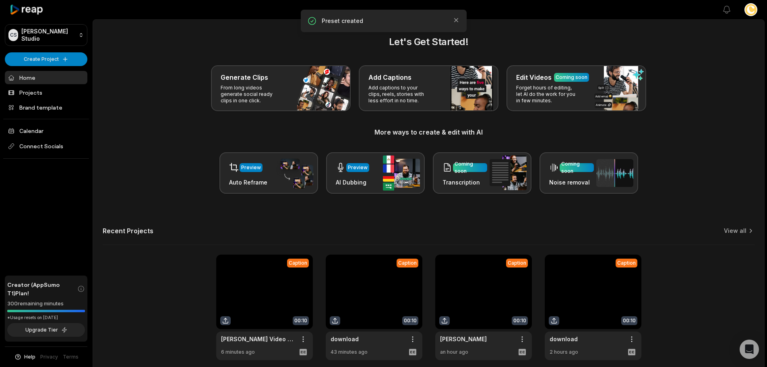
click at [276, 268] on link at bounding box center [264, 306] width 97 height 105
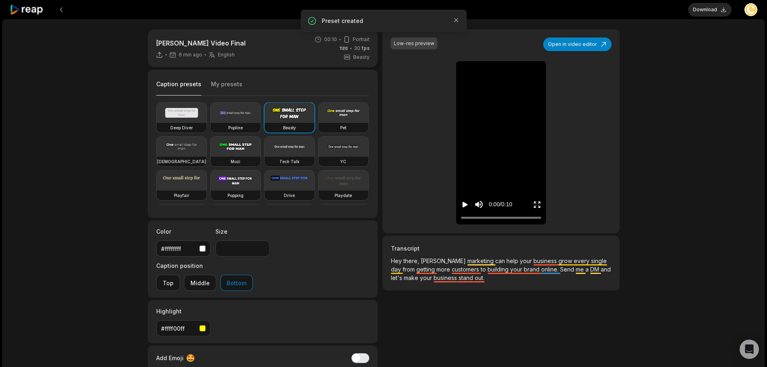
click at [220, 84] on button "My presets" at bounding box center [226, 87] width 31 height 15
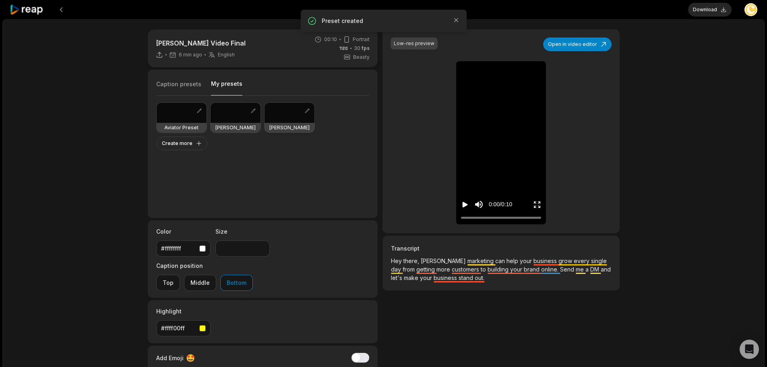
click at [288, 114] on div at bounding box center [289, 113] width 50 height 20
click at [465, 207] on icon "Play video" at bounding box center [465, 204] width 8 height 8
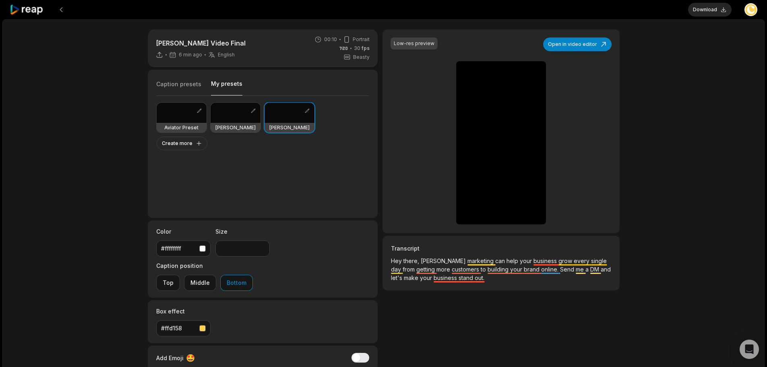
click at [225, 116] on div at bounding box center [236, 113] width 50 height 20
click at [279, 114] on div at bounding box center [289, 113] width 50 height 20
type input "**"
click at [284, 116] on div at bounding box center [289, 113] width 50 height 20
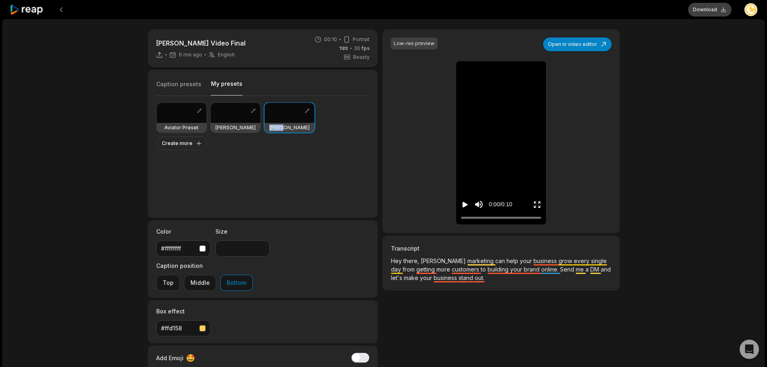
click at [713, 9] on button "Download" at bounding box center [709, 10] width 43 height 14
click at [291, 113] on div at bounding box center [289, 113] width 50 height 20
click at [466, 207] on icon "Play video" at bounding box center [465, 204] width 8 height 8
click at [586, 151] on div "Low-res preview Open in video editor Hey Hey there, there, CREAL CREAL marketin…" at bounding box center [500, 131] width 237 height 204
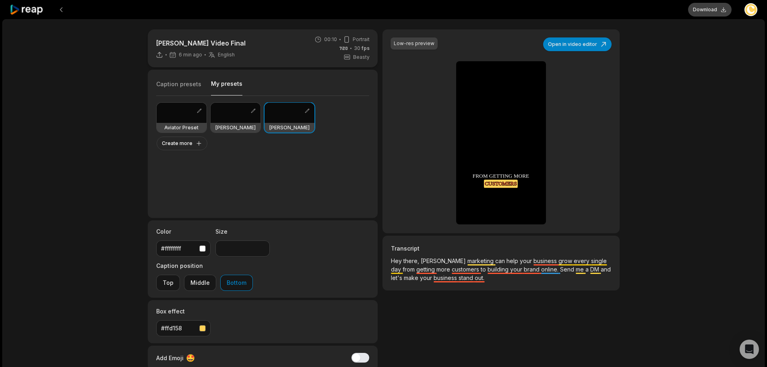
click at [719, 9] on button "Download" at bounding box center [709, 10] width 43 height 14
drag, startPoint x: 465, startPoint y: 196, endPoint x: 708, endPoint y: 144, distance: 248.2
click at [708, 144] on div "CREAL Video Final 7 min ago English en 00:10 Portrait 30 fps Beasty Caption pre…" at bounding box center [383, 238] width 762 height 438
click at [462, 201] on icon "Play video" at bounding box center [465, 204] width 8 height 8
click at [621, 80] on div "CREAL Video Final 7 min ago English en 00:10 Portrait 30 fps Beasty Caption pre…" at bounding box center [384, 222] width 488 height 386
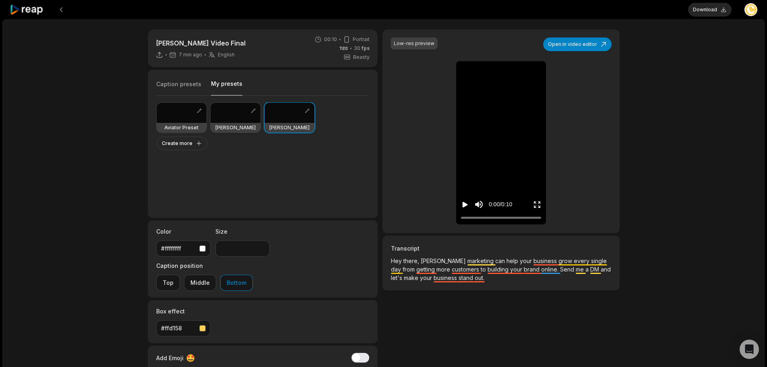
click at [234, 109] on div at bounding box center [236, 113] width 50 height 20
click at [284, 116] on div at bounding box center [289, 113] width 50 height 20
type input "**"
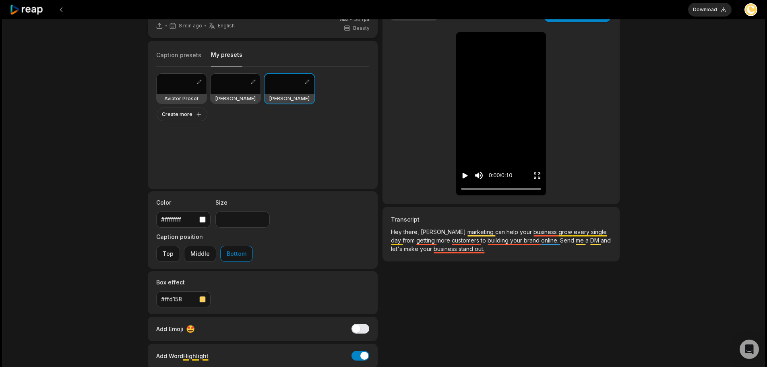
scroll to position [59, 0]
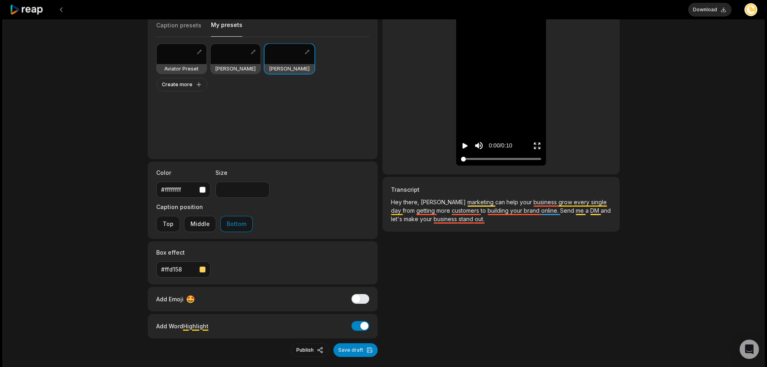
click at [467, 149] on icon "Play video" at bounding box center [465, 146] width 8 height 8
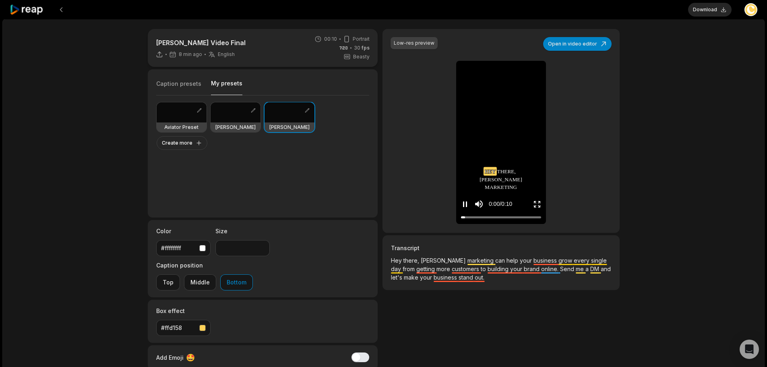
scroll to position [0, 0]
click at [511, 81] on video at bounding box center [501, 70] width 38 height 19
click at [591, 48] on button "Open in video editor" at bounding box center [577, 44] width 68 height 14
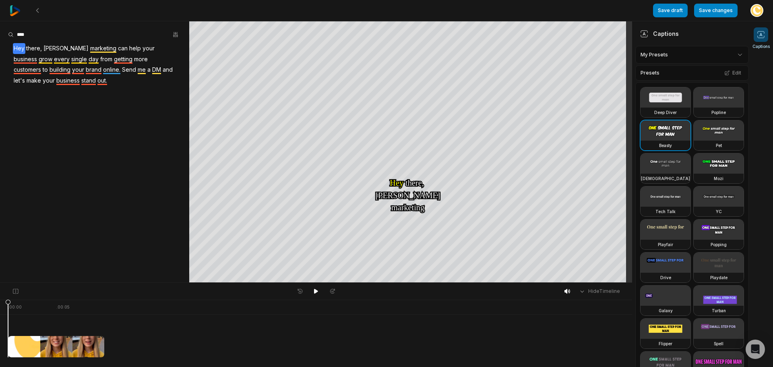
click at [690, 67] on div "Presets Edit" at bounding box center [692, 72] width 114 height 15
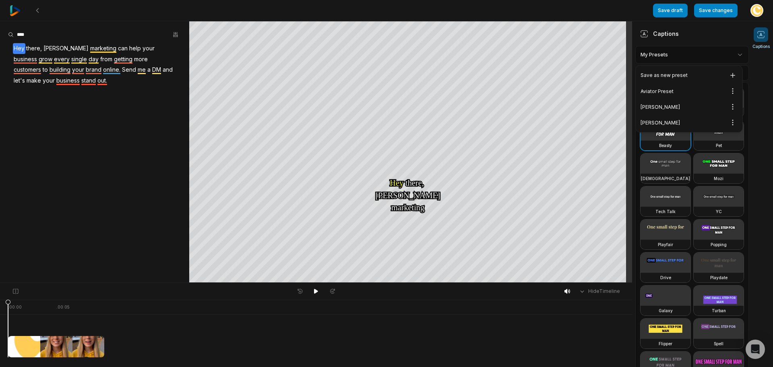
click at [716, 54] on html "Save draft Save changes Open user menu Captions Your browser does not support m…" at bounding box center [386, 183] width 773 height 367
click at [735, 103] on html "Save draft Save changes Open user menu Captions Your browser does not support m…" at bounding box center [386, 183] width 773 height 367
click at [716, 145] on span "Delete" at bounding box center [712, 147] width 16 height 6
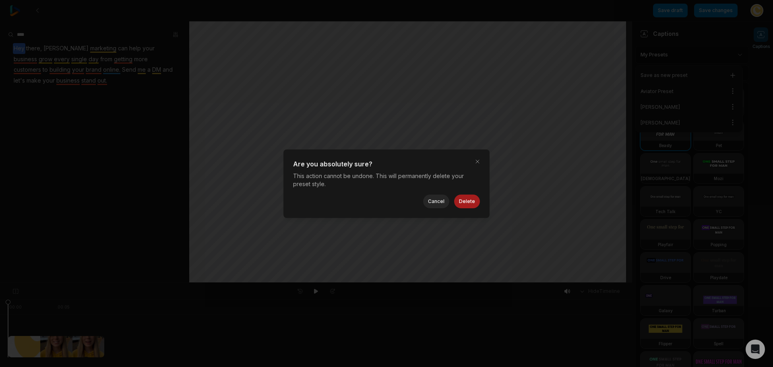
click at [472, 203] on button "Delete" at bounding box center [467, 201] width 26 height 14
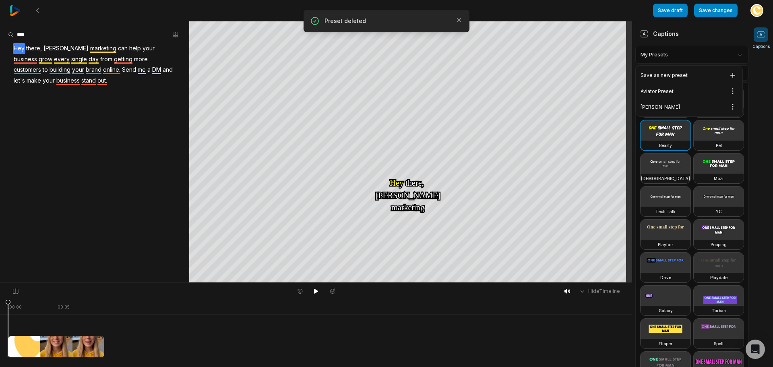
click at [693, 55] on html "Save draft Save changes Open user menu Captions Your browser does not support m…" at bounding box center [386, 183] width 773 height 367
click at [652, 107] on div "CREAL Open options" at bounding box center [688, 107] width 103 height 16
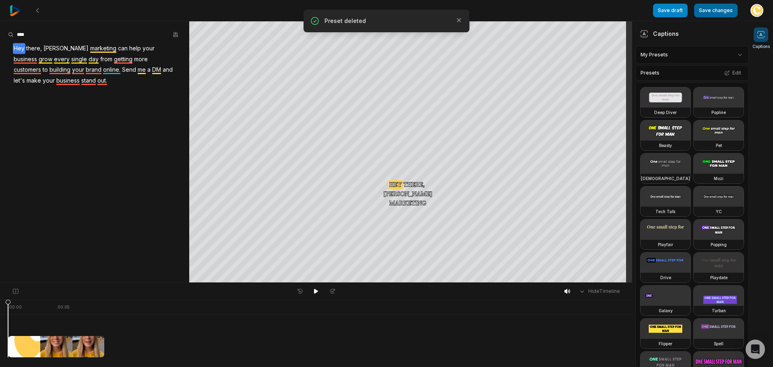
click at [721, 8] on button "Save changes" at bounding box center [715, 11] width 43 height 14
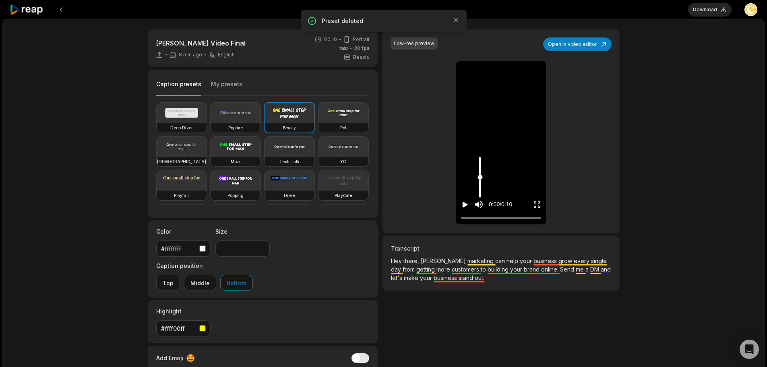
type input "**"
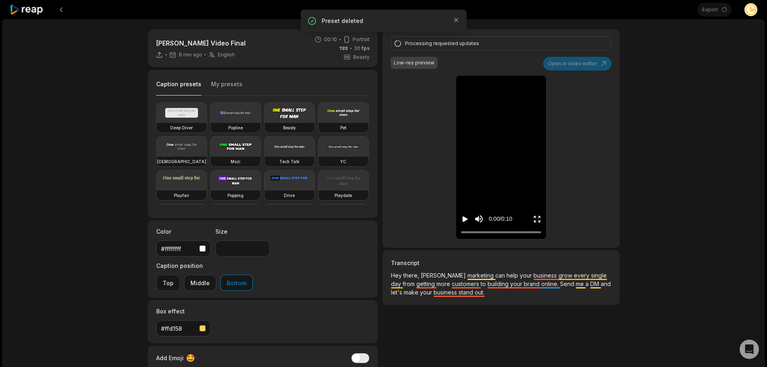
click at [466, 216] on icon "Play video" at bounding box center [465, 219] width 8 height 8
click at [465, 215] on icon "Play video" at bounding box center [465, 219] width 8 height 8
click at [465, 223] on button "Play video" at bounding box center [465, 218] width 8 height 15
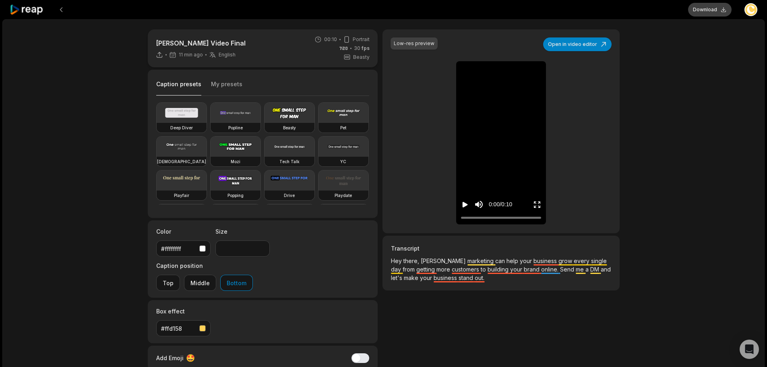
click at [706, 9] on button "Download" at bounding box center [709, 10] width 43 height 14
click at [462, 200] on icon "Play video" at bounding box center [465, 204] width 8 height 8
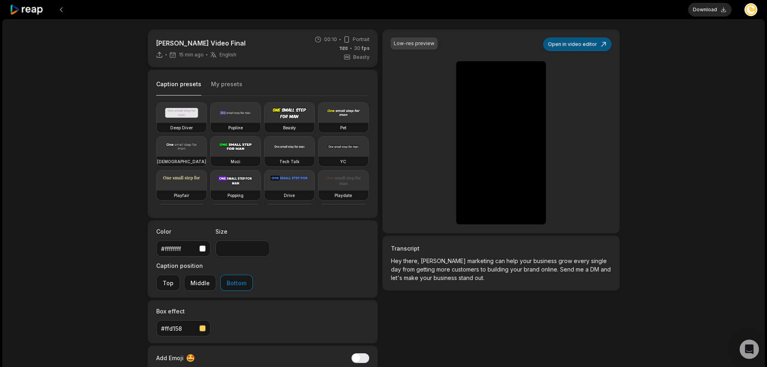
click at [586, 39] on button "Open in video editor" at bounding box center [577, 44] width 68 height 14
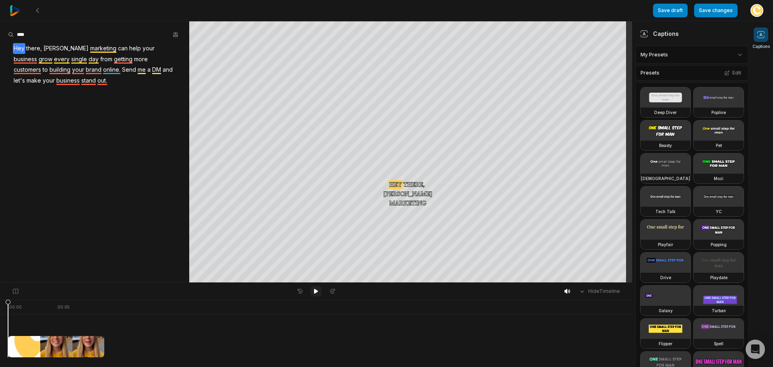
click at [316, 290] on icon at bounding box center [316, 291] width 4 height 5
click at [102, 70] on span "online." at bounding box center [111, 69] width 19 height 11
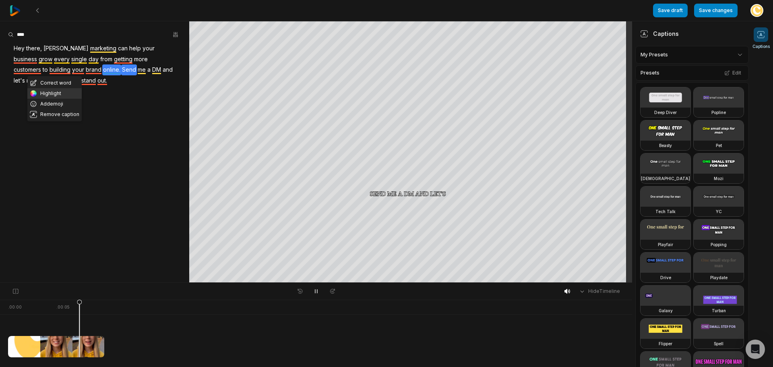
click at [61, 93] on button "Highlight" at bounding box center [54, 93] width 54 height 10
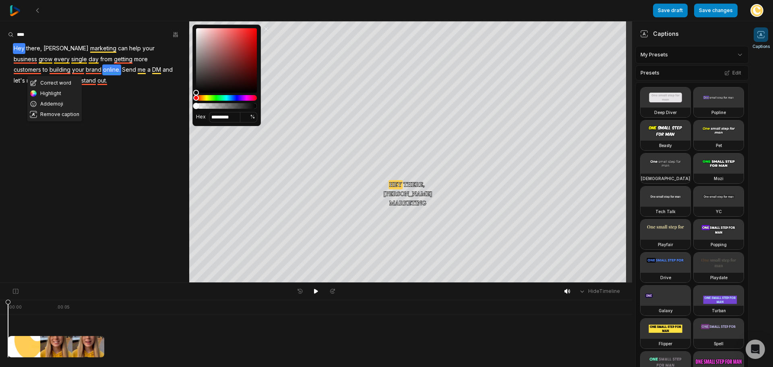
type input "*********"
type input "*"
type input "*********"
type input "*"
drag, startPoint x: 197, startPoint y: 108, endPoint x: 155, endPoint y: 107, distance: 42.3
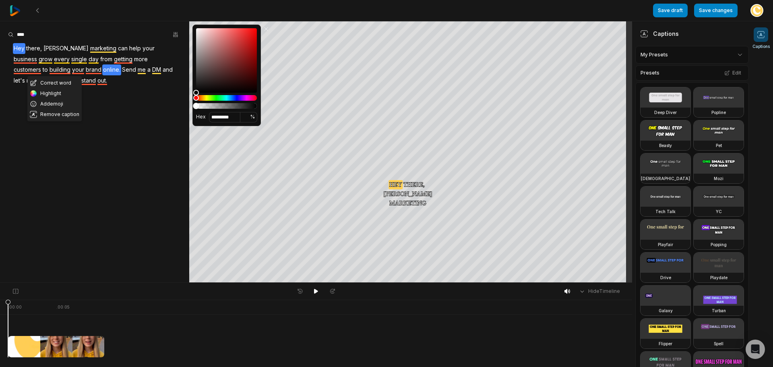
click at [155, 107] on div "Save draft Save changes Open user menu Captions Your browser does not support m…" at bounding box center [386, 141] width 773 height 283
drag, startPoint x: 143, startPoint y: 113, endPoint x: 163, endPoint y: 52, distance: 63.7
click at [143, 112] on aside "Correct word Highlight Add emoji Remove caption Hey there, CREAL marketing can …" at bounding box center [94, 151] width 189 height 261
click at [168, 35] on div at bounding box center [94, 35] width 173 height 12
click at [172, 34] on button "button" at bounding box center [175, 34] width 11 height 11
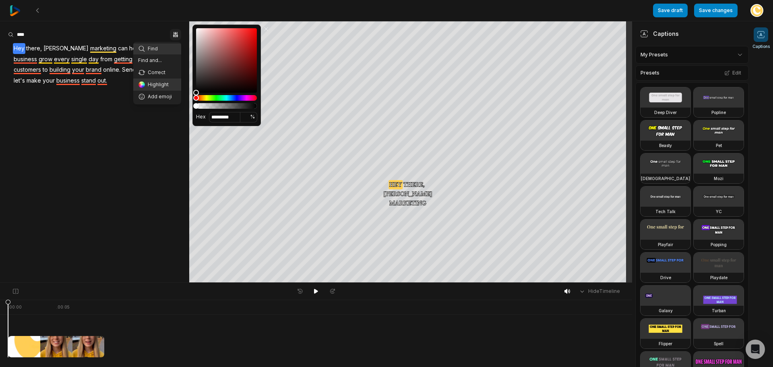
click at [165, 84] on div "Highlight" at bounding box center [157, 84] width 38 height 7
click at [172, 34] on icon "button" at bounding box center [175, 34] width 6 height 6
click at [162, 83] on div "Highlight" at bounding box center [157, 84] width 38 height 7
click at [136, 117] on aside "Highlight all Hey there, CREAL marketing can help your business grow every sing…" at bounding box center [94, 151] width 189 height 261
click at [113, 60] on span "getting" at bounding box center [123, 59] width 20 height 11
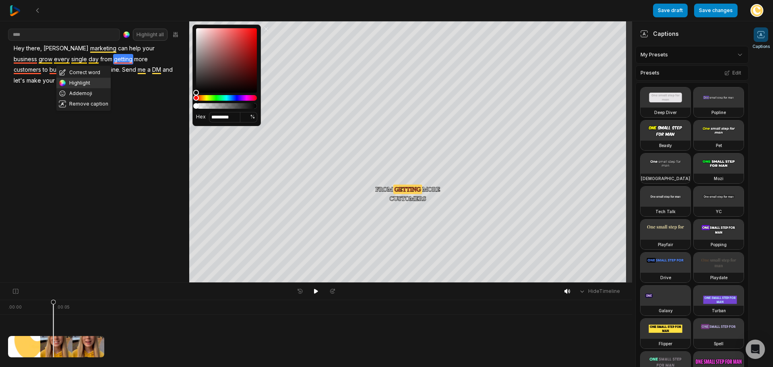
click at [91, 85] on button "Highlight" at bounding box center [83, 83] width 54 height 10
type input "*********"
type input "*"
type input "*********"
type input "*"
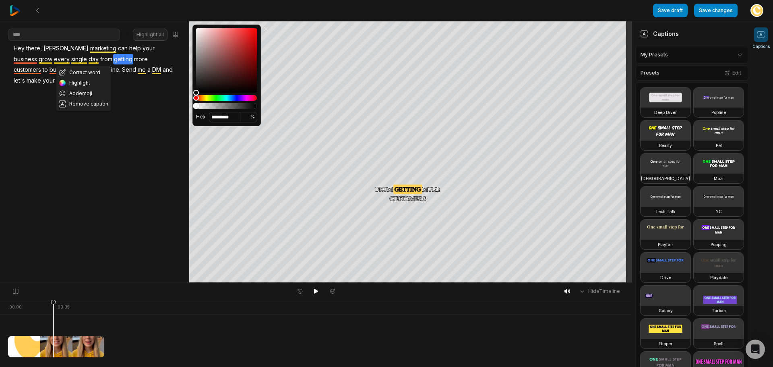
drag, startPoint x: 197, startPoint y: 107, endPoint x: 170, endPoint y: 107, distance: 27.4
click at [170, 107] on div "Save draft Save changes Open user menu Captions Your browser does not support m…" at bounding box center [386, 141] width 773 height 283
click at [168, 107] on aside "Highlight all Hey there, CREAL marketing can help your business grow every sing…" at bounding box center [94, 151] width 189 height 261
drag, startPoint x: 89, startPoint y: 101, endPoint x: 90, endPoint y: 74, distance: 26.6
click at [89, 101] on aside "Highlight all Hey there, CREAL marketing can help your business grow every sing…" at bounding box center [94, 151] width 189 height 261
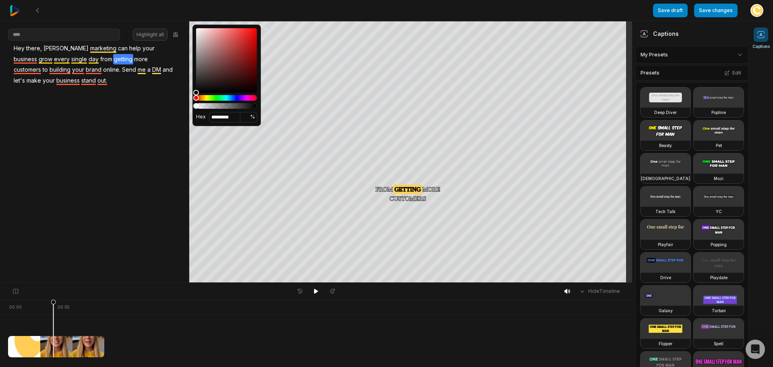
click at [89, 50] on span "marketing" at bounding box center [103, 48] width 28 height 11
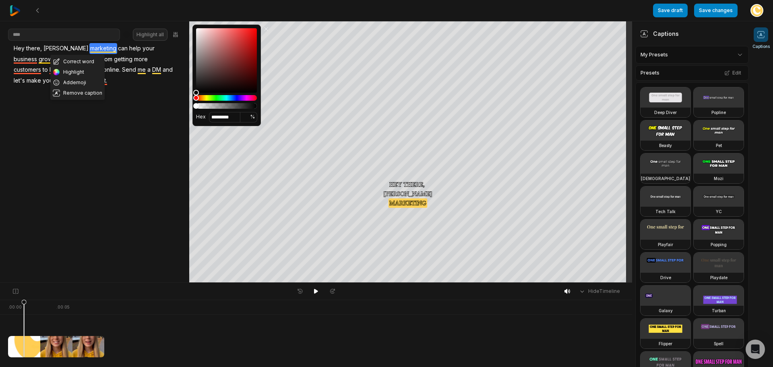
click at [125, 96] on aside "Highlight all Correct word Highlight Add emoji Remove caption Hey there, CREAL …" at bounding box center [94, 151] width 189 height 261
click at [56, 45] on span "[PERSON_NAME]" at bounding box center [66, 48] width 47 height 11
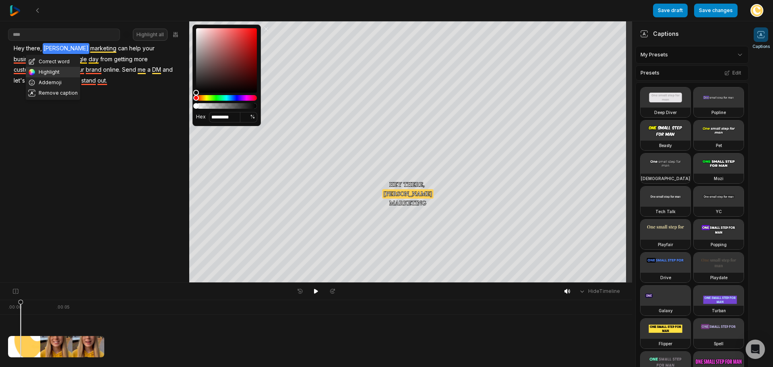
click at [61, 71] on button "Highlight" at bounding box center [53, 72] width 54 height 10
click at [59, 73] on button "Highlight" at bounding box center [53, 72] width 54 height 10
click at [55, 70] on button "Highlight" at bounding box center [53, 72] width 54 height 10
drag, startPoint x: 128, startPoint y: 101, endPoint x: 134, endPoint y: 100, distance: 5.4
click at [129, 101] on aside "Highlight all Correct word Highlight Add emoji Remove caption Hey there, CREAL …" at bounding box center [94, 151] width 189 height 261
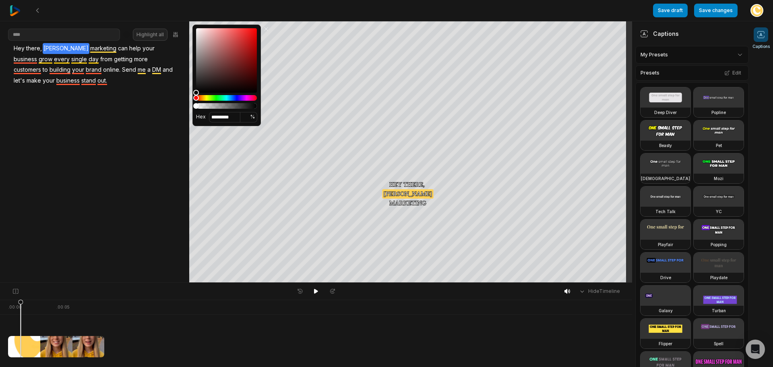
click at [136, 100] on aside "Highlight all Hey there, CREAL marketing can help your business grow every sing…" at bounding box center [94, 151] width 189 height 261
click at [81, 84] on span "stand" at bounding box center [89, 80] width 16 height 11
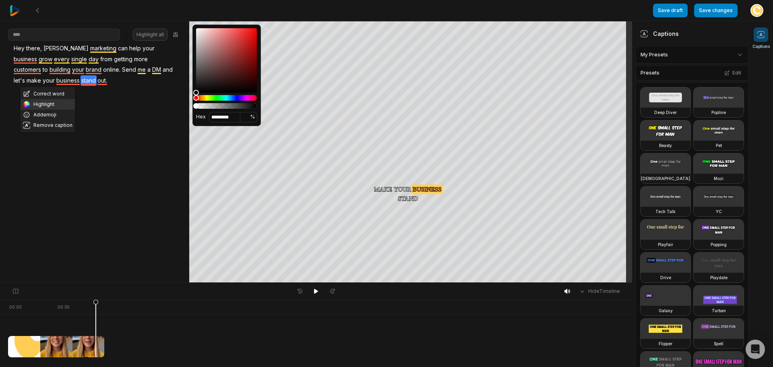
click at [54, 104] on button "Highlight" at bounding box center [48, 104] width 54 height 10
click at [97, 81] on span "out." at bounding box center [102, 80] width 11 height 11
click at [60, 105] on button "Highlight" at bounding box center [62, 104] width 54 height 10
click at [126, 106] on aside "Highlight all Correct word Highlight Add emoji Remove caption Hey there, CREAL …" at bounding box center [94, 151] width 189 height 261
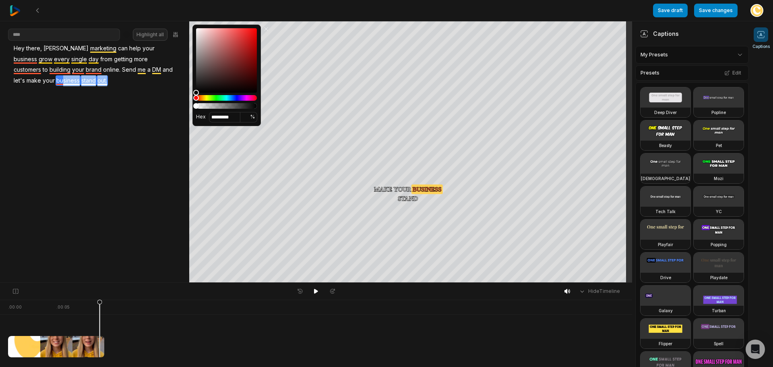
click at [56, 80] on span "business" at bounding box center [68, 80] width 25 height 11
click at [132, 167] on aside "Highlight all Remove caption Hey there, CREAL marketing can help your business …" at bounding box center [94, 151] width 189 height 261
click at [23, 50] on span "Hey" at bounding box center [19, 48] width 12 height 11
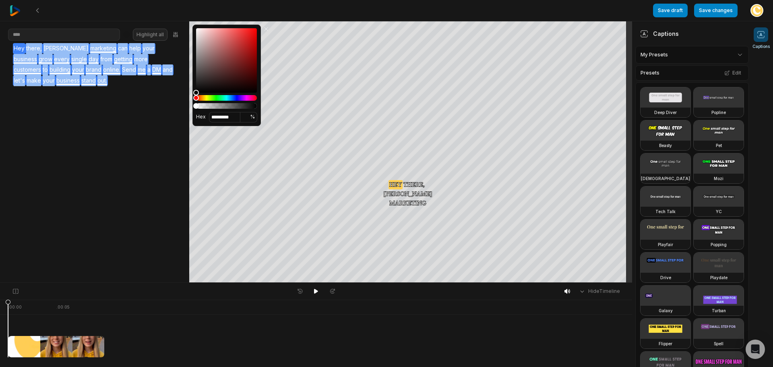
click at [97, 81] on span "out." at bounding box center [102, 80] width 11 height 11
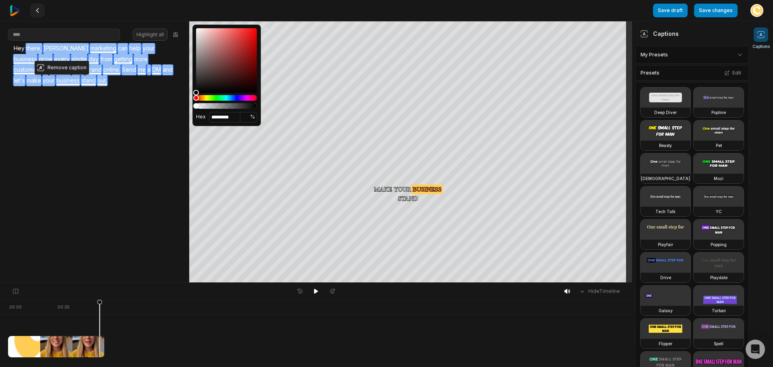
click at [35, 11] on icon at bounding box center [37, 10] width 6 height 6
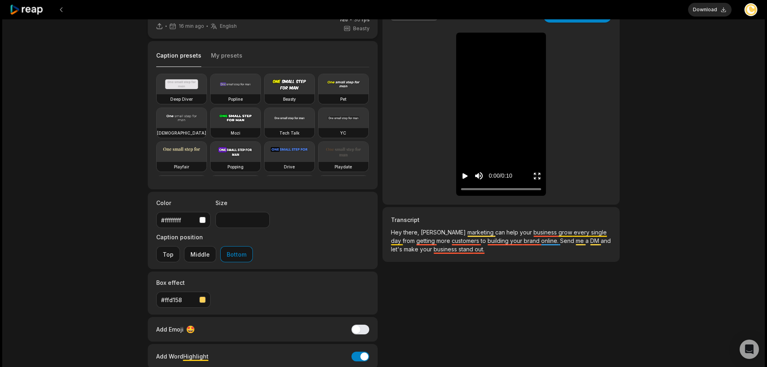
scroll to position [59, 0]
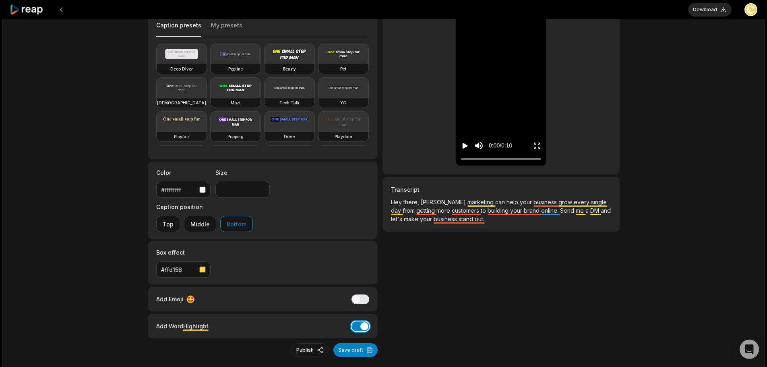
click at [361, 321] on button "Add Word Highlight" at bounding box center [360, 326] width 18 height 10
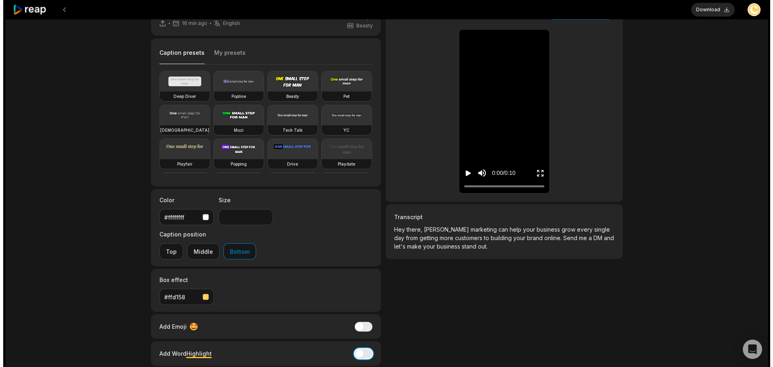
scroll to position [0, 0]
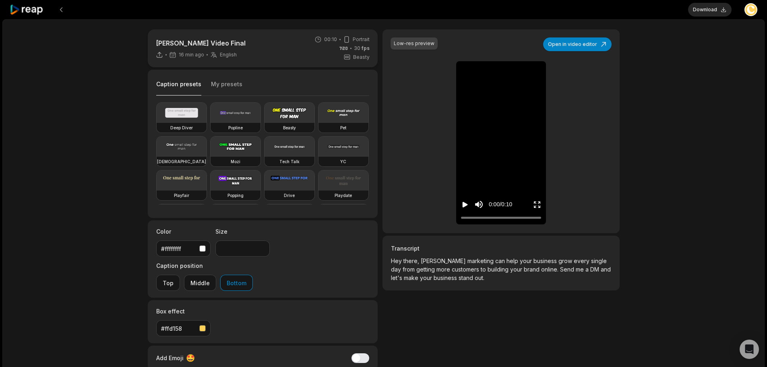
click at [464, 204] on icon "Play video" at bounding box center [465, 205] width 5 height 6
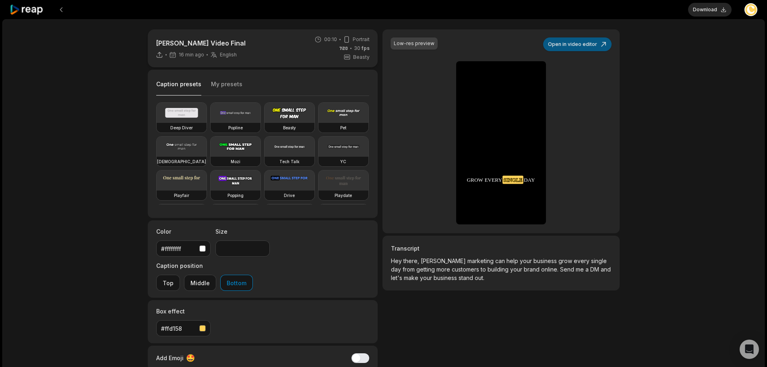
click at [593, 39] on button "Open in video editor" at bounding box center [577, 44] width 68 height 14
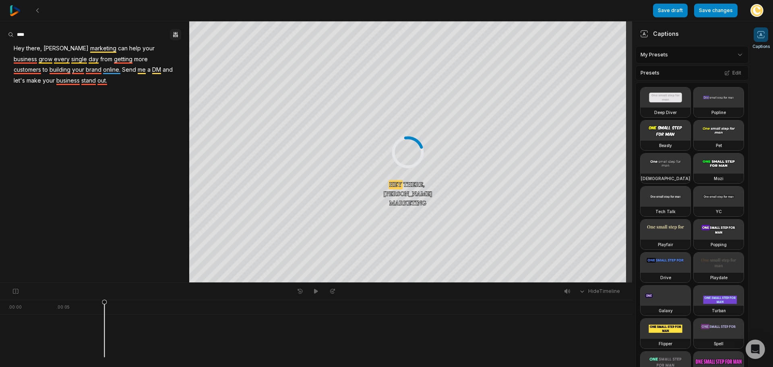
click at [174, 34] on icon "button" at bounding box center [174, 34] width 2 height 5
click at [74, 49] on aside "Find Find and... Correct Highlight Add emoji Hey there, CREAL marketing can hel…" at bounding box center [94, 151] width 189 height 261
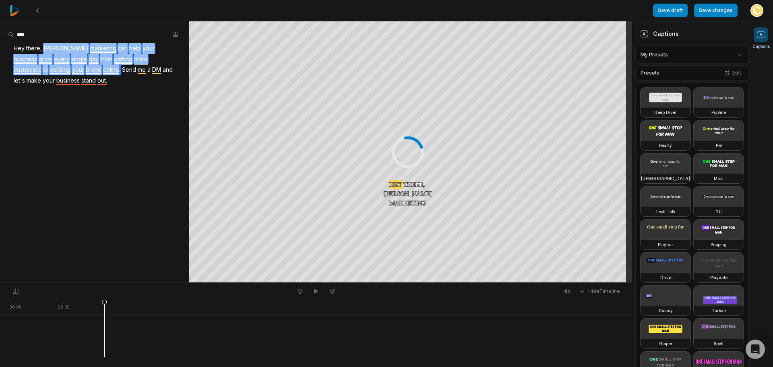
click at [89, 49] on span "marketing" at bounding box center [103, 48] width 28 height 11
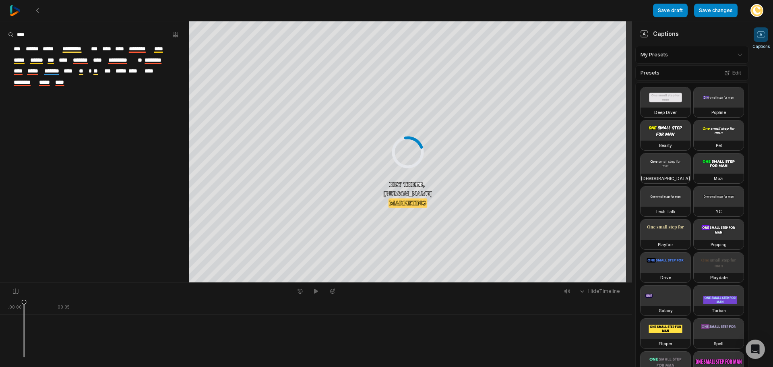
click at [81, 51] on span "*********" at bounding box center [76, 48] width 28 height 11
drag, startPoint x: 81, startPoint y: 48, endPoint x: 125, endPoint y: 46, distance: 44.3
click at [125, 46] on span "****" at bounding box center [121, 48] width 14 height 11
click at [134, 47] on span "********" at bounding box center [140, 48] width 25 height 11
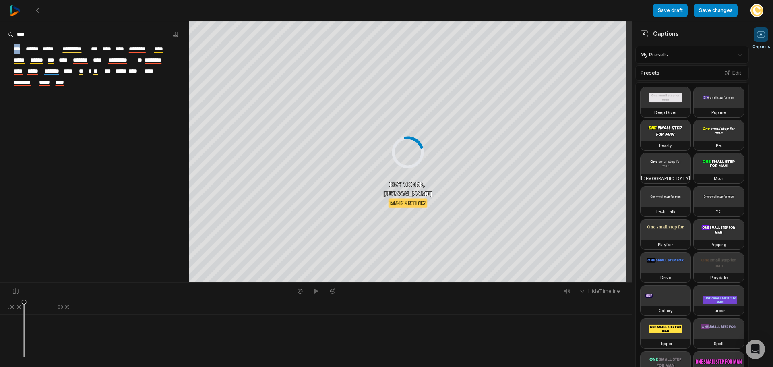
click at [134, 47] on span "********" at bounding box center [140, 48] width 25 height 11
click at [178, 30] on button "button" at bounding box center [175, 34] width 11 height 11
click at [166, 85] on div "Highlight" at bounding box center [157, 84] width 38 height 7
click at [95, 35] on input at bounding box center [64, 35] width 112 height 12
click at [135, 49] on span "********" at bounding box center [140, 48] width 25 height 11
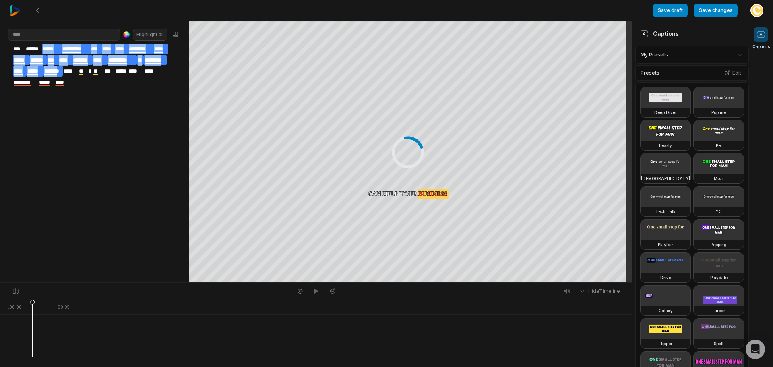
click at [135, 49] on span "********" at bounding box center [140, 48] width 25 height 11
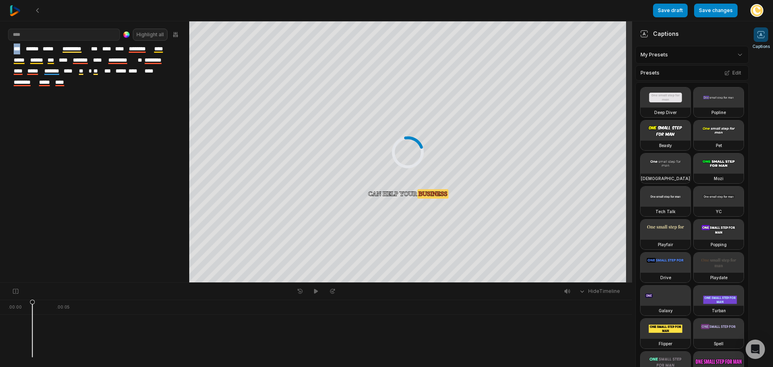
click at [135, 49] on span "********" at bounding box center [140, 48] width 25 height 11
click at [145, 49] on span "********" at bounding box center [140, 48] width 25 height 11
click at [145, 50] on span "********" at bounding box center [140, 48] width 25 height 11
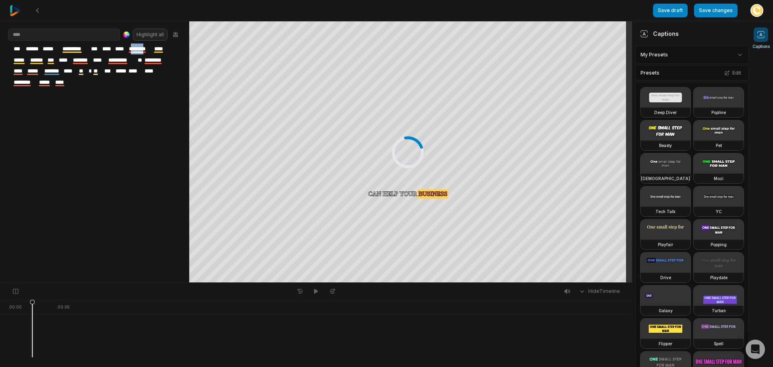
drag, startPoint x: 132, startPoint y: 48, endPoint x: 150, endPoint y: 50, distance: 18.6
click at [150, 50] on span "********" at bounding box center [140, 48] width 25 height 11
drag, startPoint x: 152, startPoint y: 50, endPoint x: 128, endPoint y: 50, distance: 23.8
click at [128, 50] on span "********" at bounding box center [140, 48] width 25 height 11
drag, startPoint x: 135, startPoint y: 50, endPoint x: 176, endPoint y: 35, distance: 43.5
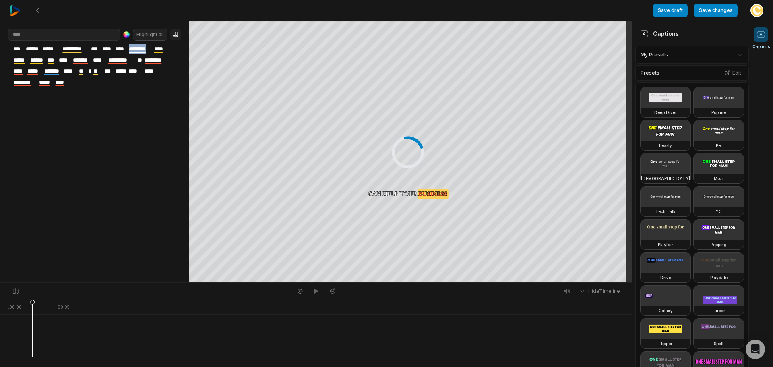
click at [176, 35] on icon "button" at bounding box center [175, 34] width 6 height 6
click at [160, 85] on div "Highlight" at bounding box center [157, 84] width 38 height 7
click at [142, 129] on aside "Highlight all *** ****** ***** ********* *** **** **** ******** **** ***** ****…" at bounding box center [94, 151] width 189 height 261
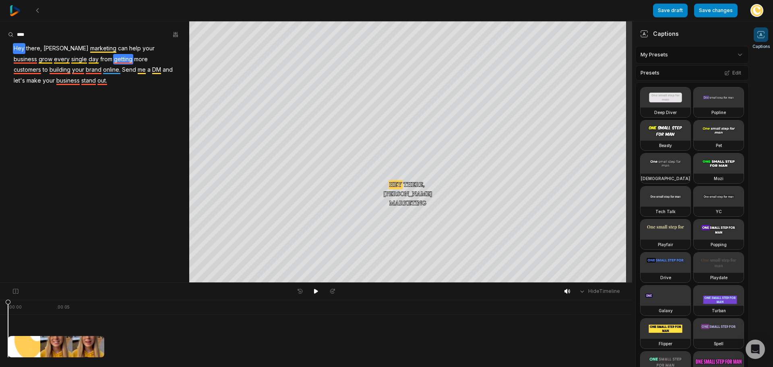
click at [113, 60] on span "getting" at bounding box center [123, 59] width 20 height 11
click at [89, 45] on span "marketing" at bounding box center [103, 48] width 28 height 11
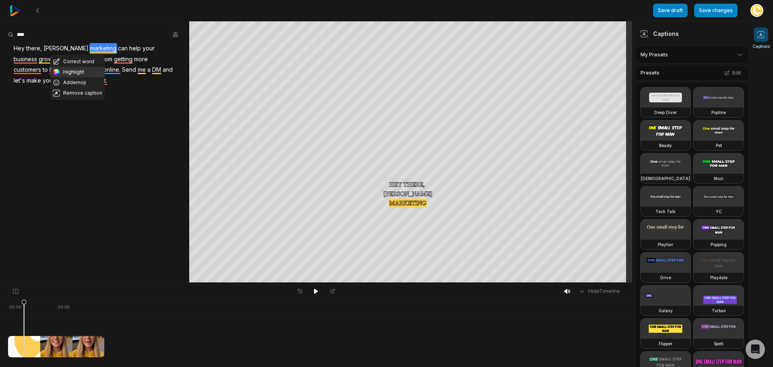
click at [85, 72] on button "Highlight" at bounding box center [77, 72] width 54 height 10
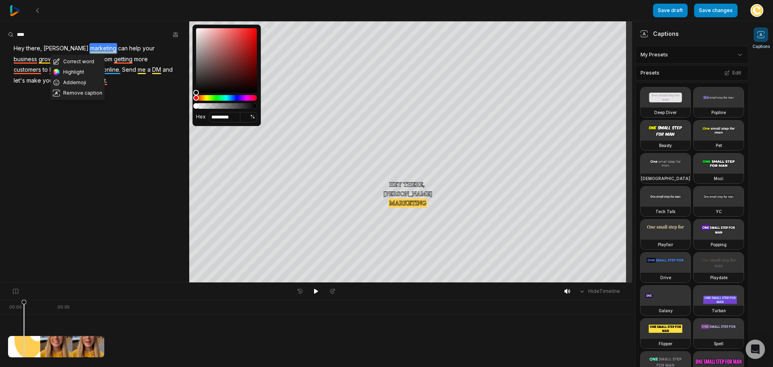
click at [38, 54] on span "business" at bounding box center [25, 59] width 25 height 11
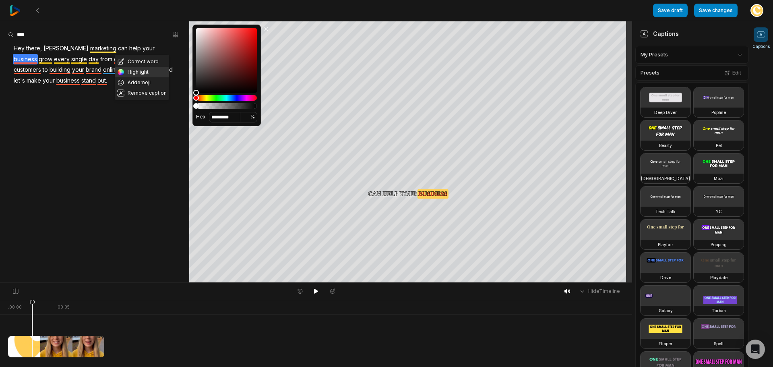
click at [143, 71] on button "Highlight" at bounding box center [142, 72] width 54 height 10
click at [728, 12] on button "Save changes" at bounding box center [715, 11] width 43 height 14
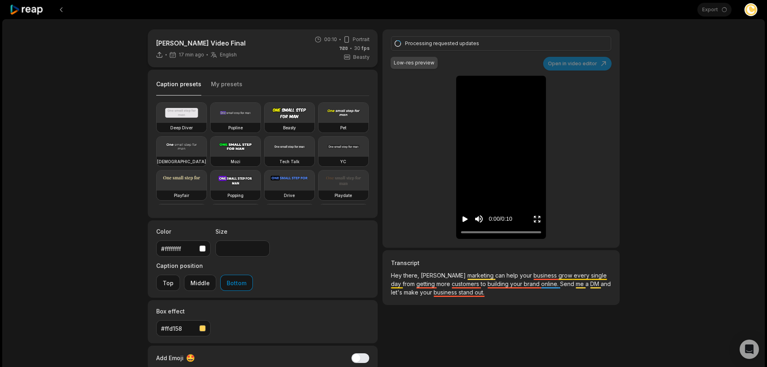
click at [464, 218] on icon "Play video" at bounding box center [465, 219] width 5 height 6
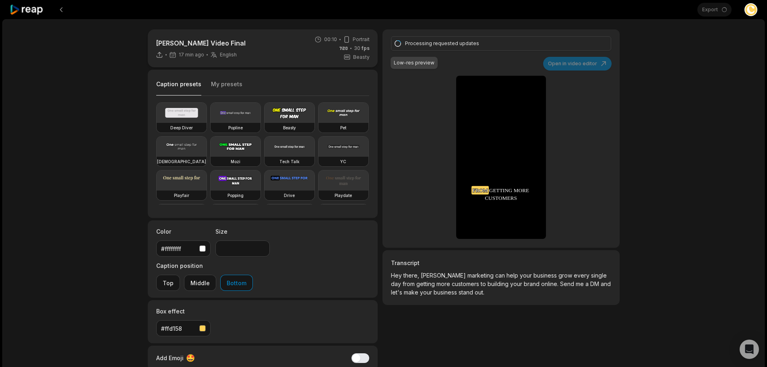
click at [637, 118] on div "[PERSON_NAME] Video Final 17 min ago English en 00:10 Portrait 30 fps Beasty Ca…" at bounding box center [383, 238] width 762 height 438
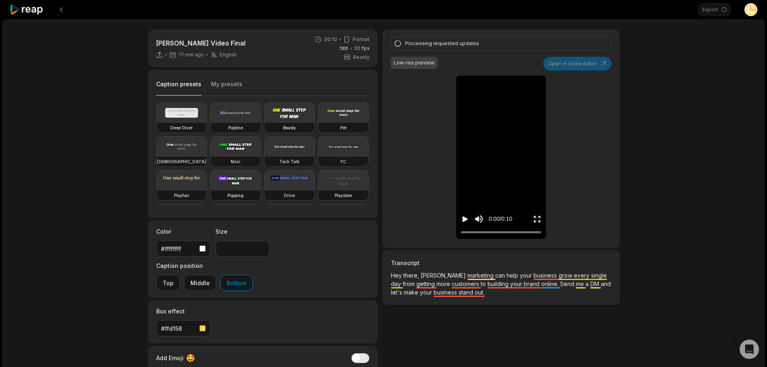
click at [465, 216] on icon "Play video" at bounding box center [465, 219] width 8 height 8
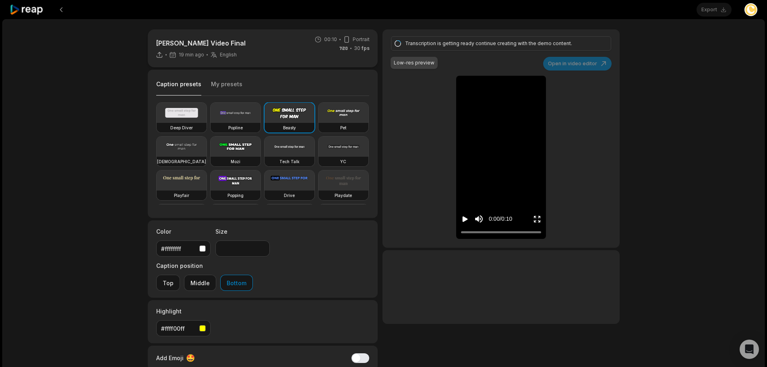
type input "**"
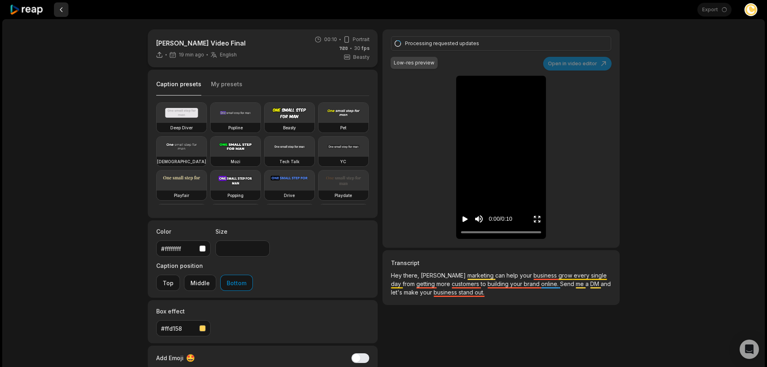
drag, startPoint x: 59, startPoint y: 11, endPoint x: 64, endPoint y: 11, distance: 4.8
click at [60, 11] on button at bounding box center [61, 9] width 14 height 14
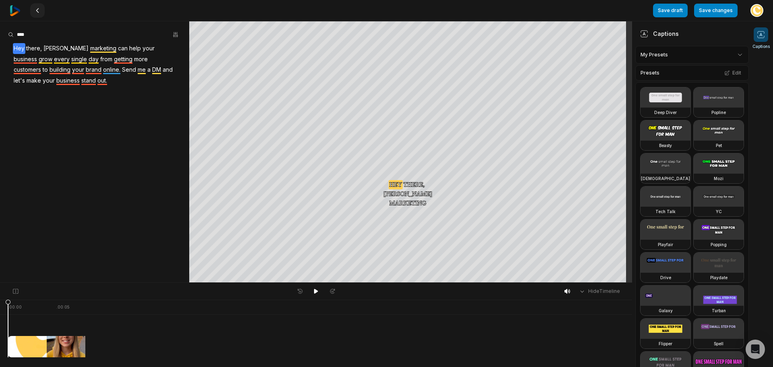
click at [38, 10] on icon at bounding box center [37, 10] width 6 height 6
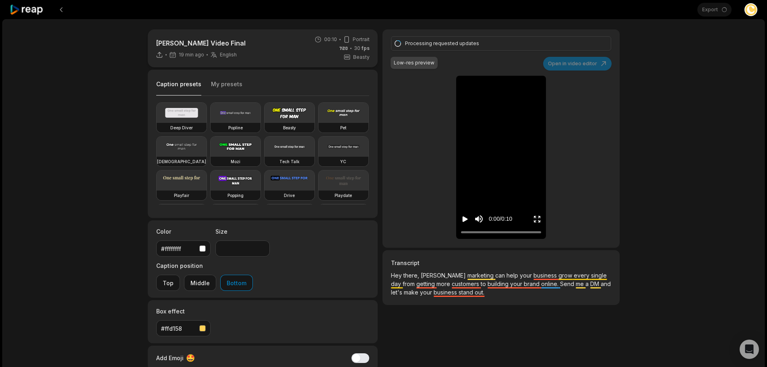
click at [36, 10] on icon at bounding box center [27, 9] width 34 height 11
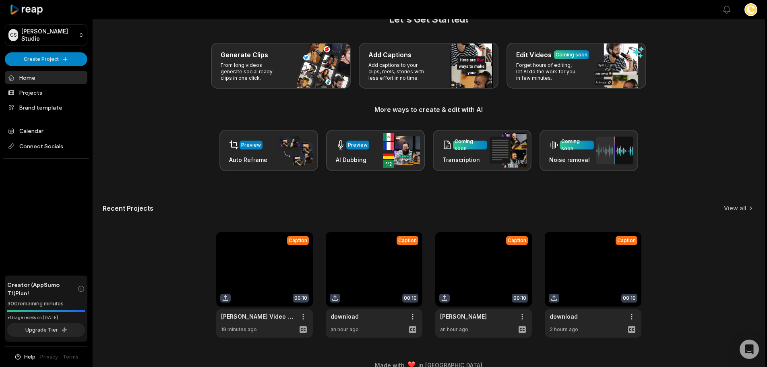
scroll to position [35, 0]
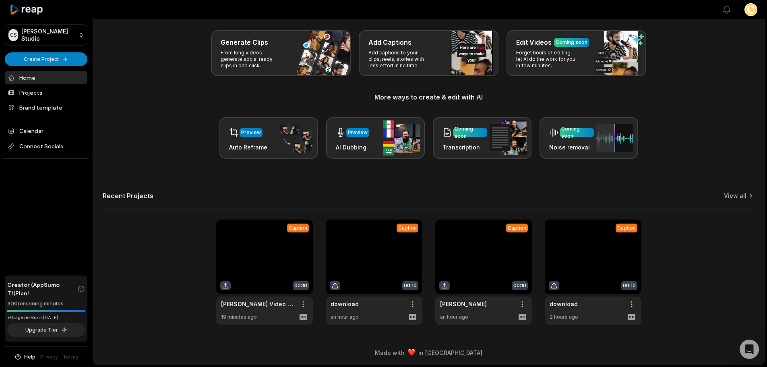
click at [282, 256] on link at bounding box center [264, 271] width 97 height 105
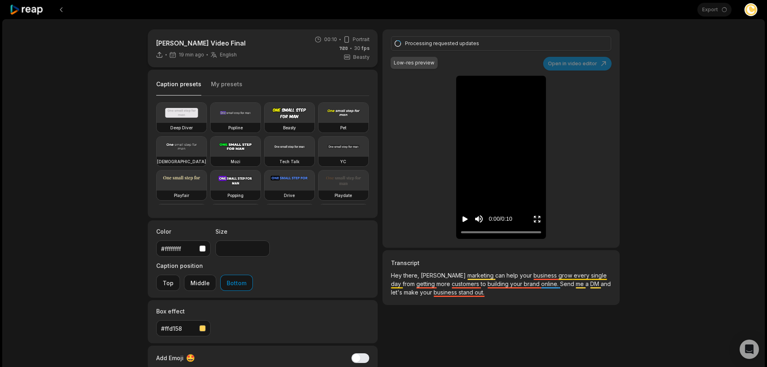
click at [682, 161] on div "[PERSON_NAME] Video Final 19 min ago English en 00:10 Portrait 30 fps Beasty Ca…" at bounding box center [383, 238] width 762 height 438
click at [62, 9] on button at bounding box center [61, 9] width 14 height 14
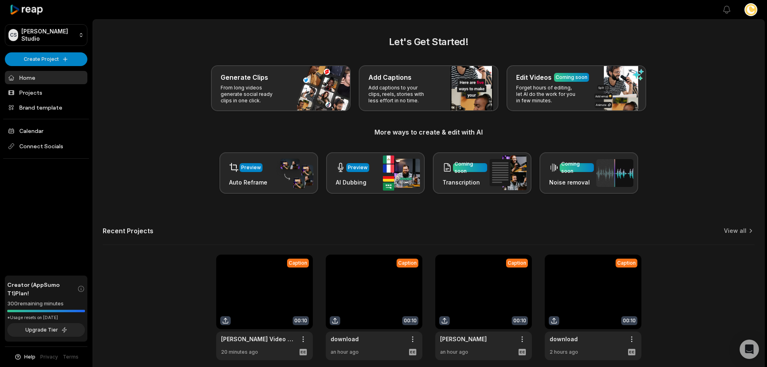
scroll to position [35, 0]
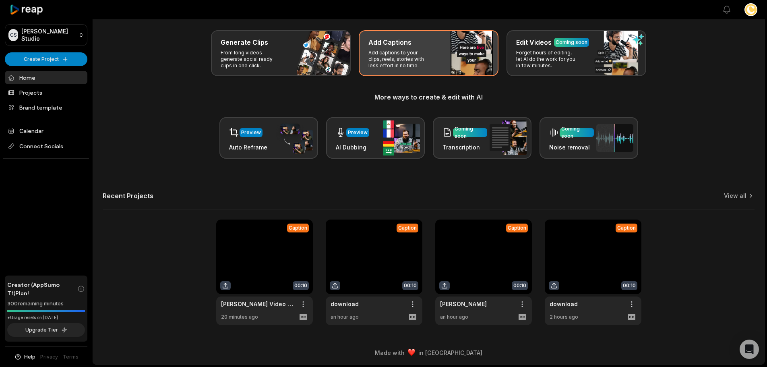
click at [433, 69] on div "Add Captions Add captions to your clips, reels, stories with less effort in no …" at bounding box center [429, 53] width 140 height 46
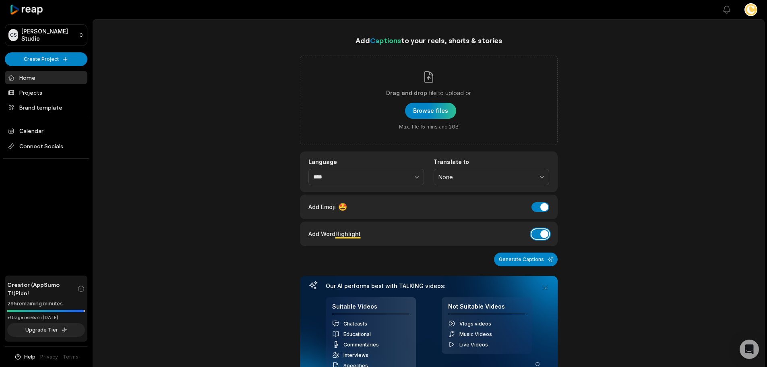
click at [542, 231] on button "Add Word Highlight" at bounding box center [540, 234] width 18 height 10
drag, startPoint x: 544, startPoint y: 205, endPoint x: 475, endPoint y: 170, distance: 77.4
click at [544, 205] on button "Add Emoji" at bounding box center [540, 207] width 18 height 10
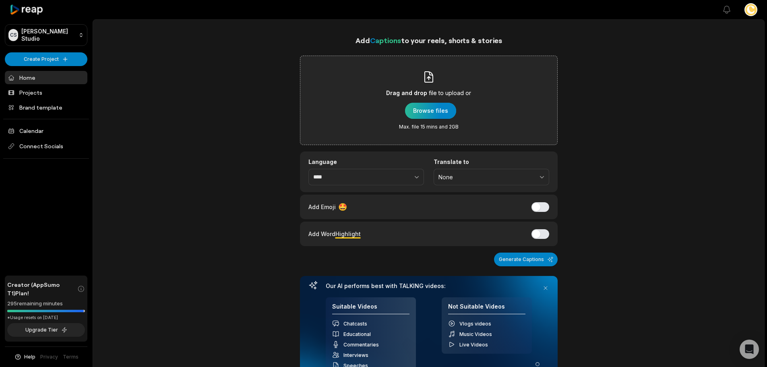
click at [433, 107] on div "button" at bounding box center [430, 111] width 51 height 16
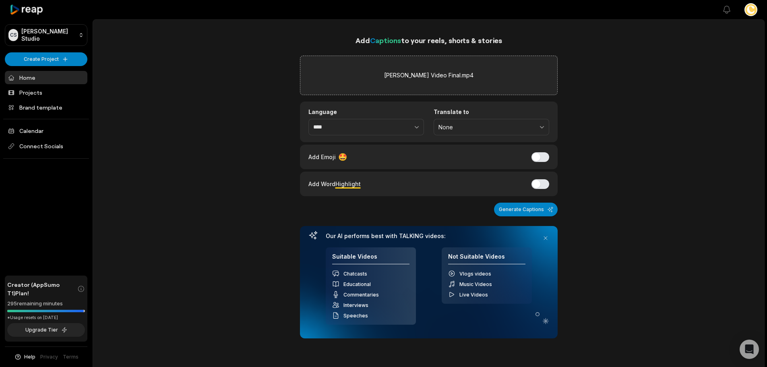
click at [481, 74] on div "[PERSON_NAME] Video Final.mp4" at bounding box center [429, 75] width 258 height 39
click at [543, 210] on button "Generate Captions" at bounding box center [526, 209] width 64 height 14
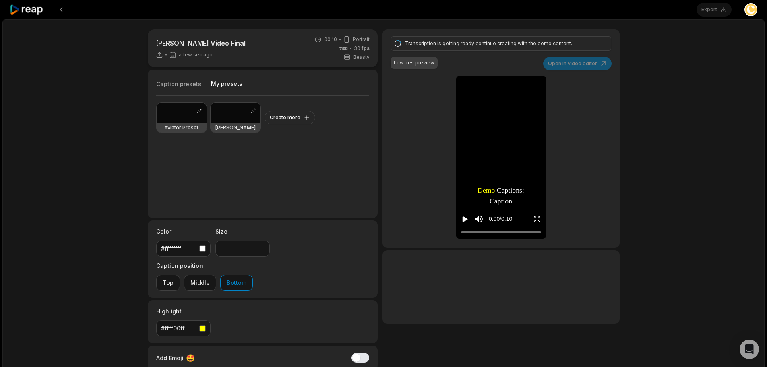
click at [221, 84] on button "My presets" at bounding box center [226, 88] width 31 height 16
click at [229, 111] on div at bounding box center [236, 113] width 50 height 20
click at [463, 217] on icon "Play video" at bounding box center [465, 219] width 5 height 6
type input "**"
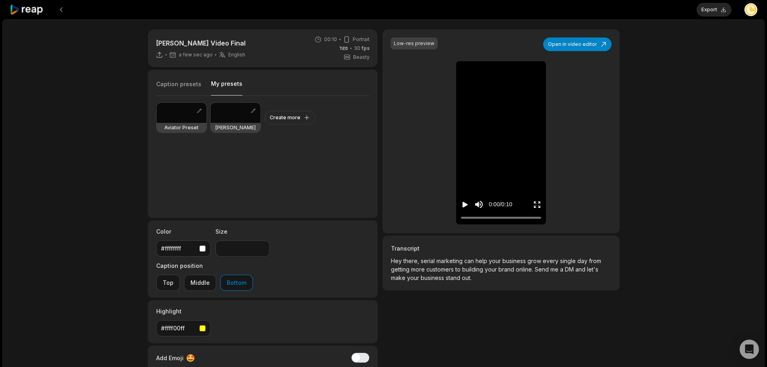
click at [240, 112] on div at bounding box center [236, 113] width 50 height 20
type input "**"
drag, startPoint x: 456, startPoint y: 208, endPoint x: 460, endPoint y: 205, distance: 4.4
click at [456, 207] on div "0:00 / 0:10" at bounding box center [501, 202] width 90 height 43
click at [460, 205] on div "0:00 / 0:10" at bounding box center [501, 202] width 90 height 43
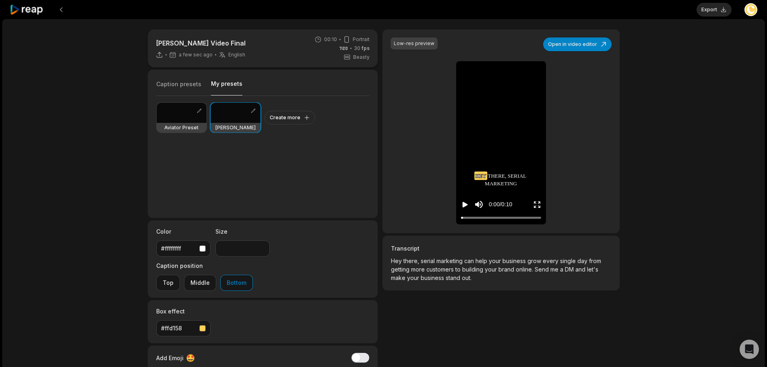
click at [460, 205] on div "0:00 / 0:10" at bounding box center [501, 202] width 90 height 43
click at [721, 11] on button "Export" at bounding box center [713, 10] width 35 height 14
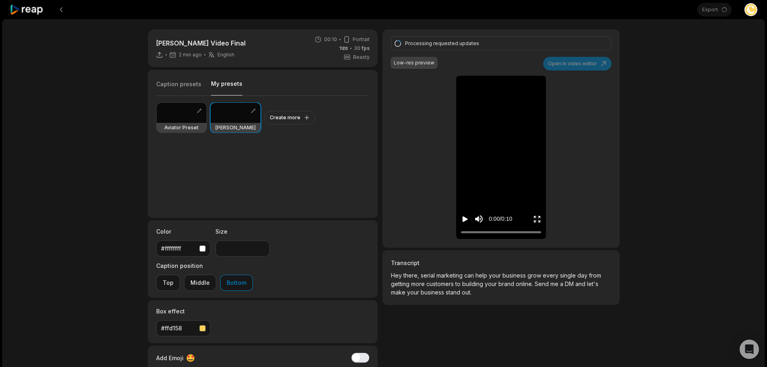
click at [735, 173] on div "[PERSON_NAME] Video Final 2 min ago English en 00:10 Portrait 30 fps Beasty Cap…" at bounding box center [383, 238] width 762 height 438
click at [468, 217] on icon "Play video" at bounding box center [465, 219] width 8 height 8
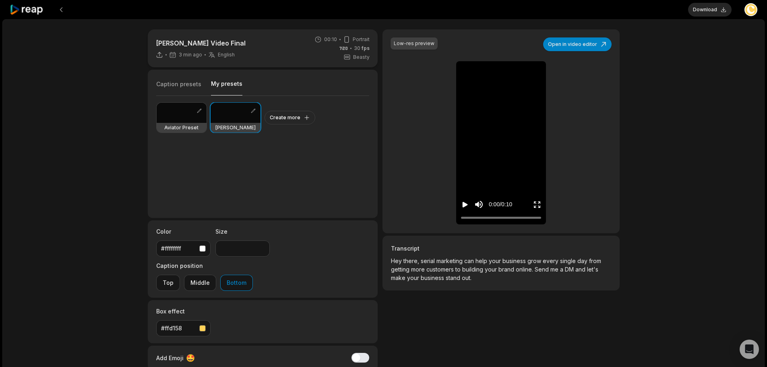
click at [587, 59] on div "Low-res preview Open in video editor Hey Hey there, there, serial serial market…" at bounding box center [500, 131] width 237 height 204
click at [591, 49] on button "Open in video editor" at bounding box center [577, 44] width 68 height 14
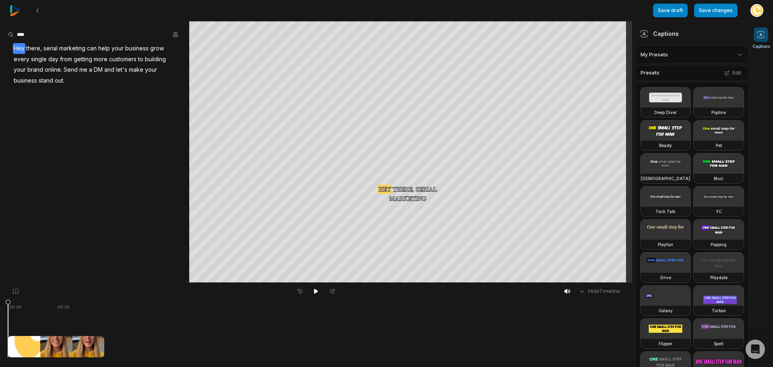
click at [51, 49] on span "serial" at bounding box center [51, 48] width 16 height 11
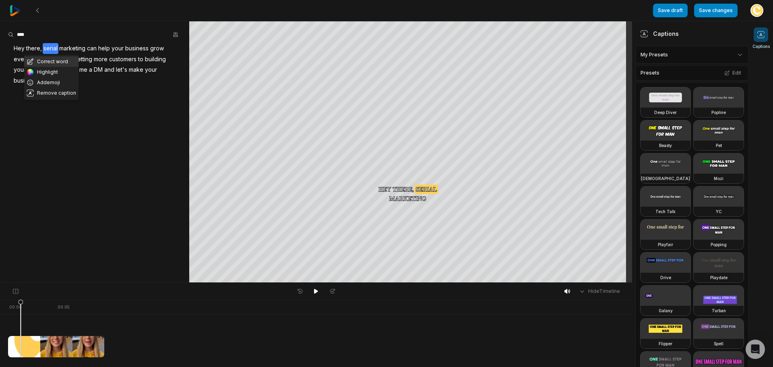
click at [54, 62] on button "Correct word" at bounding box center [51, 61] width 54 height 10
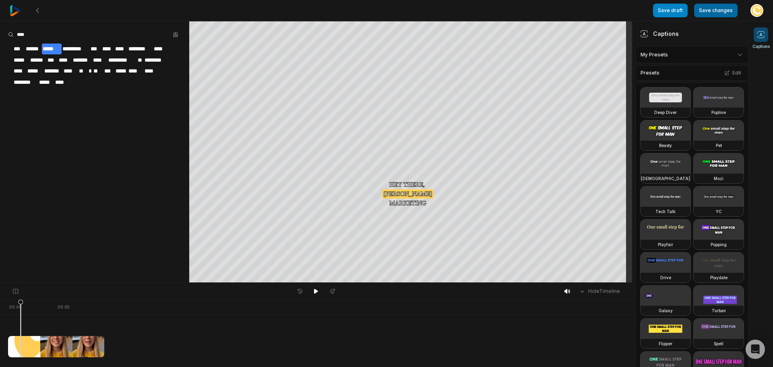
click at [714, 14] on button "Save changes" at bounding box center [715, 11] width 43 height 14
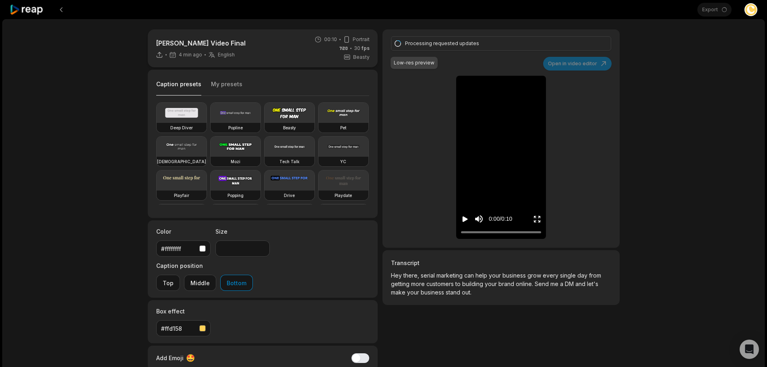
click at [460, 219] on div "0:00 / 0:10" at bounding box center [501, 216] width 90 height 43
click at [466, 223] on button "Pause video" at bounding box center [465, 218] width 8 height 15
click at [465, 220] on icon "Play video" at bounding box center [465, 219] width 5 height 6
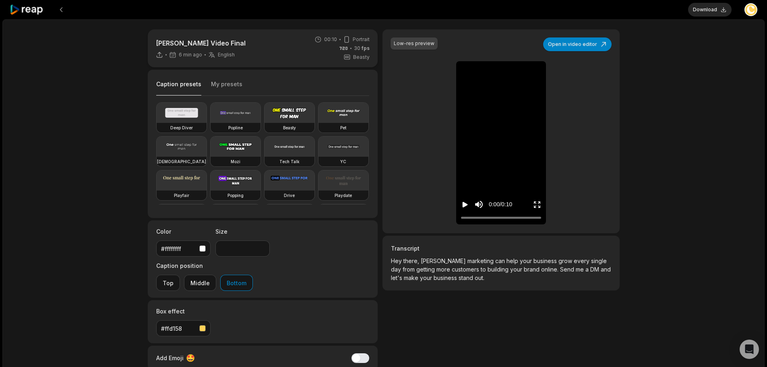
click at [463, 203] on icon "Play video" at bounding box center [465, 205] width 5 height 6
click at [710, 11] on button "Download" at bounding box center [709, 10] width 43 height 14
